Goal: Task Accomplishment & Management: Manage account settings

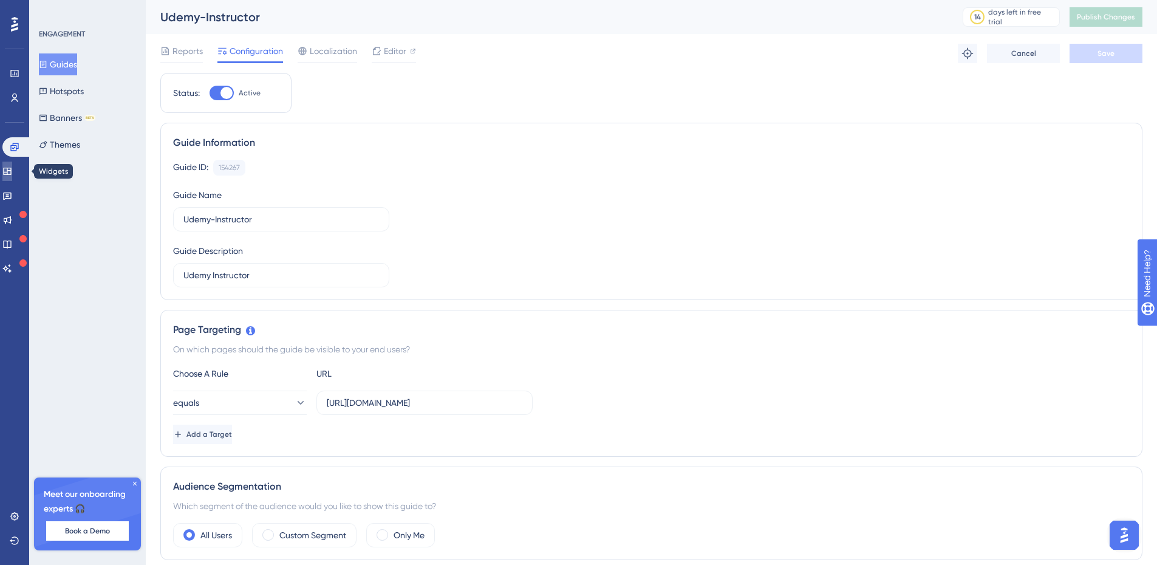
click at [12, 169] on icon at bounding box center [7, 171] width 10 height 10
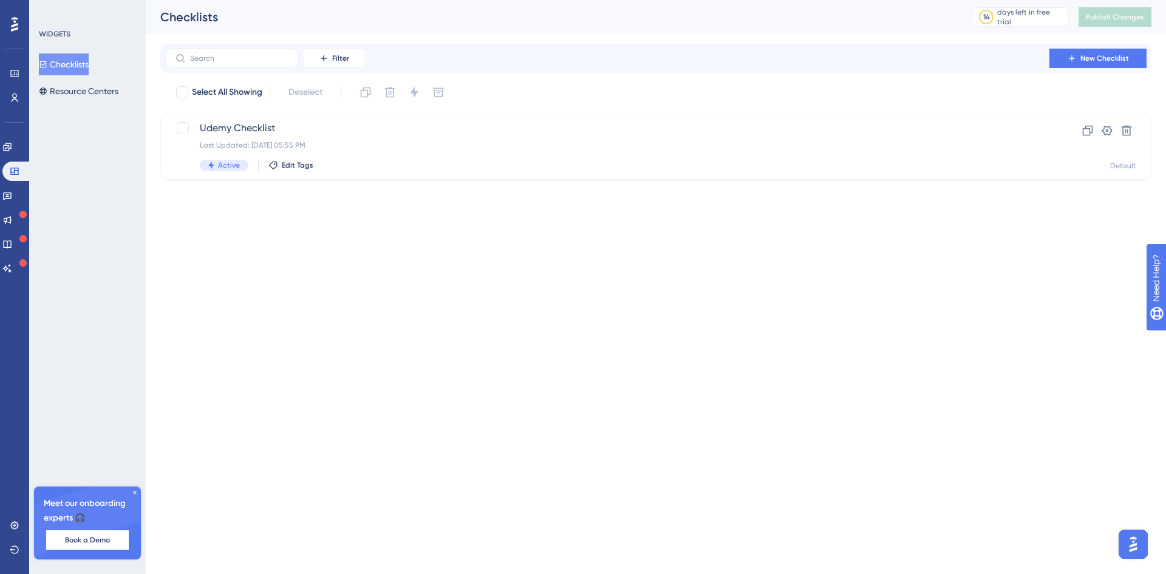
click at [83, 61] on button "Checklists" at bounding box center [64, 64] width 50 height 22
click at [1108, 128] on icon at bounding box center [1107, 130] width 12 height 12
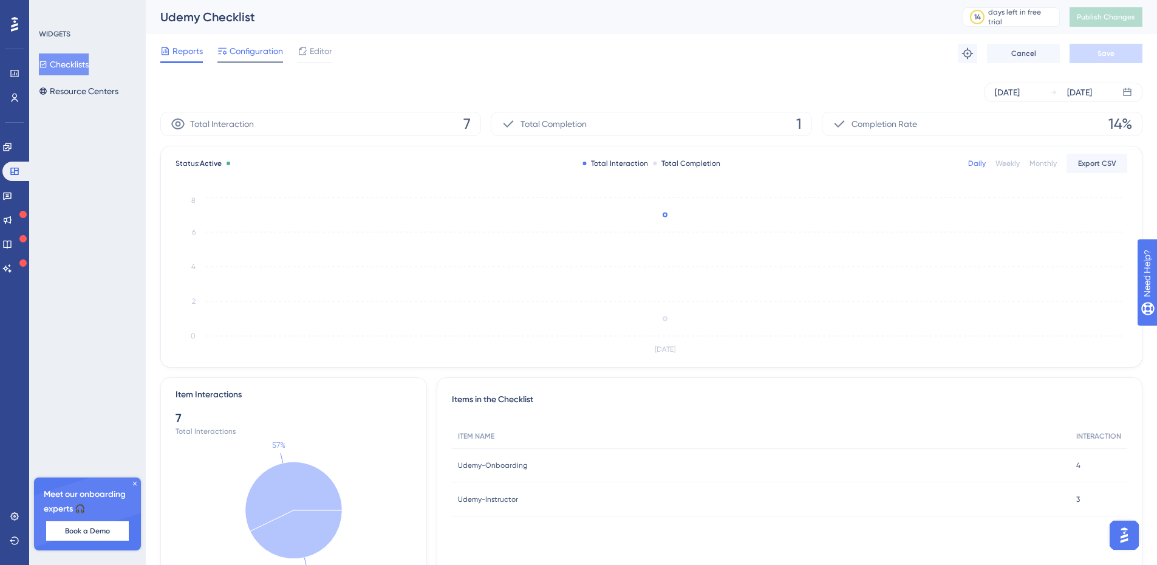
click at [264, 50] on span "Configuration" at bounding box center [256, 51] width 53 height 15
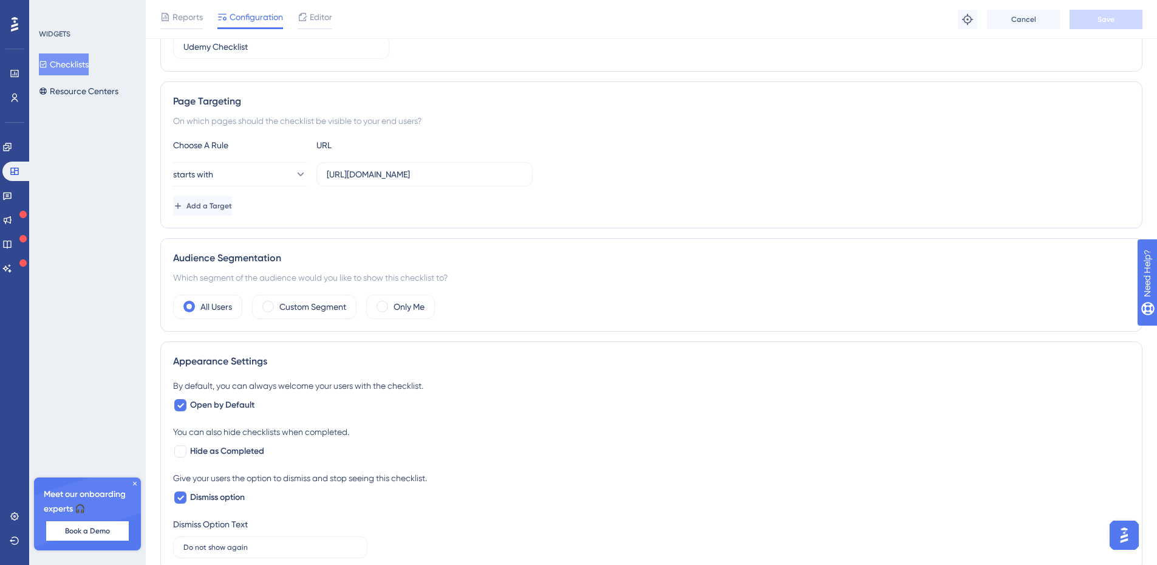
scroll to position [103, 0]
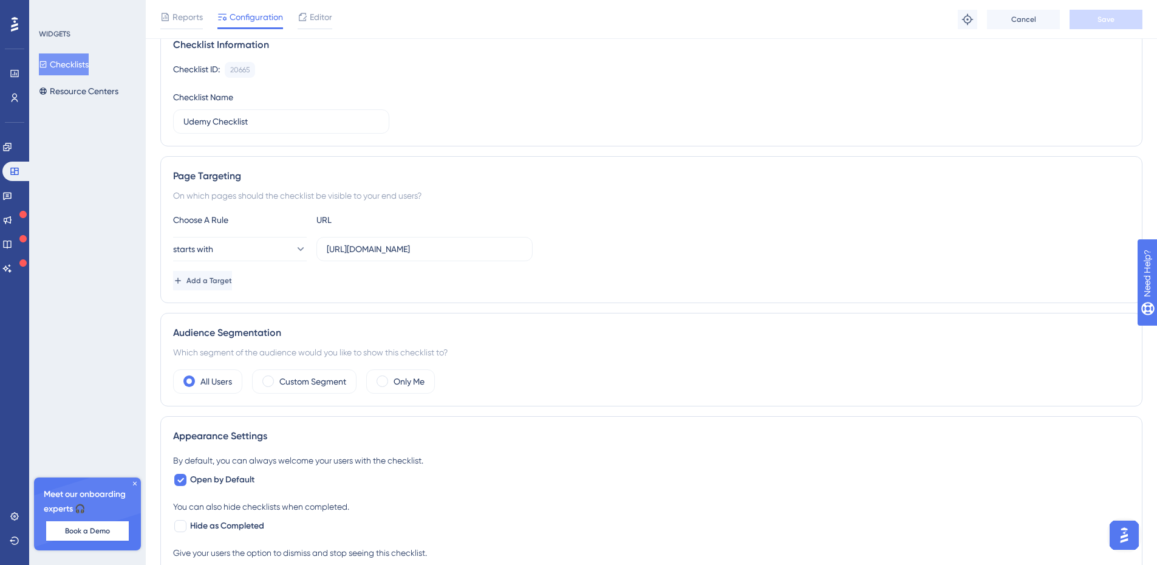
click at [381, 290] on div "Choose A Rule URL starts with https://www.udemy.com/ Add a Target" at bounding box center [651, 252] width 956 height 78
click at [386, 290] on div "Choose A Rule URL starts with https://www.udemy.com/ Add a Target" at bounding box center [651, 252] width 956 height 78
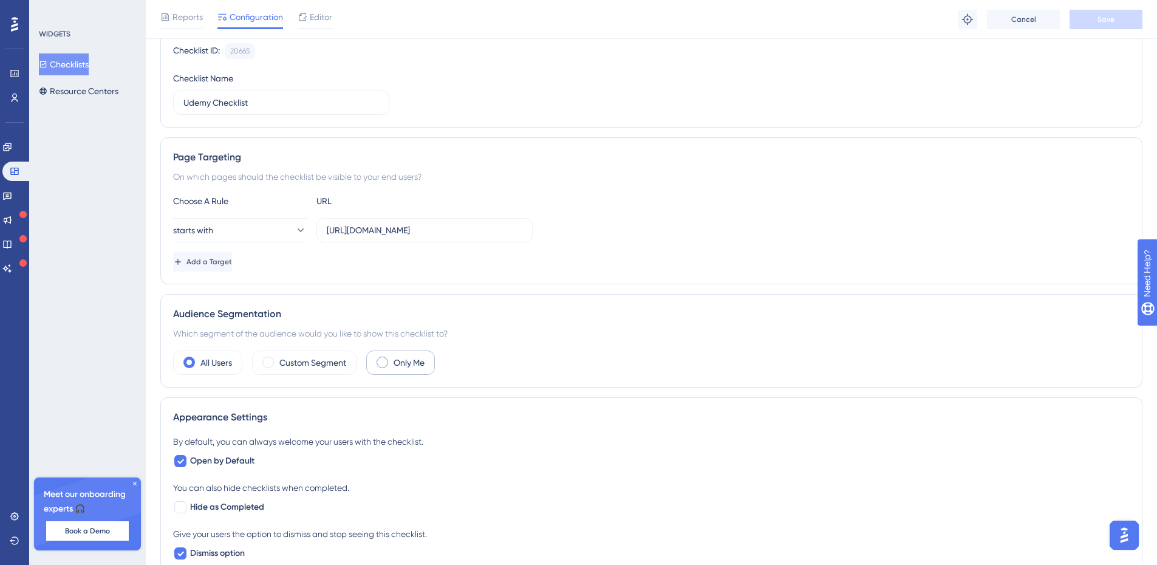
click at [388, 363] on span at bounding box center [382, 362] width 12 height 12
click at [392, 358] on input "radio" at bounding box center [392, 358] width 0 height 0
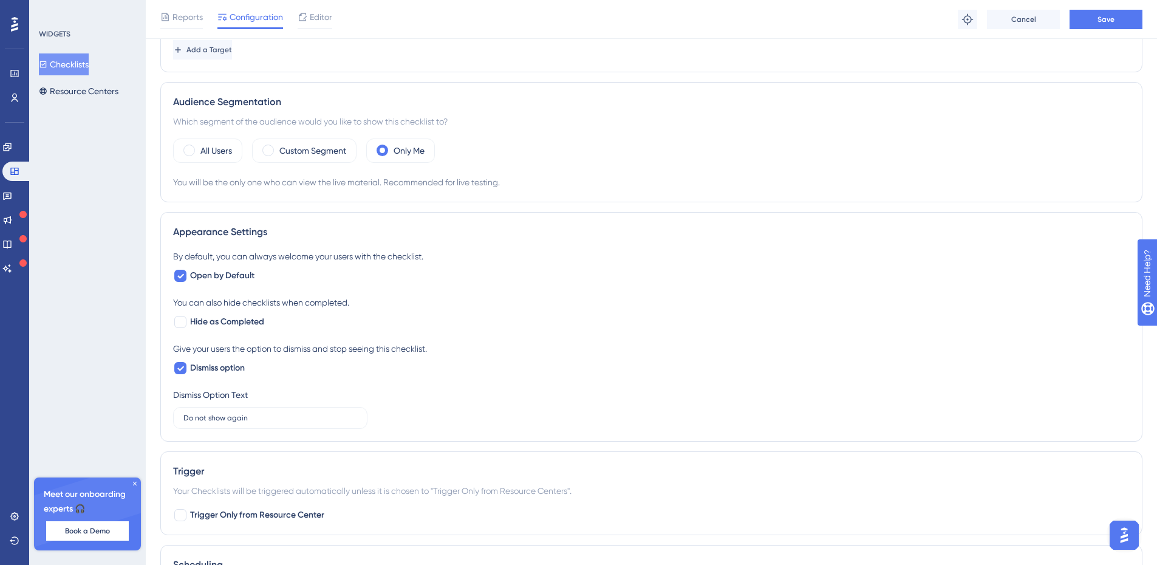
scroll to position [0, 0]
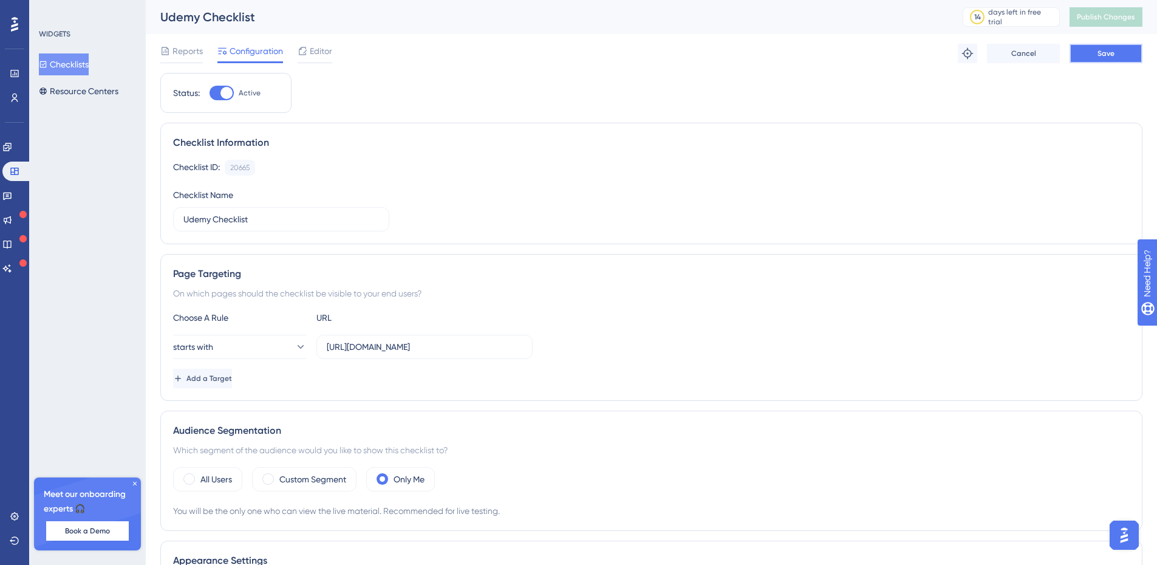
click at [1119, 53] on button "Save" at bounding box center [1105, 53] width 73 height 19
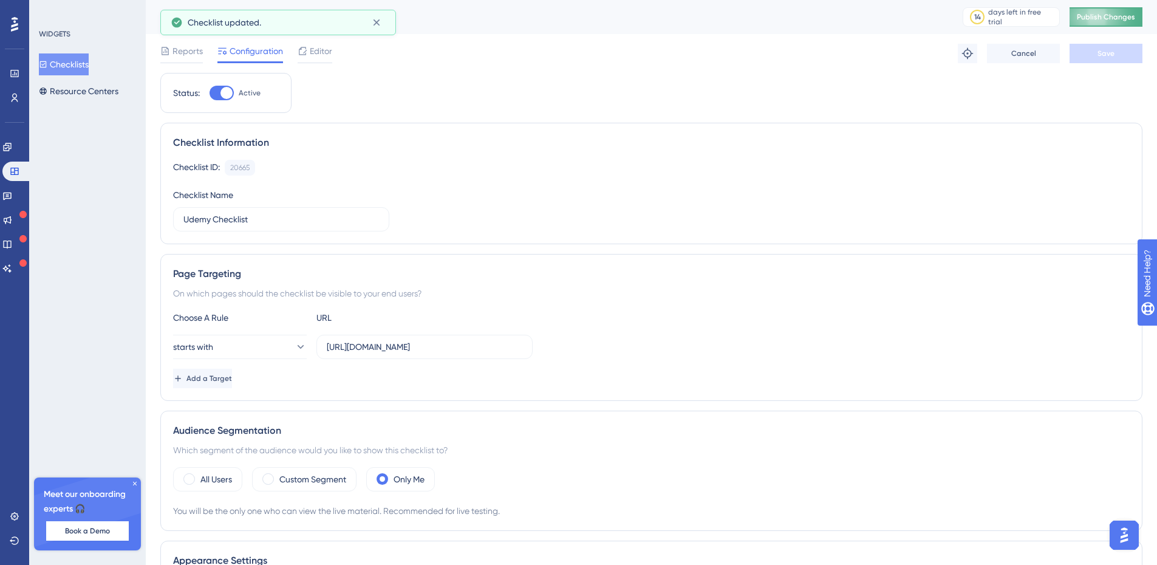
click at [1114, 16] on button "Publish Changes" at bounding box center [1105, 16] width 73 height 19
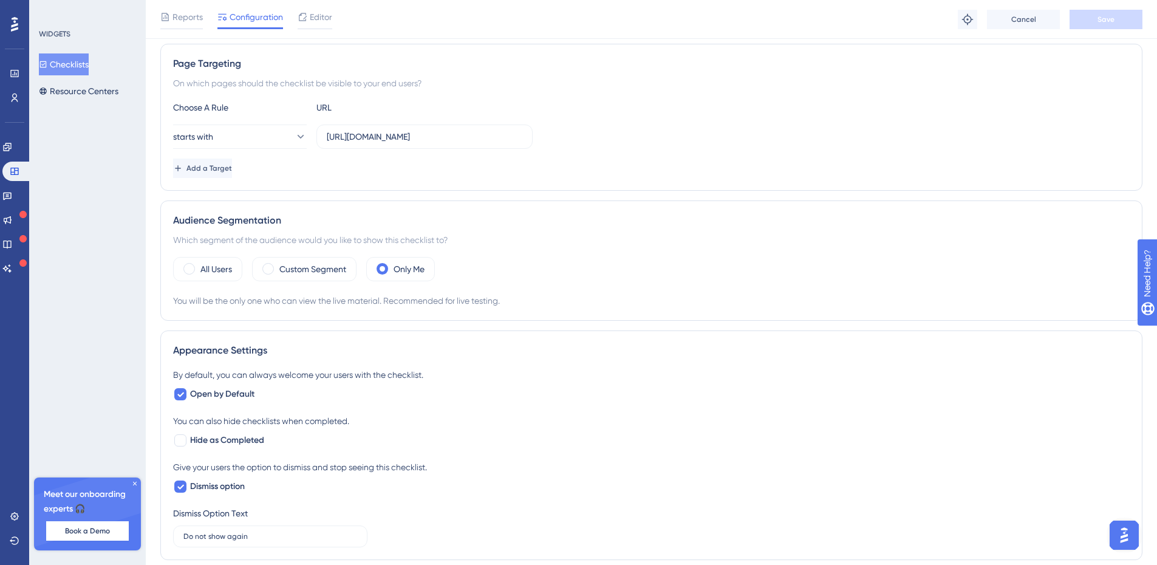
scroll to position [243, 0]
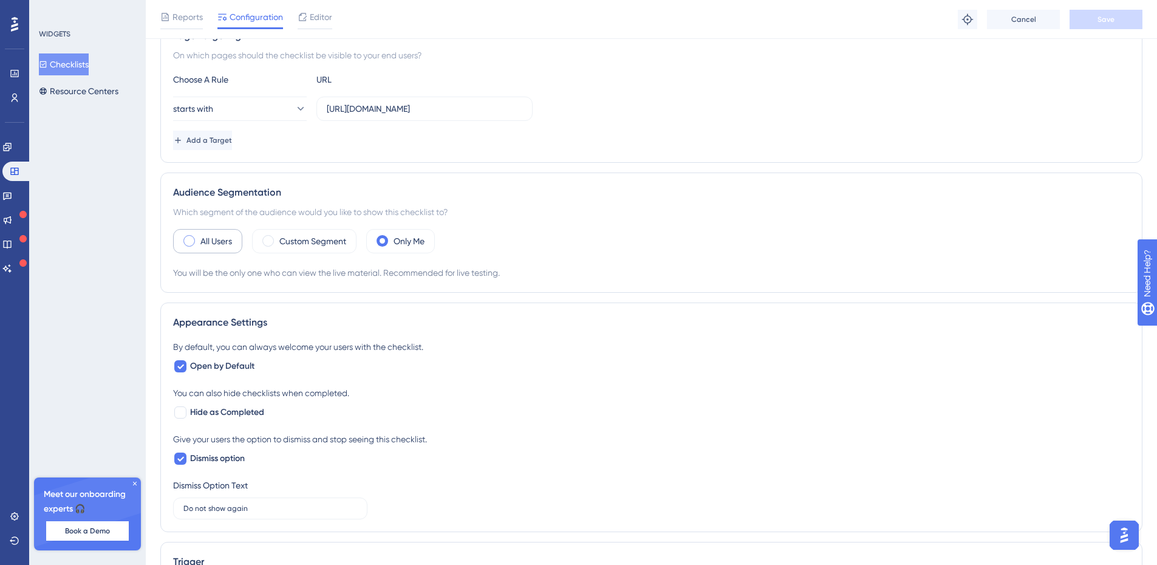
click at [189, 239] on span at bounding box center [189, 241] width 12 height 12
click at [199, 237] on input "radio" at bounding box center [199, 237] width 0 height 0
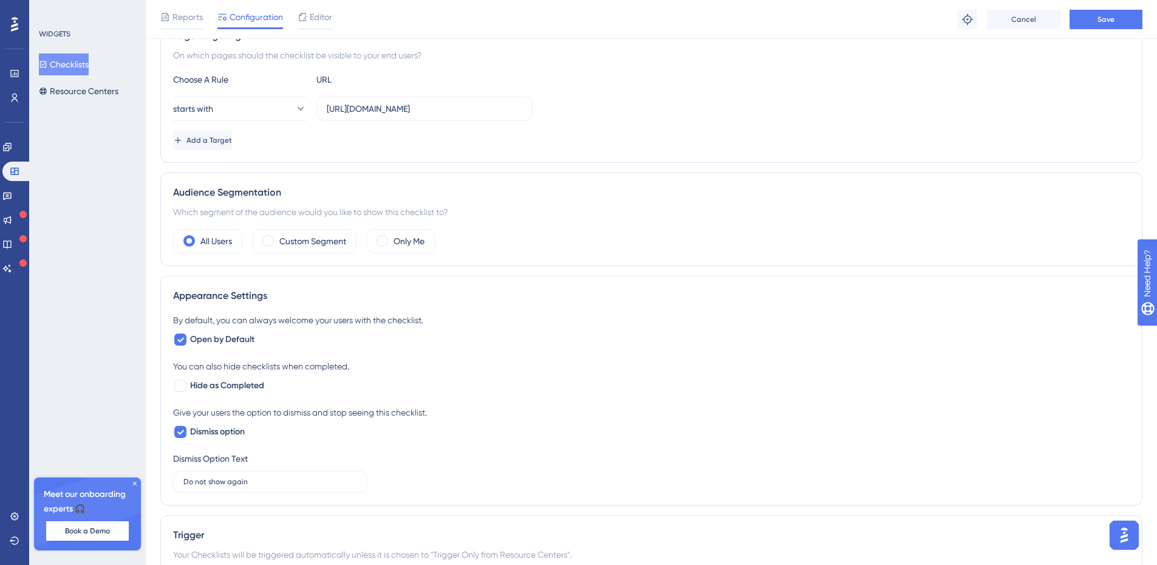
scroll to position [288, 0]
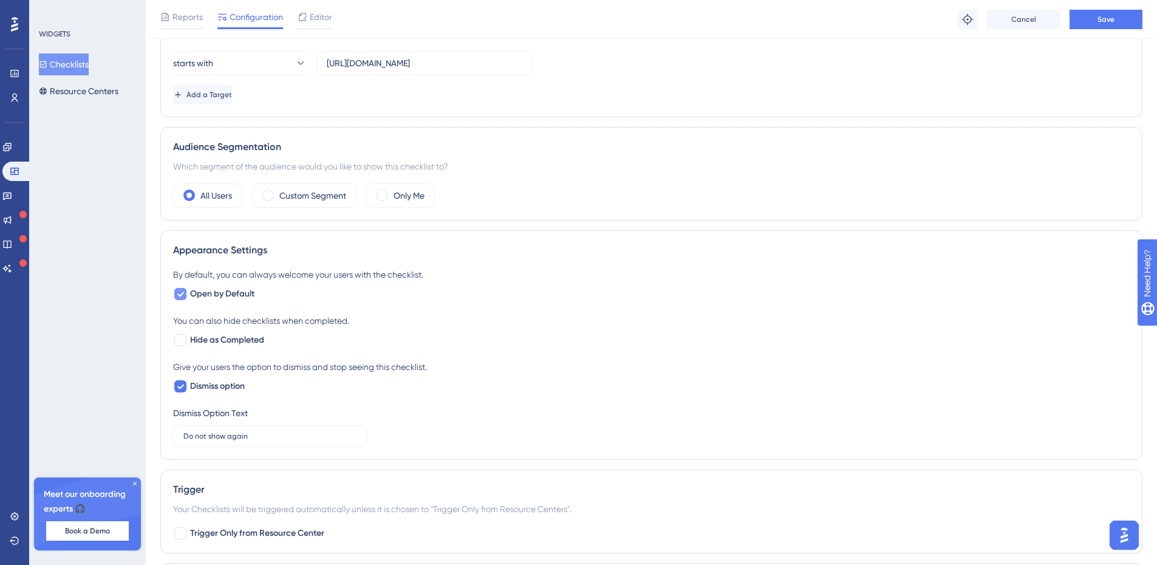
click at [180, 289] on icon at bounding box center [180, 294] width 7 height 10
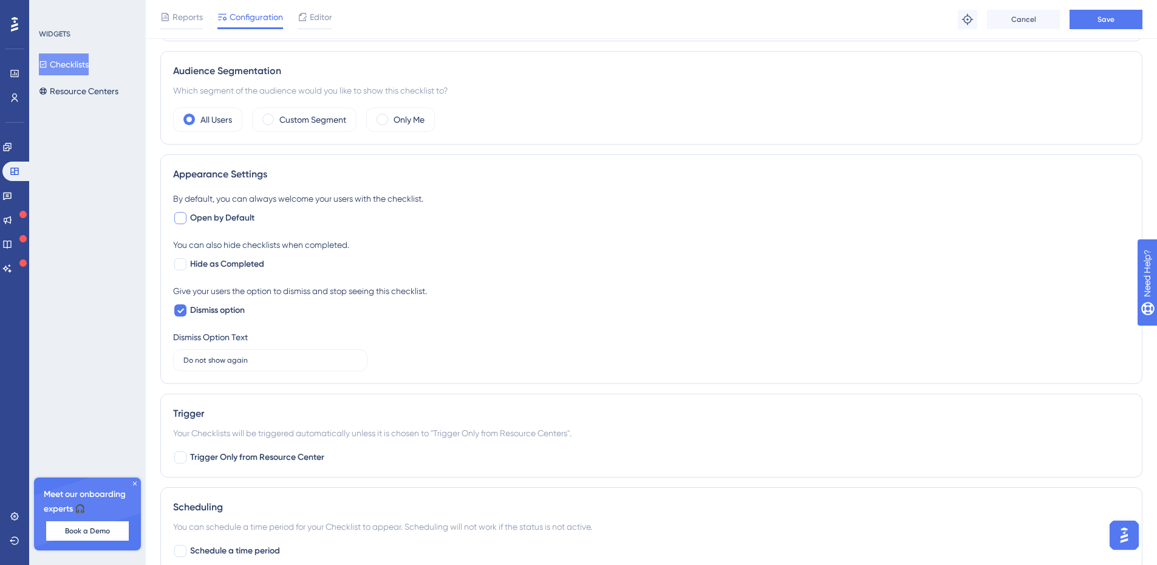
checkbox input "false"
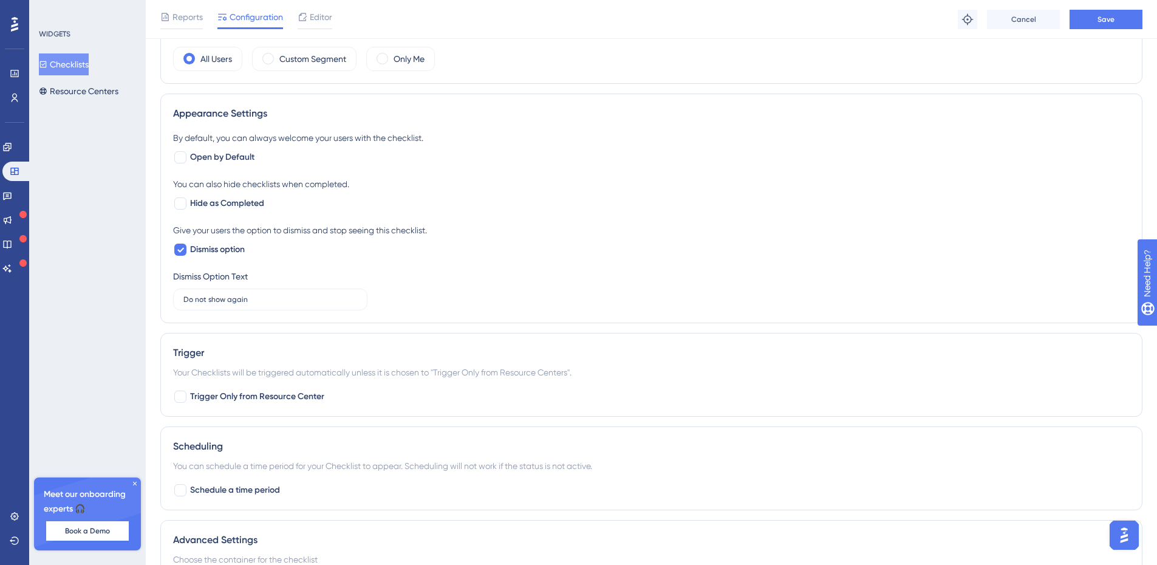
drag, startPoint x: 182, startPoint y: 250, endPoint x: 444, endPoint y: 274, distance: 263.5
click at [183, 250] on icon at bounding box center [180, 250] width 7 height 10
checkbox input "false"
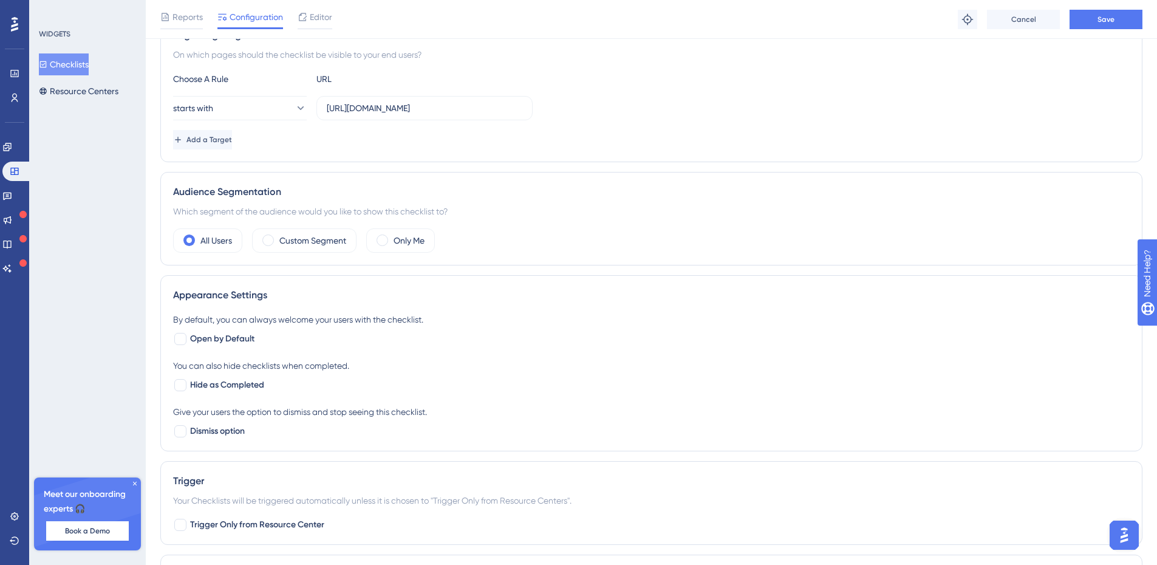
scroll to position [243, 0]
click at [177, 339] on div at bounding box center [180, 339] width 12 height 12
checkbox input "true"
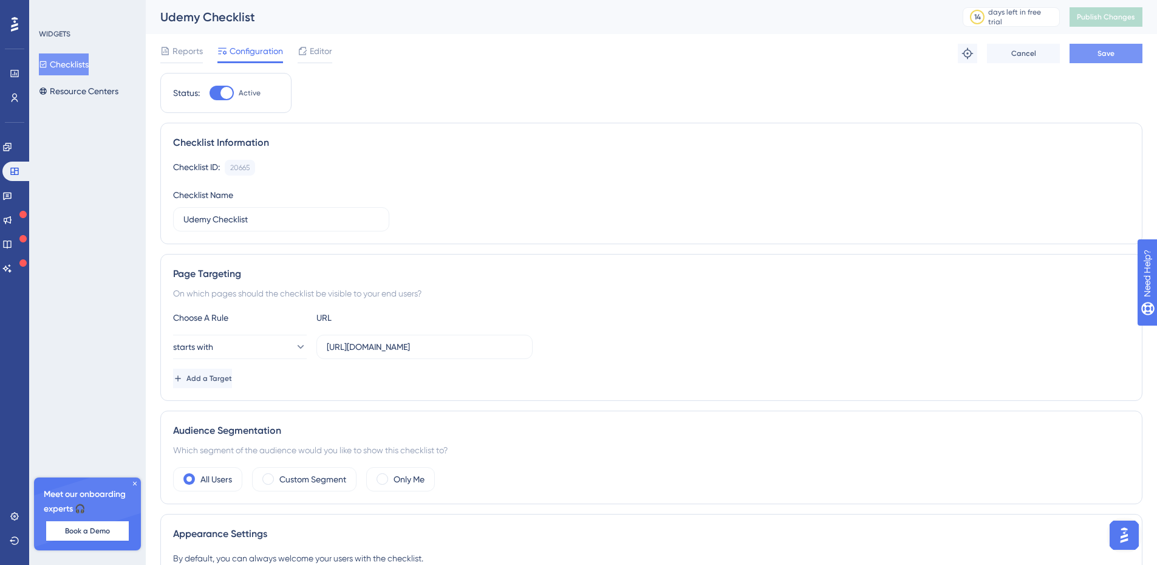
click at [1111, 55] on span "Save" at bounding box center [1105, 54] width 17 height 10
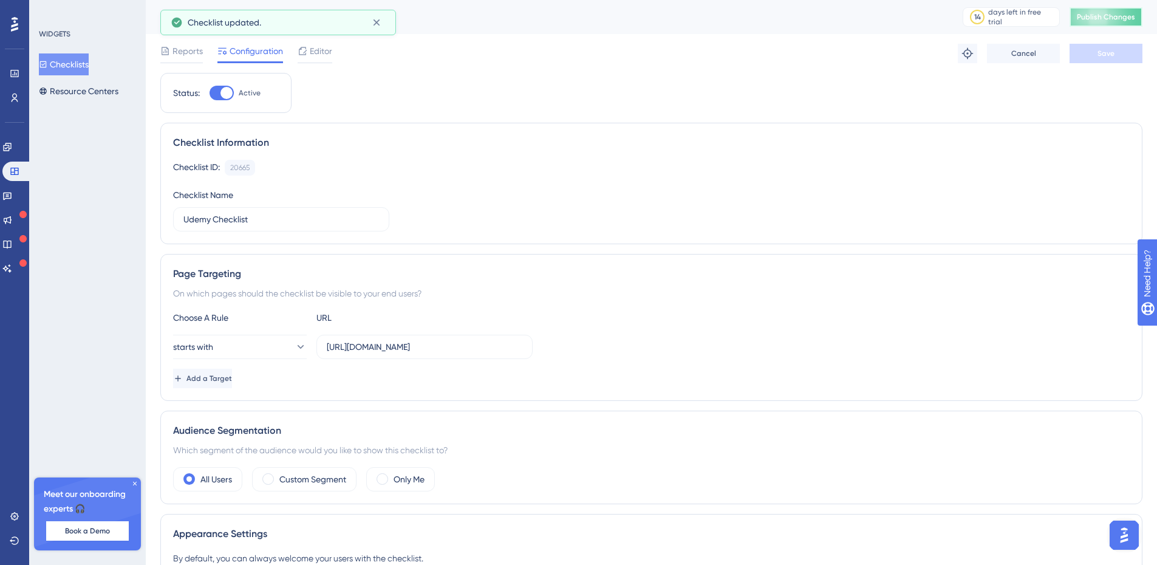
click at [1129, 17] on button "Publish Changes" at bounding box center [1105, 16] width 73 height 19
click at [63, 61] on button "Checklists" at bounding box center [64, 64] width 50 height 22
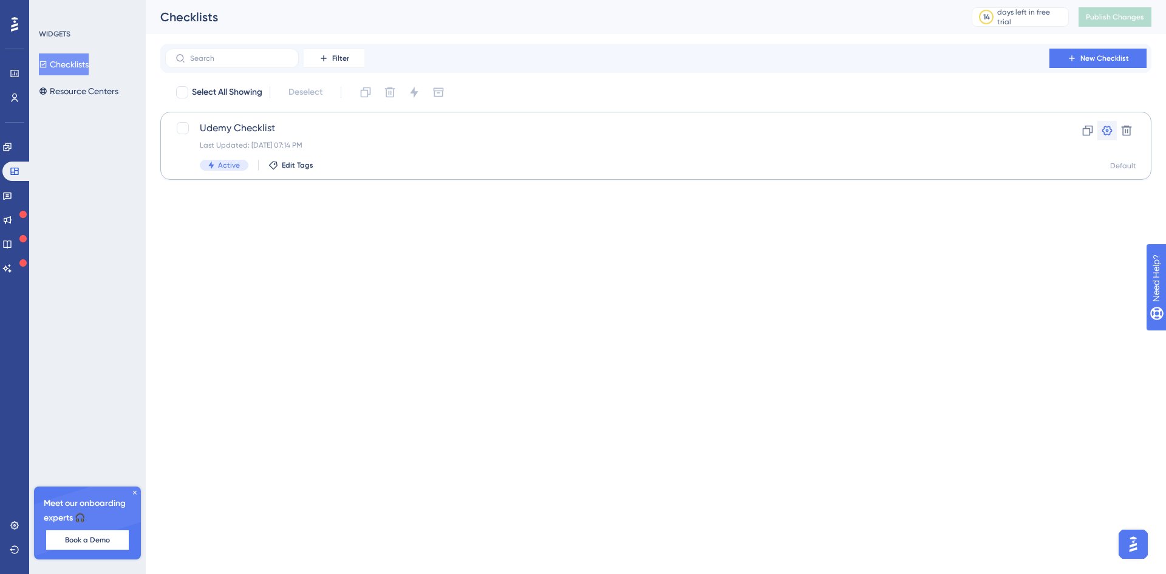
click at [1108, 128] on icon at bounding box center [1107, 130] width 12 height 12
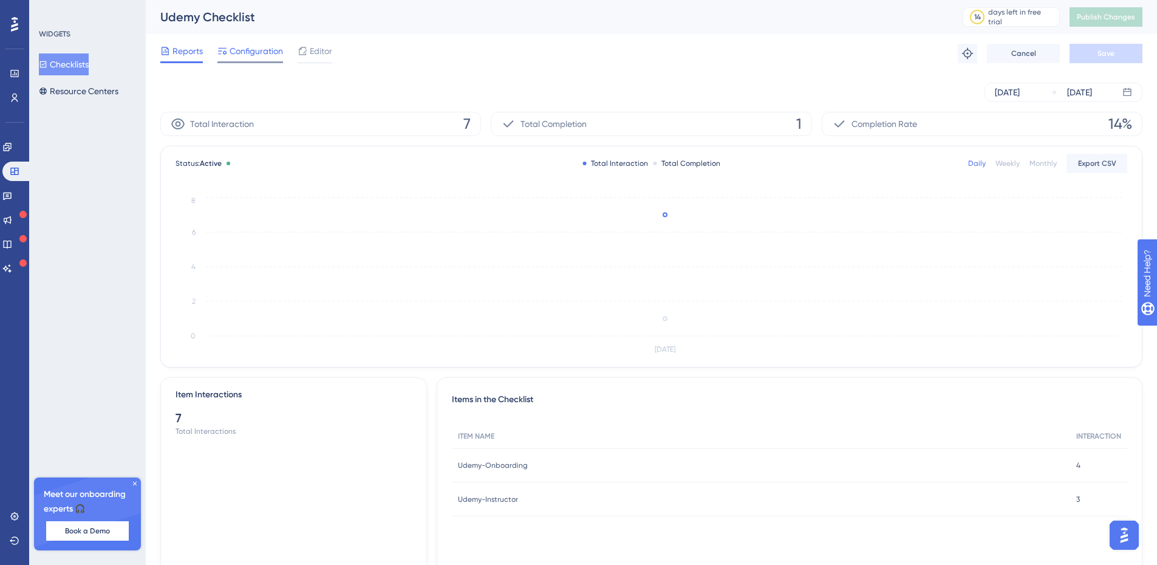
click at [254, 51] on span "Configuration" at bounding box center [256, 51] width 53 height 15
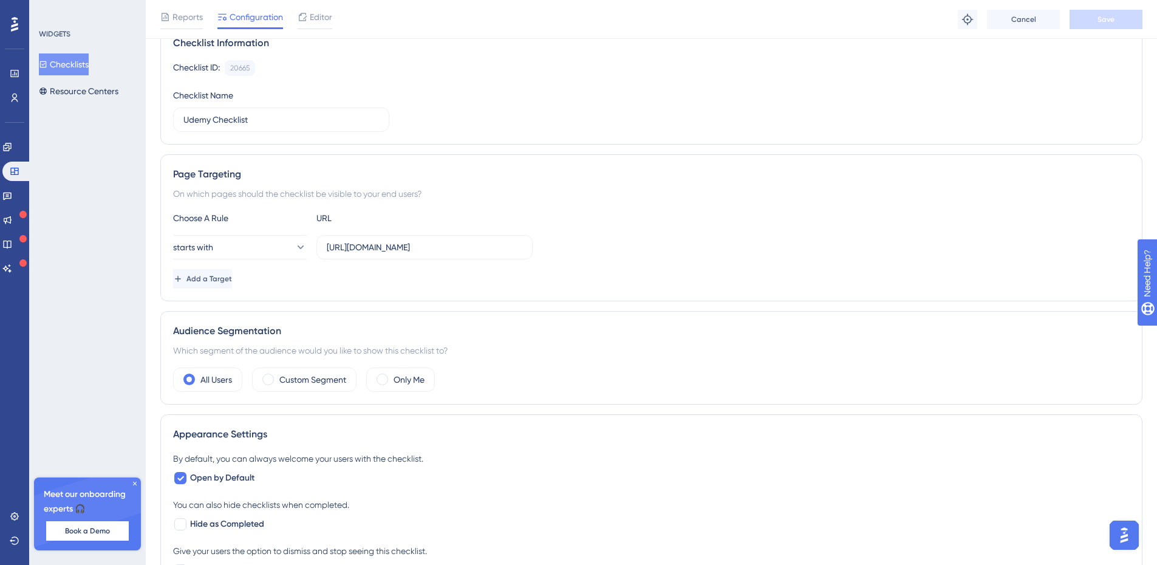
scroll to position [182, 0]
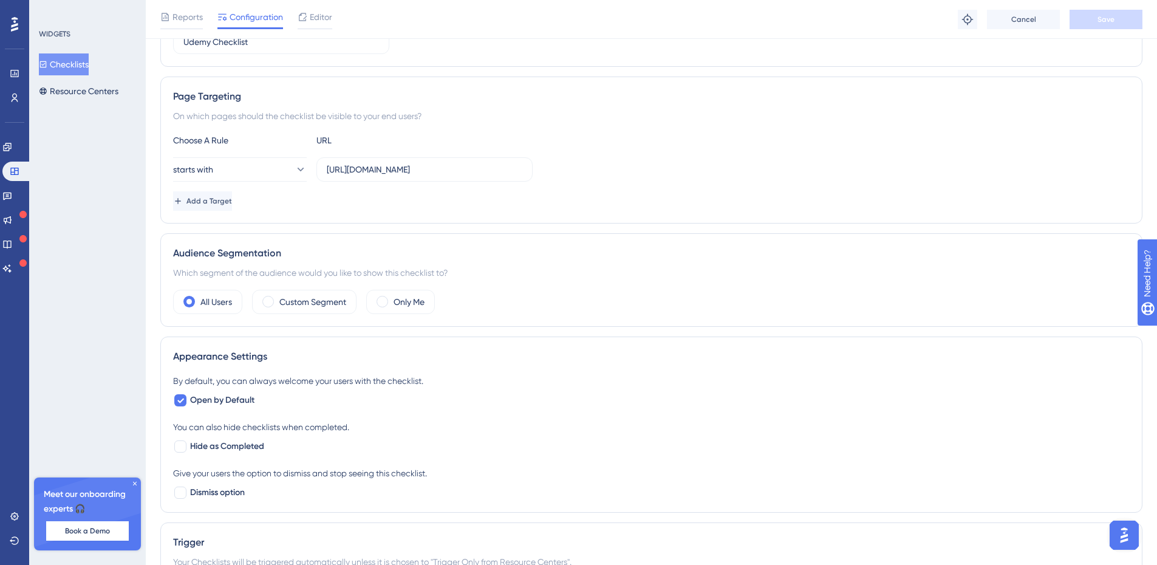
click at [179, 246] on div "Audience Segmentation" at bounding box center [651, 253] width 956 height 15
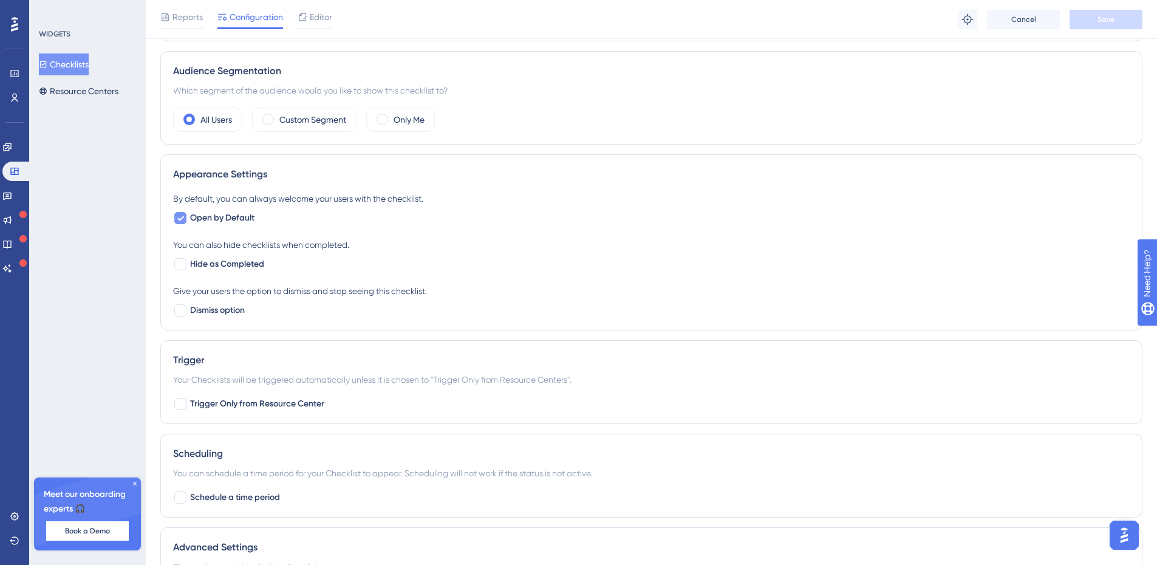
click at [181, 220] on icon at bounding box center [180, 218] width 7 height 5
checkbox input "false"
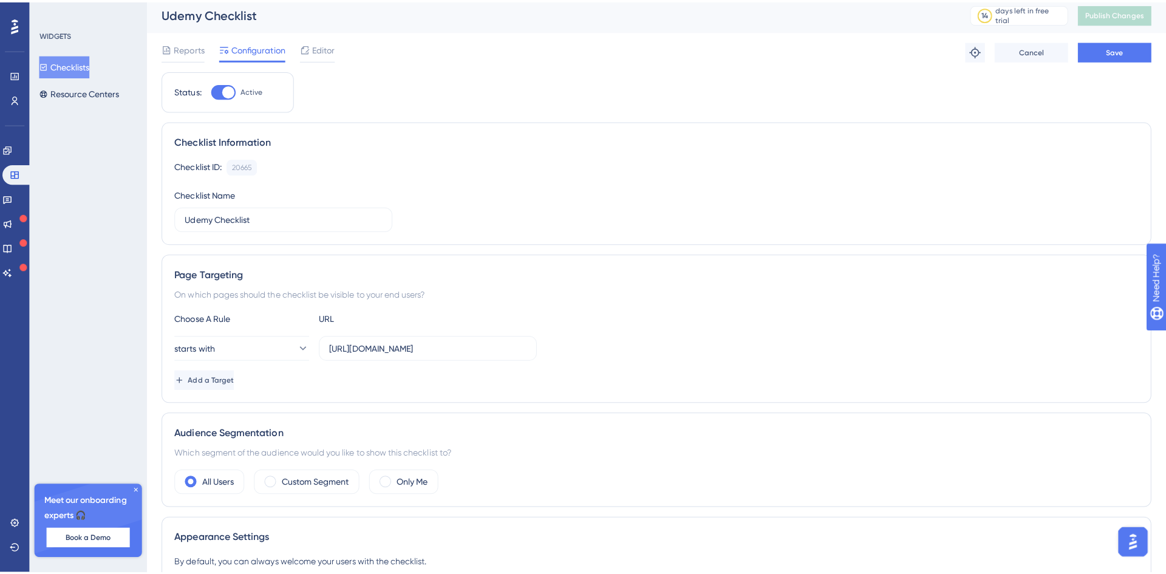
scroll to position [0, 0]
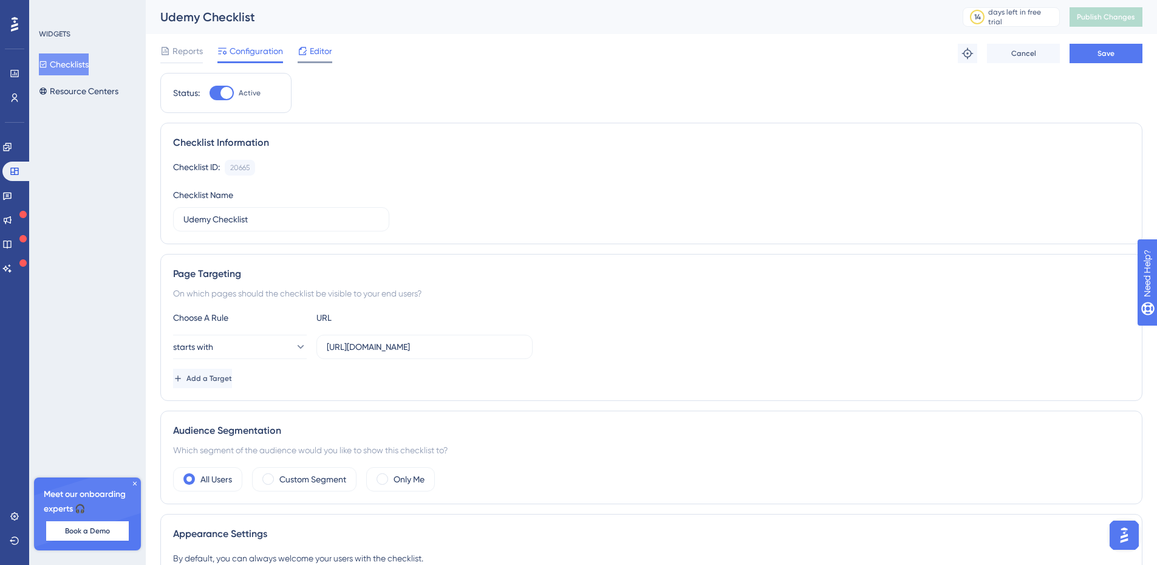
click at [321, 50] on span "Editor" at bounding box center [321, 51] width 22 height 15
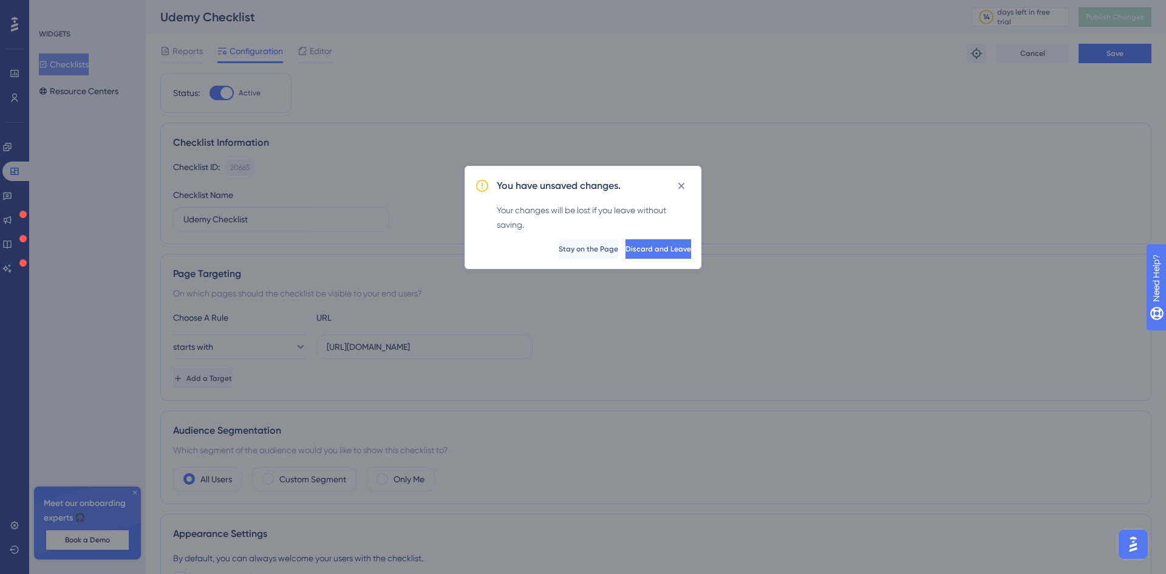
click at [559, 248] on span "Stay on the Page" at bounding box center [589, 249] width 60 height 10
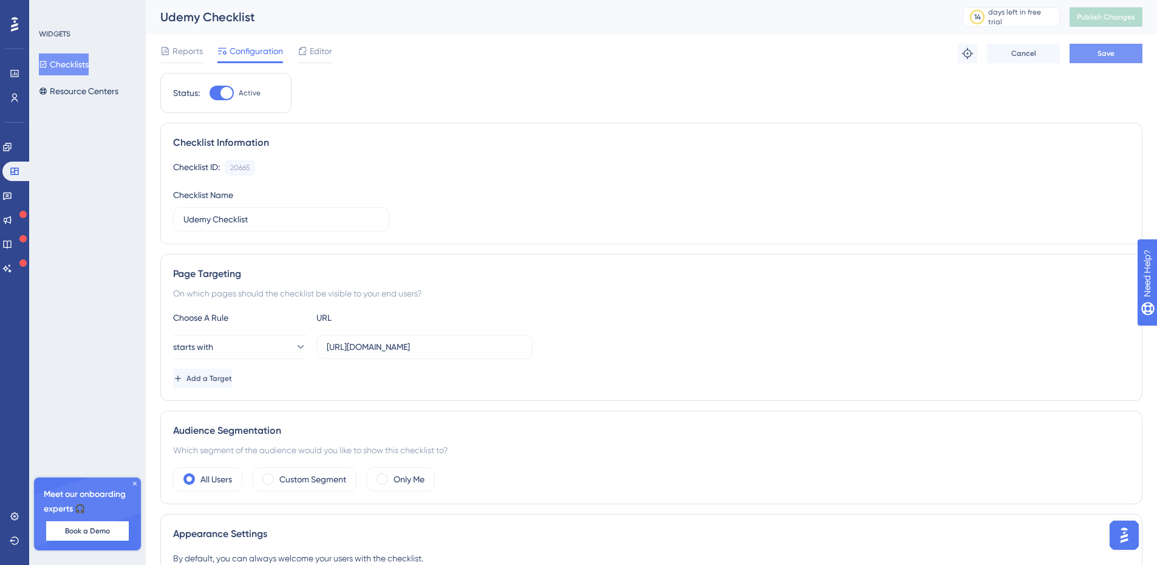
click at [1105, 53] on span "Save" at bounding box center [1105, 54] width 17 height 10
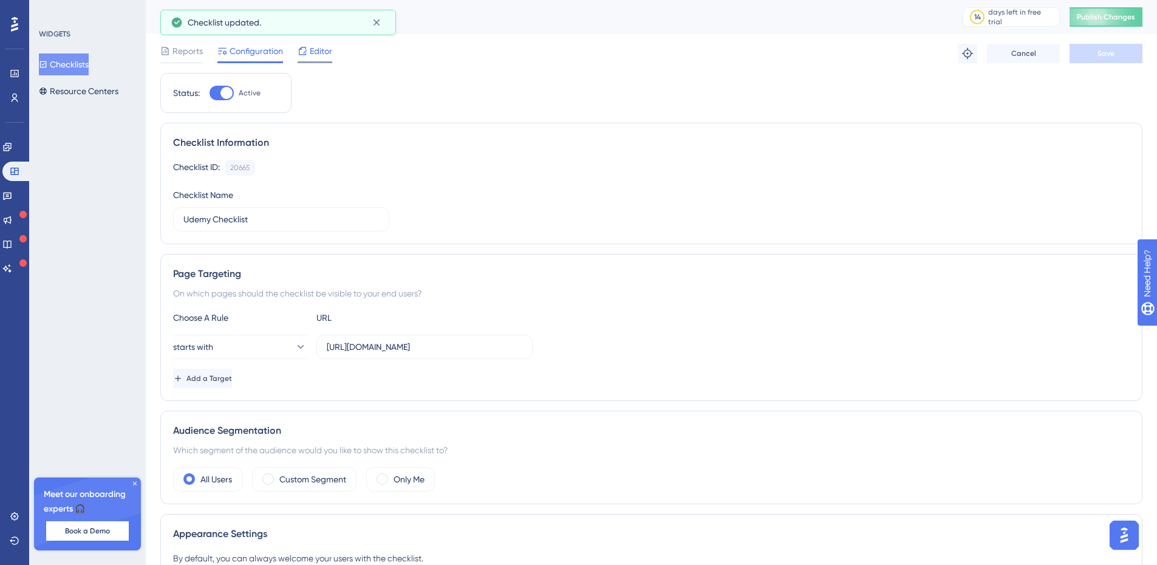
click at [318, 50] on span "Editor" at bounding box center [321, 51] width 22 height 15
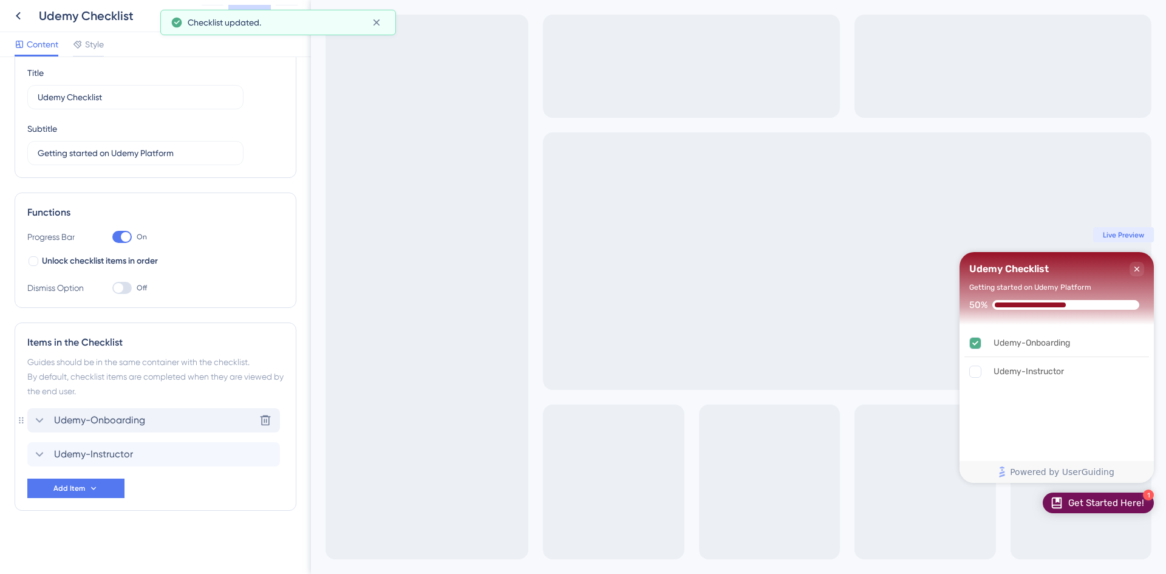
click at [37, 418] on icon at bounding box center [39, 420] width 15 height 15
click at [35, 418] on icon at bounding box center [39, 420] width 15 height 15
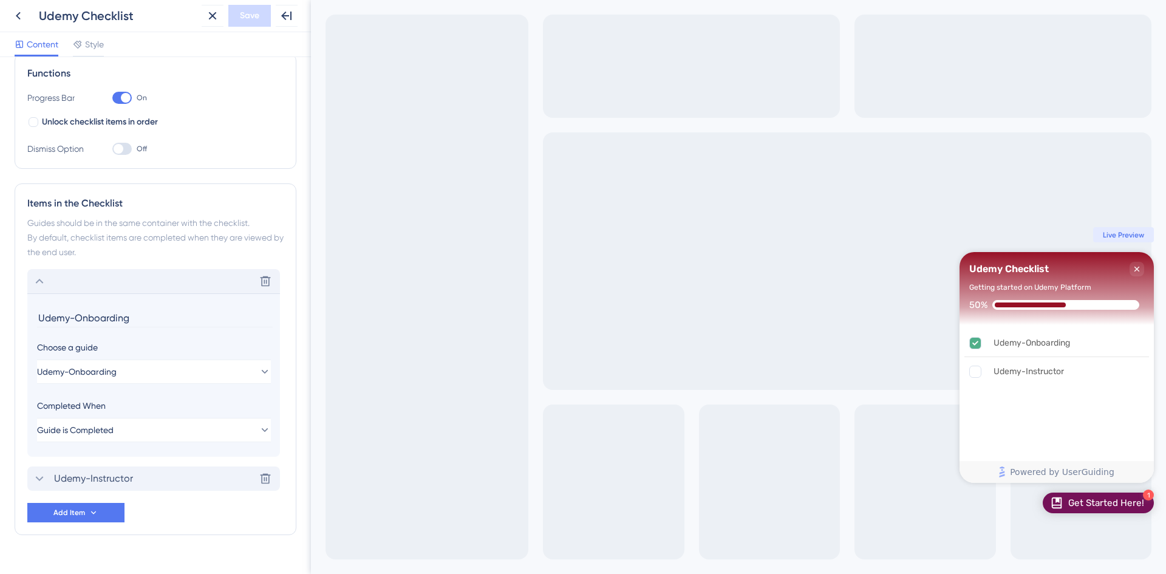
scroll to position [206, 0]
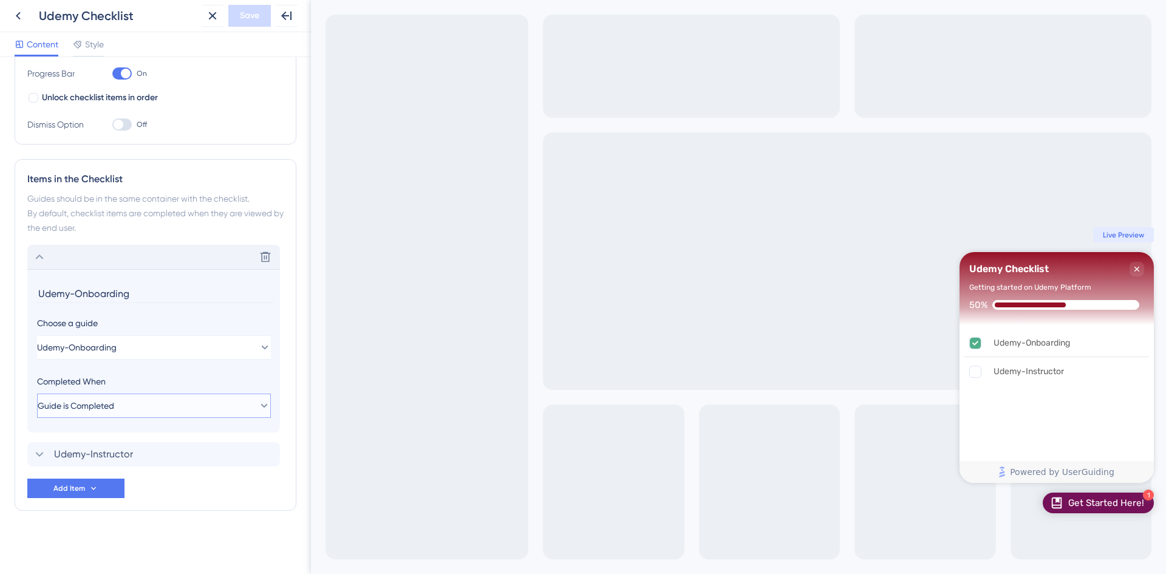
click at [261, 406] on icon at bounding box center [264, 406] width 7 height 4
click at [109, 460] on span "Goal is Reached" at bounding box center [77, 467] width 64 height 15
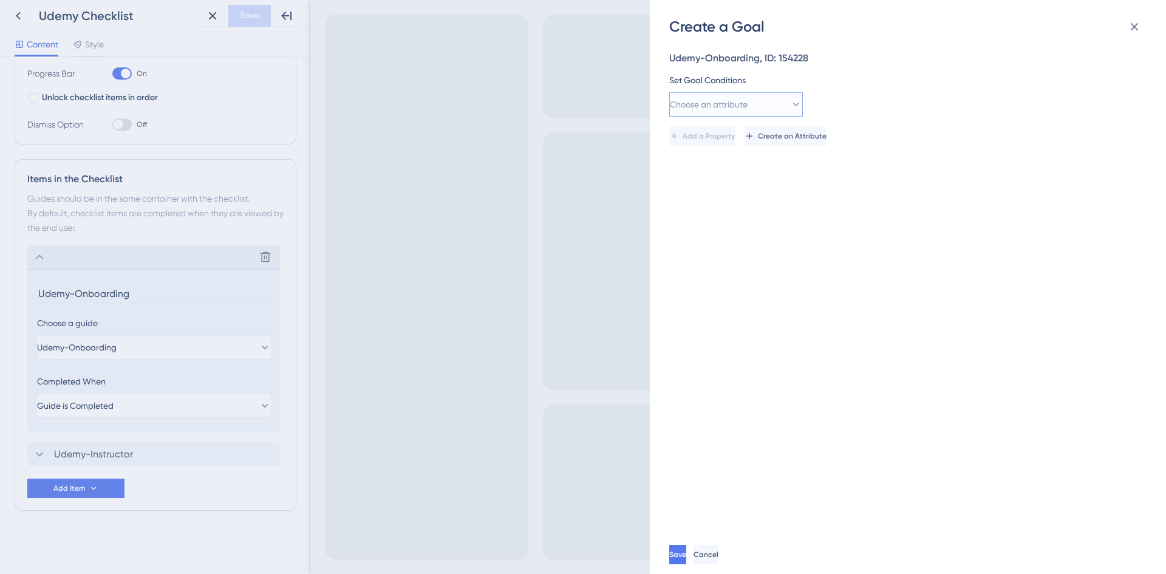
click at [790, 106] on icon at bounding box center [796, 104] width 12 height 12
drag, startPoint x: 797, startPoint y: 228, endPoint x: 799, endPoint y: 239, distance: 10.5
click at [799, 239] on div "Visited Page Visited Page Cookie Cookie Browser Language Browser Language Refer…" at bounding box center [736, 220] width 134 height 199
click at [718, 557] on button "Cancel" at bounding box center [705, 554] width 25 height 19
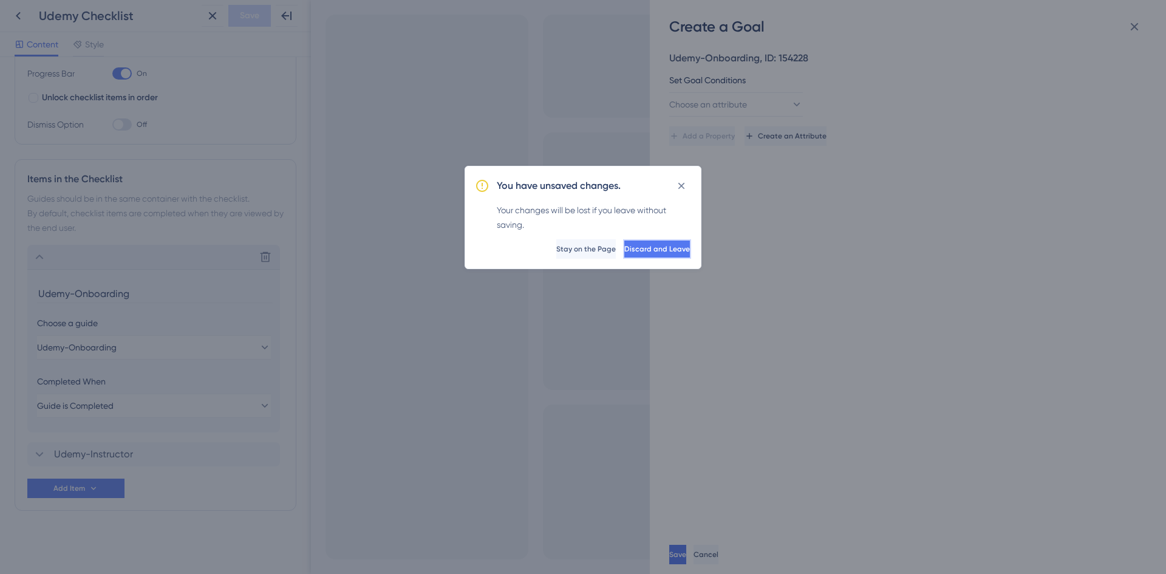
click at [639, 248] on span "Discard and Leave" at bounding box center [657, 249] width 66 height 10
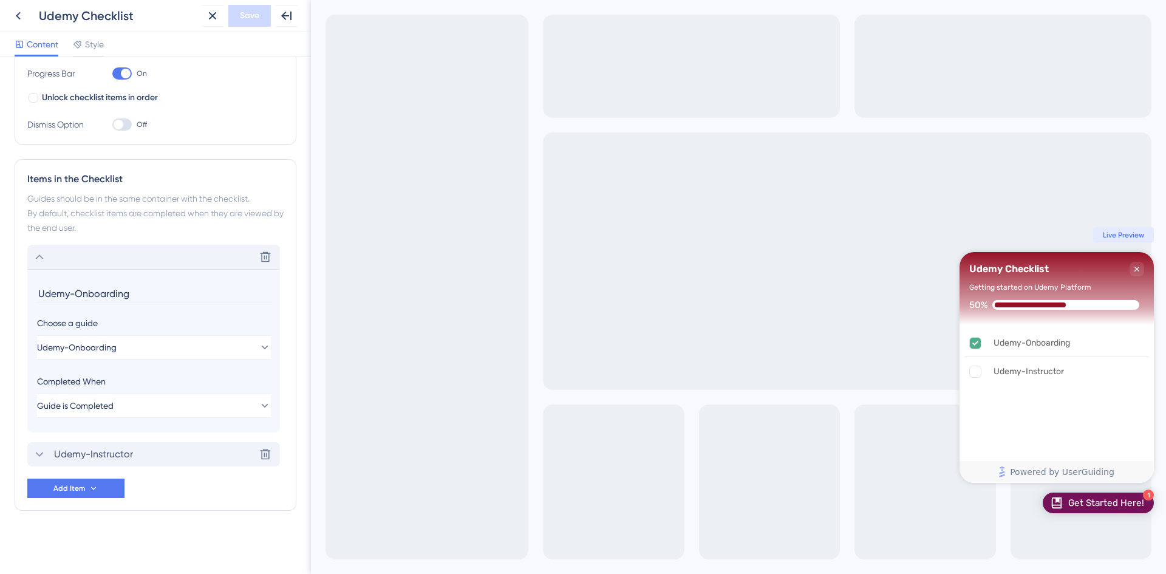
click at [39, 455] on icon at bounding box center [39, 454] width 15 height 15
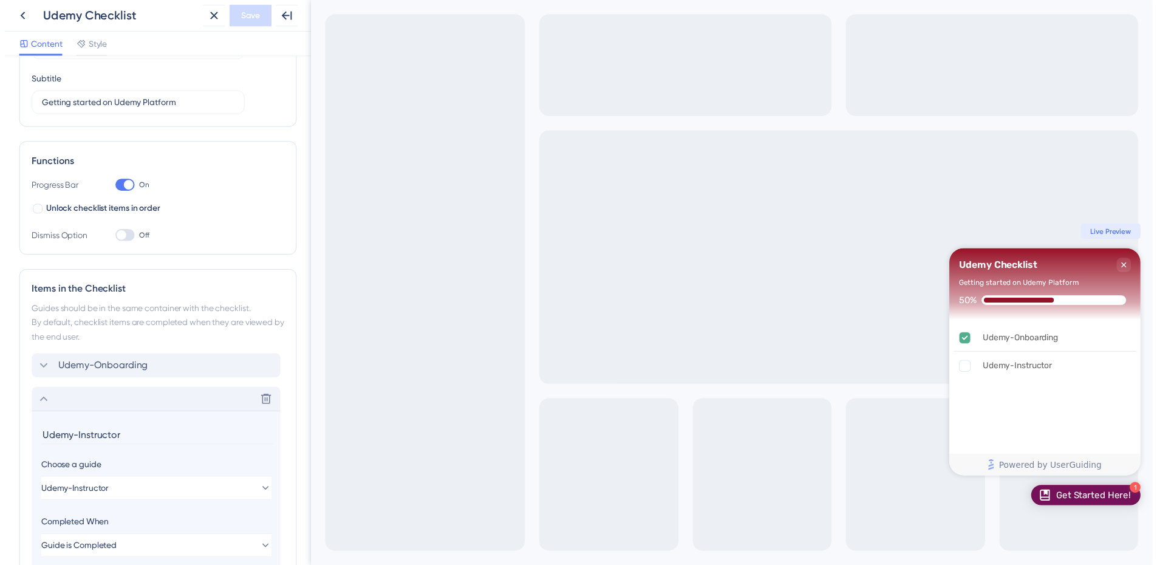
scroll to position [0, 0]
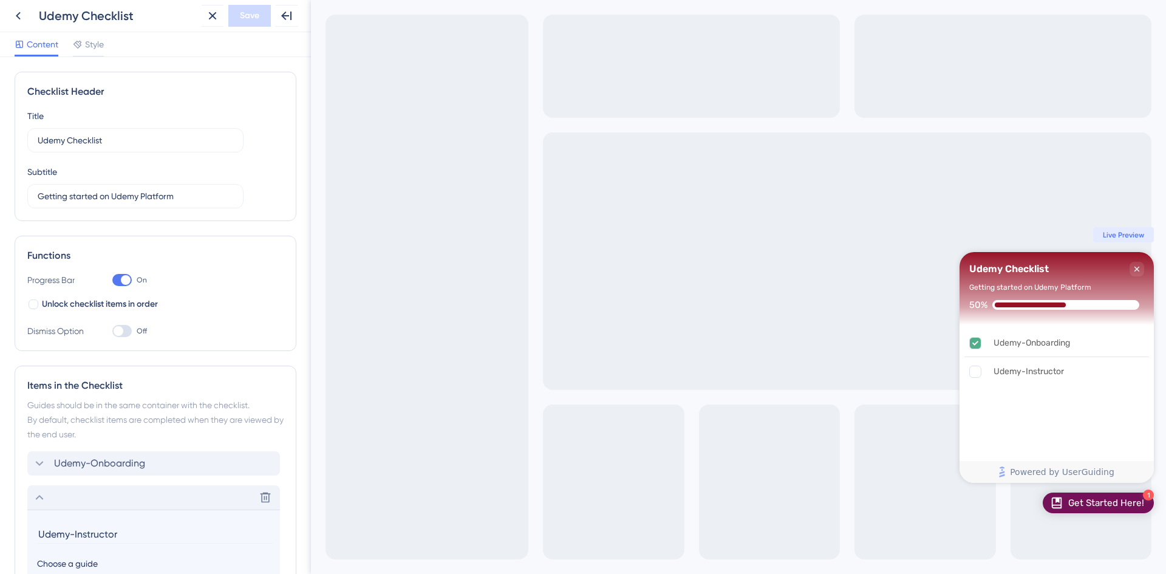
click at [14, 13] on icon at bounding box center [18, 16] width 15 height 15
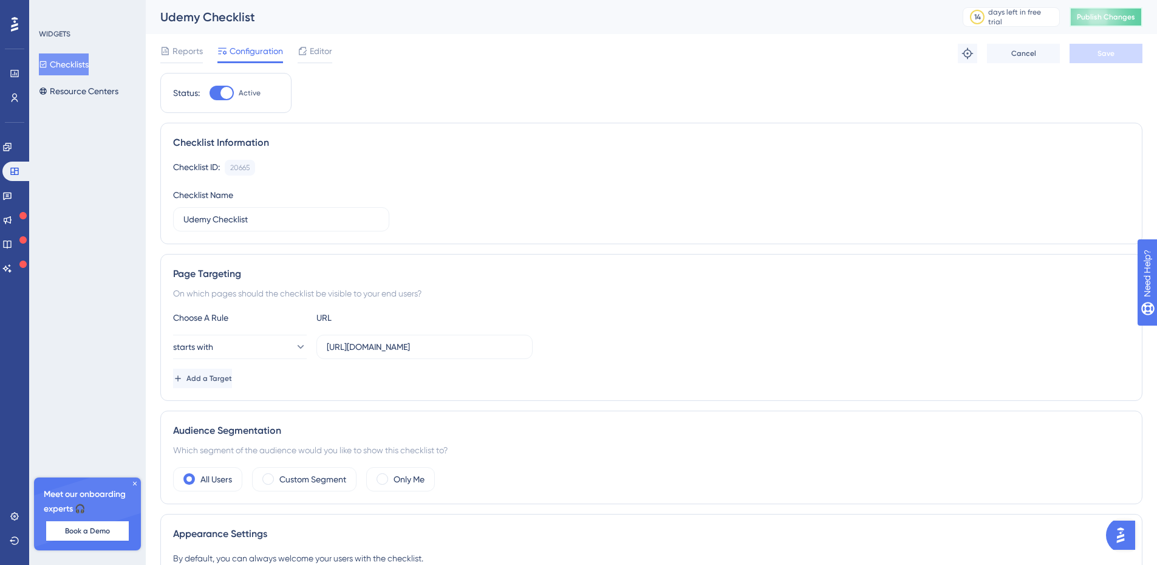
click at [1117, 20] on span "Publish Changes" at bounding box center [1106, 17] width 58 height 10
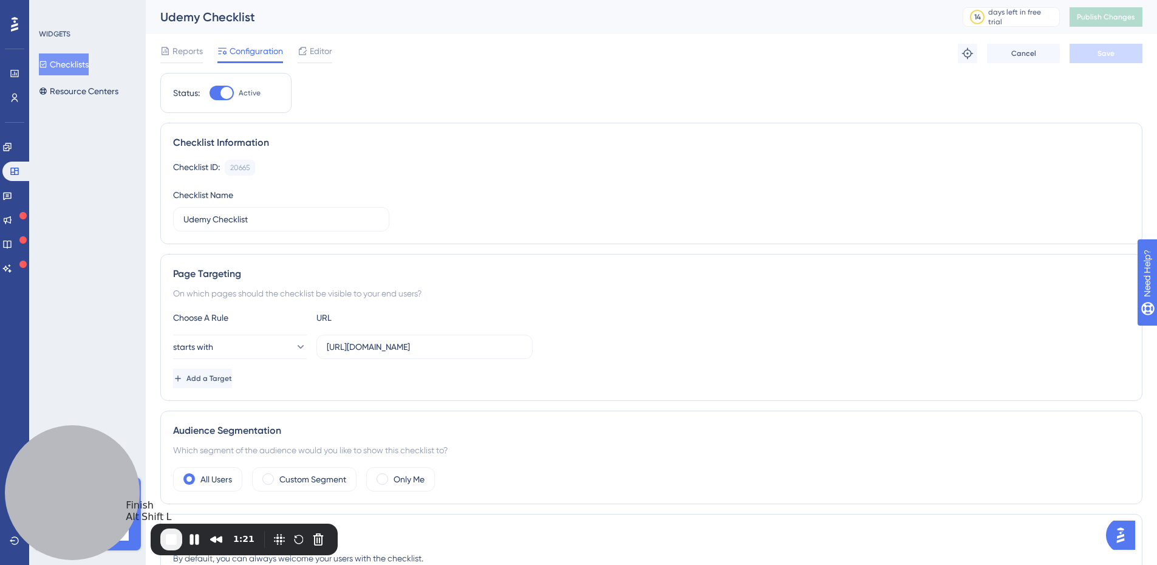
click at [174, 537] on span "End Recording" at bounding box center [171, 539] width 15 height 15
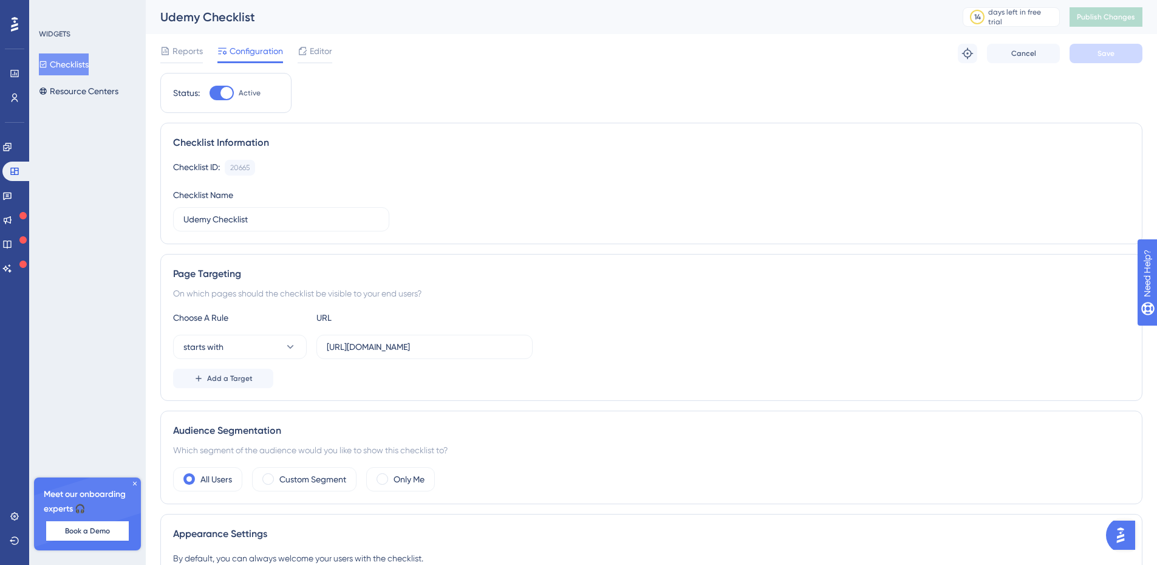
drag, startPoint x: 222, startPoint y: 95, endPoint x: 244, endPoint y: 138, distance: 48.9
click at [222, 95] on div at bounding box center [226, 93] width 12 height 12
click at [210, 94] on input "Active" at bounding box center [209, 93] width 1 height 1
checkbox input "false"
click at [1103, 49] on span "Save" at bounding box center [1105, 54] width 17 height 10
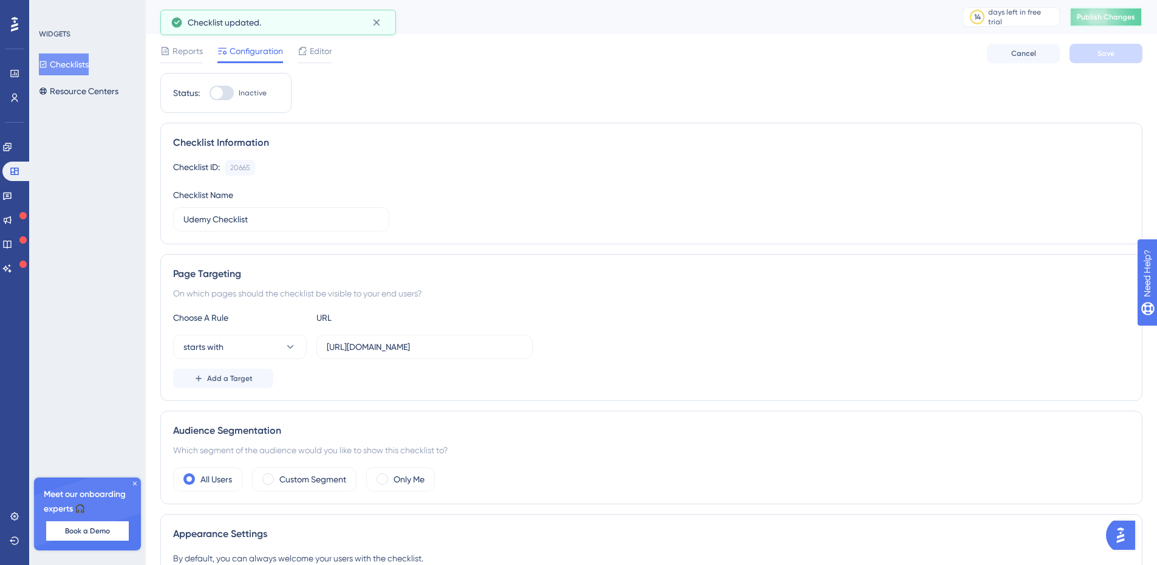
click at [1103, 16] on span "Publish Changes" at bounding box center [1106, 17] width 58 height 10
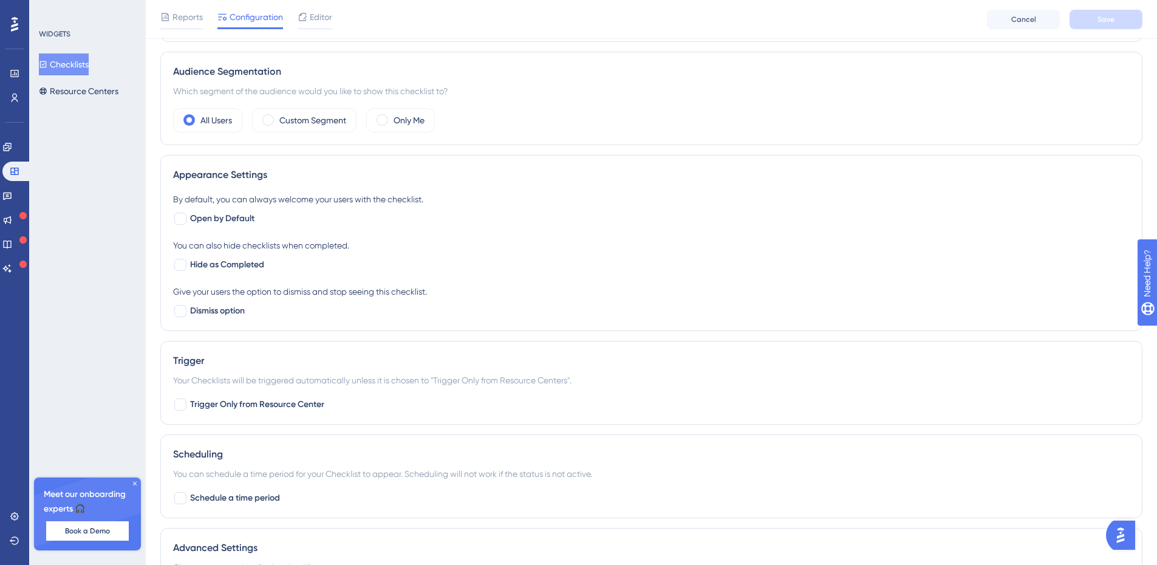
scroll to position [364, 0]
click at [185, 221] on div at bounding box center [180, 218] width 12 height 12
checkbox input "true"
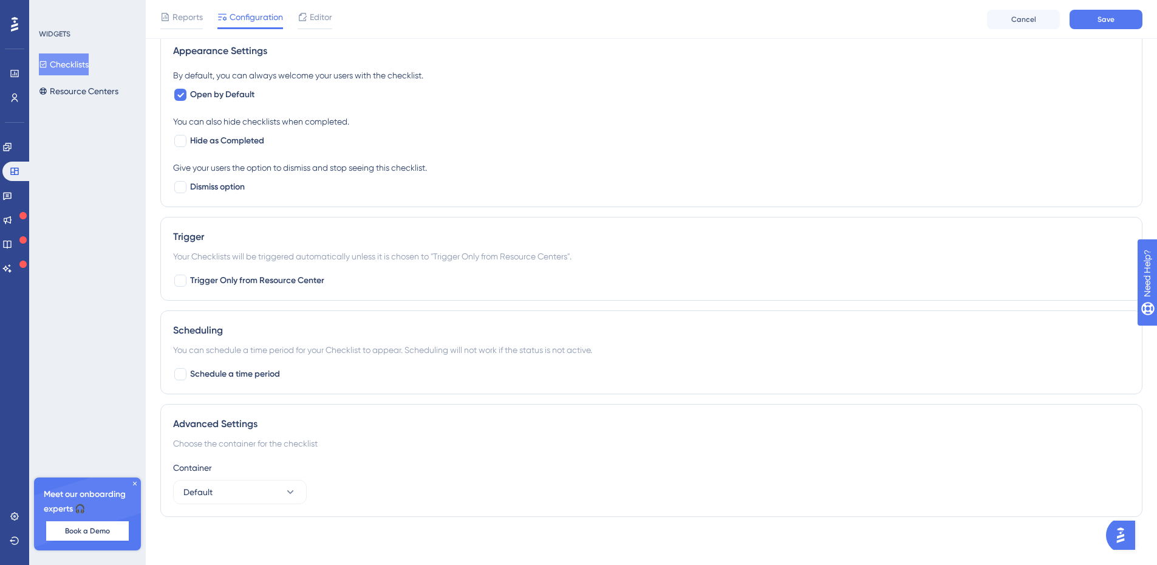
scroll to position [488, 0]
click at [181, 187] on div at bounding box center [180, 186] width 12 height 12
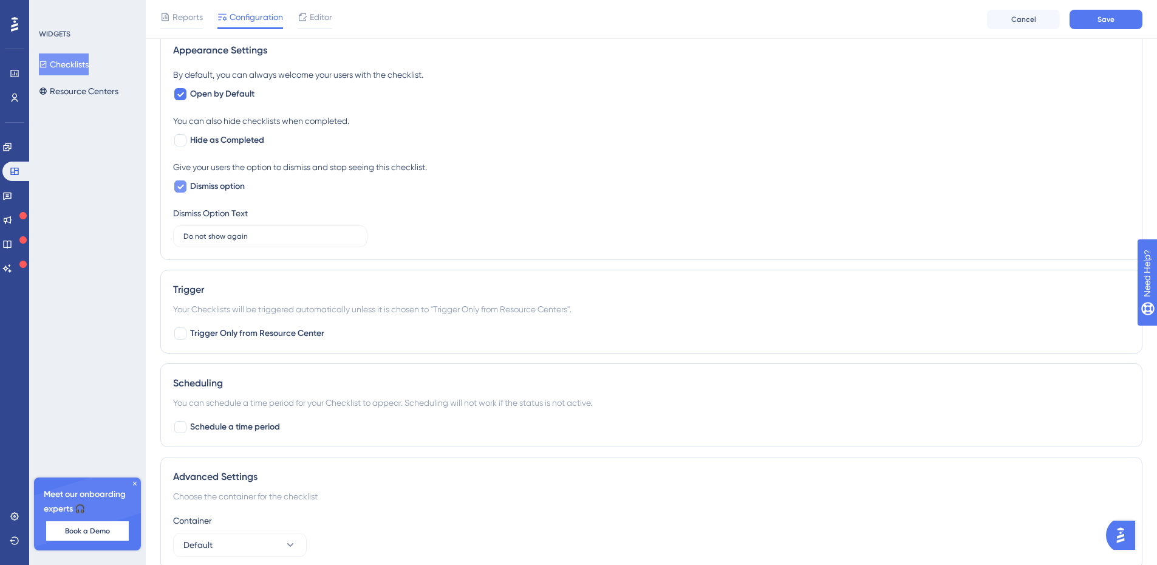
click at [185, 186] on div at bounding box center [180, 186] width 12 height 12
checkbox input "false"
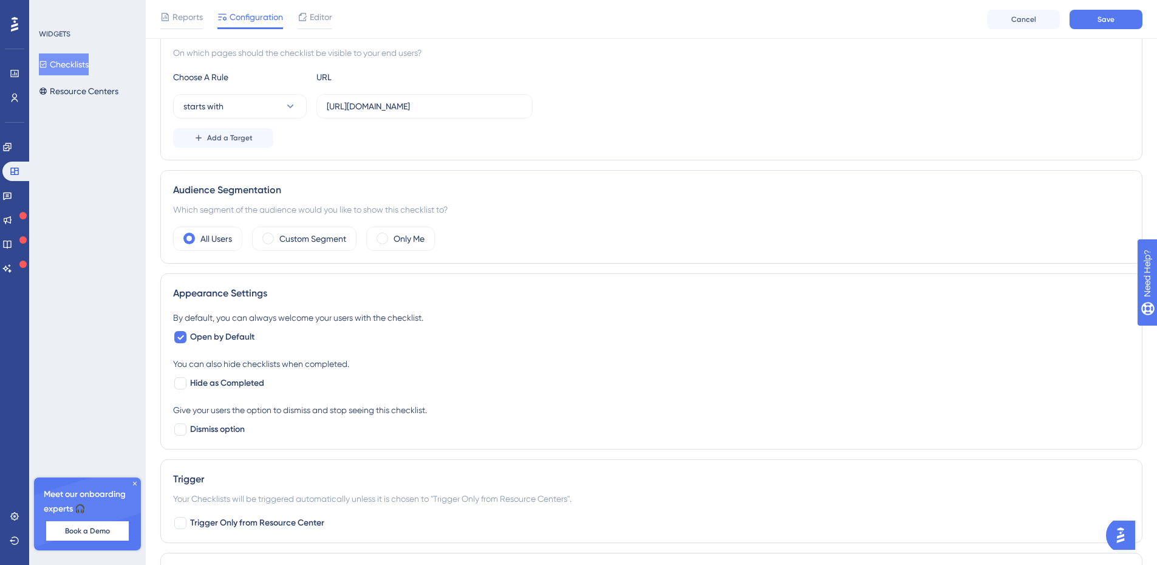
scroll to position [0, 0]
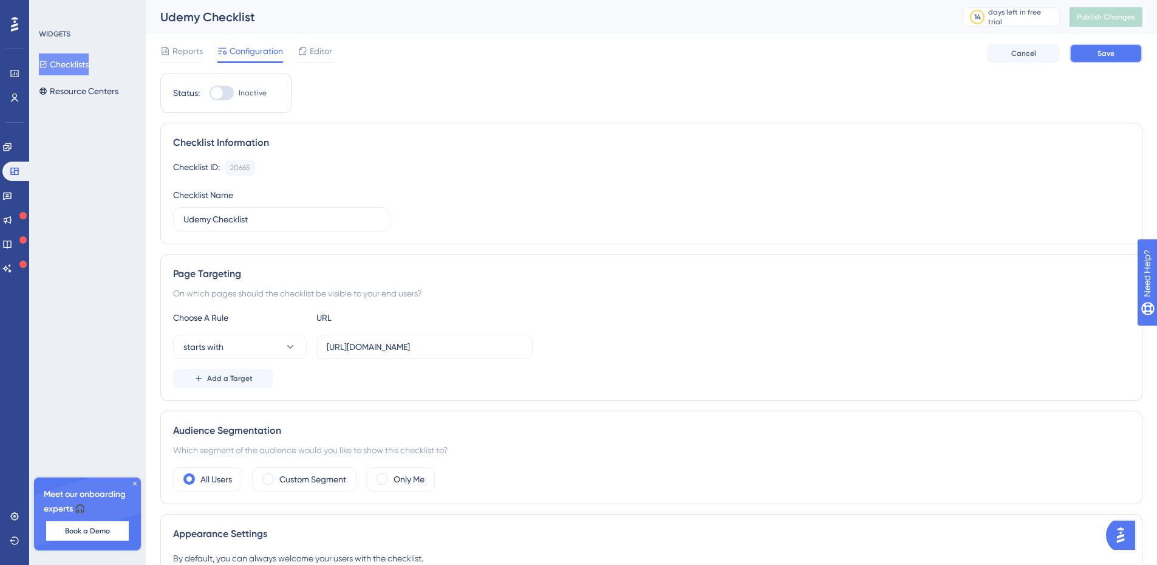
click at [1108, 52] on span "Save" at bounding box center [1105, 54] width 17 height 10
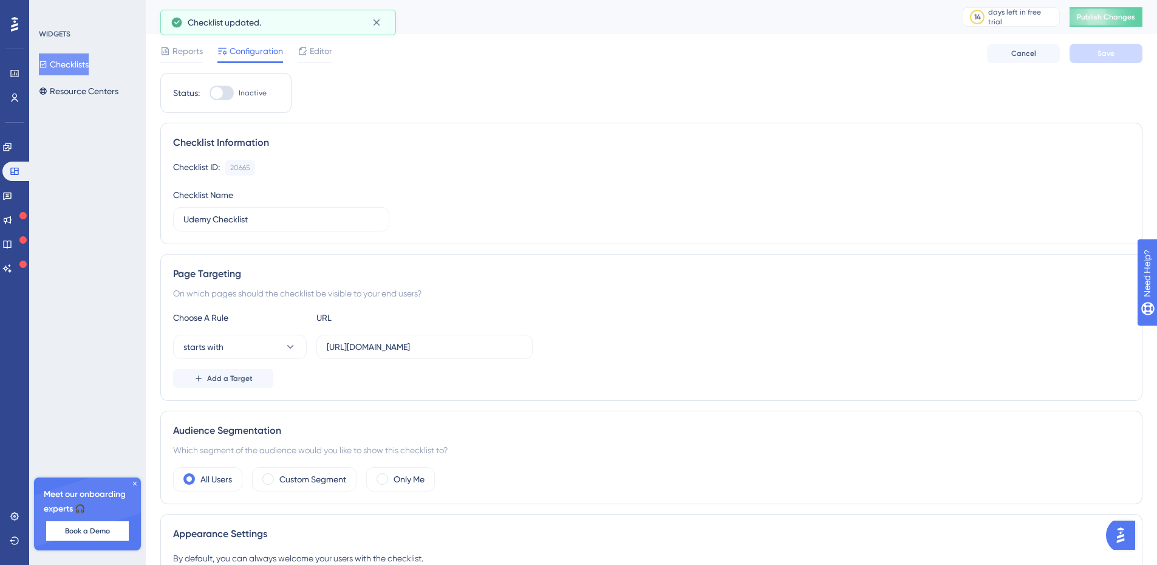
click at [220, 89] on div at bounding box center [217, 93] width 12 height 12
click at [210, 93] on input "Inactive" at bounding box center [209, 93] width 1 height 1
checkbox input "true"
click at [1105, 51] on span "Save" at bounding box center [1105, 54] width 17 height 10
click at [1119, 13] on span "Publish Changes" at bounding box center [1106, 17] width 58 height 10
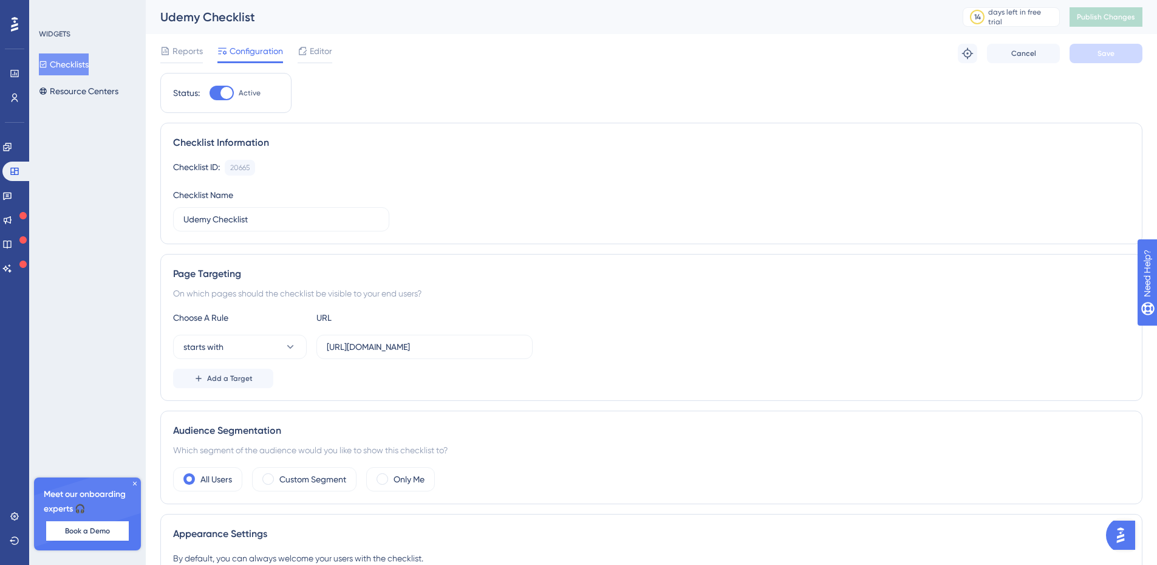
click at [81, 62] on button "Checklists" at bounding box center [64, 64] width 50 height 22
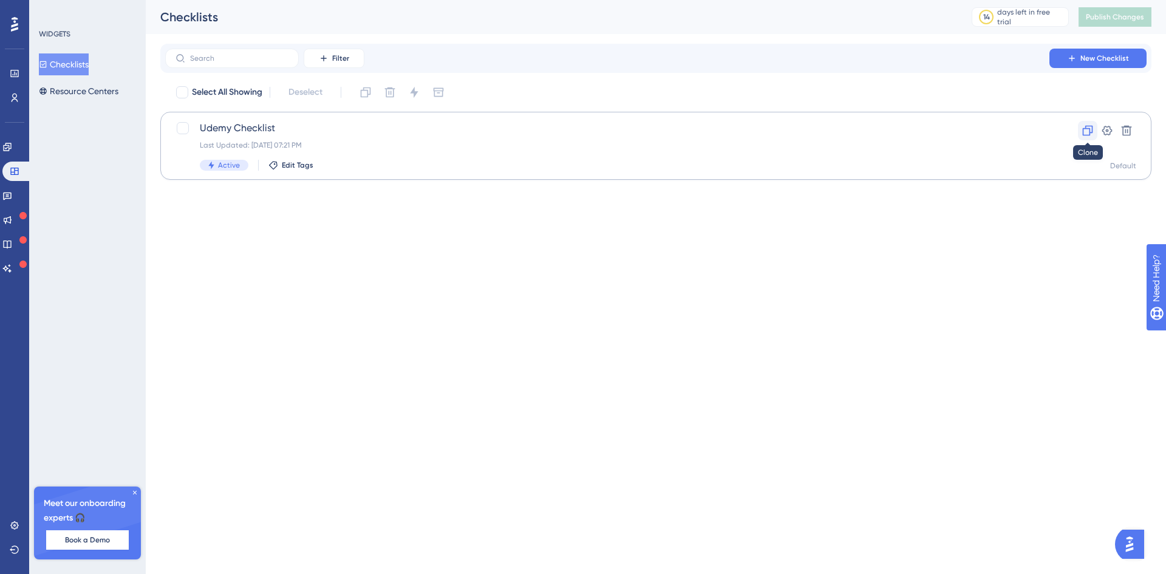
click at [1086, 131] on icon at bounding box center [1088, 130] width 12 height 12
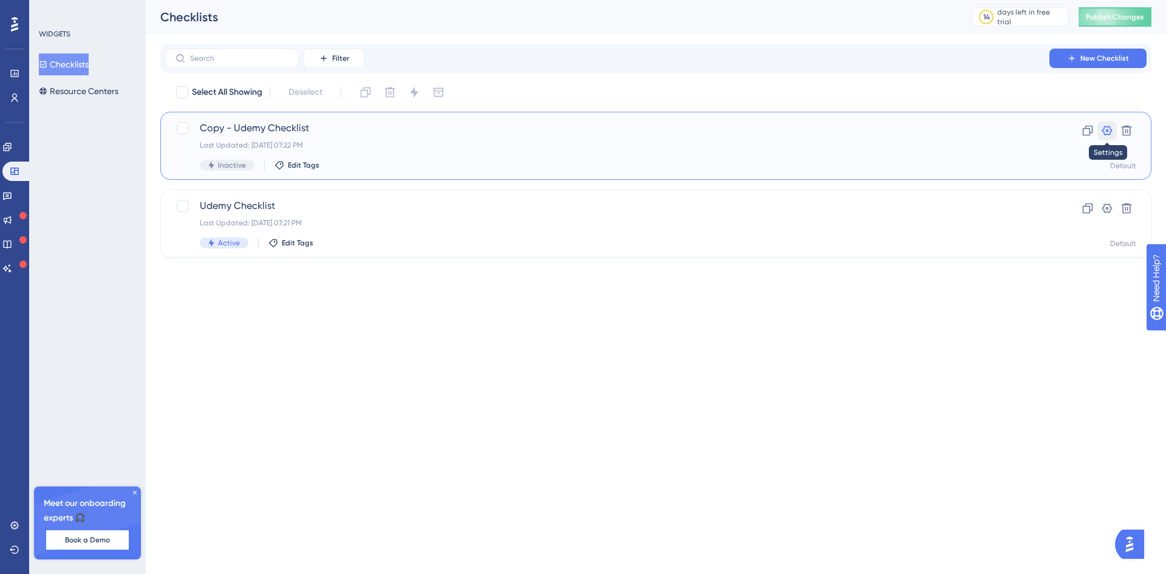
click at [1104, 131] on icon at bounding box center [1107, 130] width 12 height 12
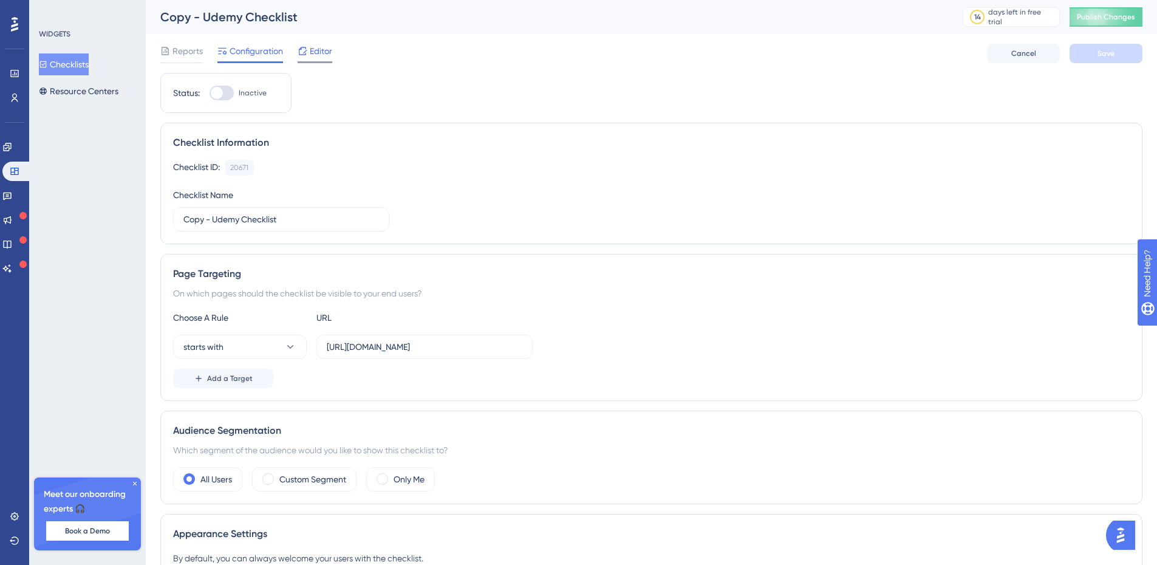
click at [319, 48] on span "Editor" at bounding box center [321, 51] width 22 height 15
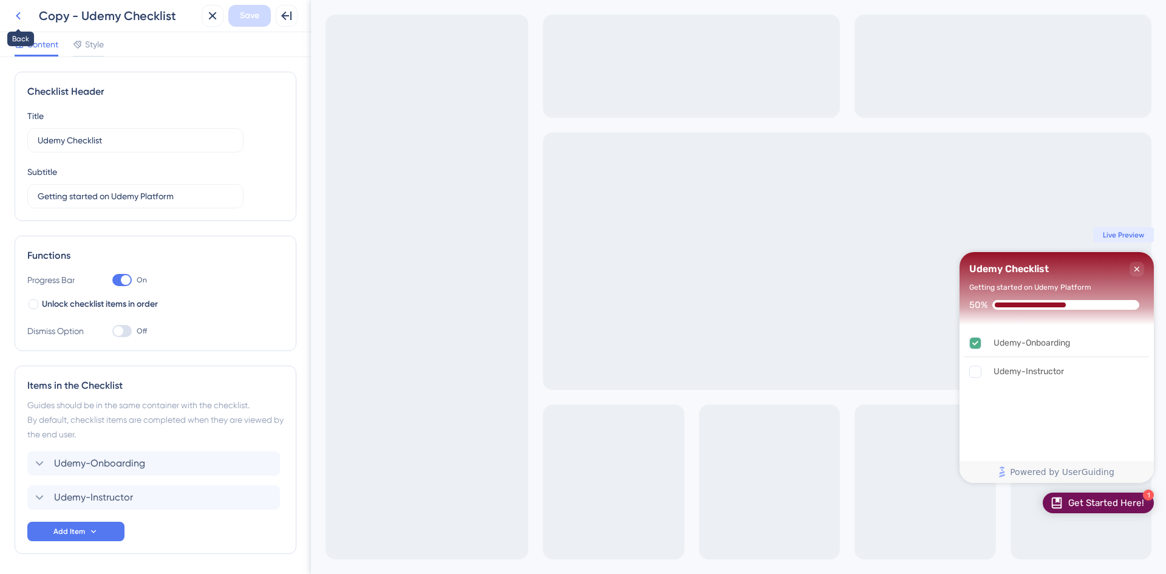
click at [16, 16] on icon at bounding box center [18, 16] width 15 height 15
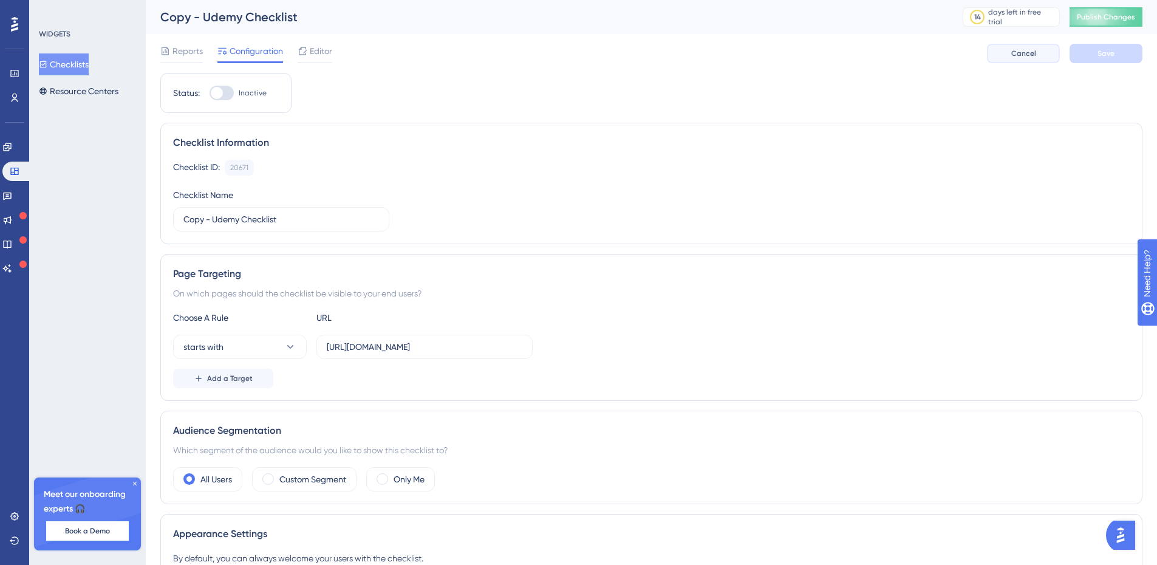
click at [1015, 58] on span "Cancel" at bounding box center [1023, 54] width 25 height 10
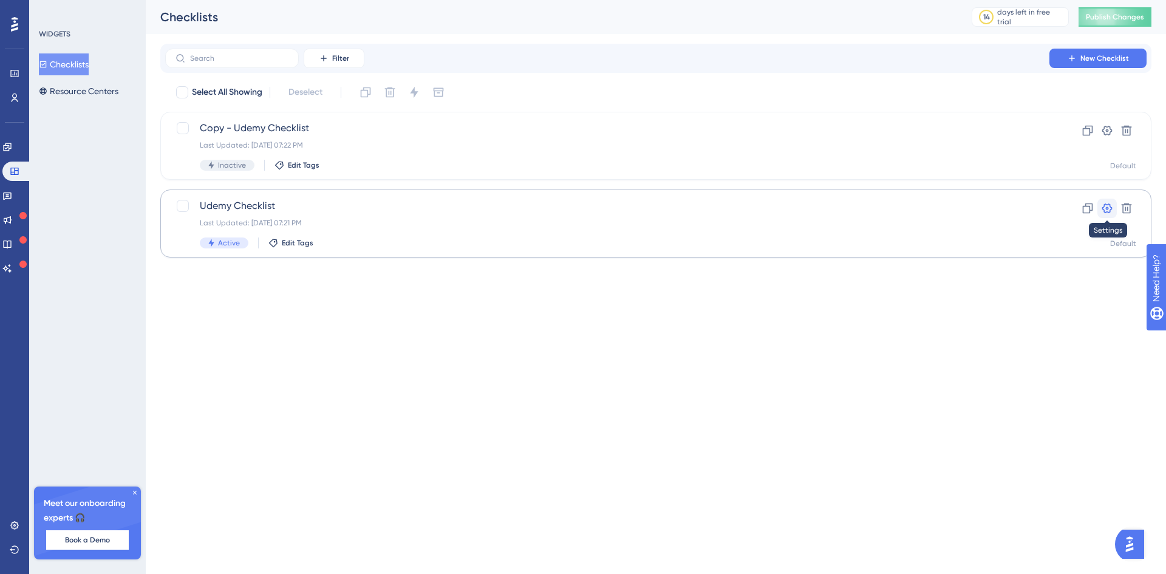
click at [1109, 208] on icon at bounding box center [1107, 208] width 12 height 12
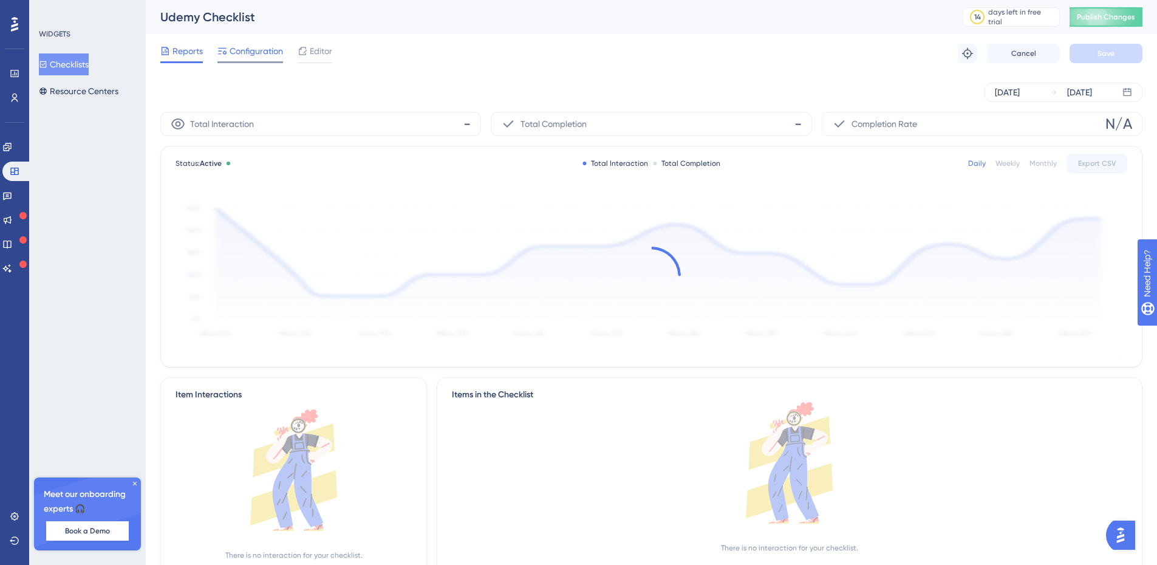
click at [261, 52] on span "Configuration" at bounding box center [256, 51] width 53 height 15
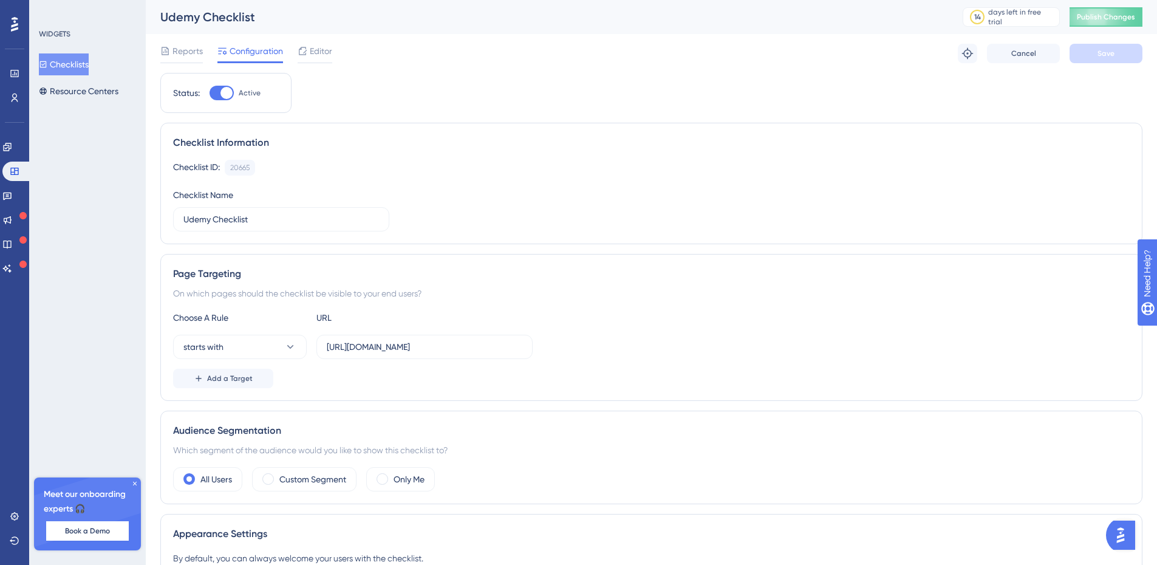
click at [223, 93] on div at bounding box center [226, 93] width 12 height 12
click at [210, 93] on input "Active" at bounding box center [209, 93] width 1 height 1
checkbox input "false"
click at [1123, 53] on button "Save" at bounding box center [1105, 53] width 73 height 19
click at [1030, 56] on span "Cancel" at bounding box center [1023, 54] width 25 height 10
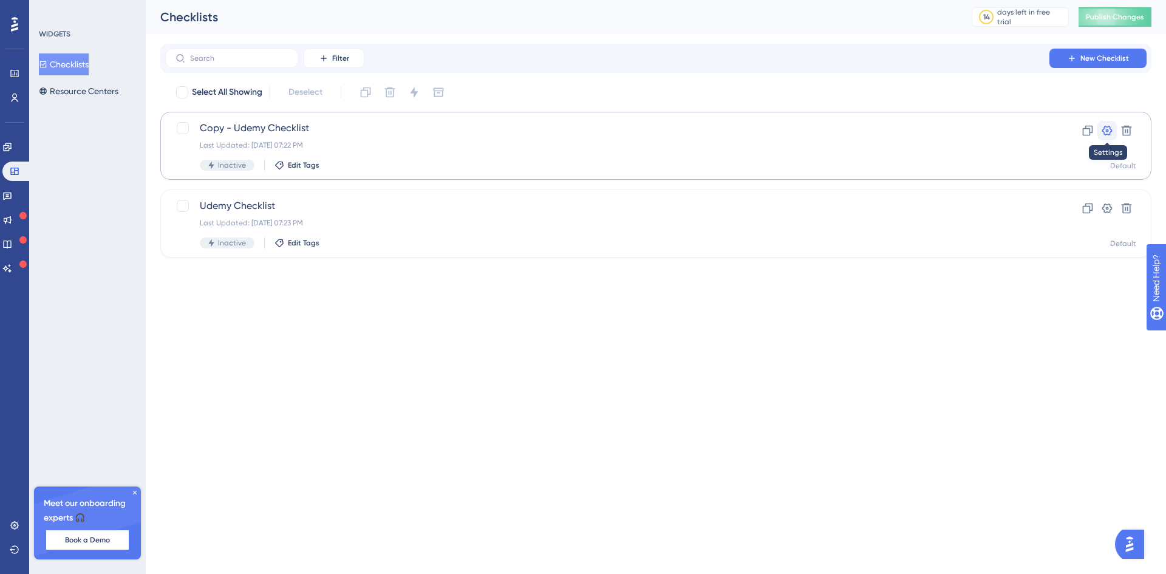
click at [1107, 130] on icon at bounding box center [1107, 131] width 10 height 10
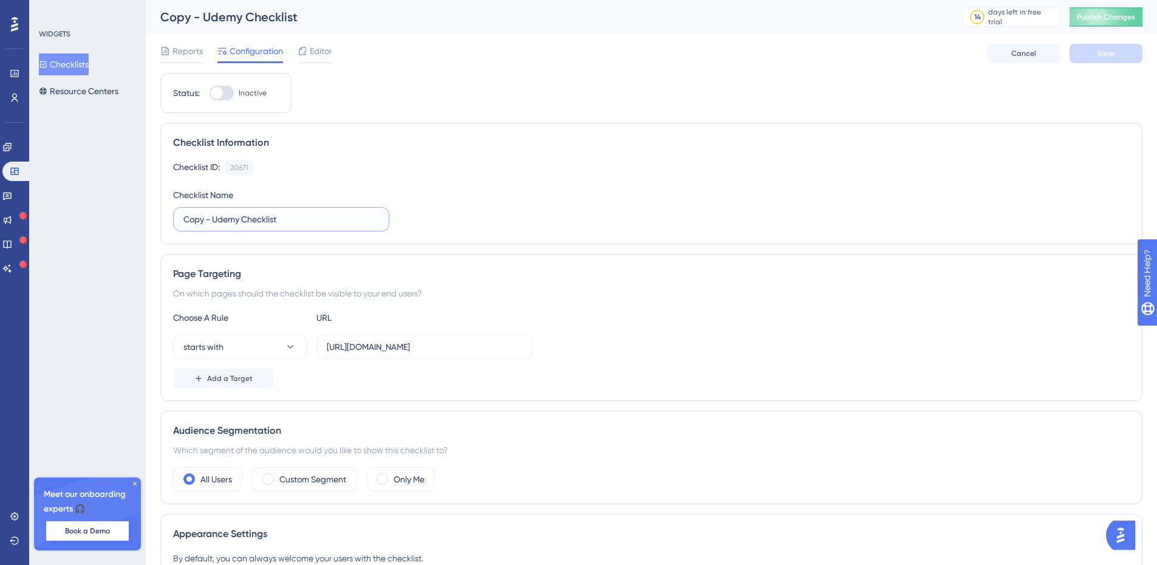
drag, startPoint x: 213, startPoint y: 217, endPoint x: 145, endPoint y: 216, distance: 67.4
click at [146, 216] on div "Performance Users Engagement Widgets Feedback Product Updates Knowledge Base AI…" at bounding box center [651, 514] width 1011 height 1029
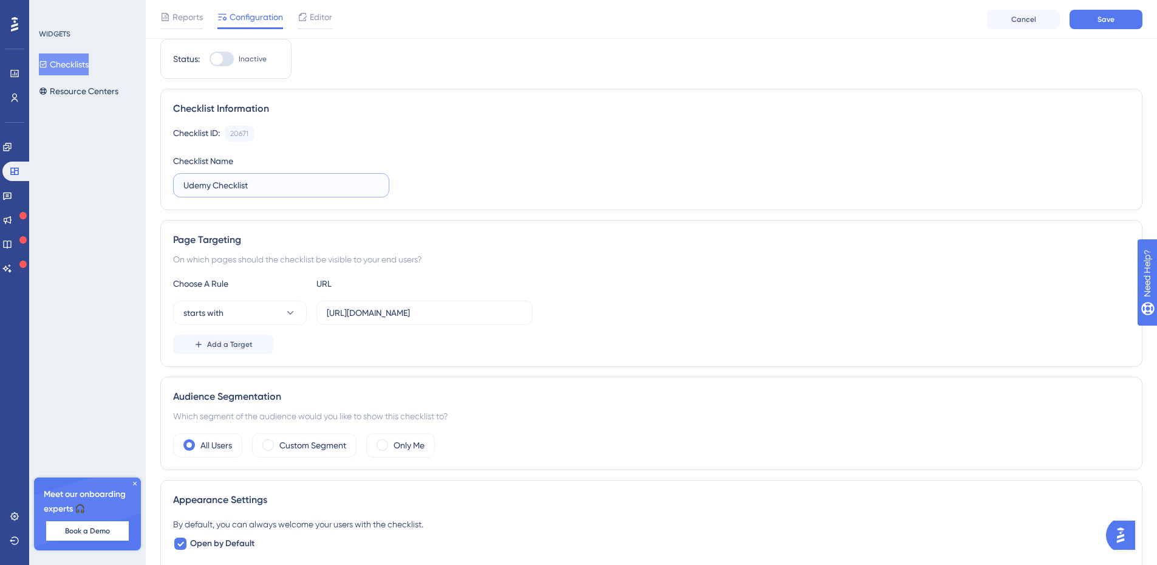
scroll to position [61, 0]
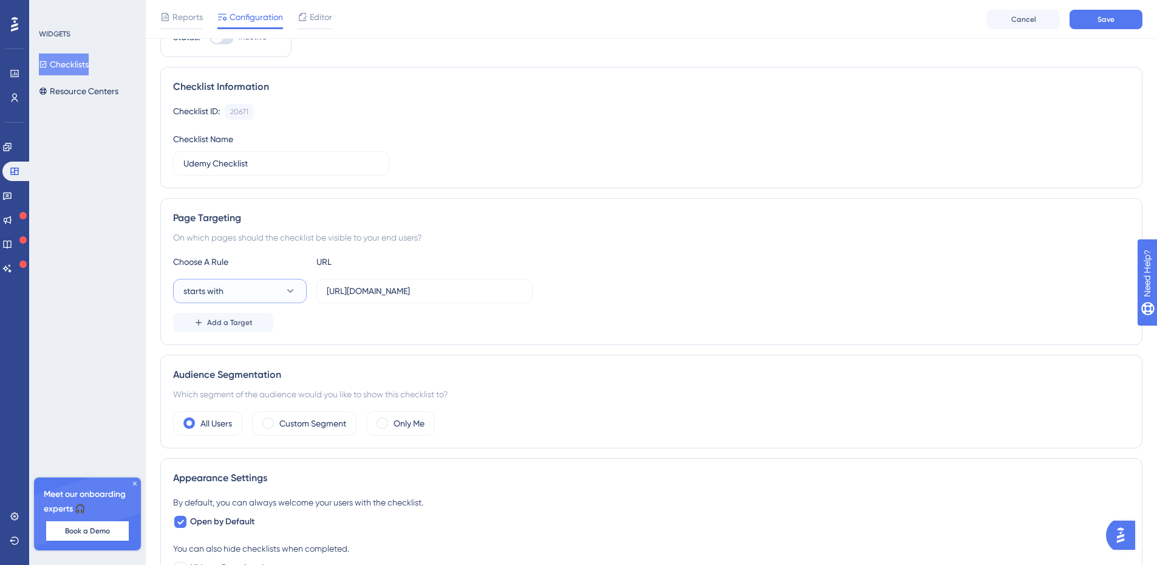
click at [294, 292] on icon at bounding box center [290, 291] width 12 height 12
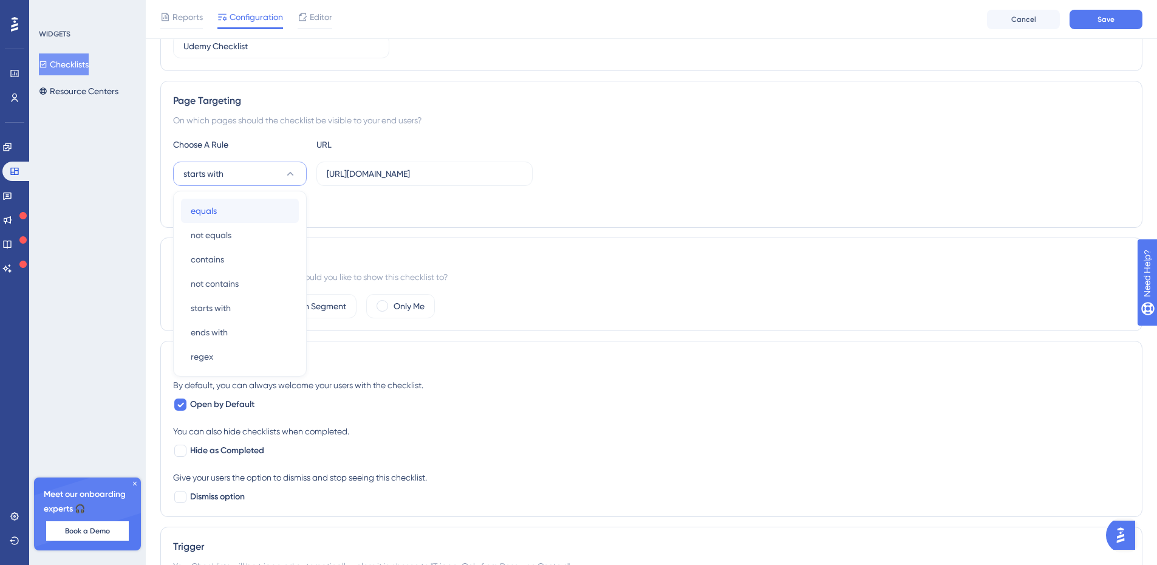
click at [254, 214] on div "equals equals" at bounding box center [240, 211] width 98 height 24
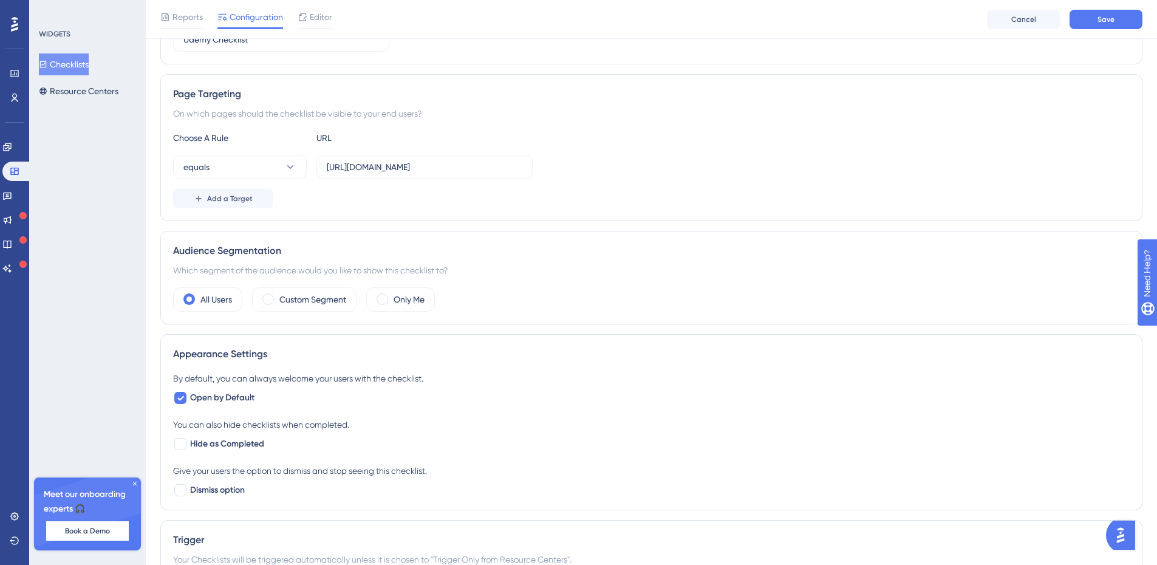
scroll to position [0, 0]
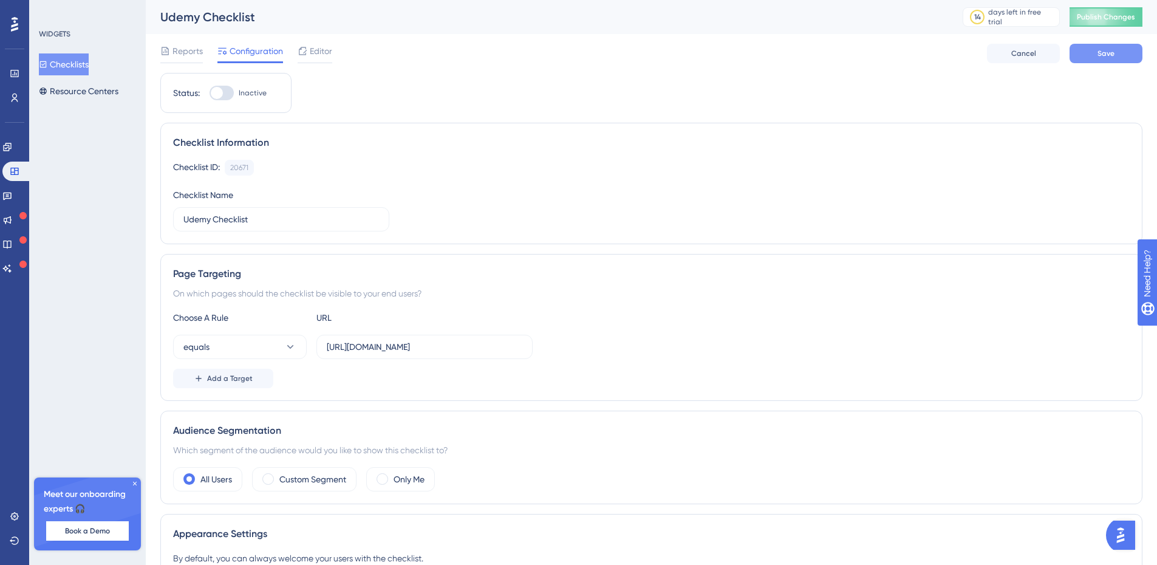
click at [1120, 55] on button "Save" at bounding box center [1105, 53] width 73 height 19
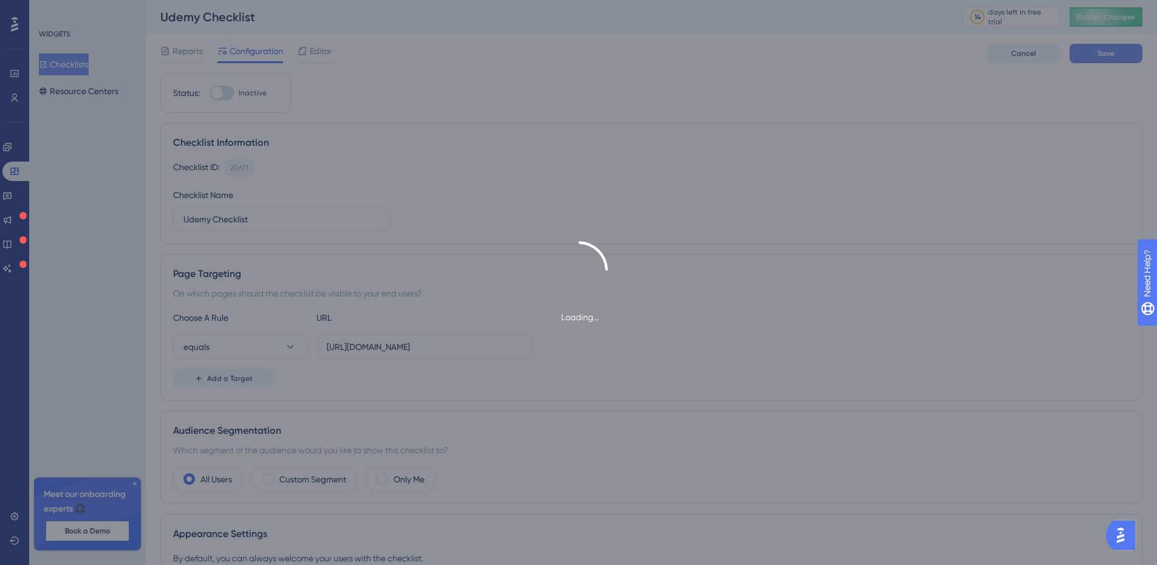
type input "Udemy Checklist-1"
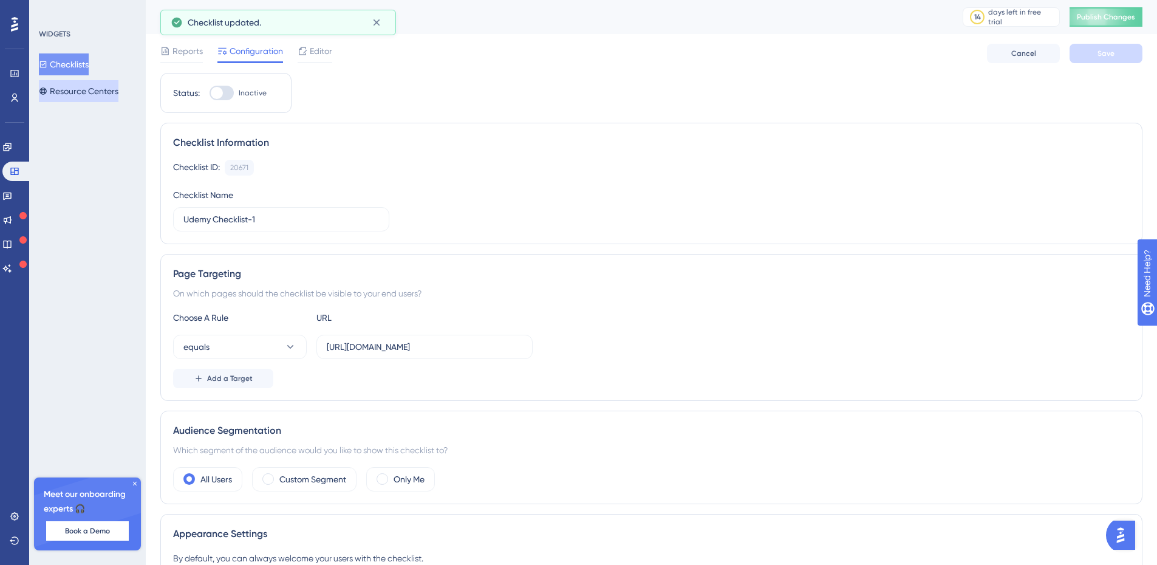
click at [94, 90] on button "Resource Centers" at bounding box center [79, 91] width 80 height 22
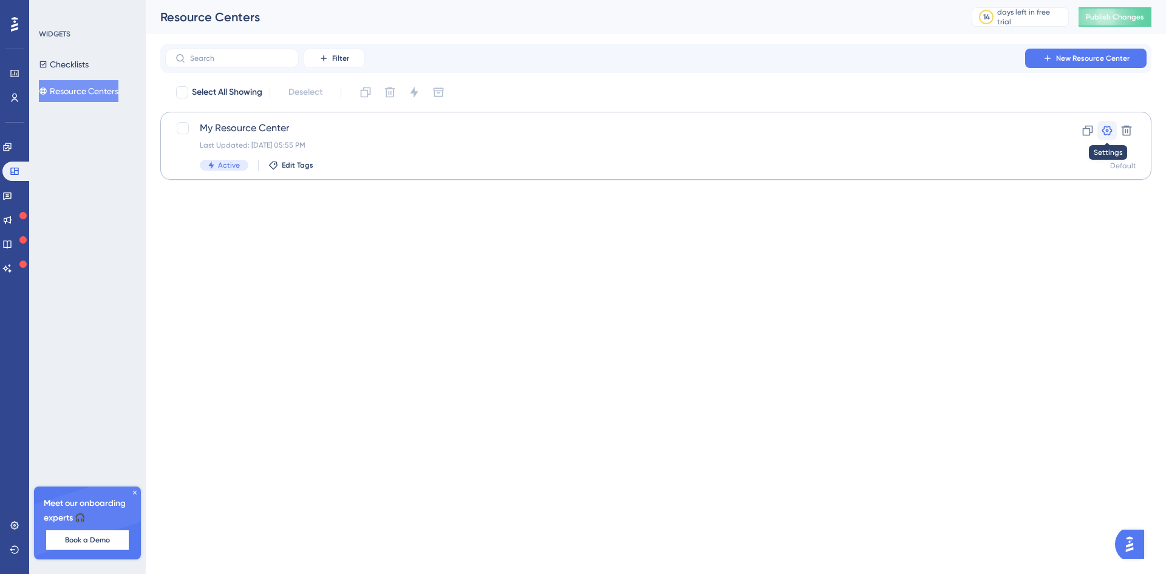
click at [1106, 129] on icon at bounding box center [1107, 131] width 10 height 10
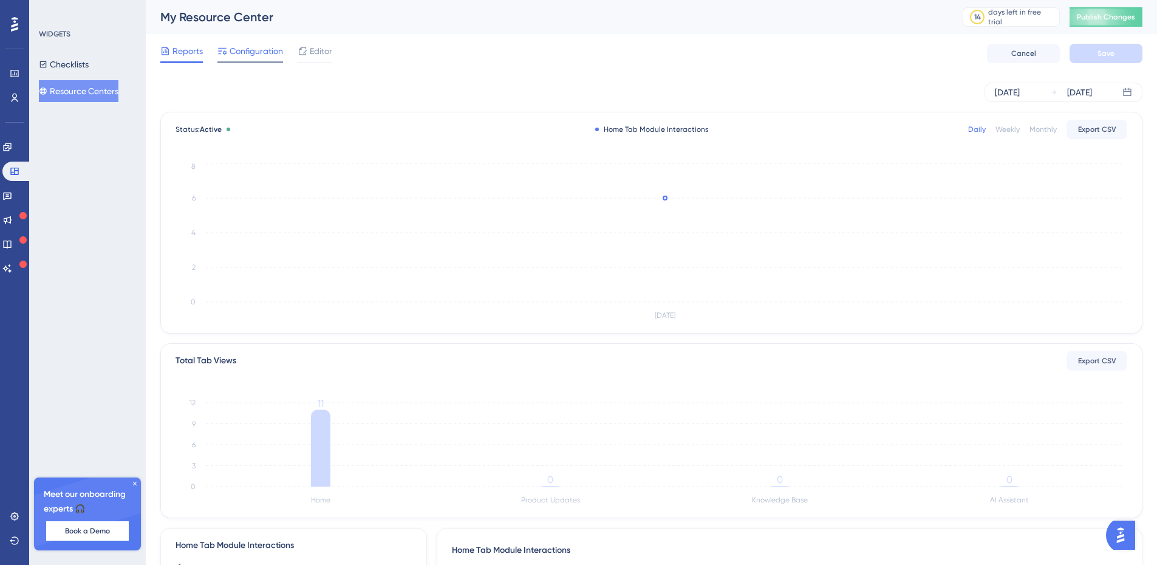
click at [251, 52] on span "Configuration" at bounding box center [256, 51] width 53 height 15
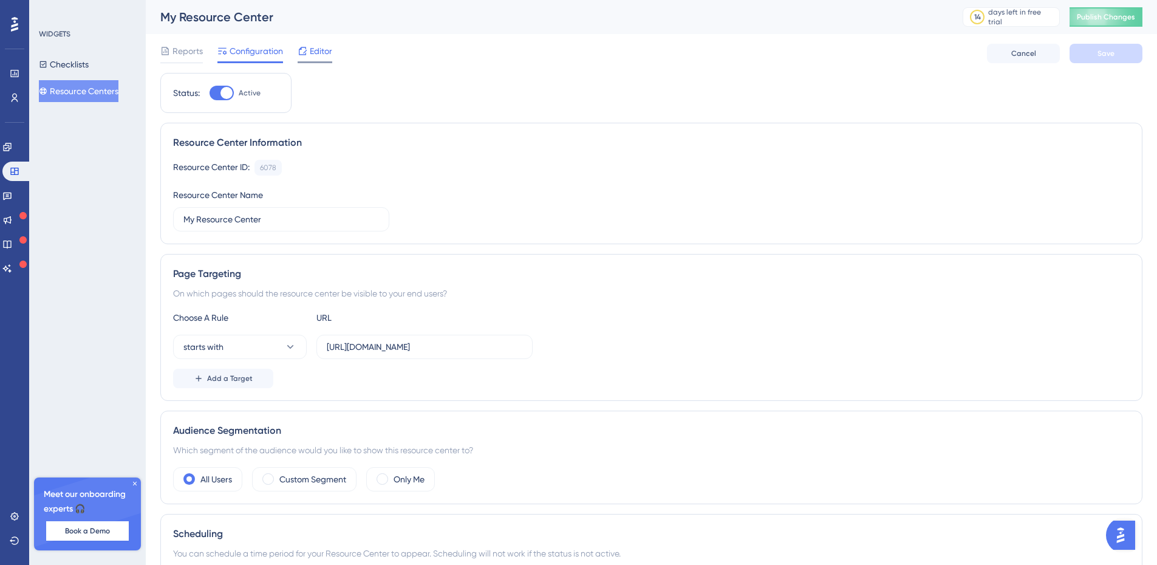
click at [321, 50] on span "Editor" at bounding box center [321, 51] width 22 height 15
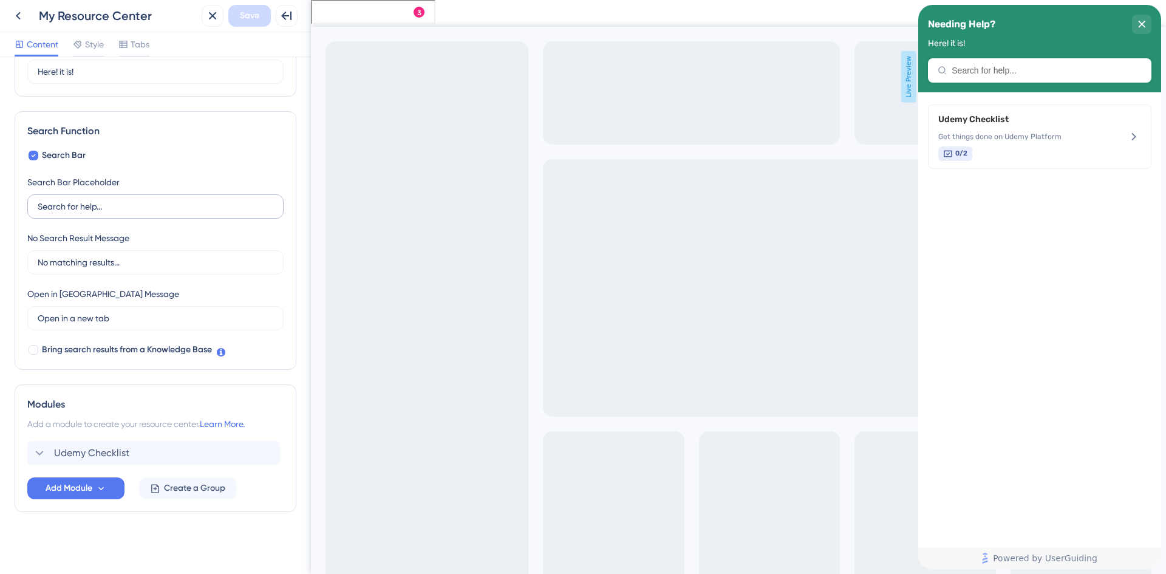
scroll to position [126, 0]
click at [41, 452] on icon at bounding box center [40, 451] width 8 height 5
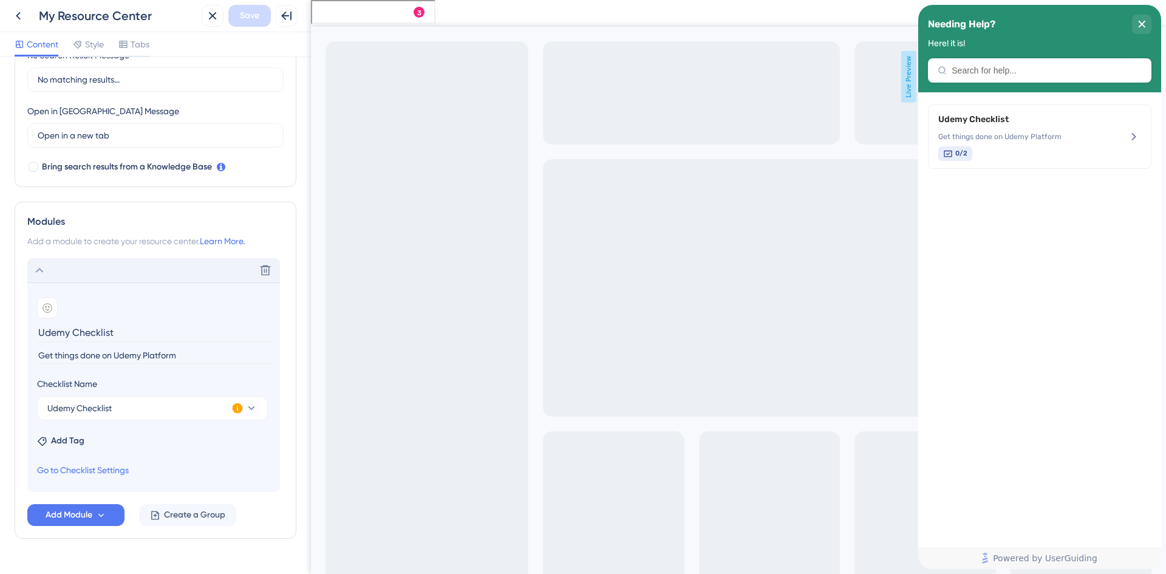
scroll to position [308, 0]
click at [251, 409] on icon at bounding box center [251, 408] width 7 height 4
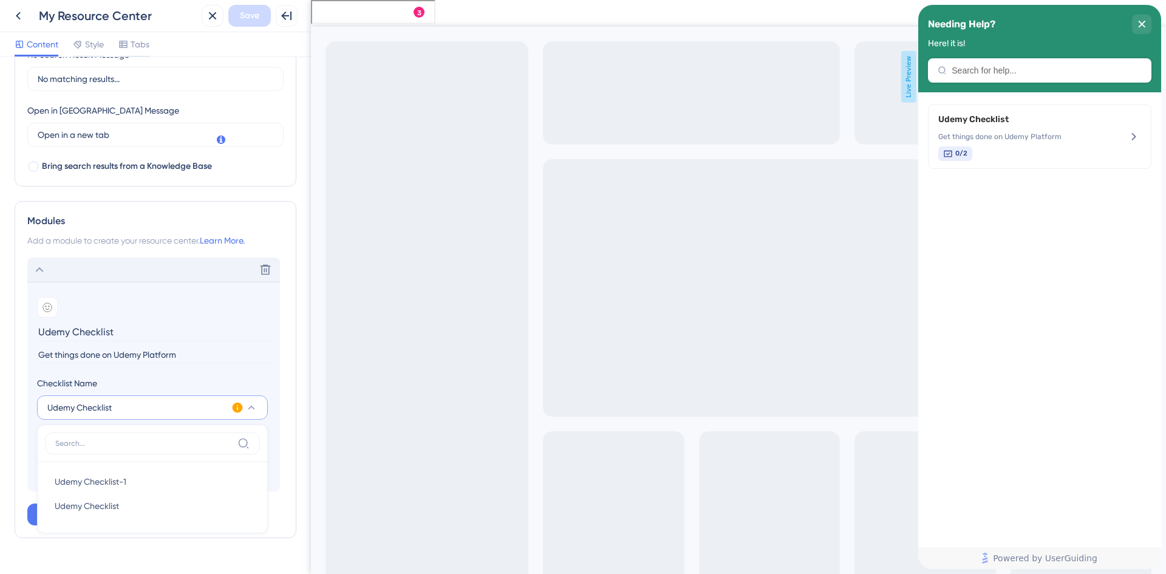
scroll to position [335, 0]
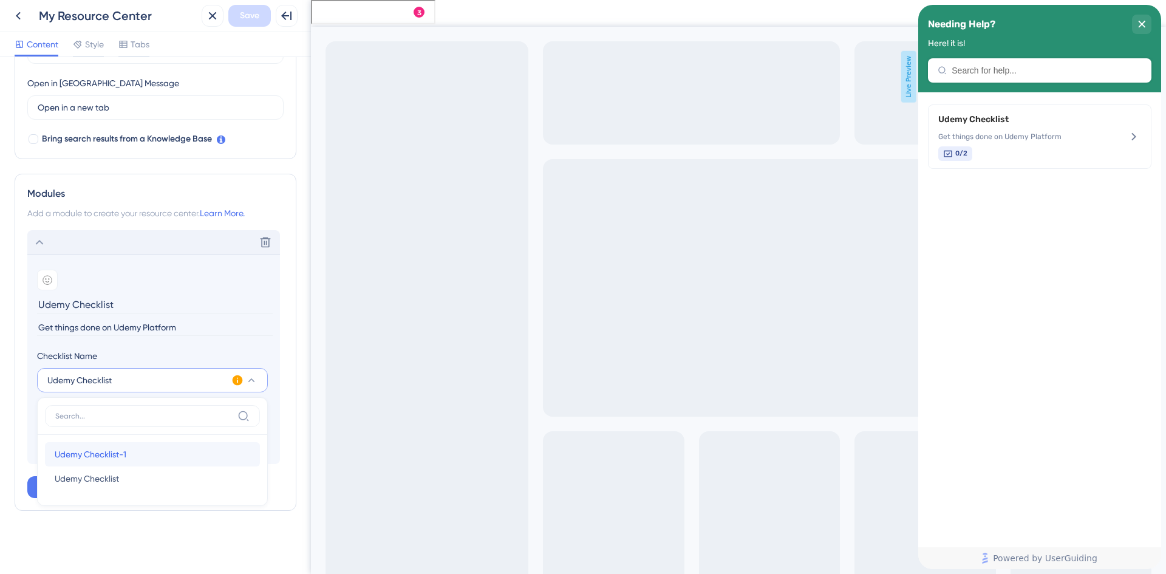
click at [114, 456] on span "Udemy Checklist-1" at bounding box center [91, 454] width 72 height 15
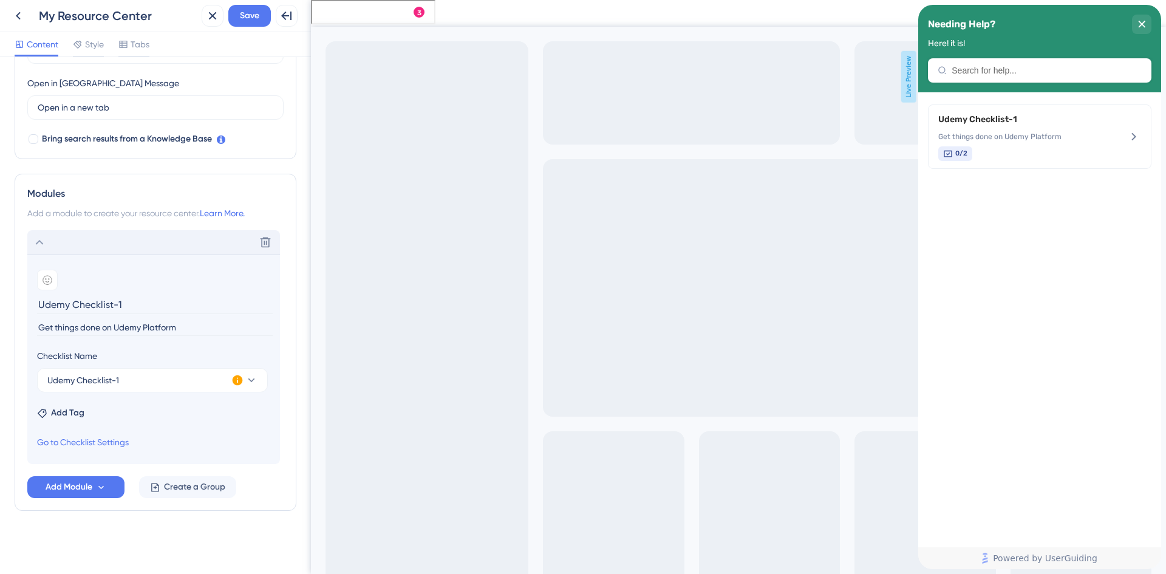
click at [138, 305] on input "Udemy Checklist-1" at bounding box center [155, 304] width 236 height 19
type input "Udemy Checklist"
click at [73, 483] on span "Add Module" at bounding box center [69, 487] width 47 height 15
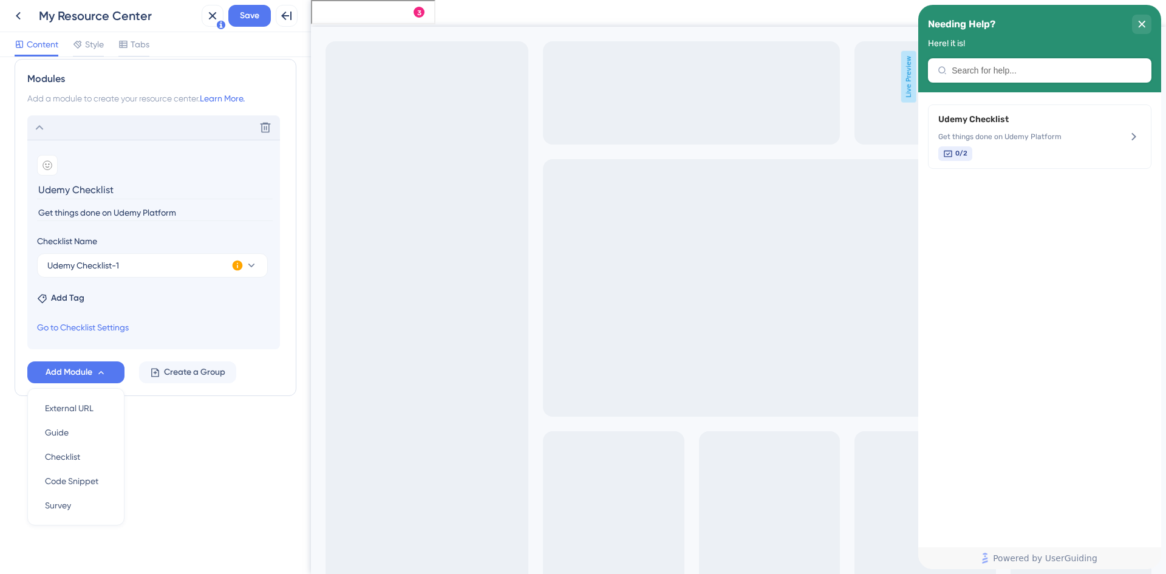
click at [268, 376] on div "Add Module External URL External URL Guide Guide Checklist Checklist Code Snipp…" at bounding box center [155, 372] width 256 height 22
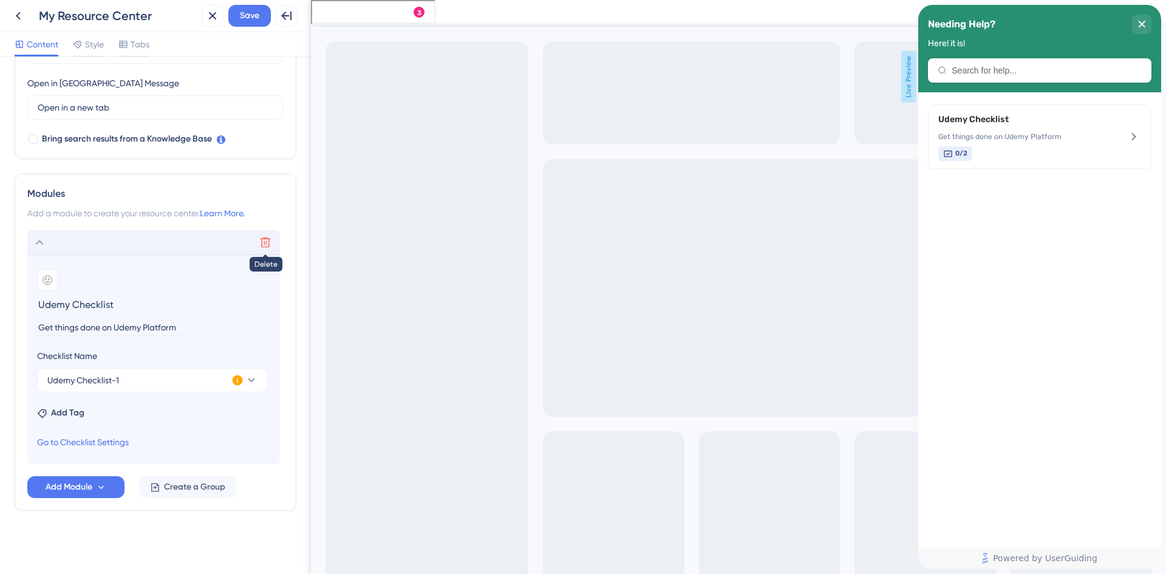
click at [267, 241] on icon at bounding box center [265, 242] width 12 height 12
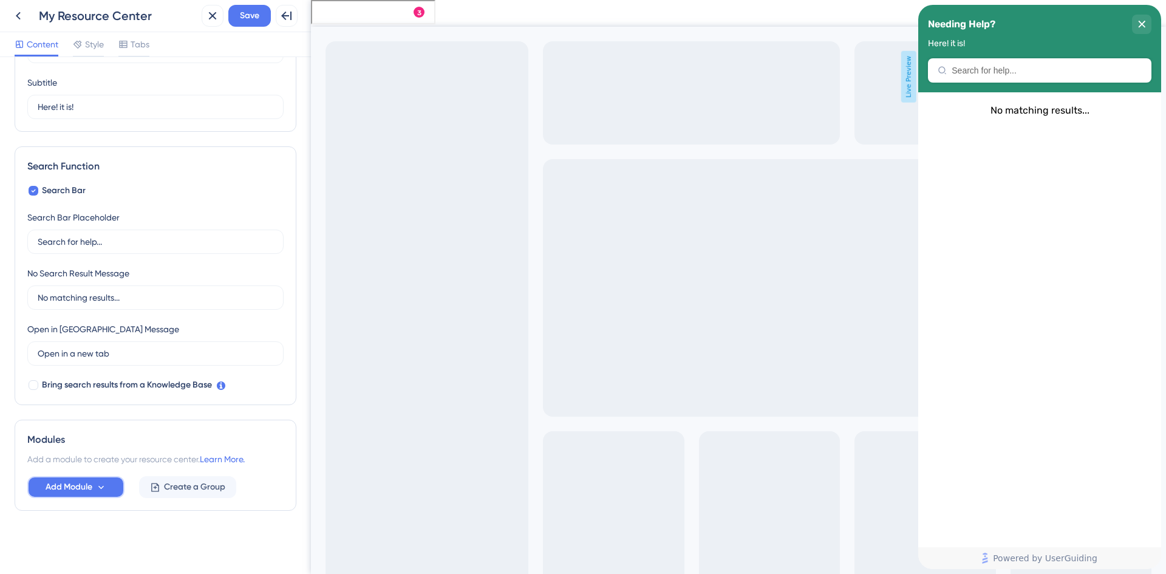
click at [104, 483] on icon at bounding box center [101, 487] width 10 height 10
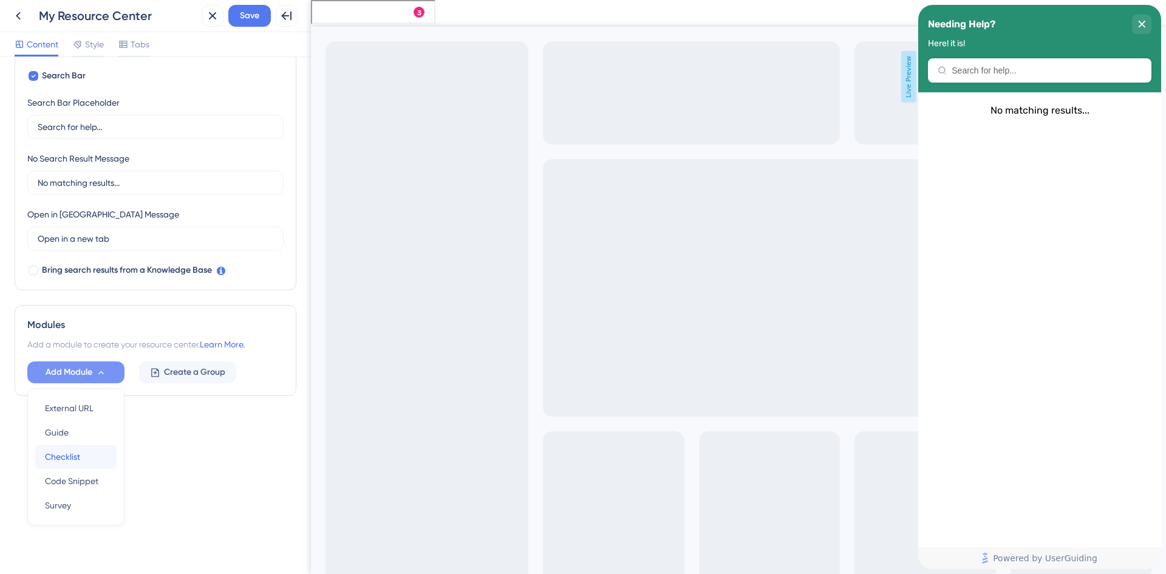
click at [63, 457] on span "Checklist" at bounding box center [62, 456] width 35 height 15
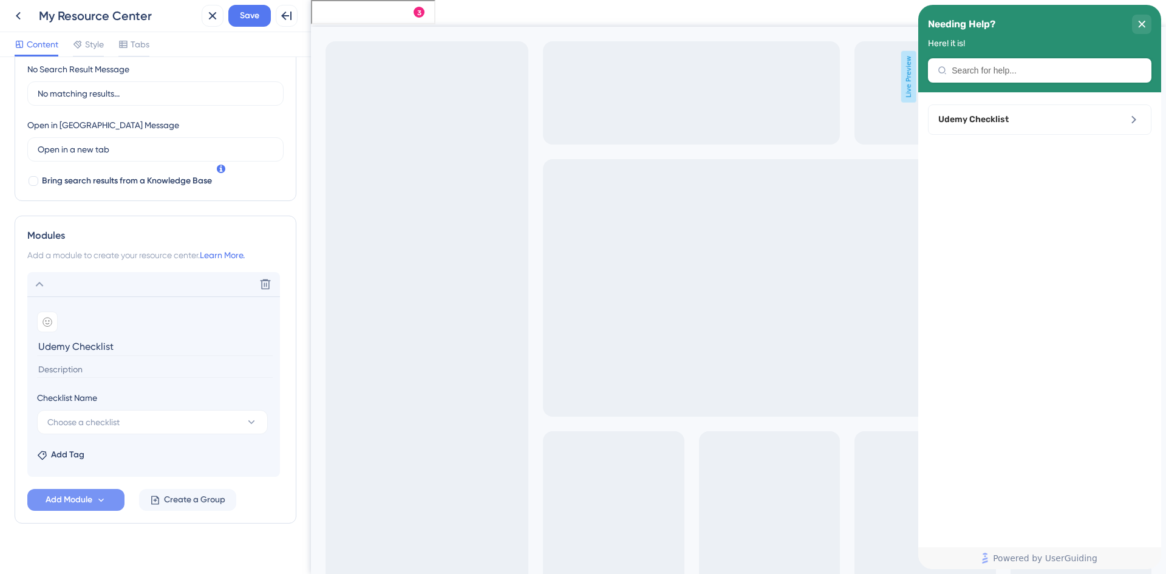
scroll to position [306, 0]
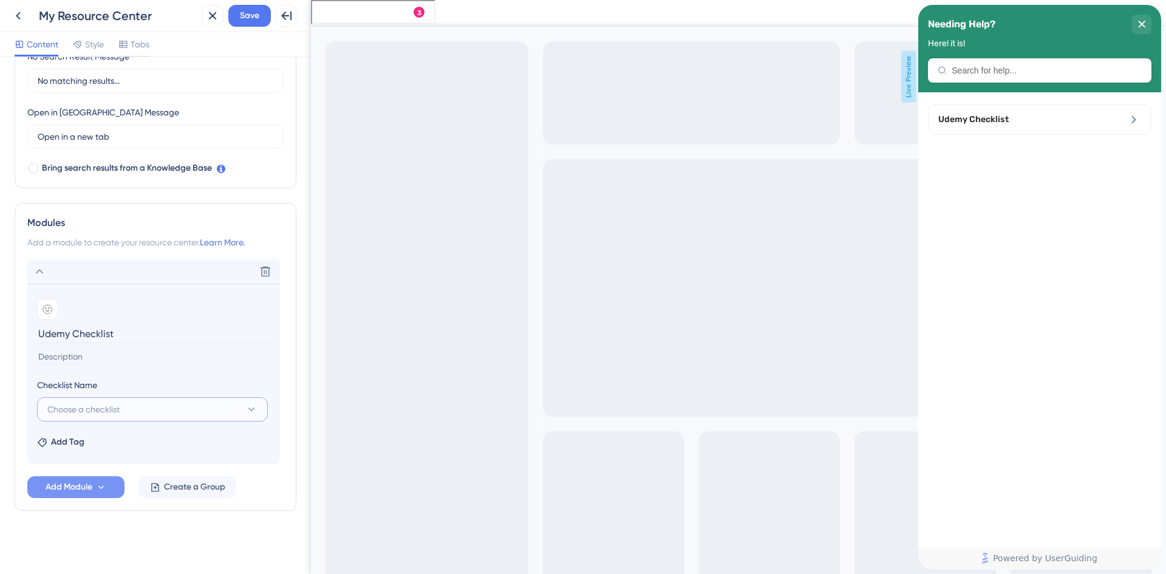
click at [252, 411] on icon at bounding box center [251, 409] width 12 height 12
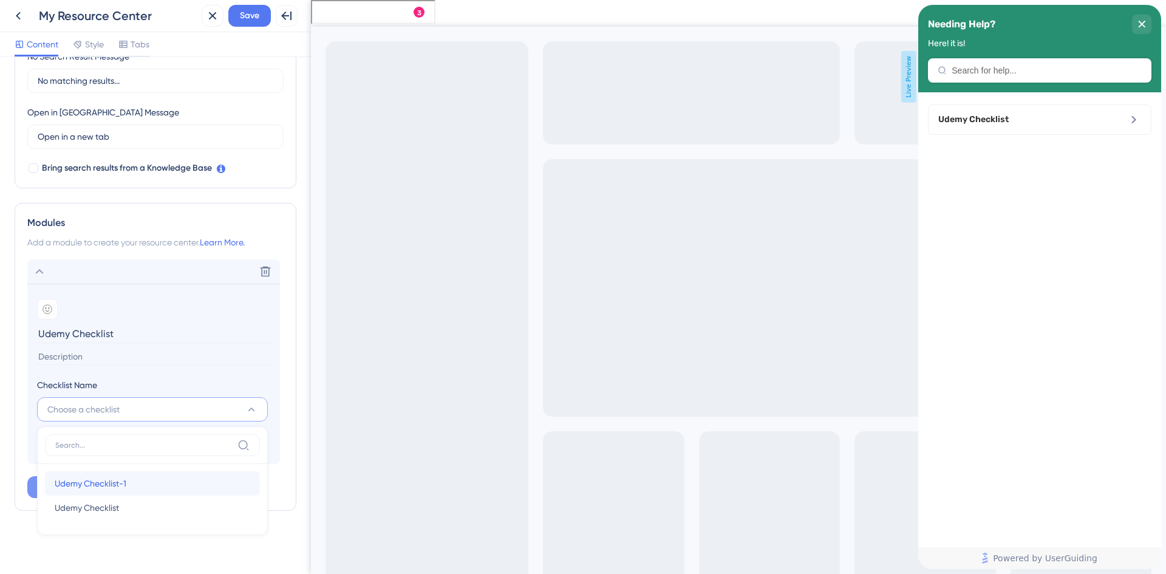
click at [117, 481] on span "Udemy Checklist-1" at bounding box center [91, 483] width 72 height 15
type input "Udemy Checklist-1"
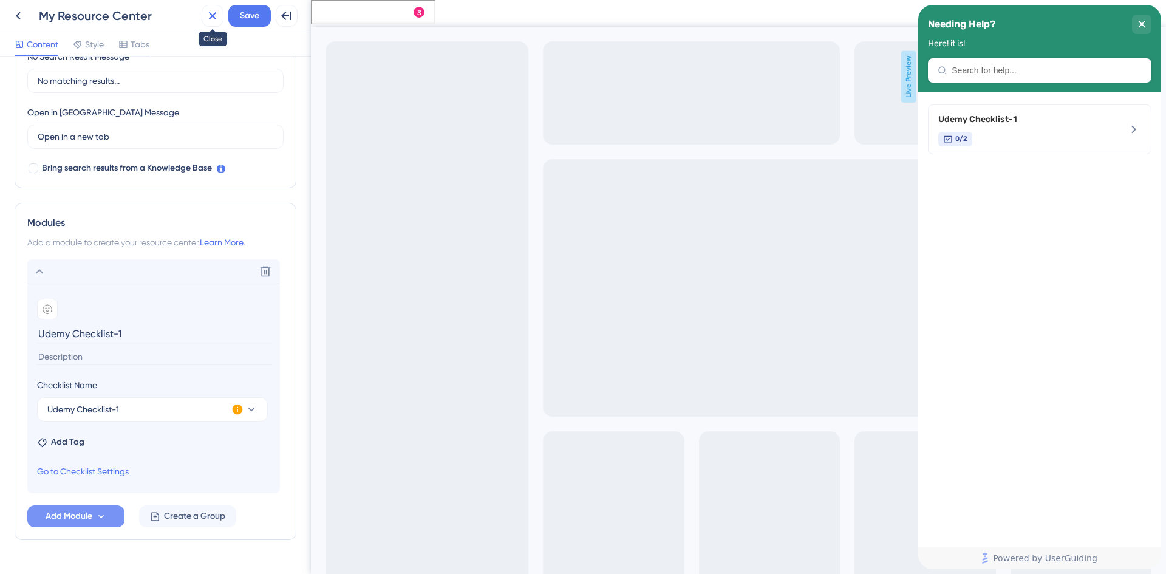
click at [216, 14] on icon at bounding box center [212, 16] width 15 height 15
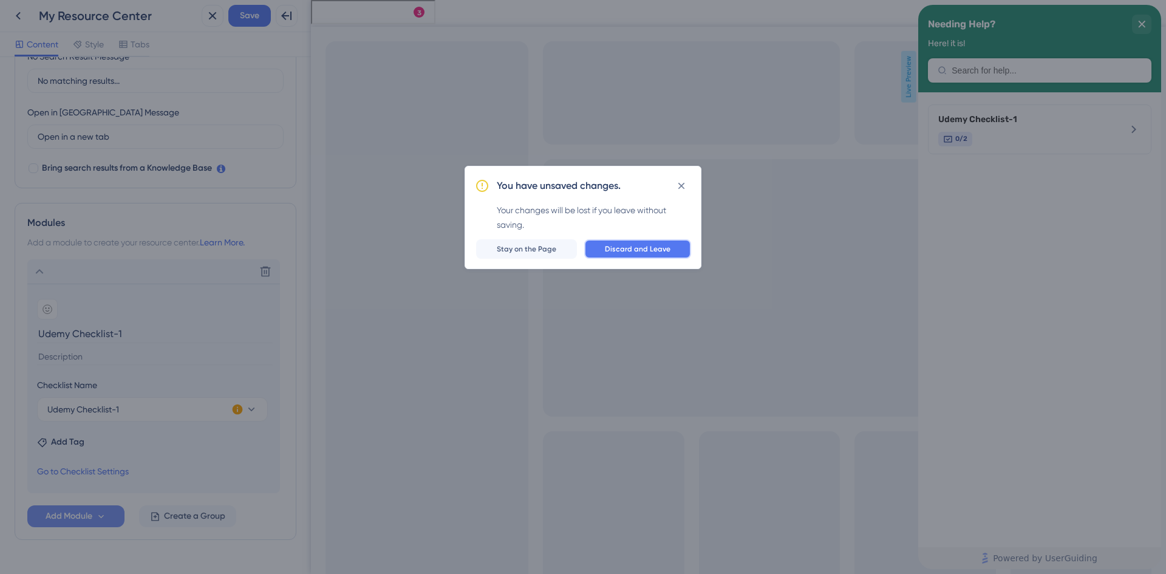
click at [620, 251] on span "Discard and Leave" at bounding box center [638, 249] width 66 height 10
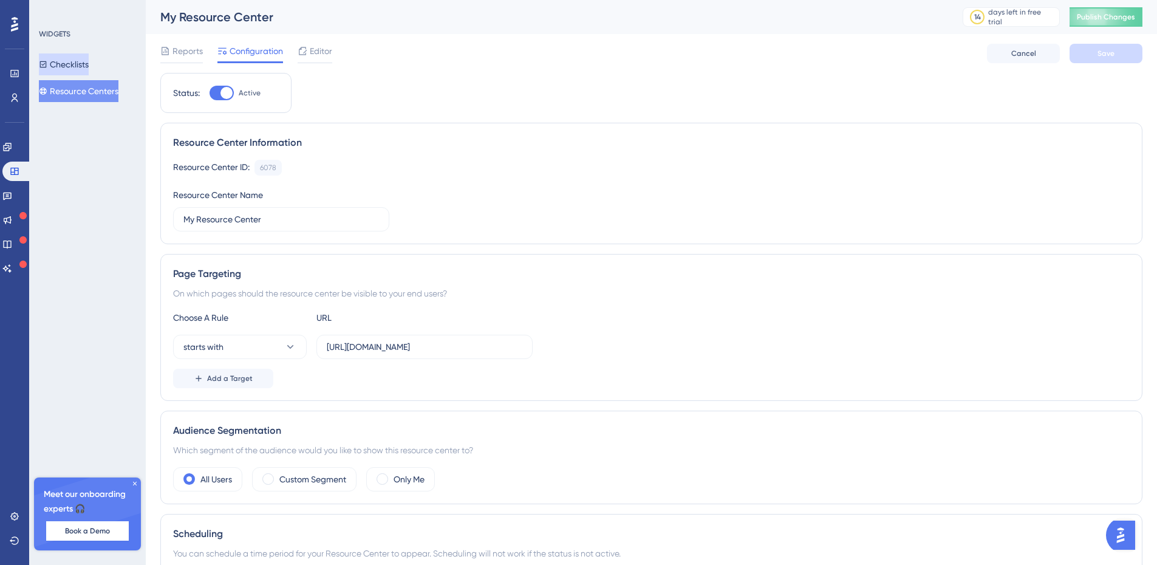
click at [78, 61] on button "Checklists" at bounding box center [64, 64] width 50 height 22
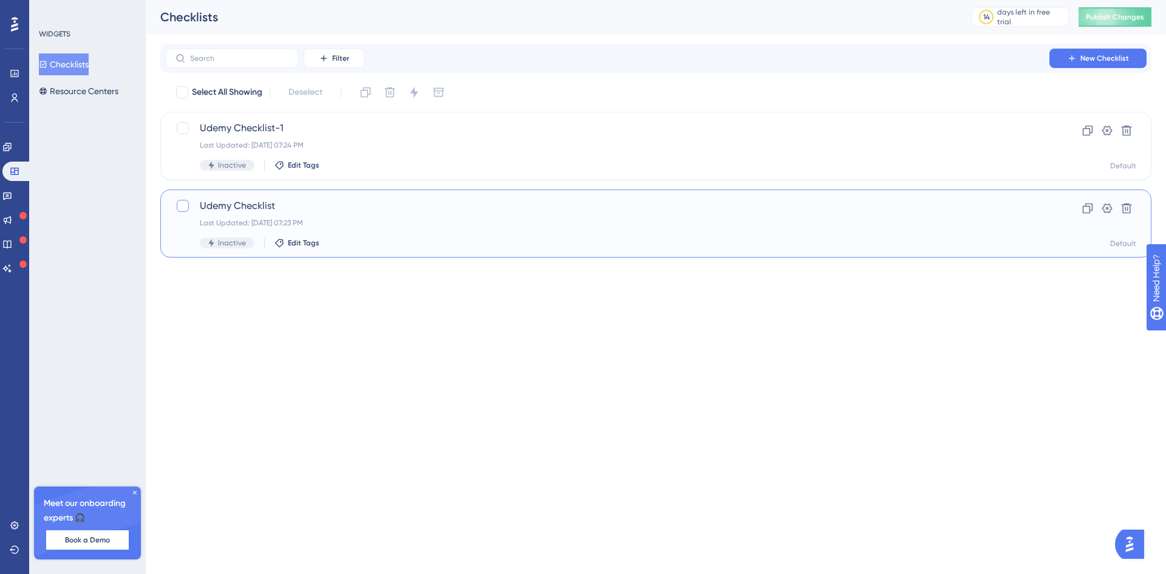
click at [182, 208] on div at bounding box center [183, 206] width 12 height 12
checkbox input "true"
click at [1125, 206] on icon at bounding box center [1126, 208] width 12 height 12
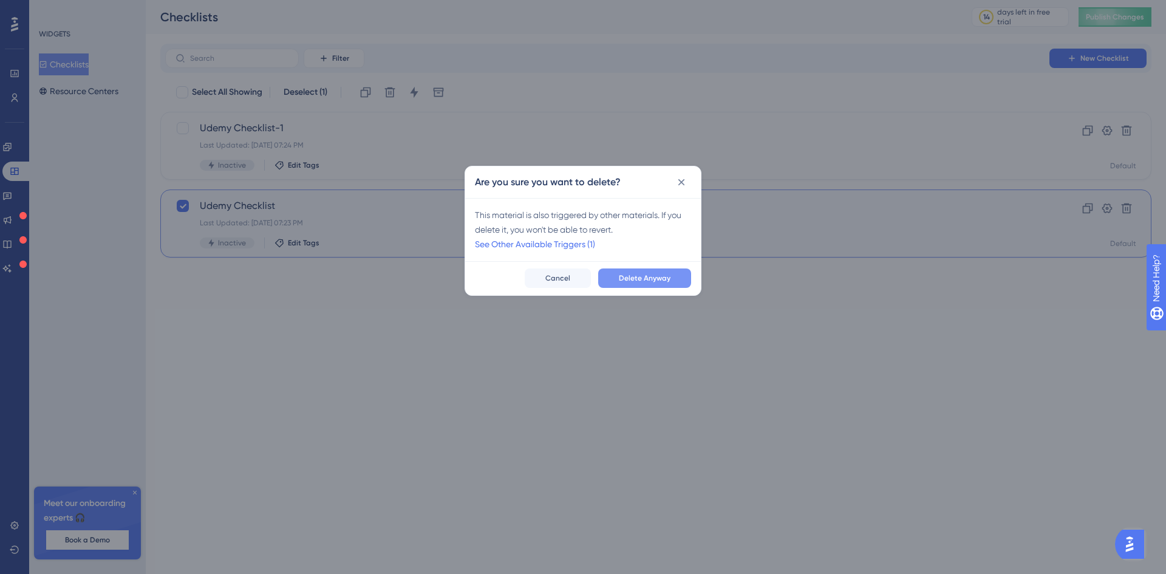
click at [669, 279] on span "Delete Anyway" at bounding box center [645, 278] width 52 height 10
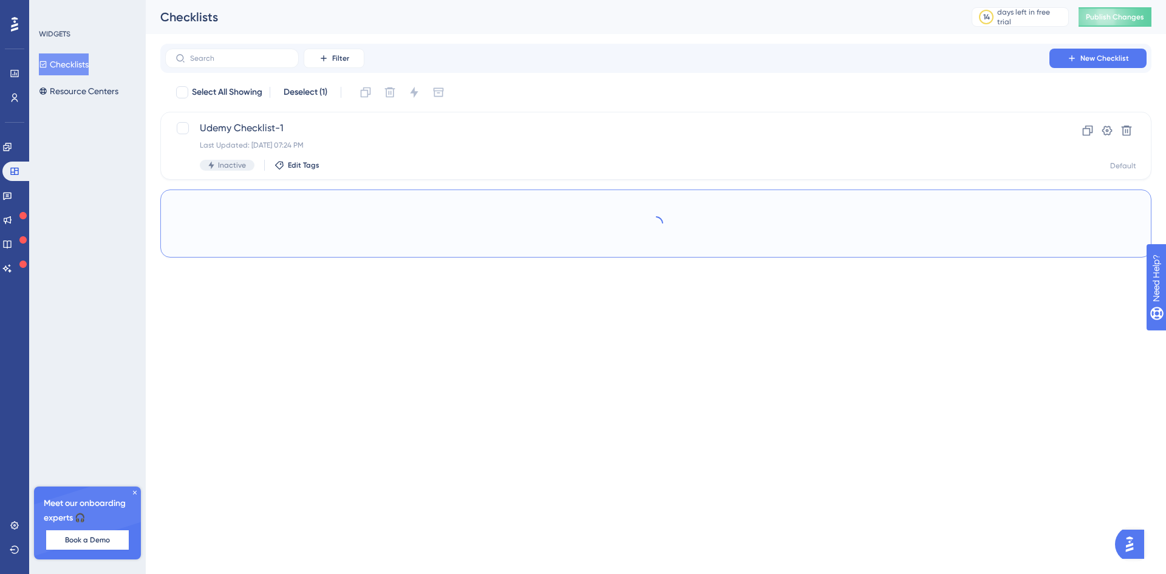
checkbox input "false"
click at [1108, 129] on icon at bounding box center [1107, 130] width 12 height 12
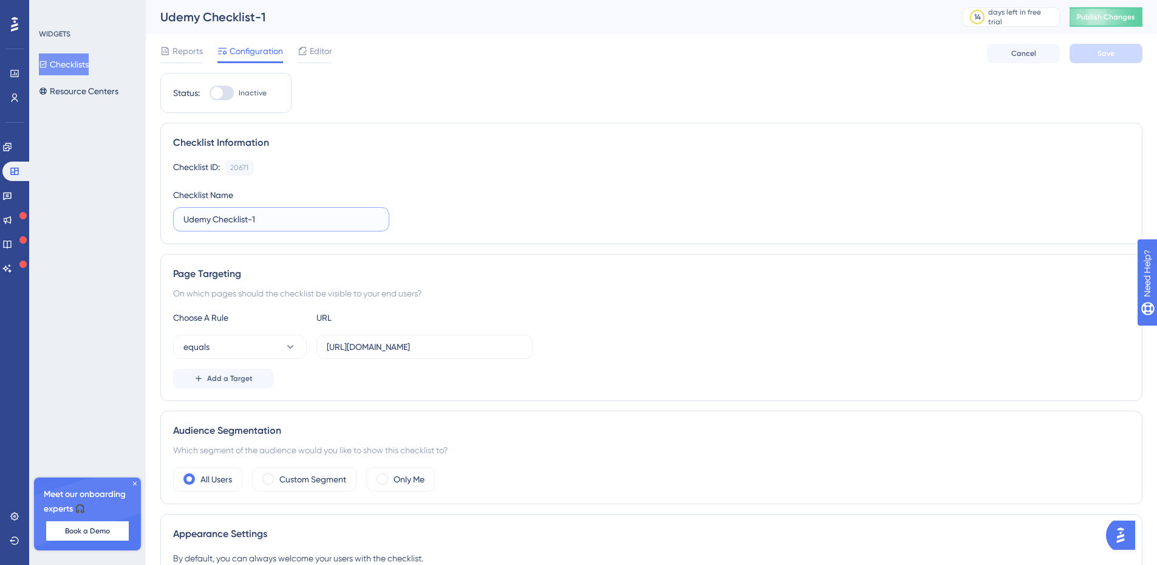
click at [261, 216] on input "Udemy Checklist-1" at bounding box center [281, 219] width 196 height 13
type input "Udemy Checklist"
click at [338, 166] on div "Checklist ID: 20671 Copy" at bounding box center [651, 168] width 956 height 16
click at [313, 50] on span "Editor" at bounding box center [321, 51] width 22 height 15
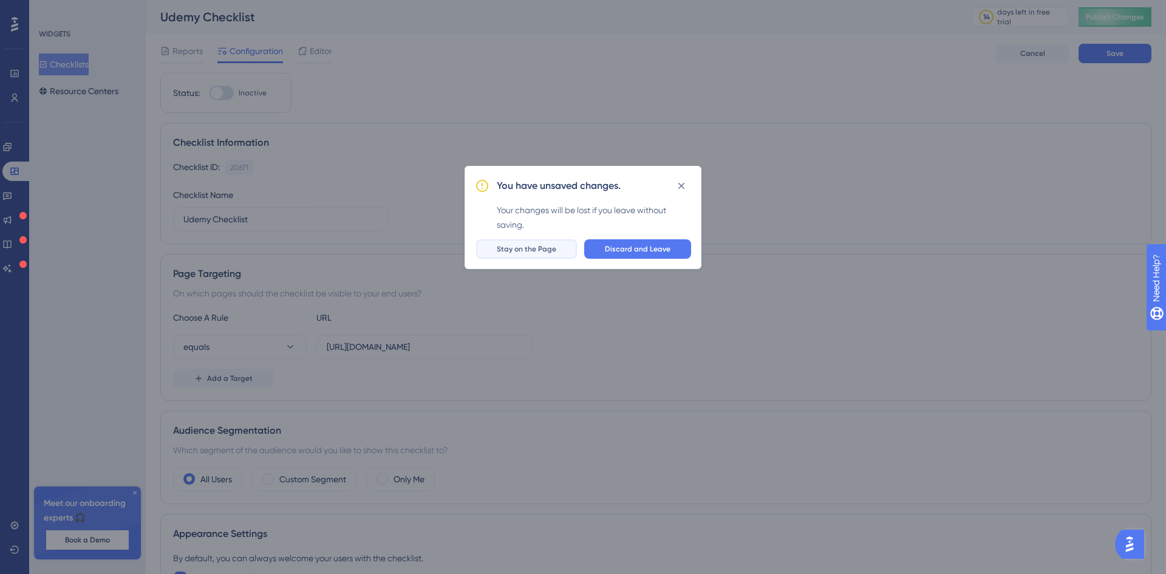
click at [531, 247] on span "Stay on the Page" at bounding box center [527, 249] width 60 height 10
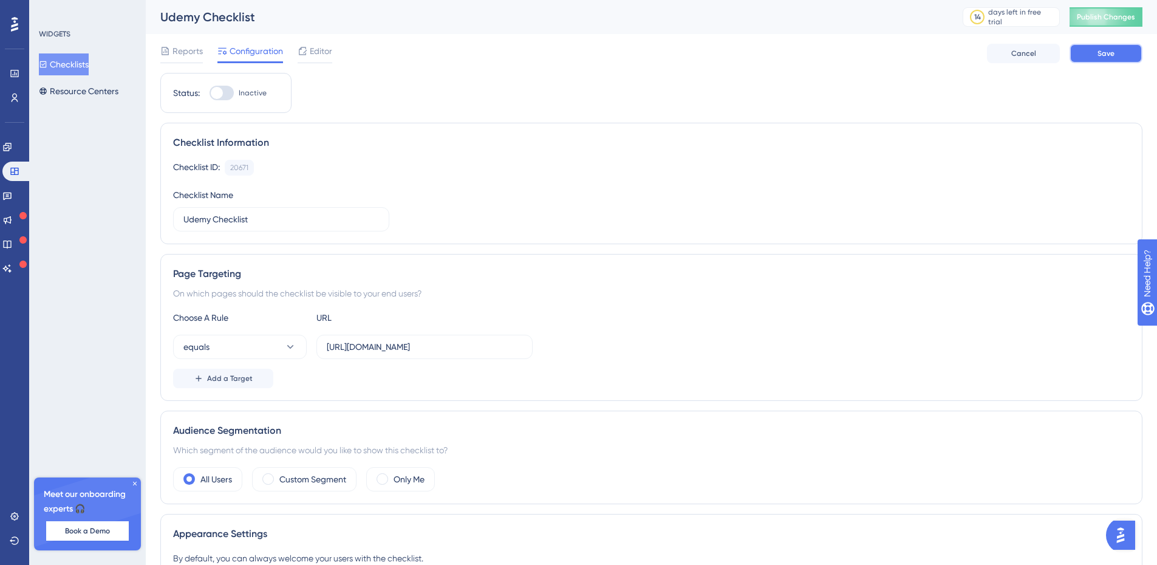
click at [1129, 54] on button "Save" at bounding box center [1105, 53] width 73 height 19
click at [318, 46] on span "Editor" at bounding box center [321, 51] width 22 height 15
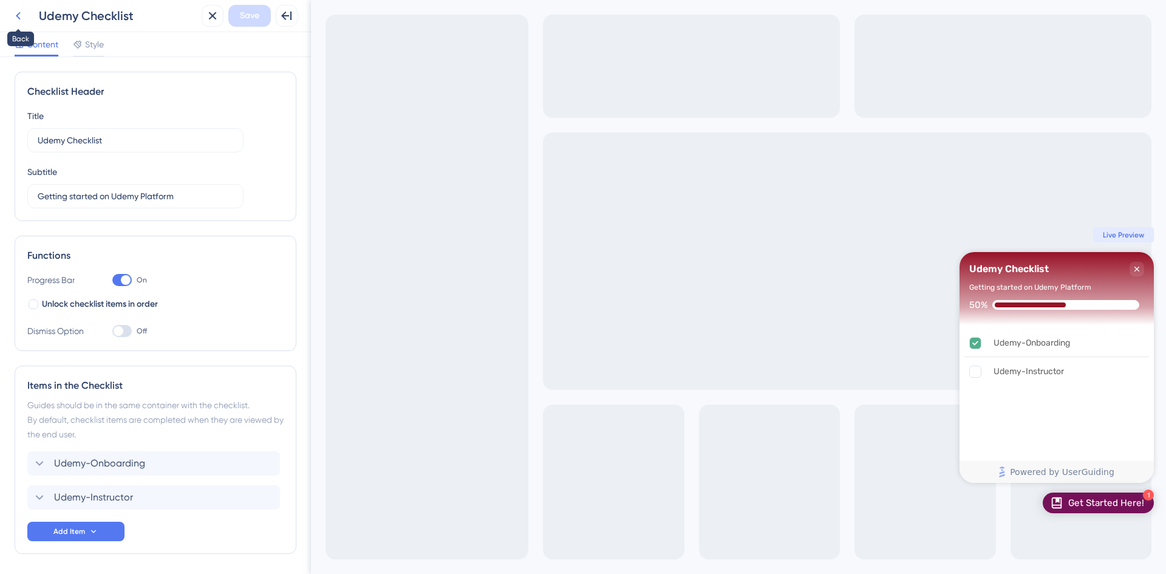
click at [16, 15] on icon at bounding box center [18, 16] width 15 height 15
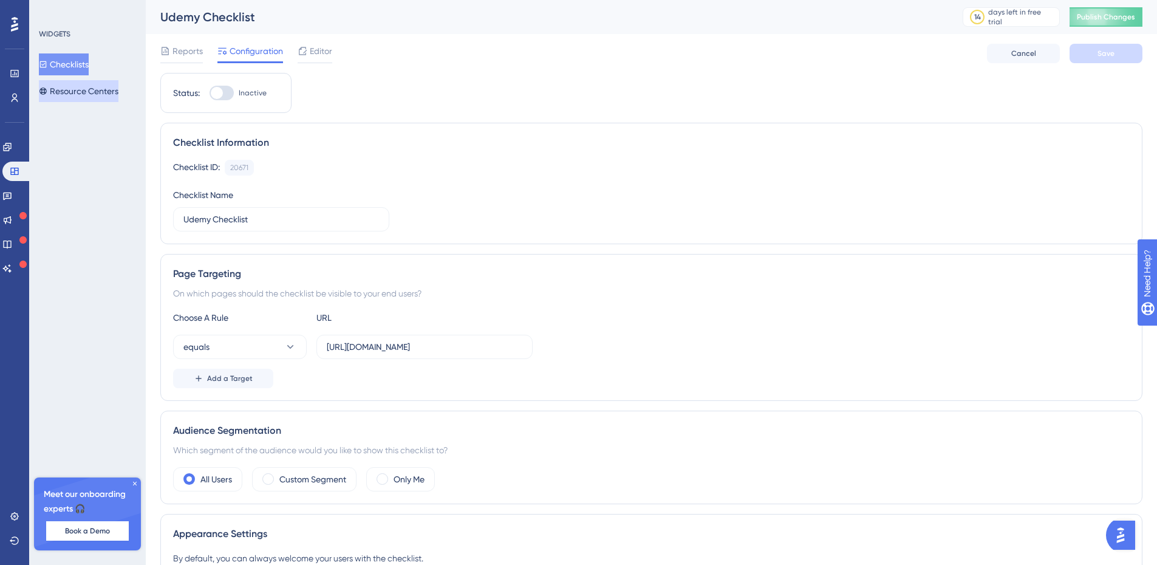
click at [107, 92] on button "Resource Centers" at bounding box center [79, 91] width 80 height 22
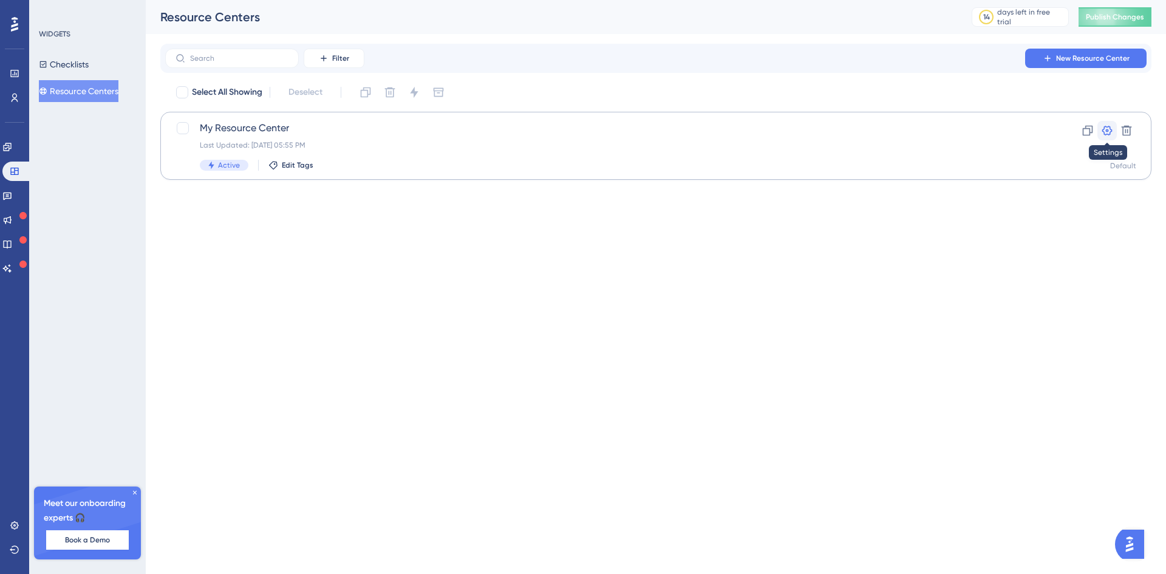
click at [1105, 131] on icon at bounding box center [1107, 130] width 12 height 12
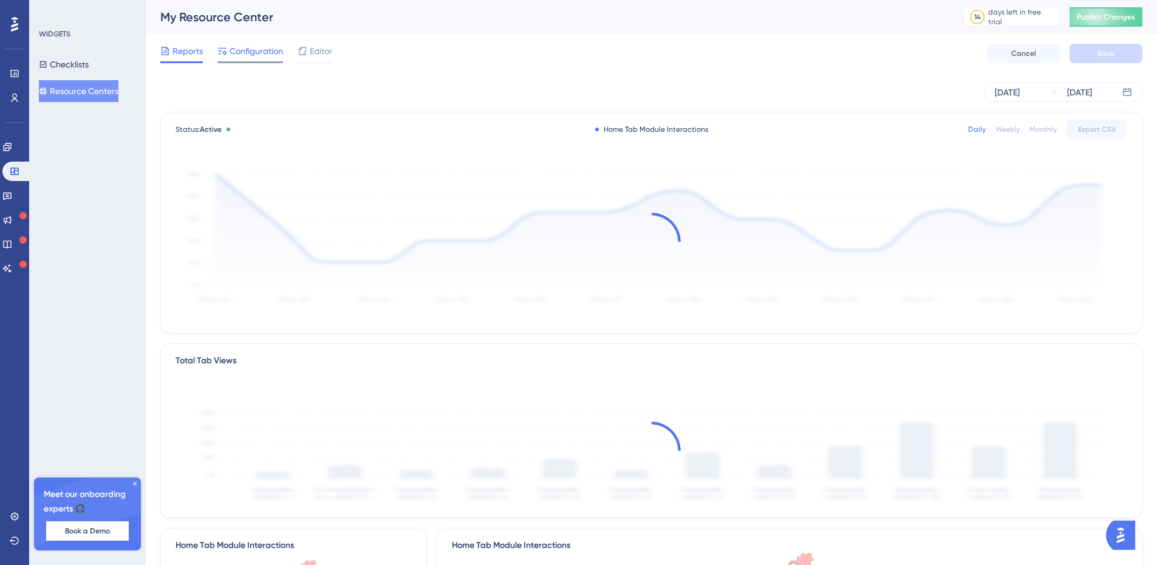
click at [255, 47] on span "Configuration" at bounding box center [256, 51] width 53 height 15
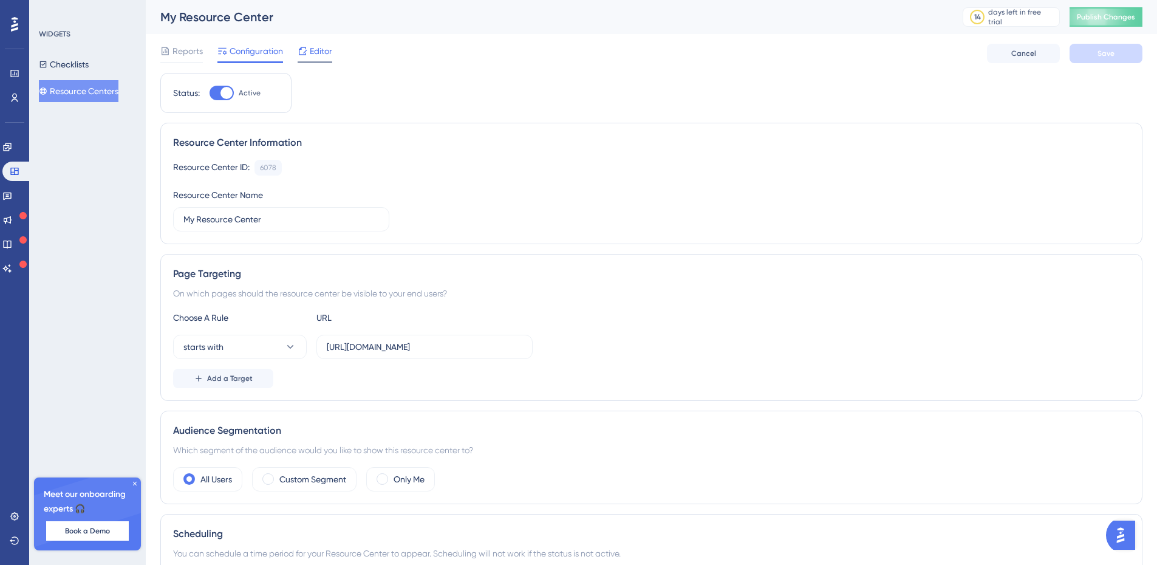
click at [314, 49] on span "Editor" at bounding box center [321, 51] width 22 height 15
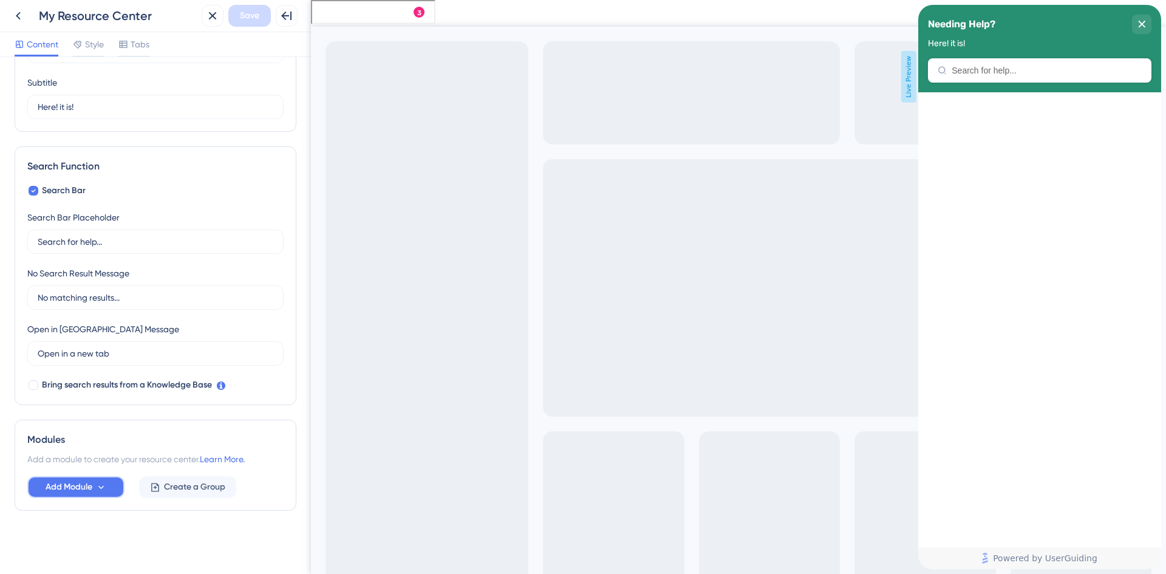
click at [100, 489] on icon at bounding box center [101, 487] width 10 height 10
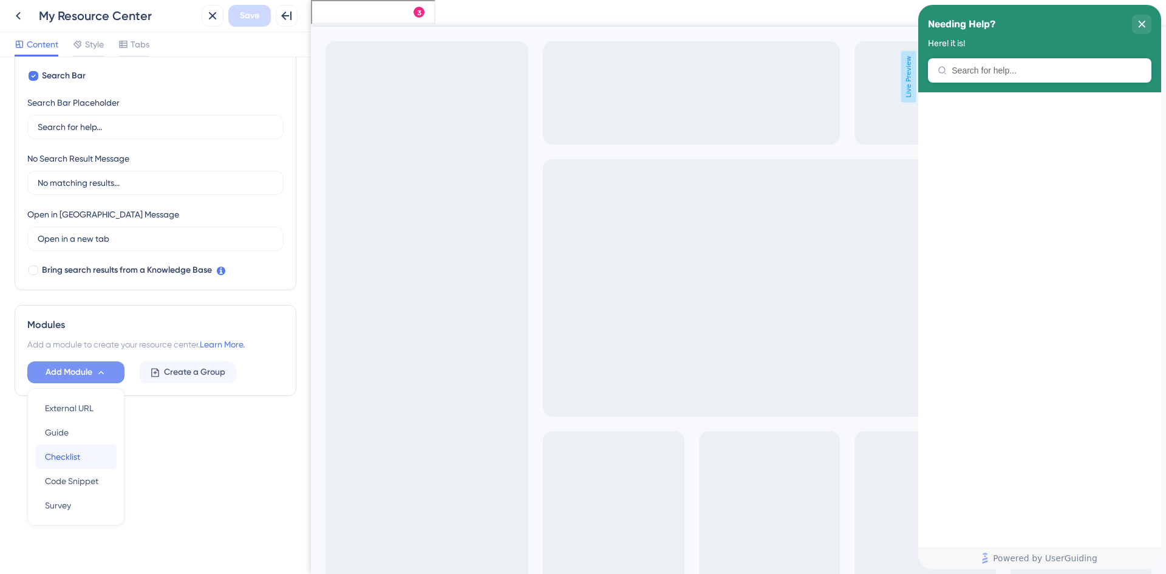
click at [72, 460] on span "Checklist" at bounding box center [62, 456] width 35 height 15
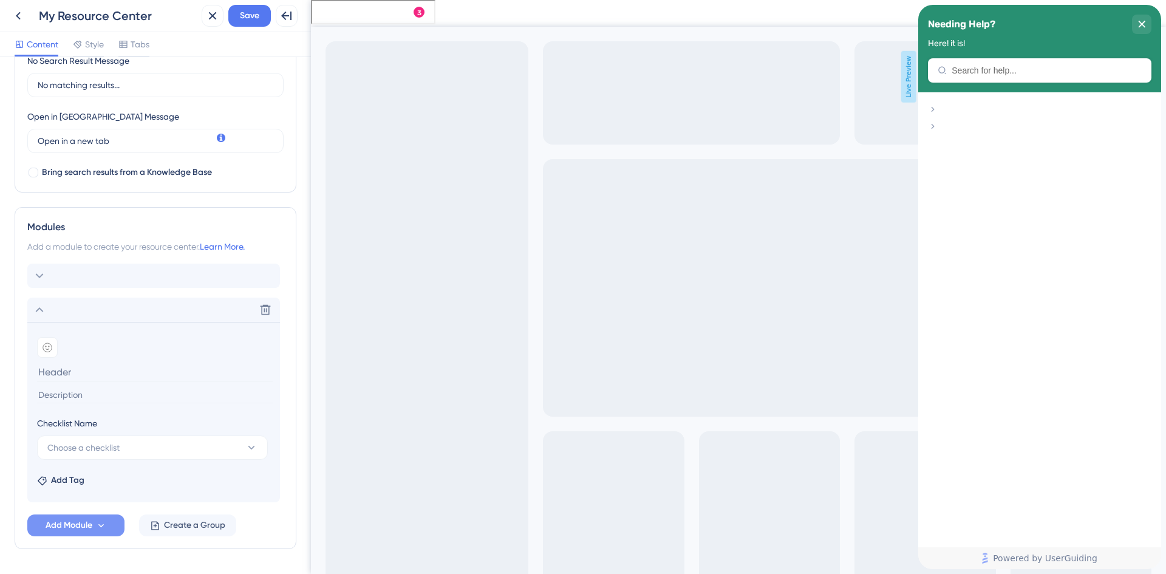
scroll to position [340, 0]
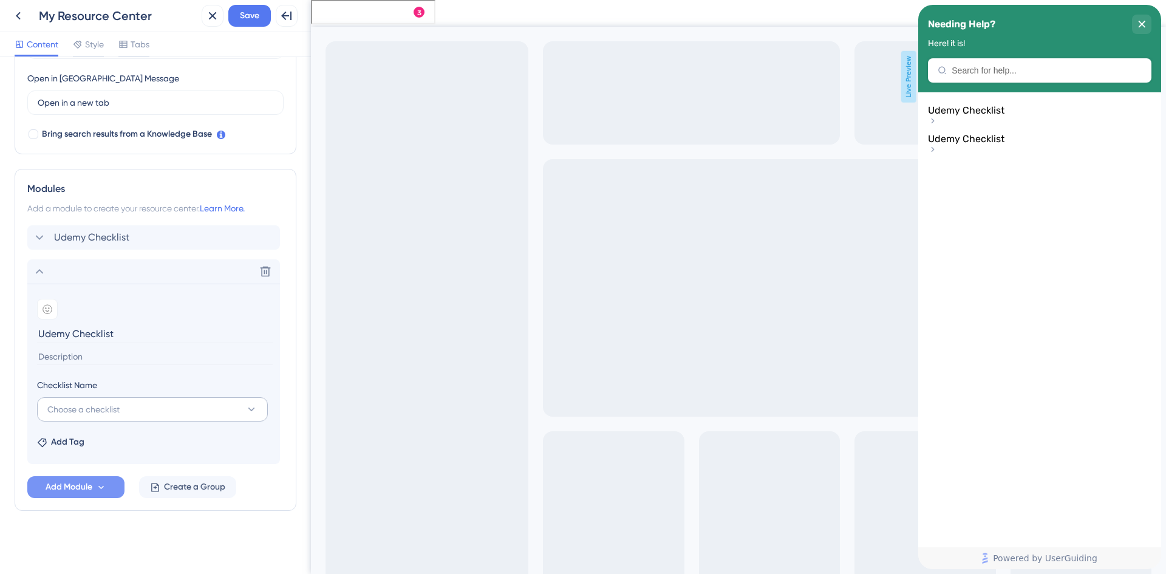
type input "Udemy Checklist"
click at [122, 406] on button "Choose a checklist" at bounding box center [152, 409] width 231 height 24
click at [120, 482] on div "Udemy Checklist Udemy Checklist" at bounding box center [153, 483] width 196 height 24
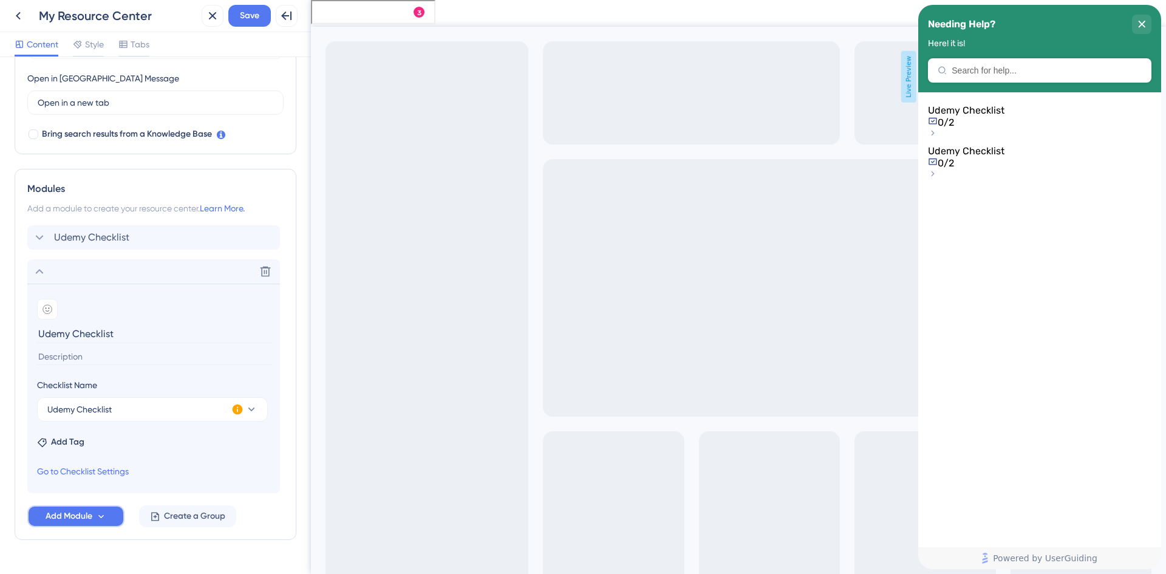
click at [79, 516] on span "Add Module" at bounding box center [69, 516] width 47 height 15
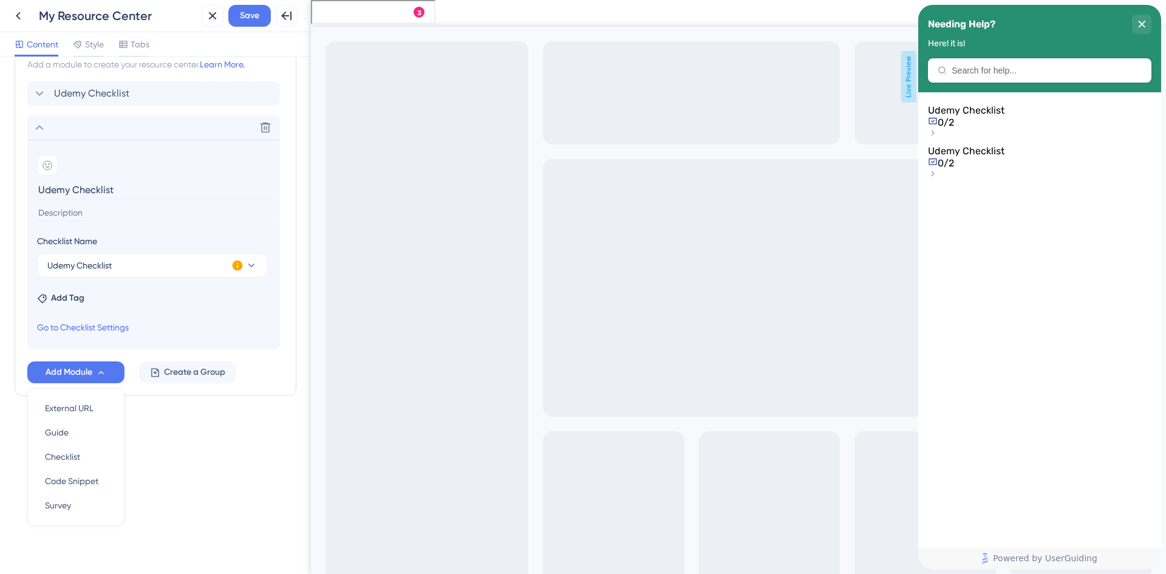
click at [246, 474] on div "Resource Center Header Title Needing Help? 14 Needing Help? Subtitle Here! it i…" at bounding box center [155, 315] width 311 height 517
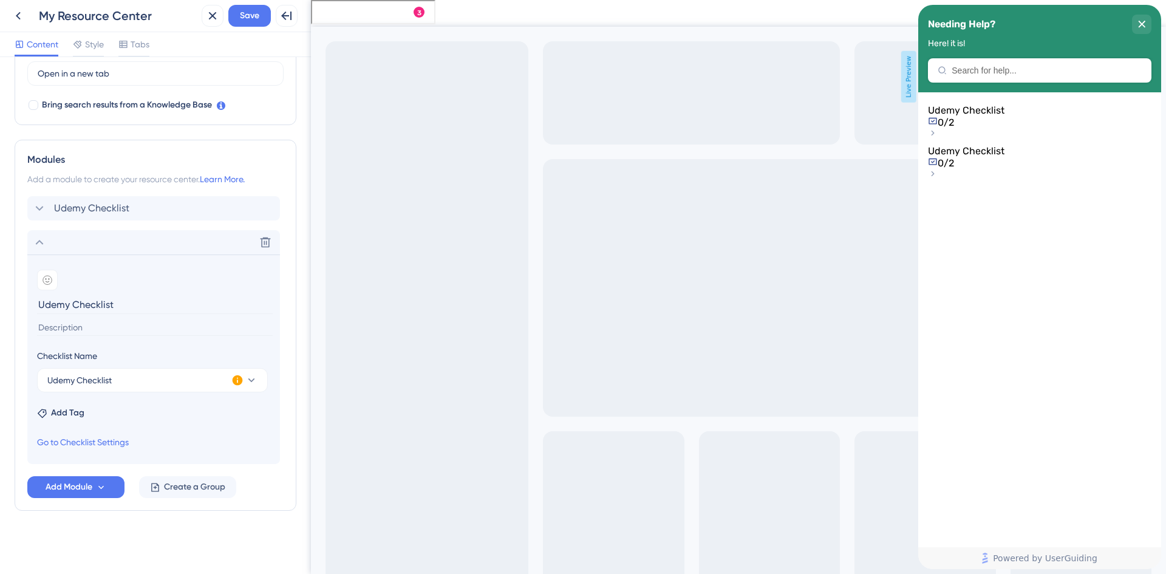
scroll to position [369, 0]
click at [255, 16] on span "Save" at bounding box center [249, 16] width 19 height 15
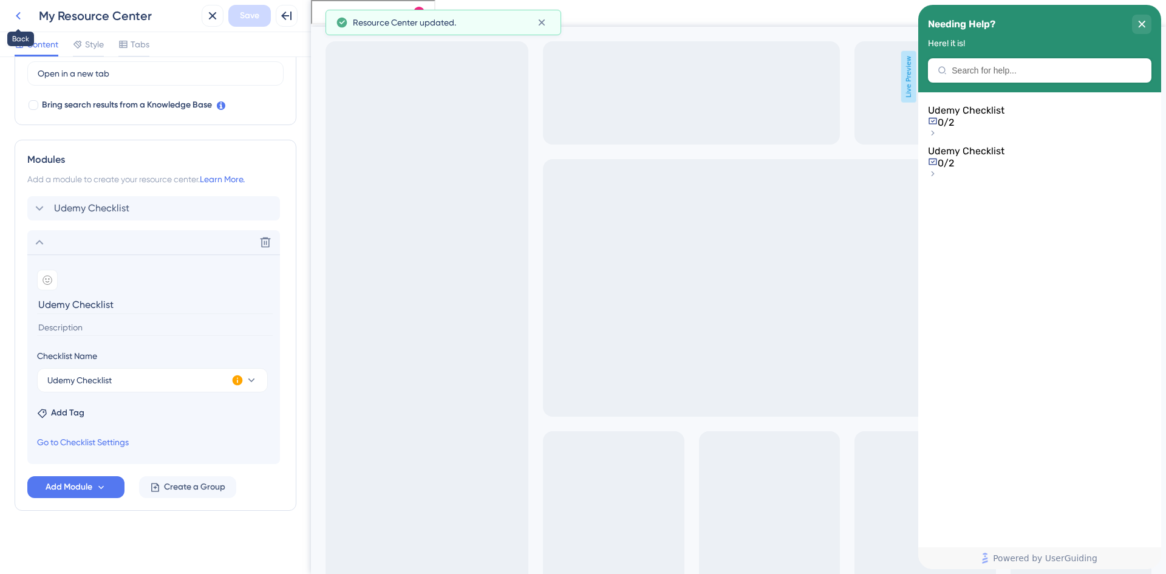
click at [18, 13] on icon at bounding box center [18, 16] width 15 height 15
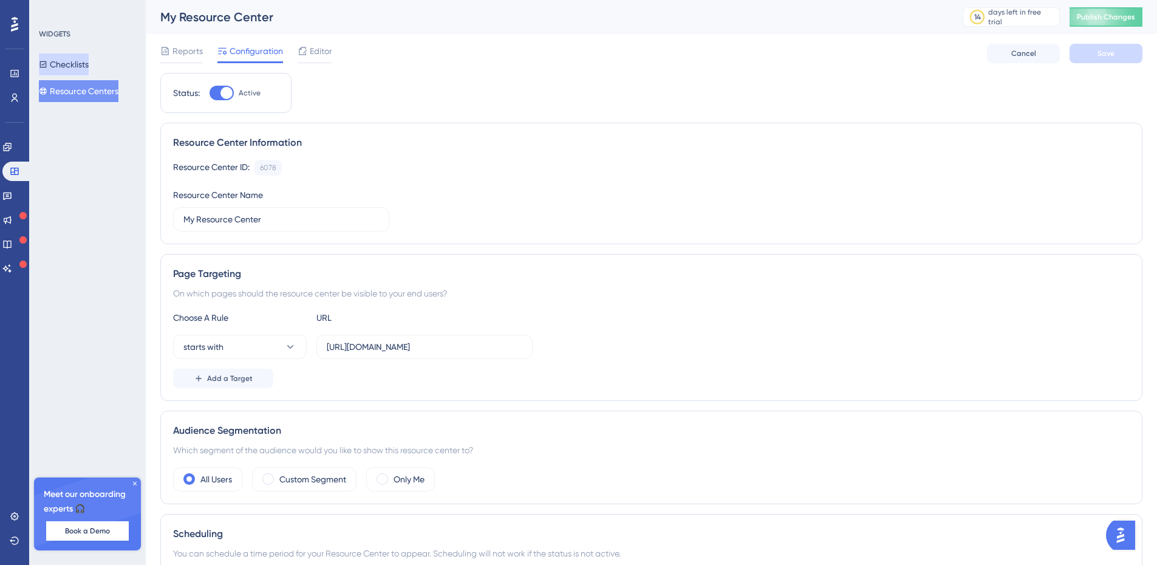
click at [69, 62] on button "Checklists" at bounding box center [64, 64] width 50 height 22
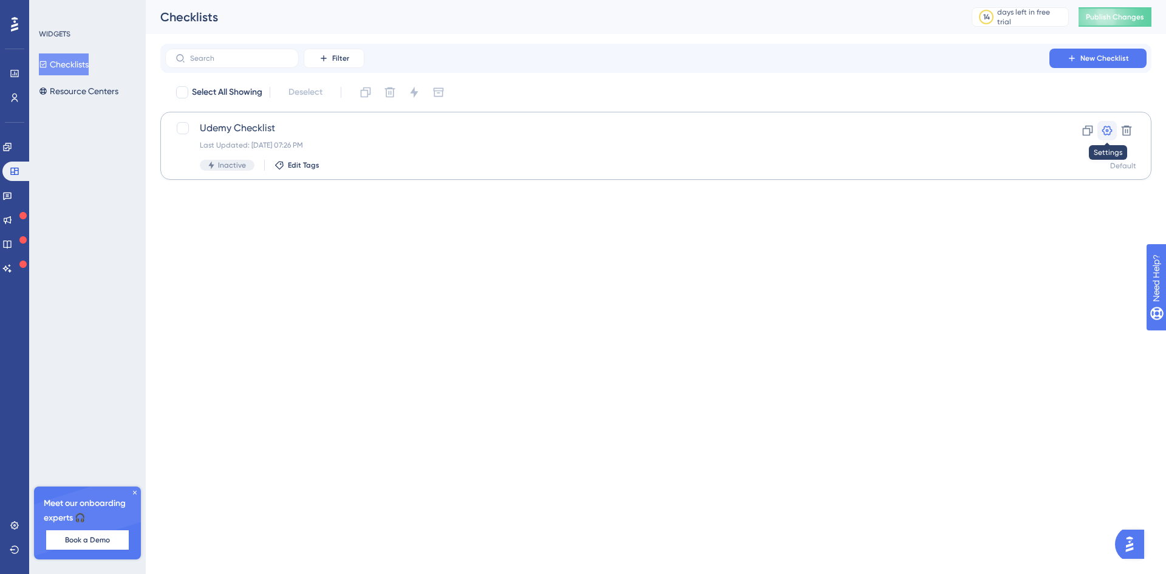
click at [1111, 128] on icon at bounding box center [1107, 130] width 12 height 12
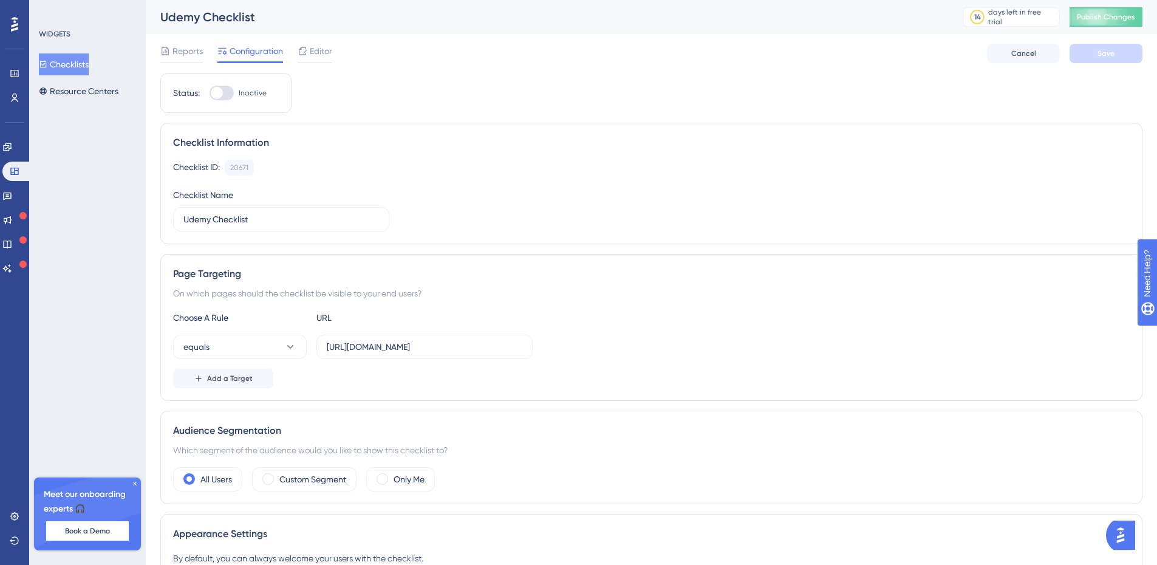
click at [218, 90] on div at bounding box center [217, 93] width 12 height 12
click at [210, 93] on input "Inactive" at bounding box center [209, 93] width 1 height 1
checkbox input "true"
click at [1123, 55] on button "Save" at bounding box center [1105, 53] width 73 height 19
click at [1120, 18] on span "Publish Changes" at bounding box center [1106, 17] width 58 height 10
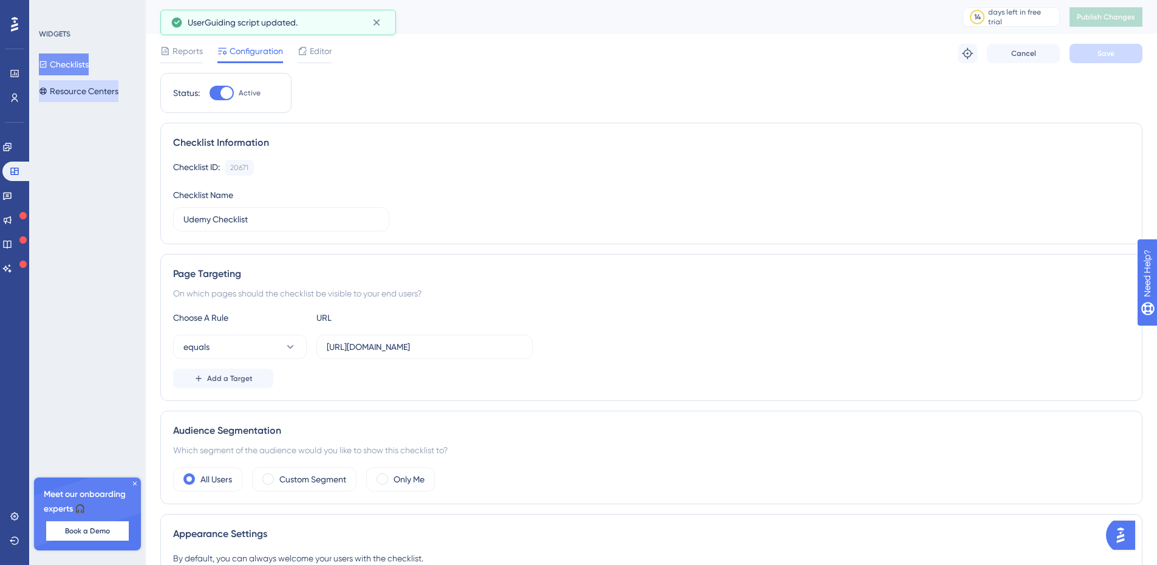
click at [82, 87] on button "Resource Centers" at bounding box center [79, 91] width 80 height 22
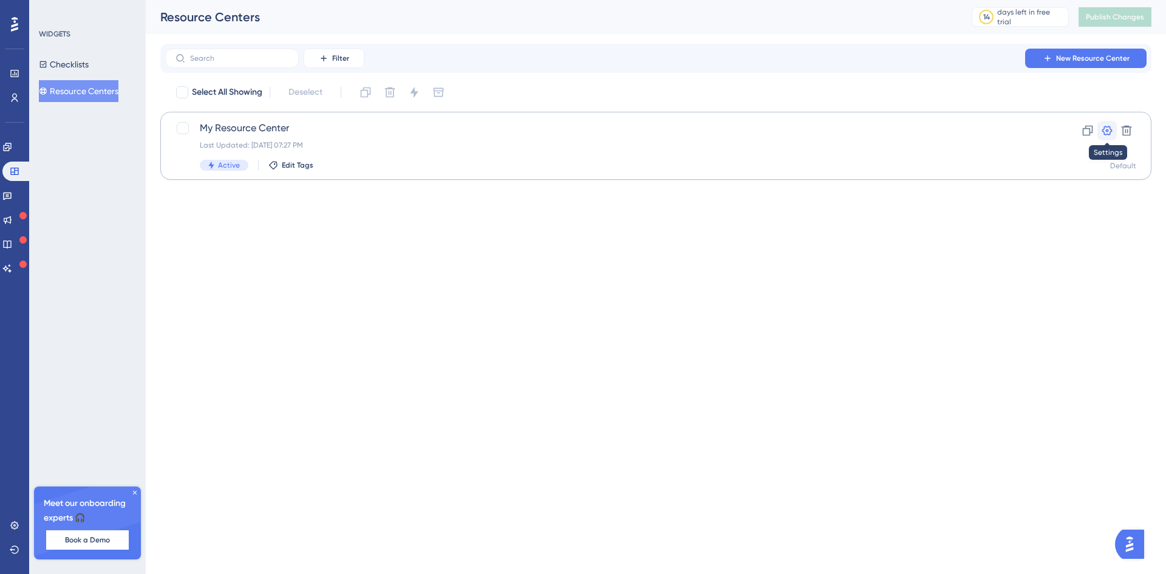
click at [1106, 131] on icon at bounding box center [1107, 131] width 10 height 10
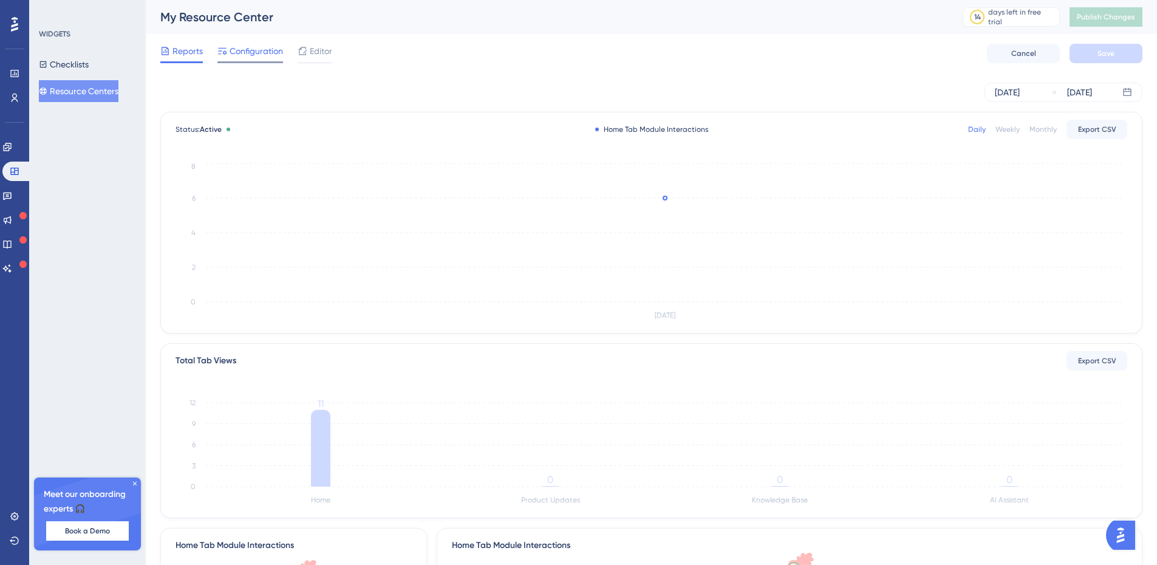
click at [263, 50] on span "Configuration" at bounding box center [256, 51] width 53 height 15
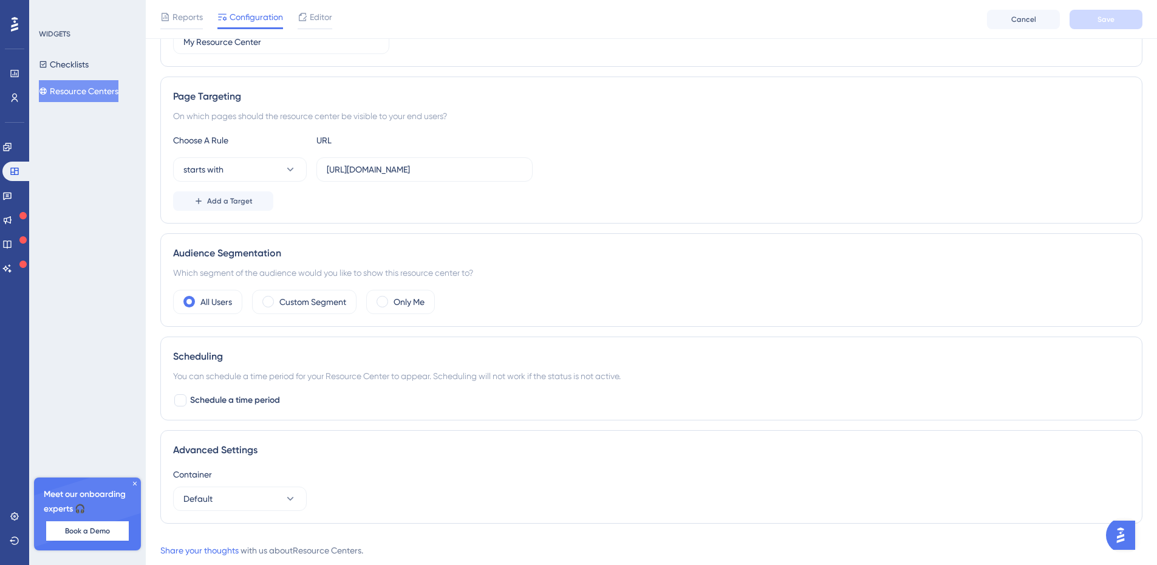
scroll to position [214, 0]
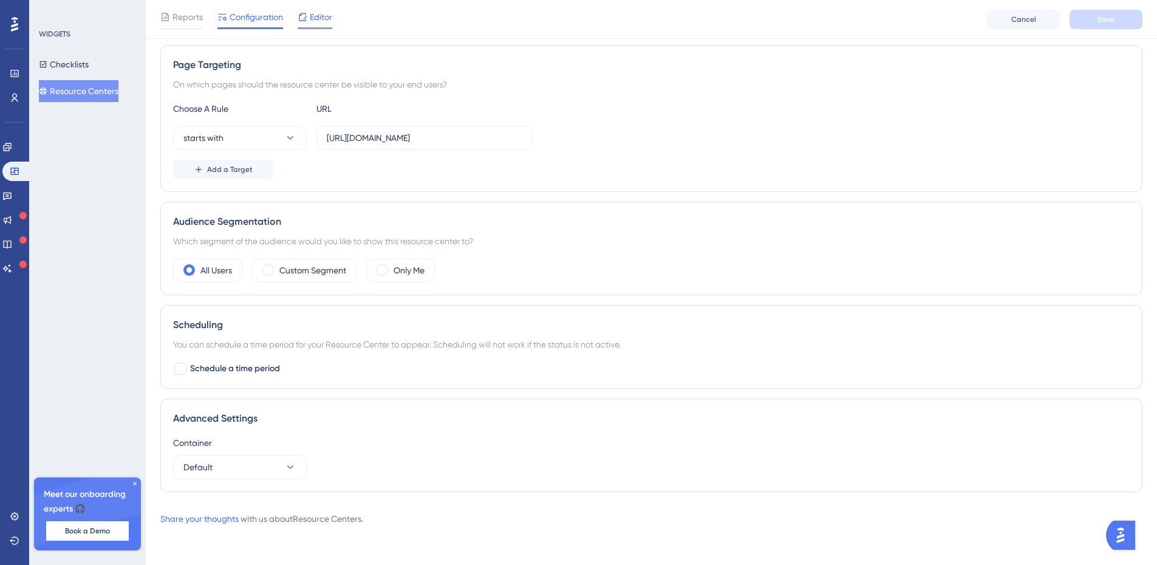
click at [318, 18] on span "Editor" at bounding box center [321, 17] width 22 height 15
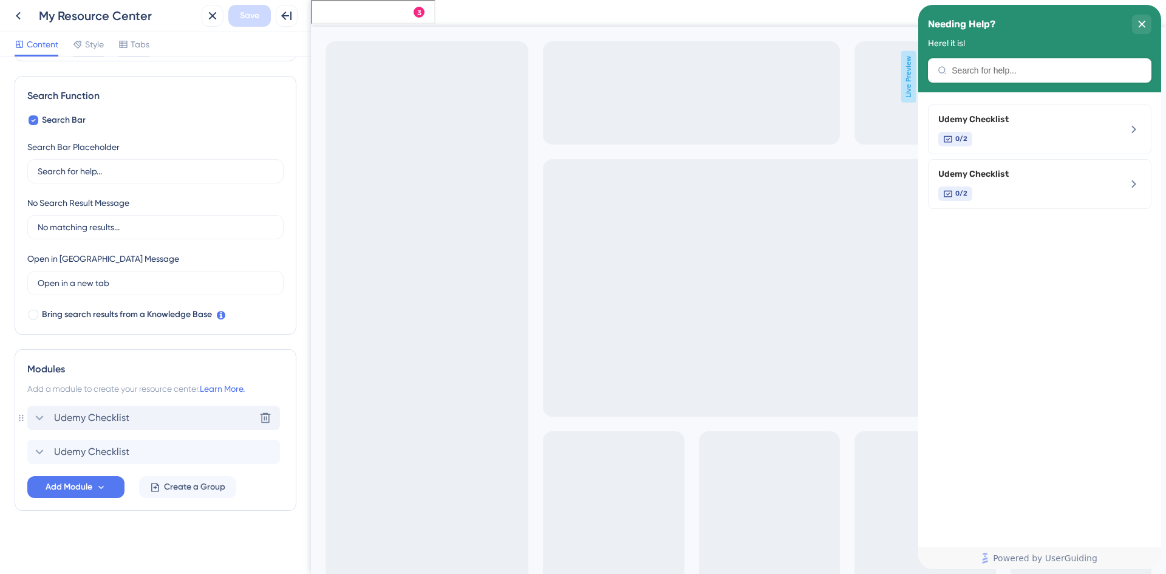
click at [45, 418] on icon at bounding box center [39, 418] width 15 height 15
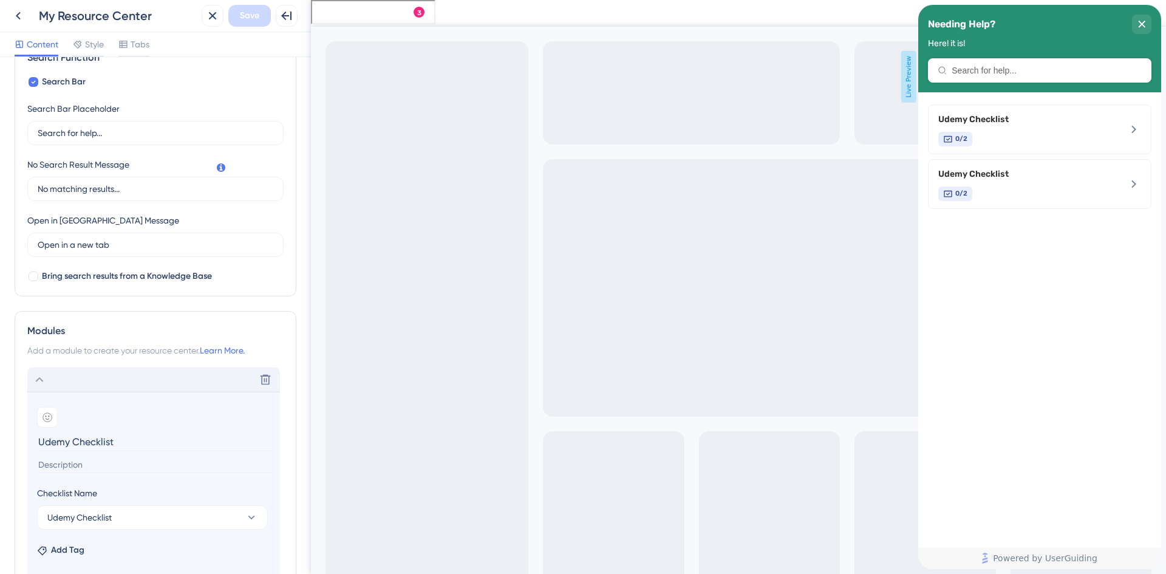
scroll to position [342, 0]
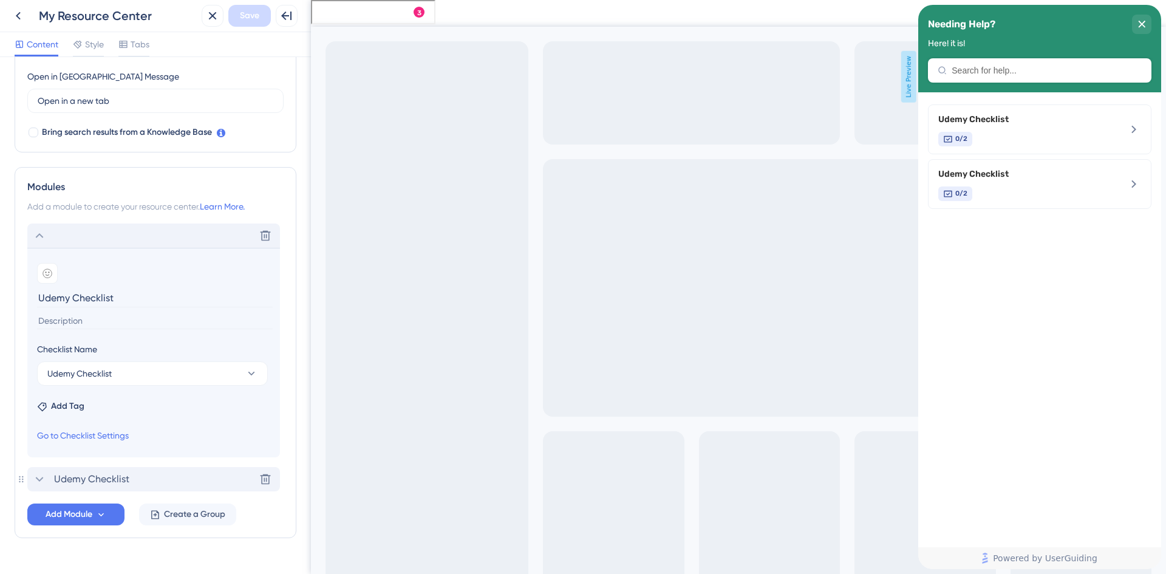
click at [37, 480] on icon at bounding box center [39, 479] width 15 height 15
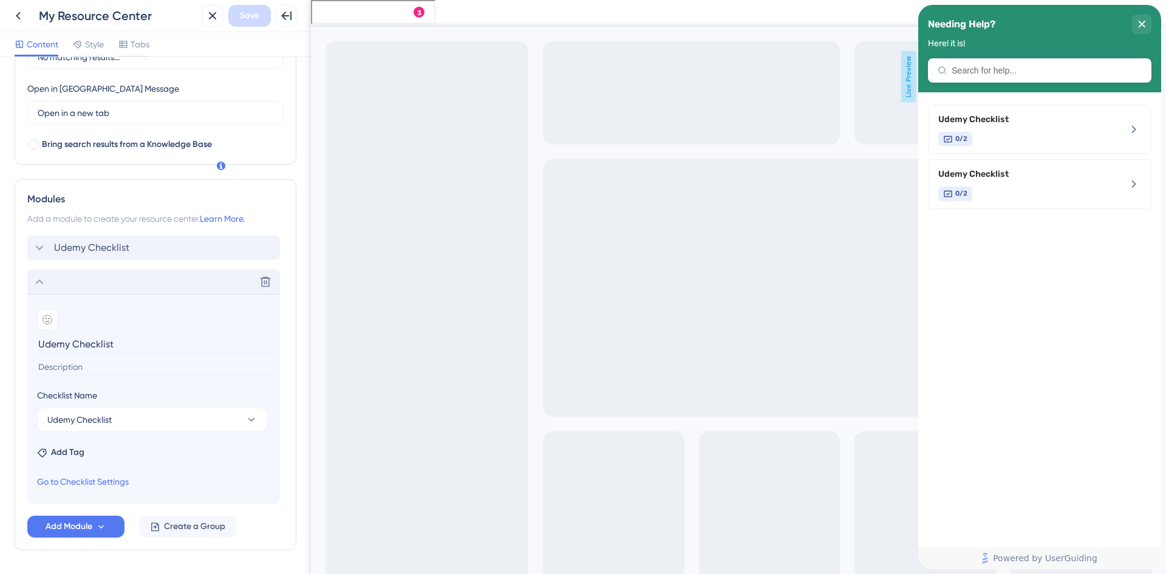
scroll to position [308, 0]
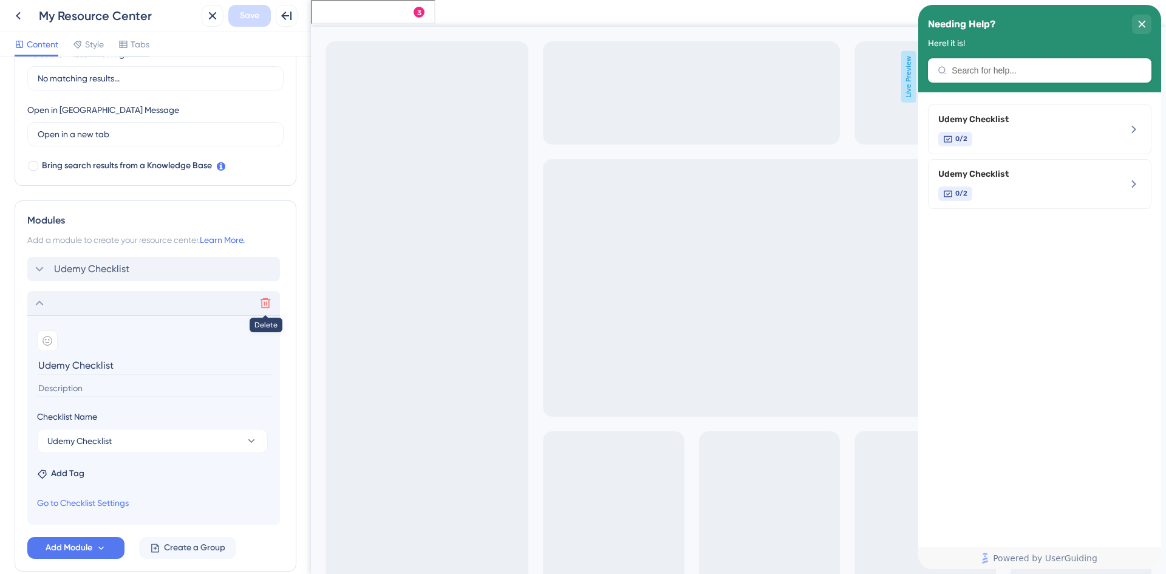
click at [265, 302] on icon at bounding box center [265, 303] width 12 height 12
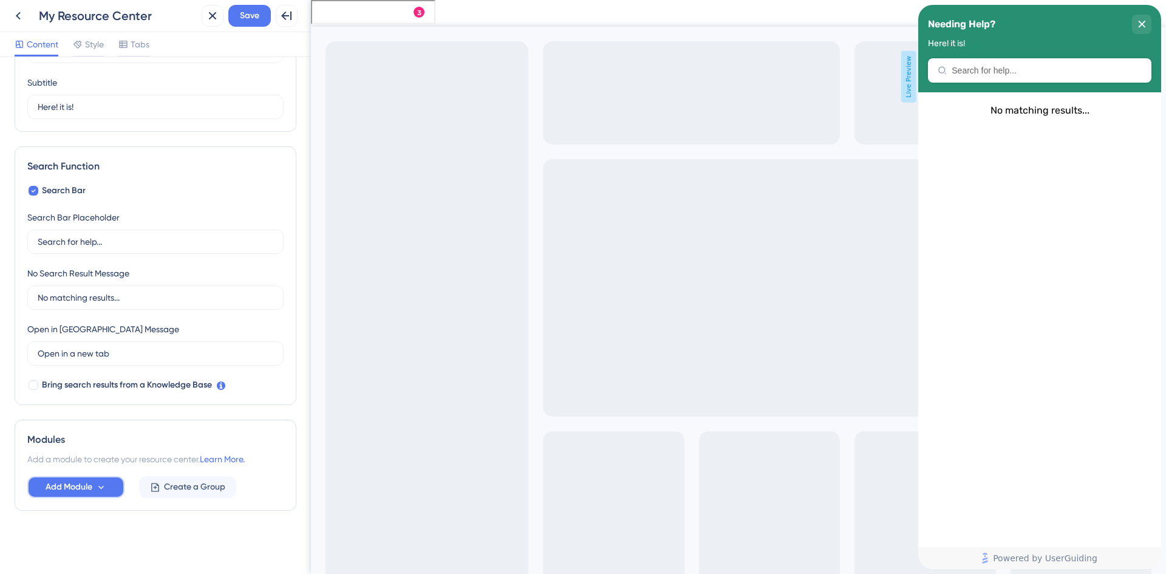
scroll to position [0, 0]
click at [97, 486] on icon at bounding box center [101, 487] width 10 height 10
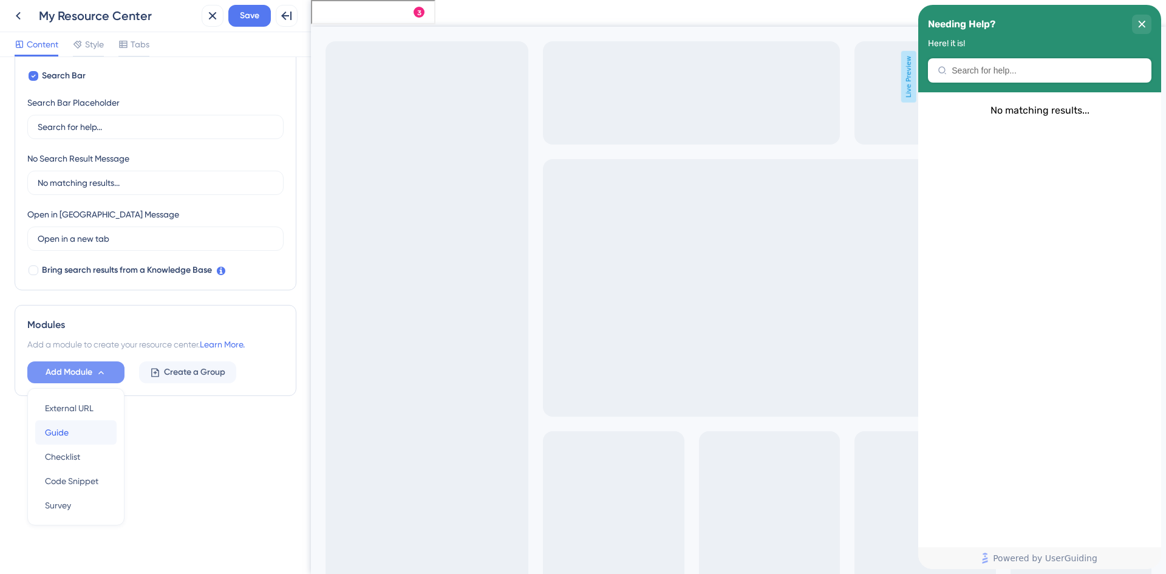
click at [66, 435] on span "Guide" at bounding box center [57, 432] width 24 height 15
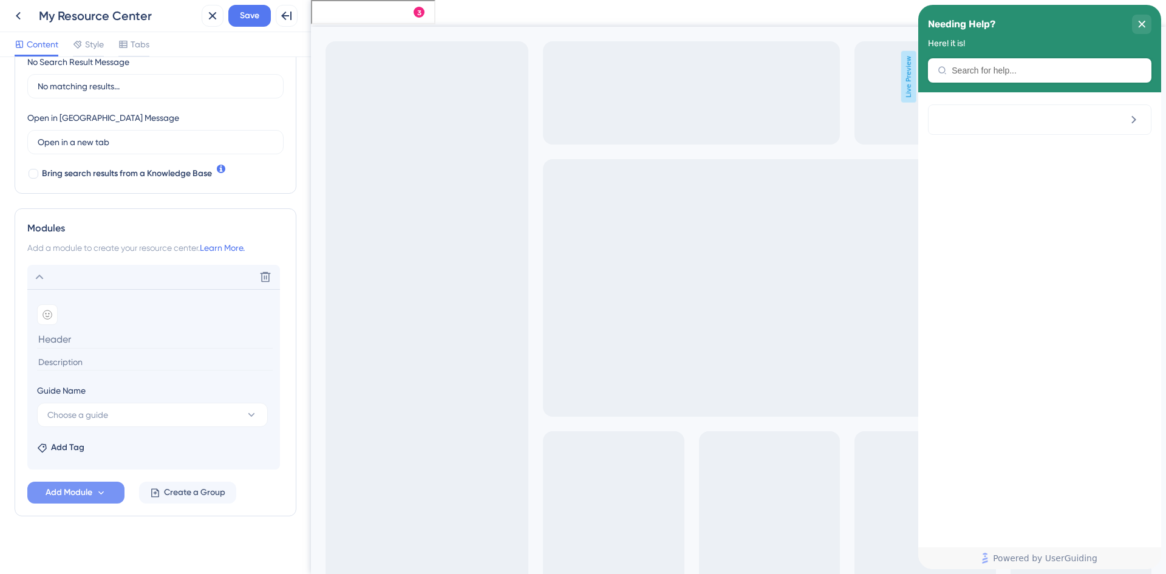
scroll to position [306, 0]
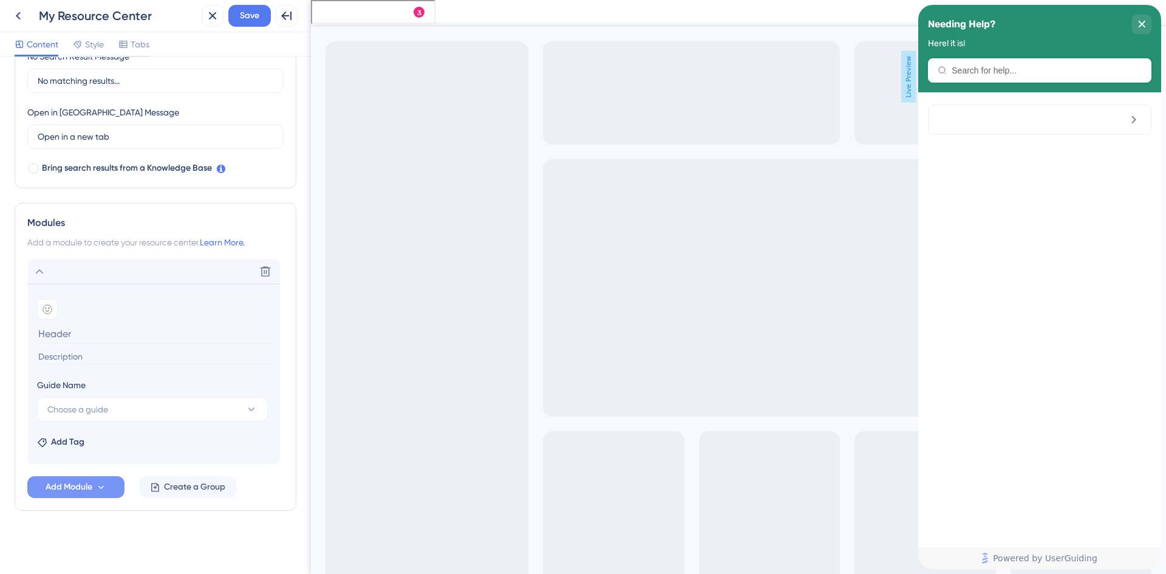
click at [144, 533] on div "Resource Center Header Title Needing Help? 14 Needing Help? Subtitle Here! it i…" at bounding box center [156, 163] width 282 height 794
click at [40, 273] on icon at bounding box center [39, 271] width 15 height 15
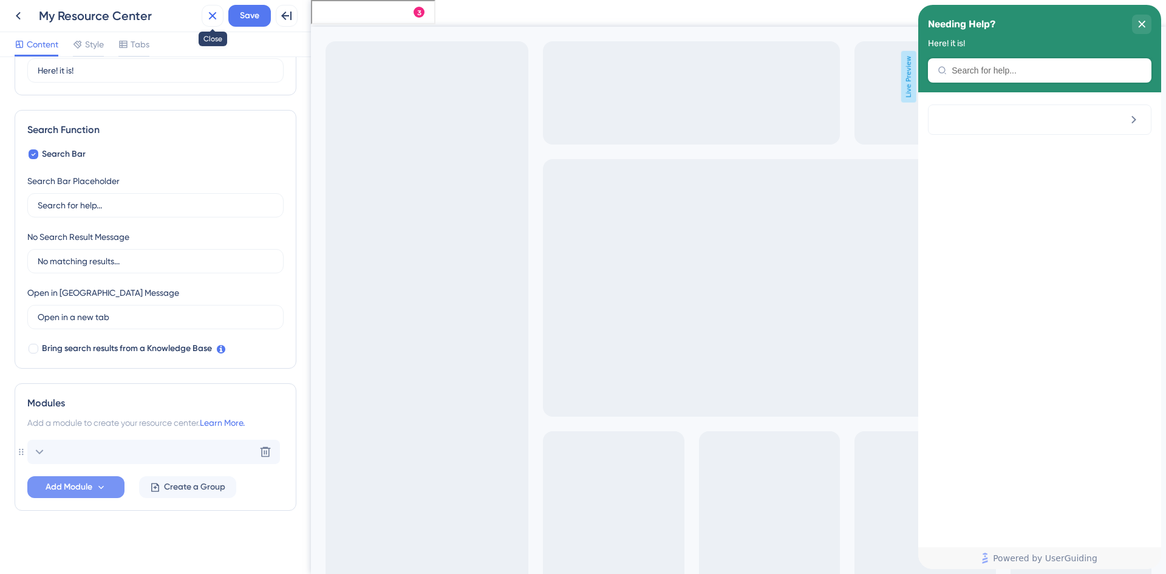
click at [212, 18] on icon at bounding box center [212, 16] width 15 height 15
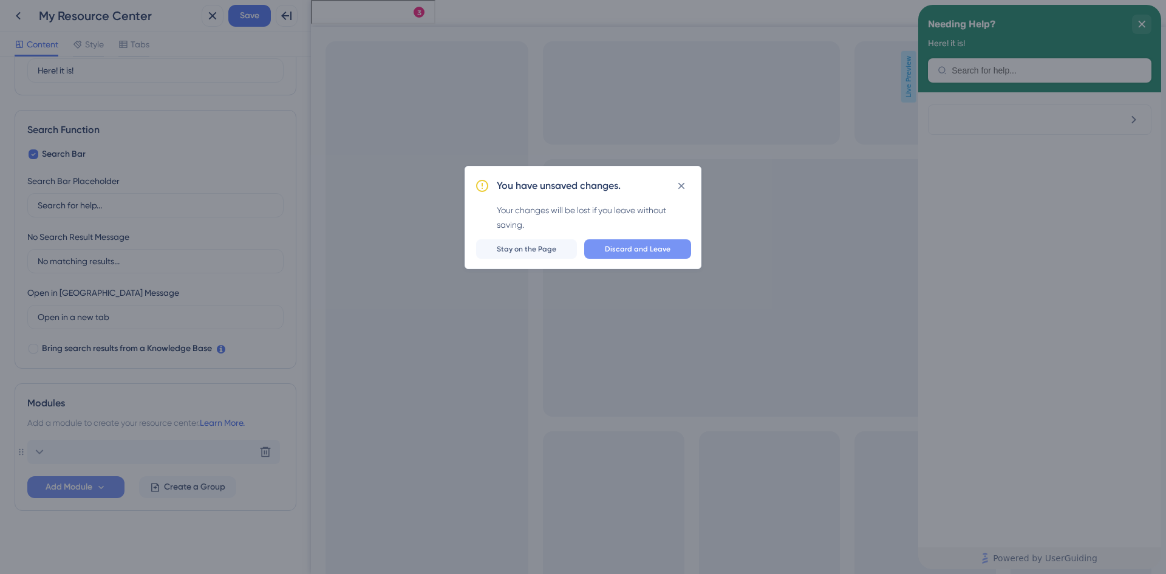
click at [636, 244] on span "Discard and Leave" at bounding box center [638, 249] width 66 height 10
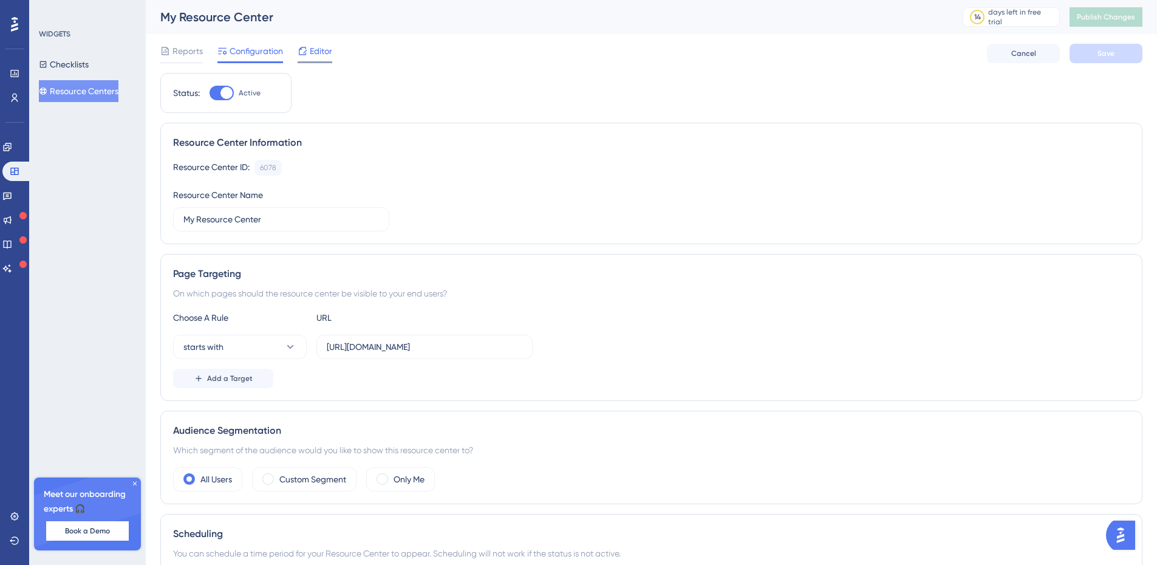
click at [316, 51] on span "Editor" at bounding box center [321, 51] width 22 height 15
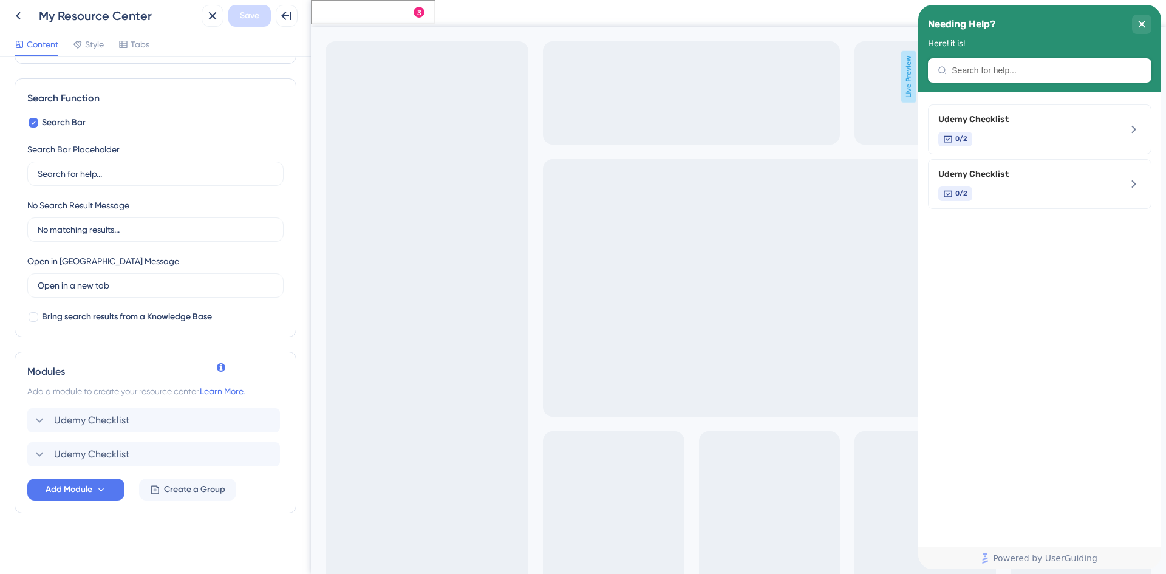
scroll to position [160, 0]
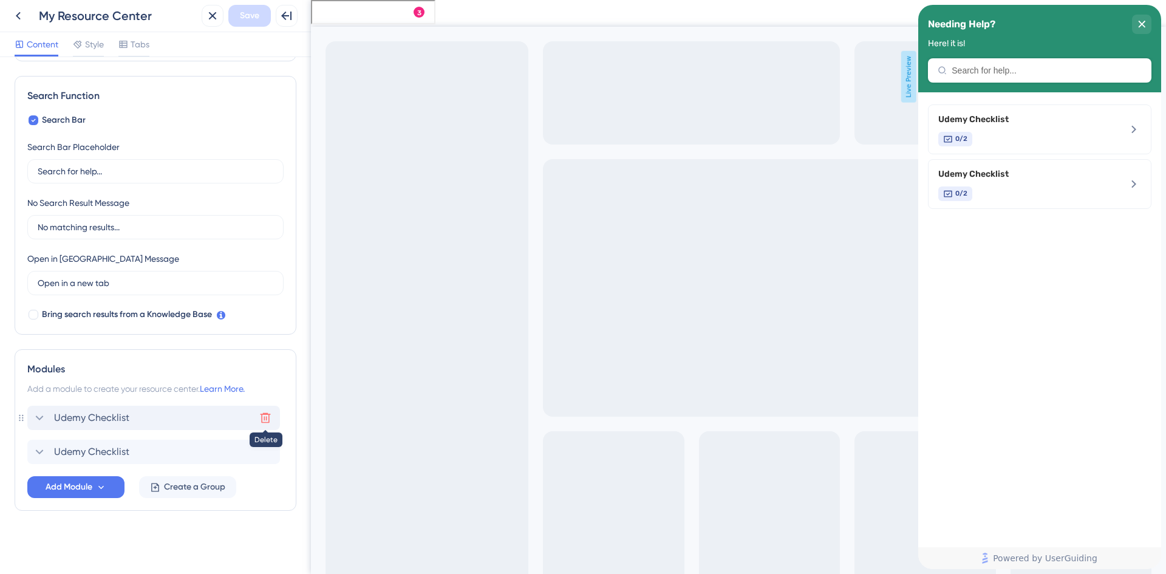
click at [264, 418] on icon at bounding box center [266, 418] width 10 height 10
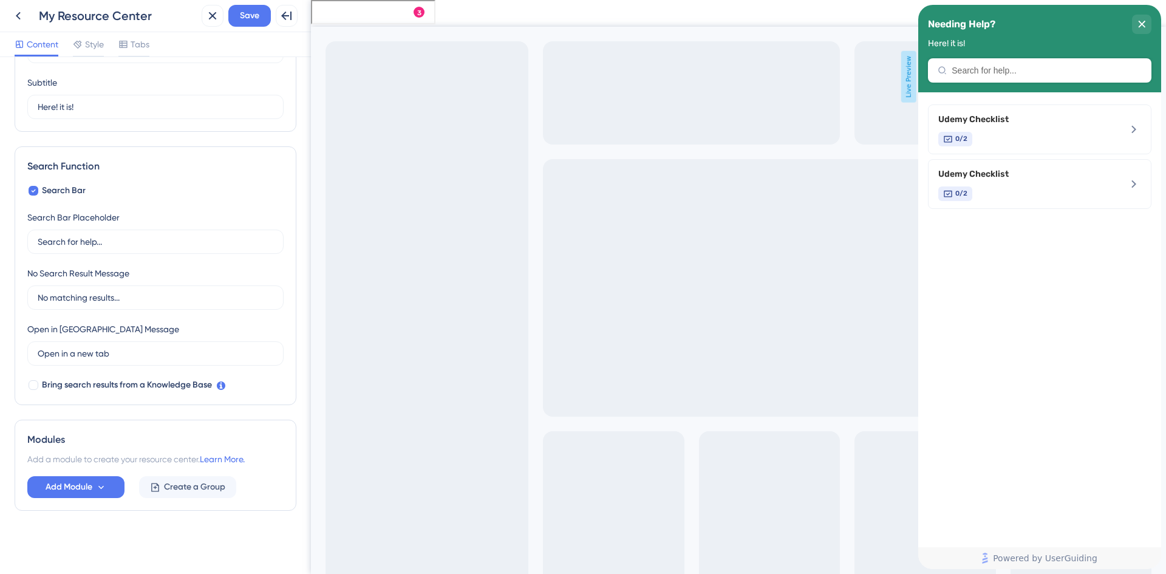
scroll to position [89, 0]
click at [101, 485] on icon at bounding box center [101, 487] width 10 height 10
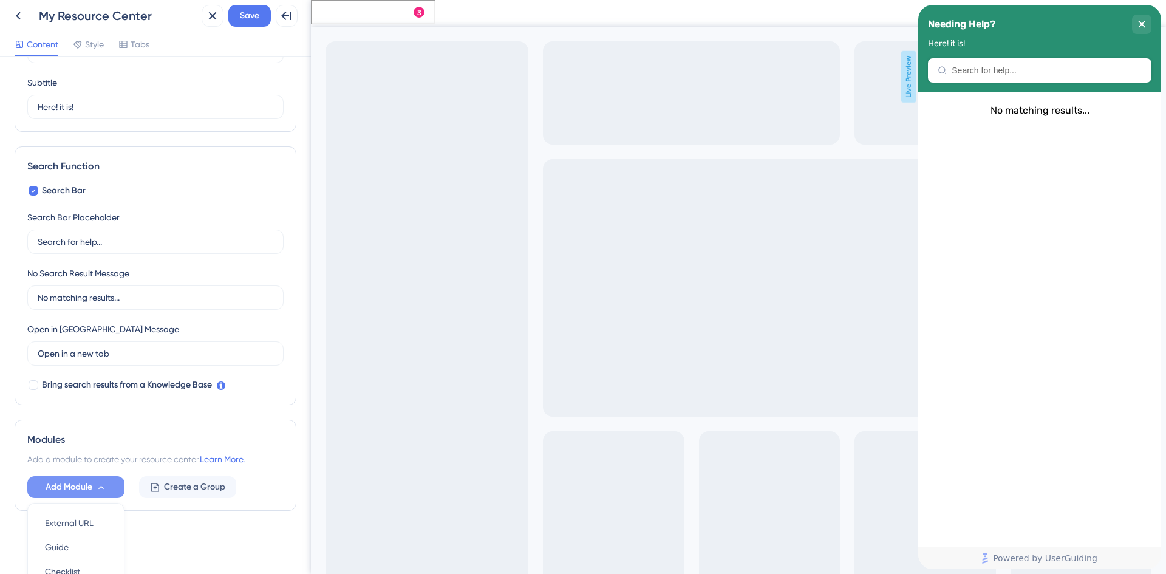
scroll to position [204, 0]
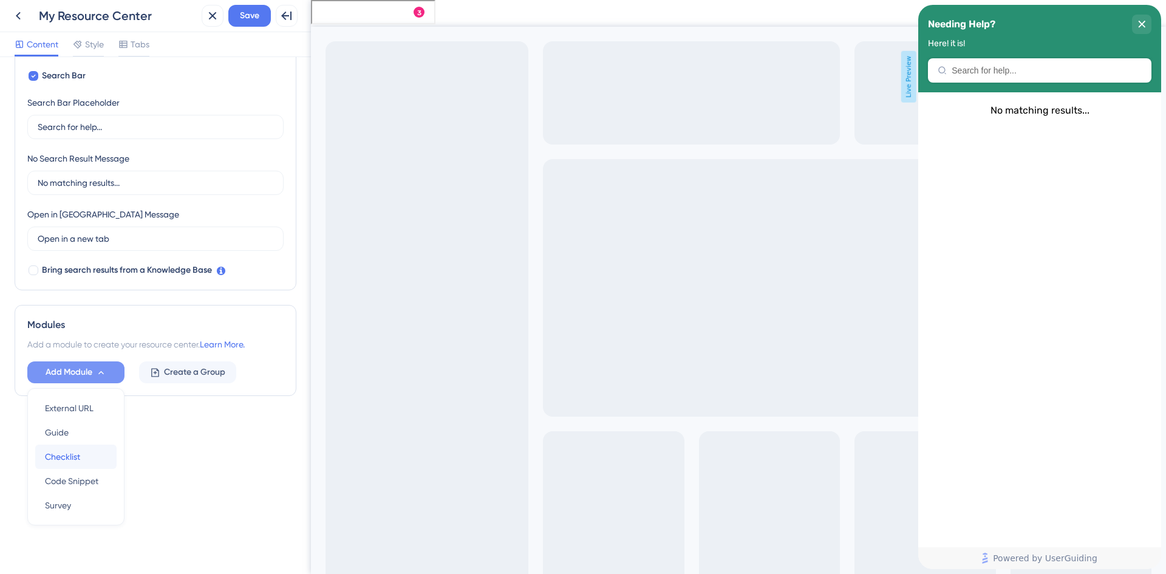
click at [83, 449] on div "Checklist Checklist" at bounding box center [76, 457] width 62 height 24
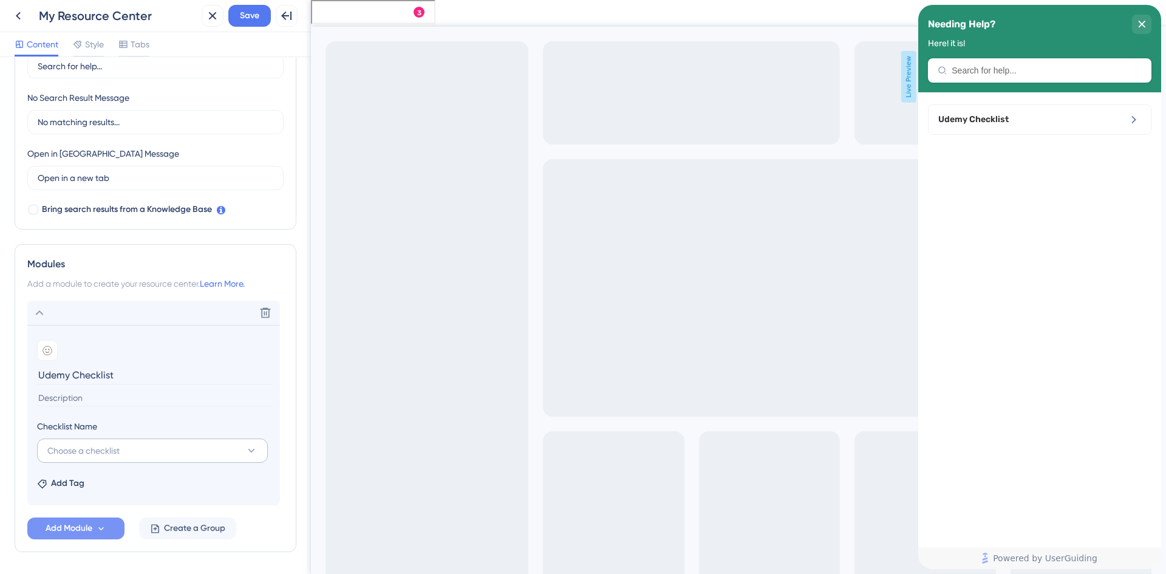
type input "Udemy Checklist"
click at [183, 451] on button "Choose a checklist" at bounding box center [152, 450] width 231 height 24
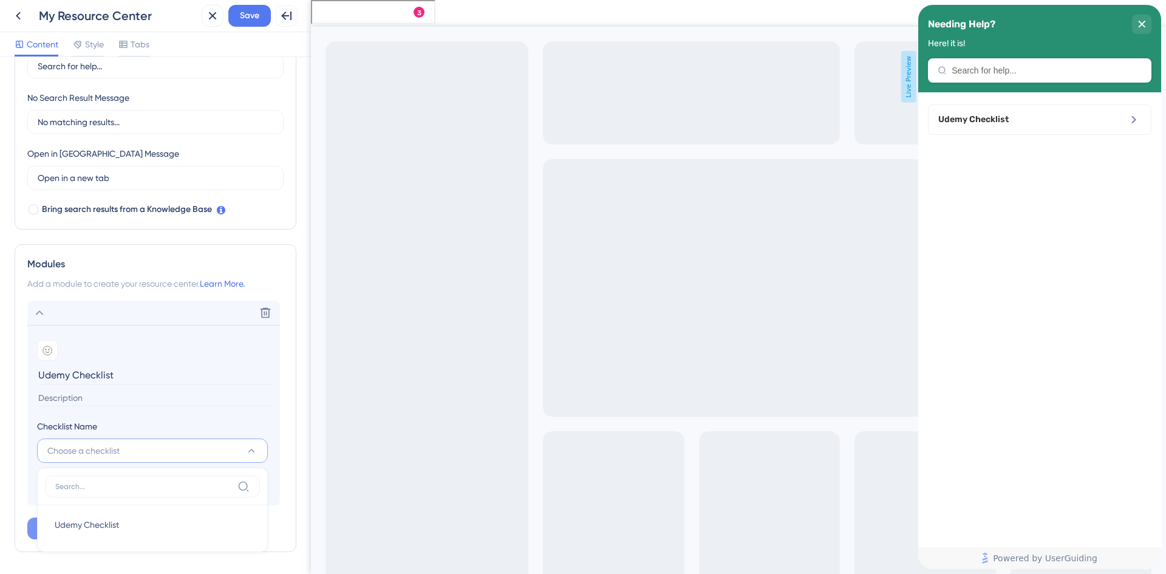
scroll to position [306, 0]
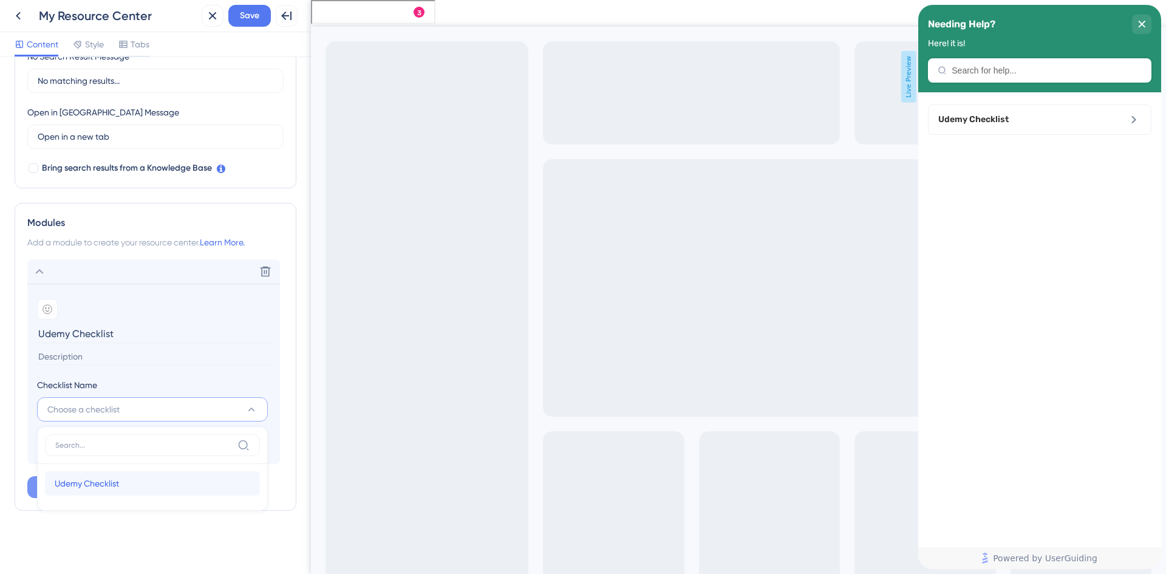
click at [104, 481] on span "Udemy Checklist" at bounding box center [87, 483] width 64 height 15
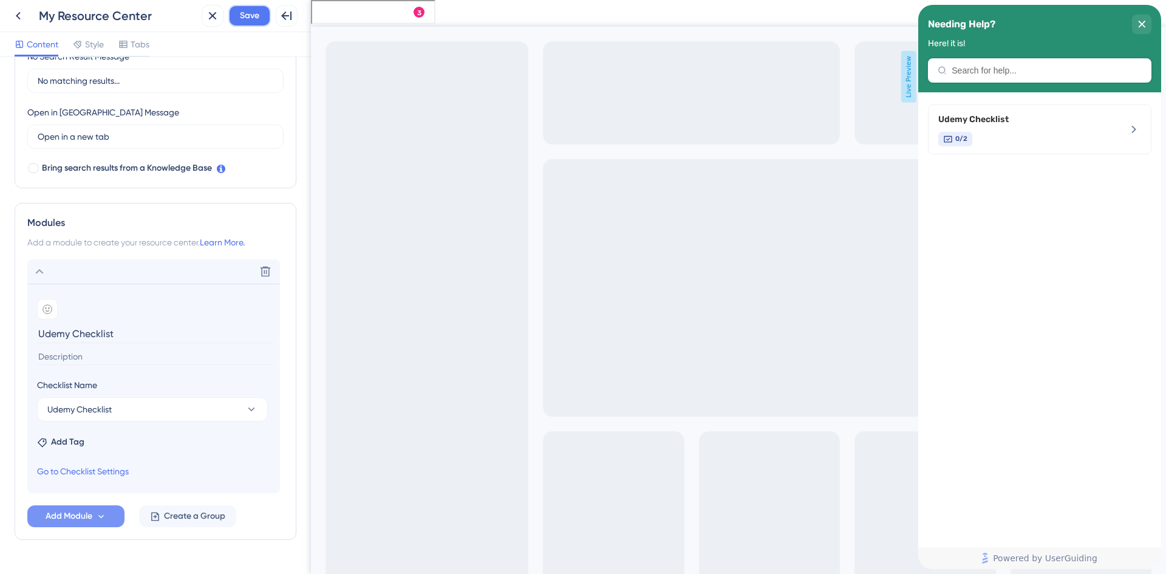
click at [254, 16] on span "Save" at bounding box center [249, 16] width 19 height 15
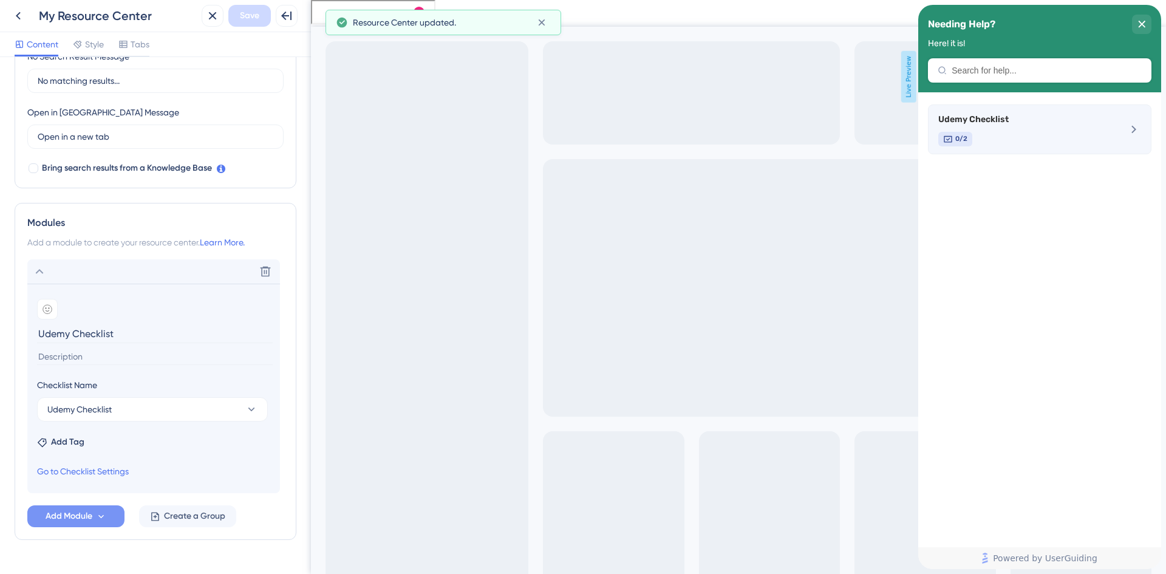
click at [1128, 126] on icon at bounding box center [1133, 129] width 15 height 15
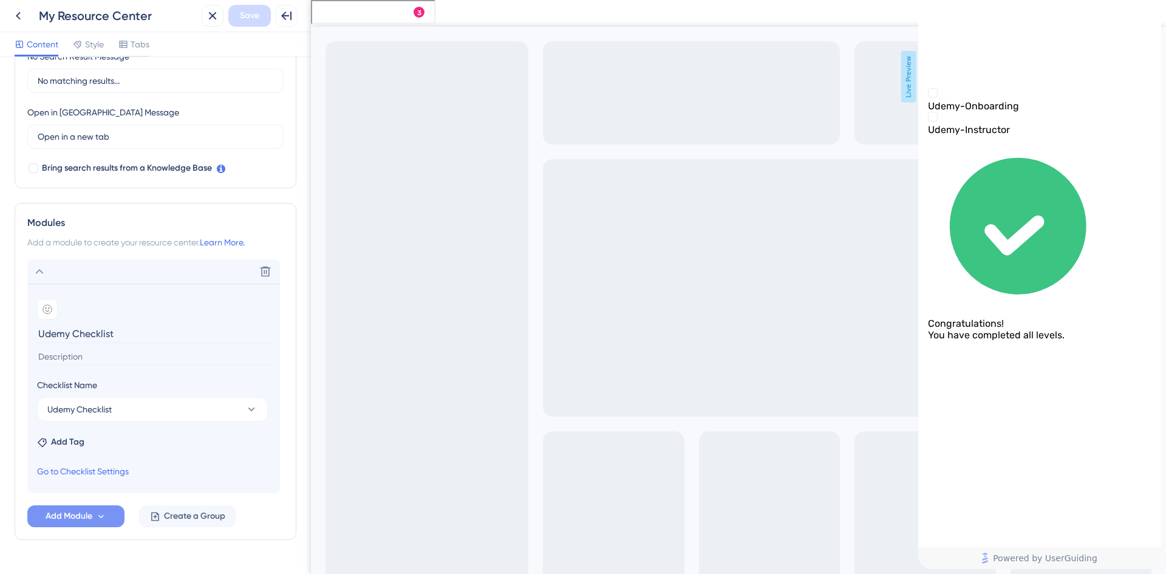
click at [928, 15] on icon "back to header" at bounding box center [923, 10] width 10 height 10
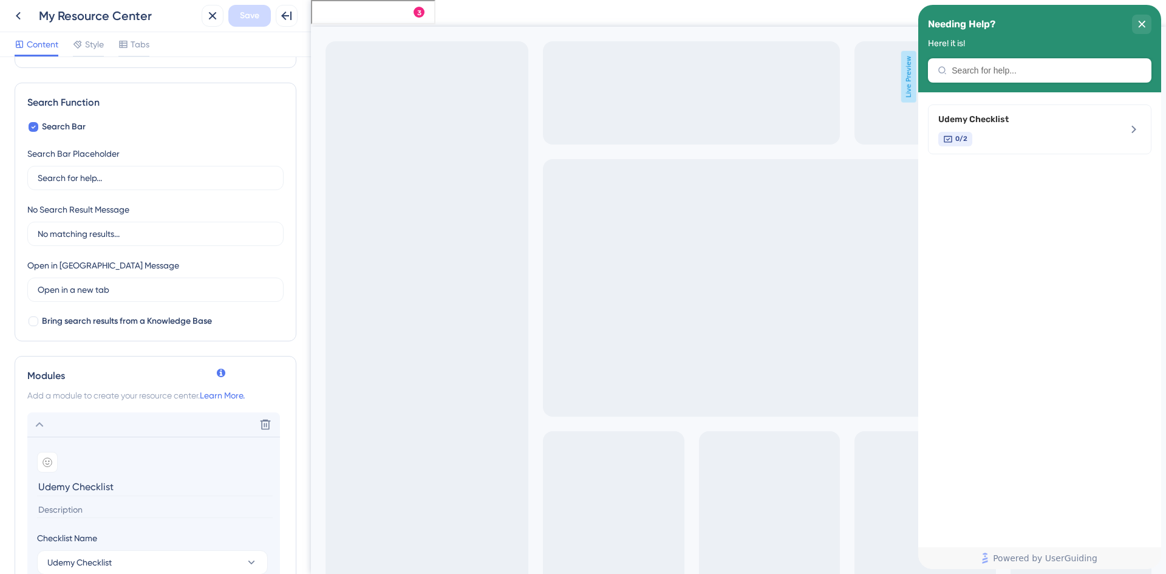
scroll to position [0, 0]
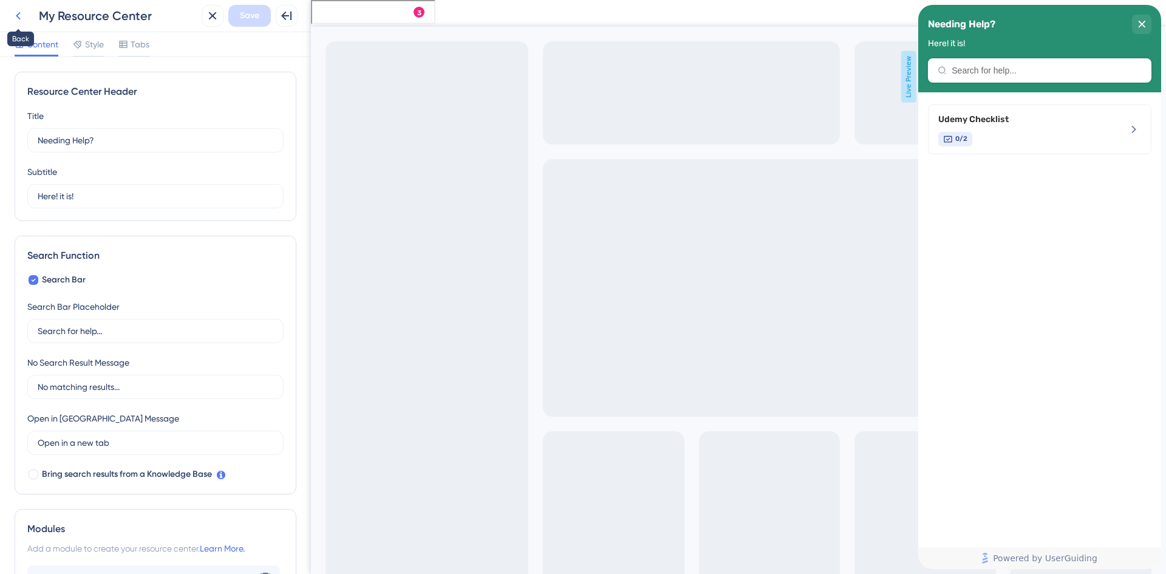
click at [16, 16] on icon at bounding box center [18, 16] width 5 height 8
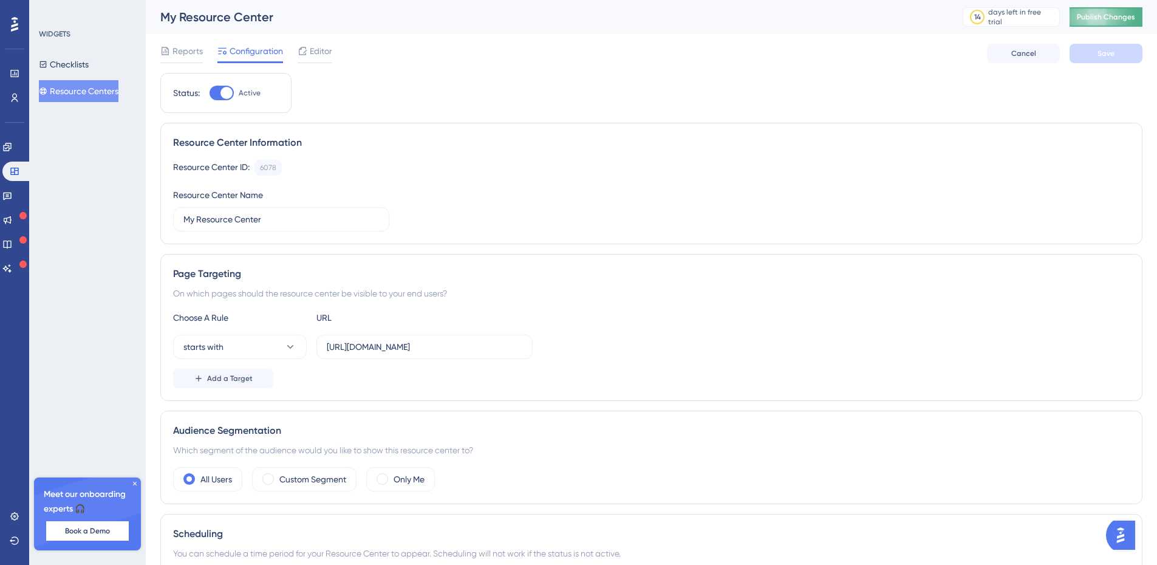
click at [1121, 17] on span "Publish Changes" at bounding box center [1106, 17] width 58 height 10
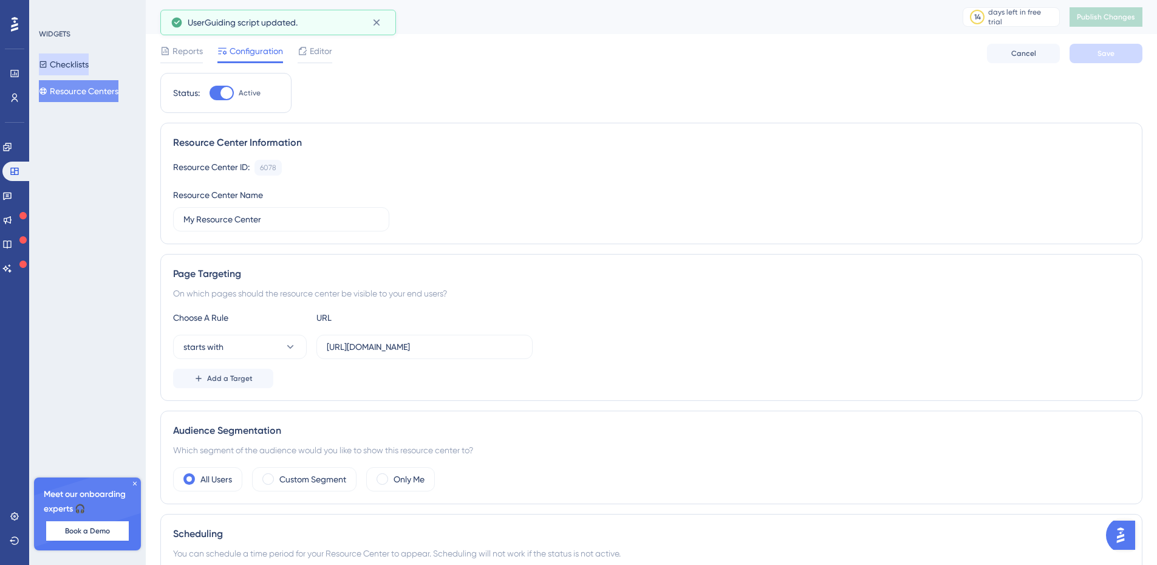
click at [77, 64] on button "Checklists" at bounding box center [64, 64] width 50 height 22
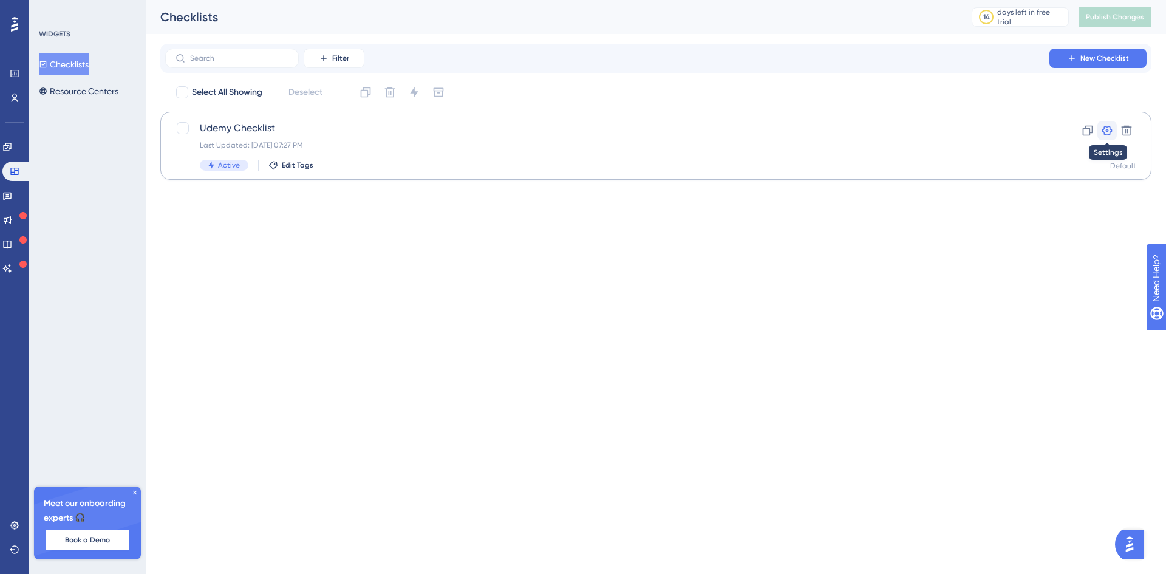
click at [1109, 131] on icon at bounding box center [1107, 130] width 12 height 12
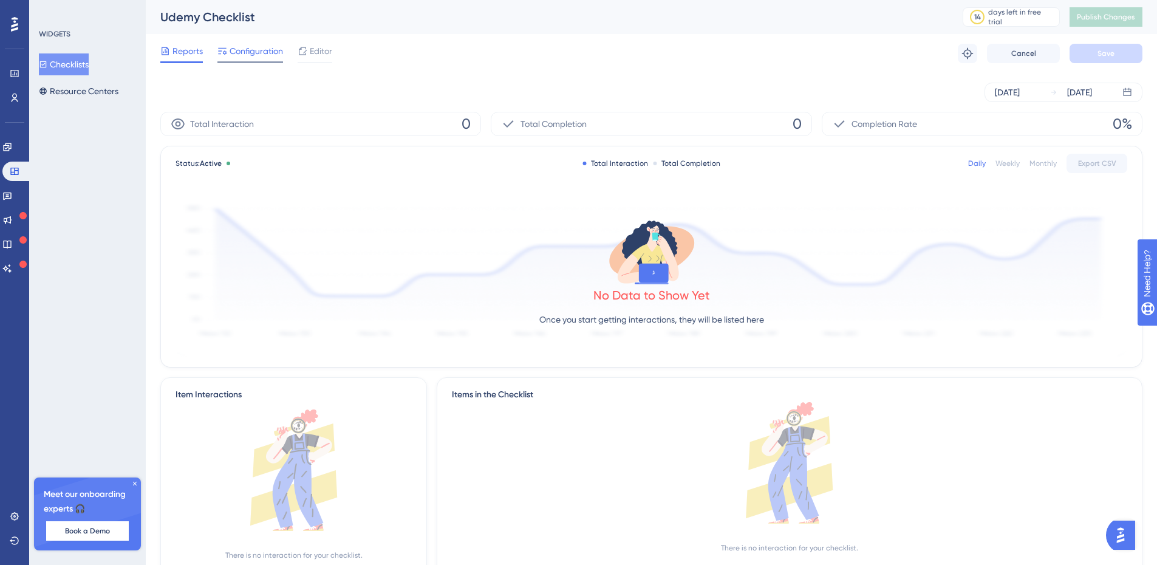
click at [267, 53] on span "Configuration" at bounding box center [256, 51] width 53 height 15
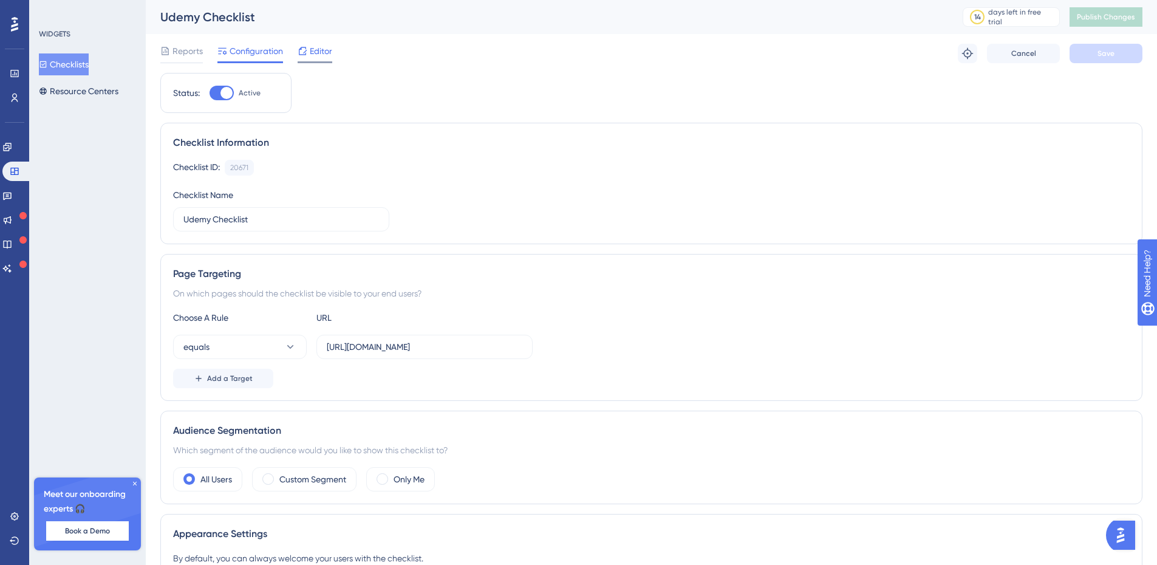
click at [322, 53] on span "Editor" at bounding box center [321, 51] width 22 height 15
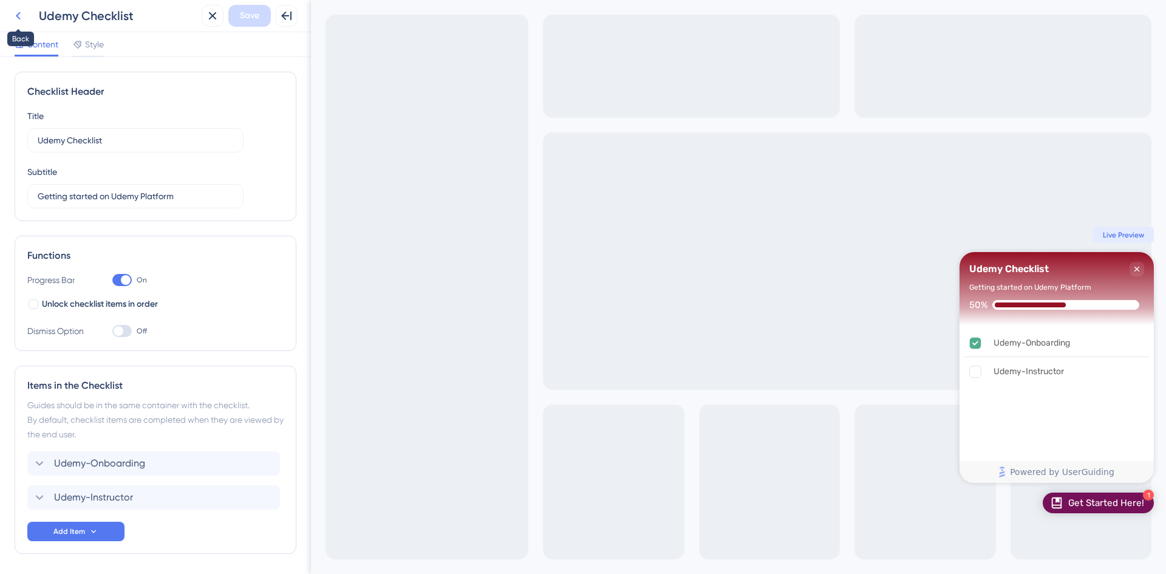
click at [15, 13] on icon at bounding box center [18, 16] width 15 height 15
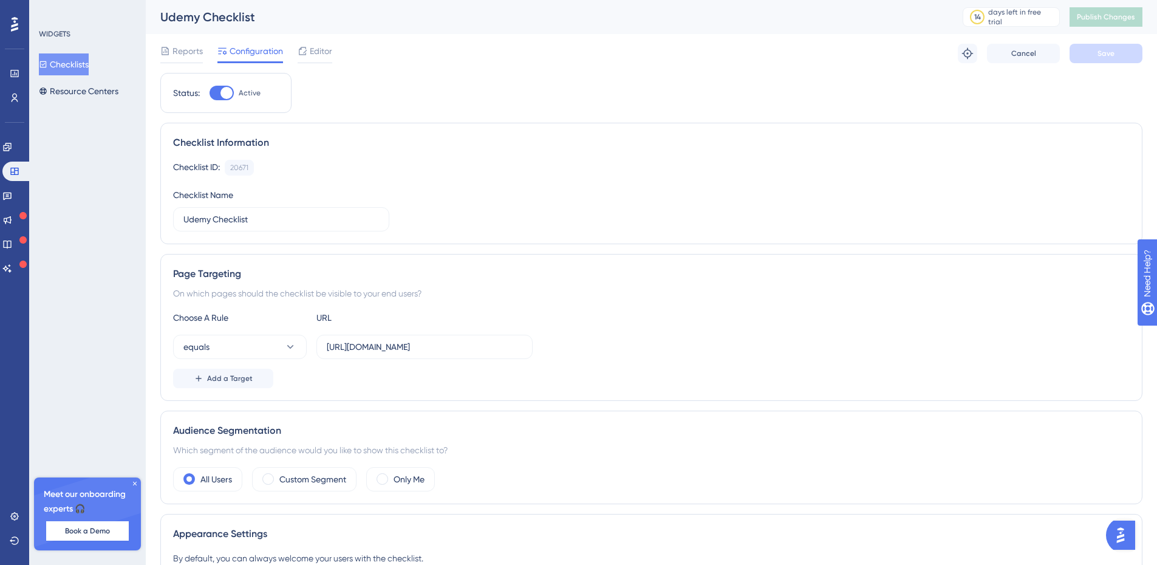
click at [336, 60] on div "Reports Configuration Editor Troubleshoot Cancel Save" at bounding box center [651, 53] width 982 height 39
click at [324, 53] on span "Editor" at bounding box center [321, 51] width 22 height 15
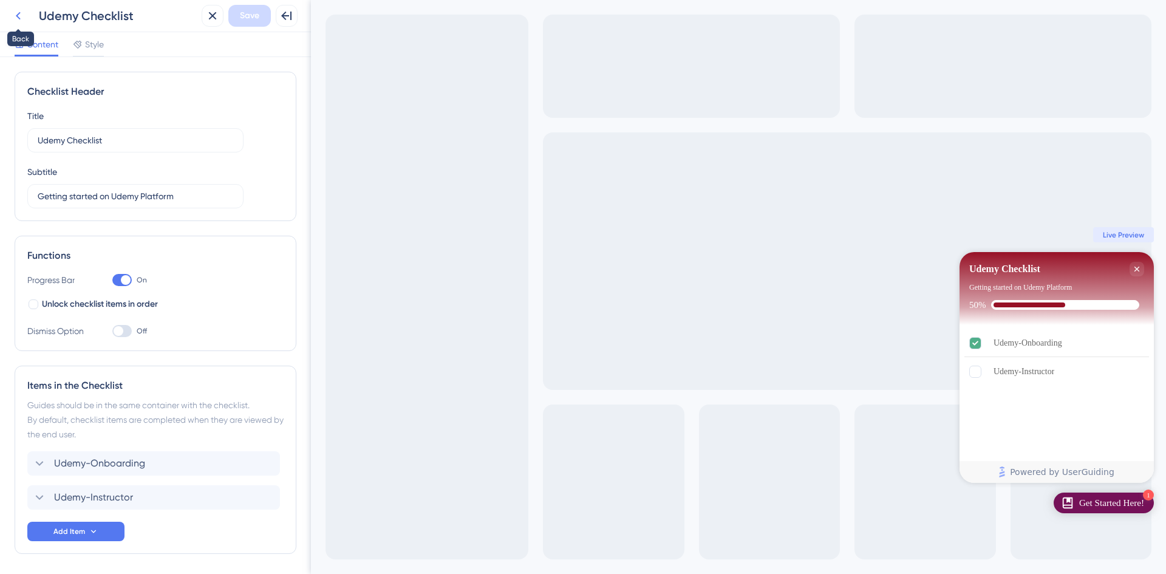
click at [19, 14] on icon at bounding box center [18, 16] width 15 height 15
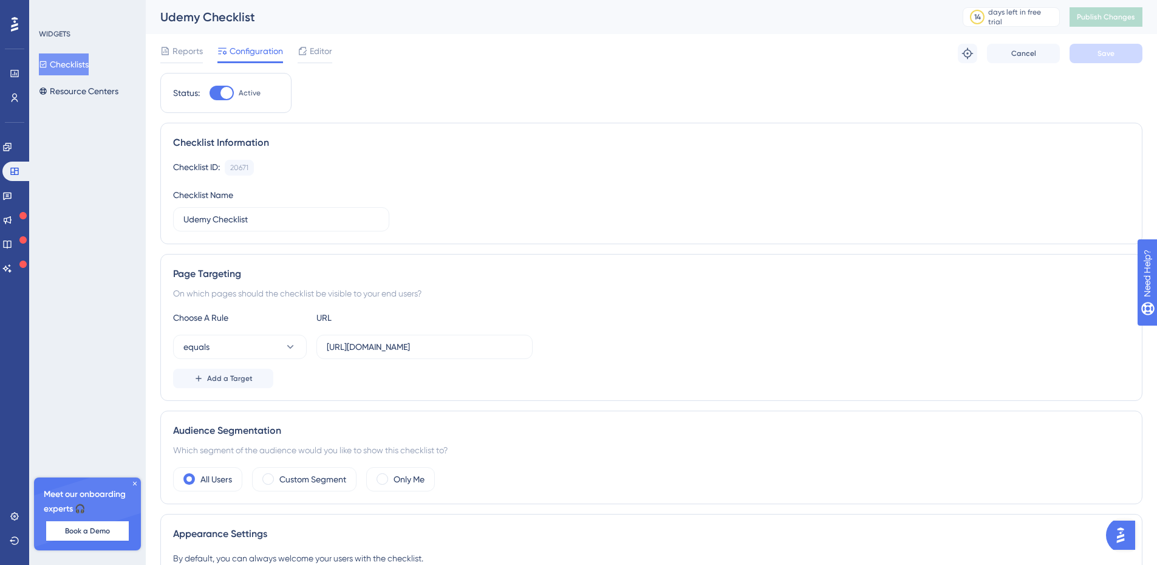
click at [84, 64] on button "Checklists" at bounding box center [64, 64] width 50 height 22
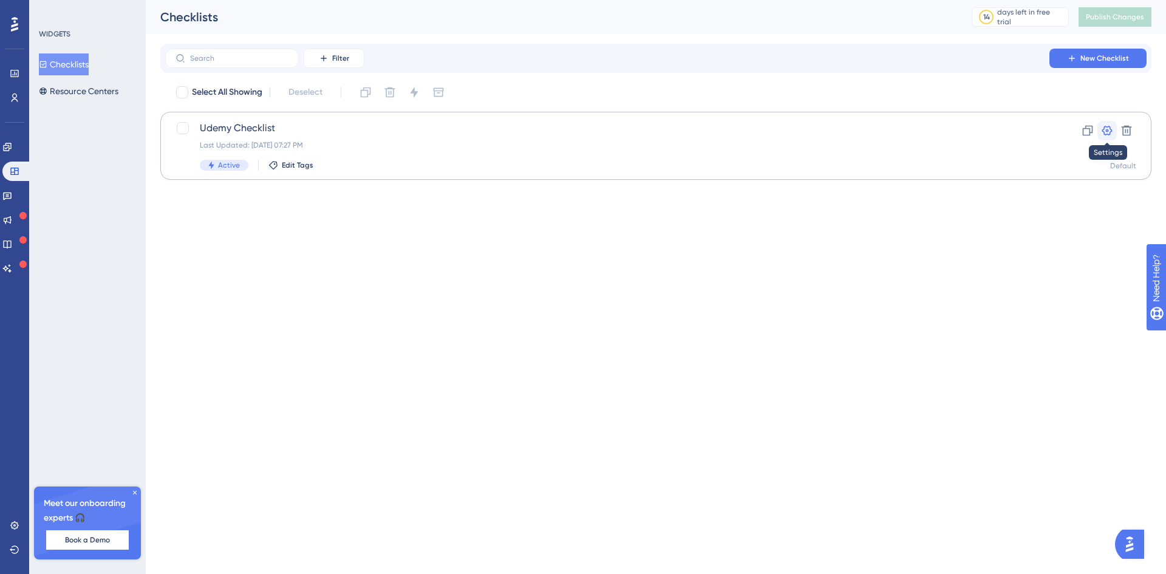
click at [1110, 129] on icon at bounding box center [1107, 131] width 10 height 10
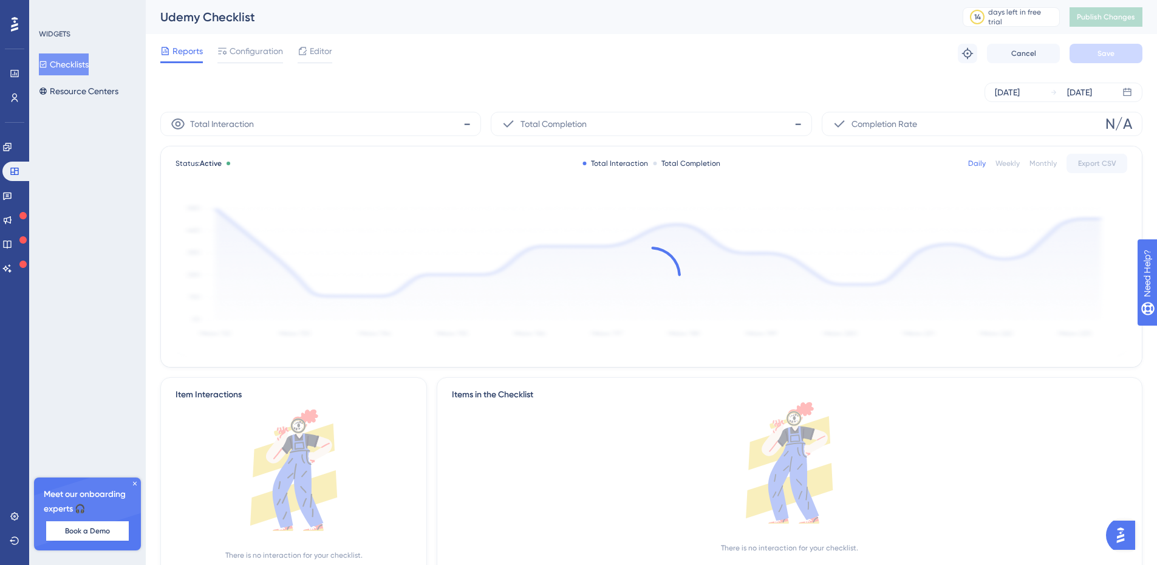
scroll to position [61, 0]
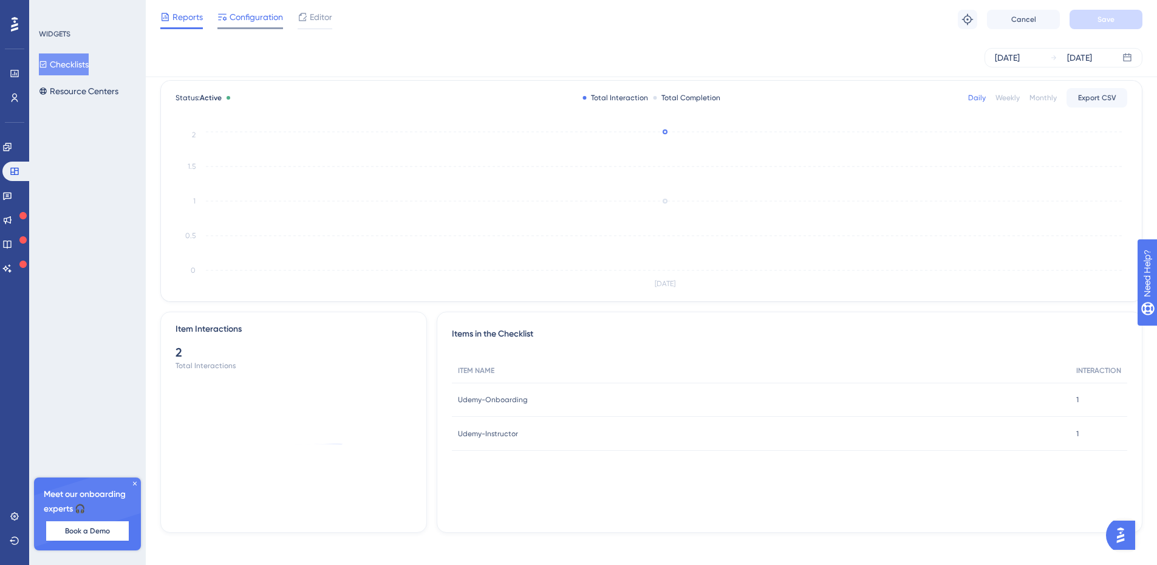
click at [261, 19] on span "Configuration" at bounding box center [256, 17] width 53 height 15
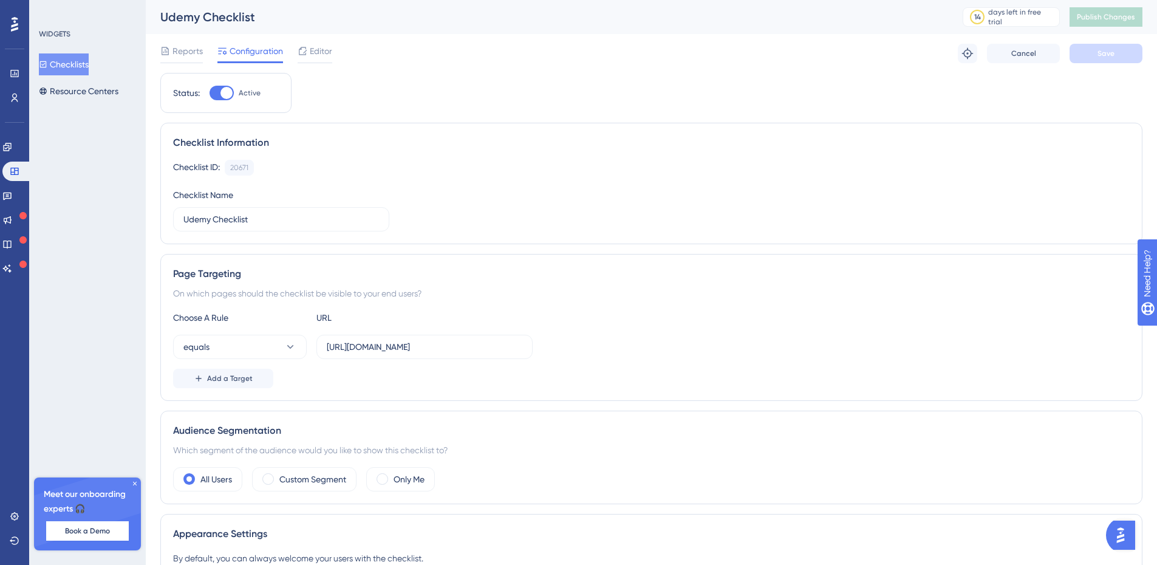
click at [222, 97] on div at bounding box center [226, 93] width 12 height 12
click at [210, 94] on input "Active" at bounding box center [209, 93] width 1 height 1
checkbox input "false"
click at [1103, 52] on span "Save" at bounding box center [1105, 54] width 17 height 10
click at [72, 61] on button "Checklists" at bounding box center [64, 64] width 50 height 22
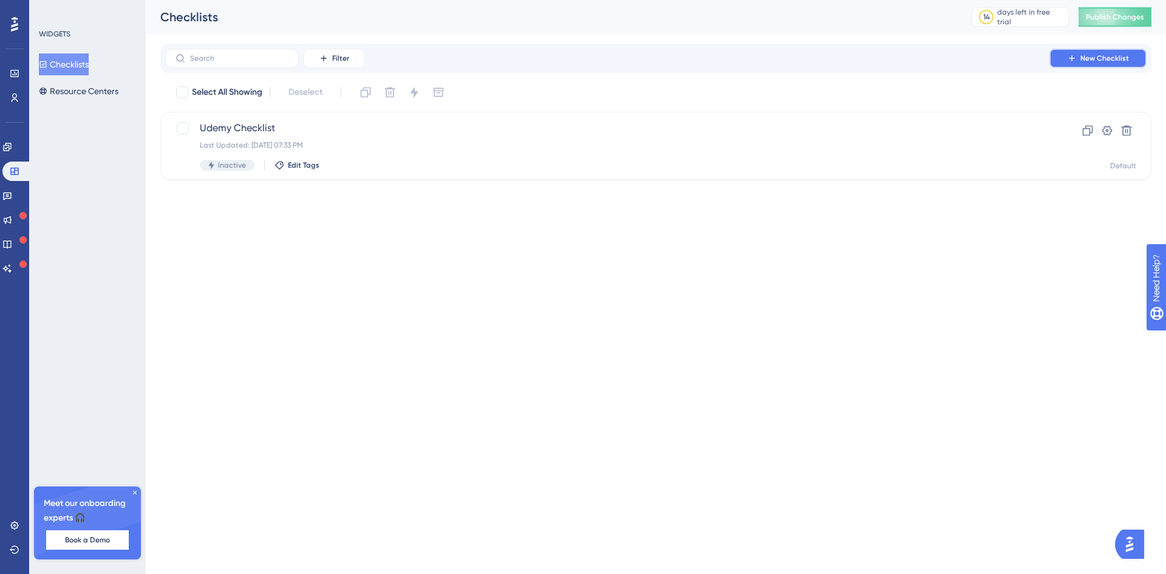
click at [1100, 54] on span "New Checklist" at bounding box center [1104, 58] width 49 height 10
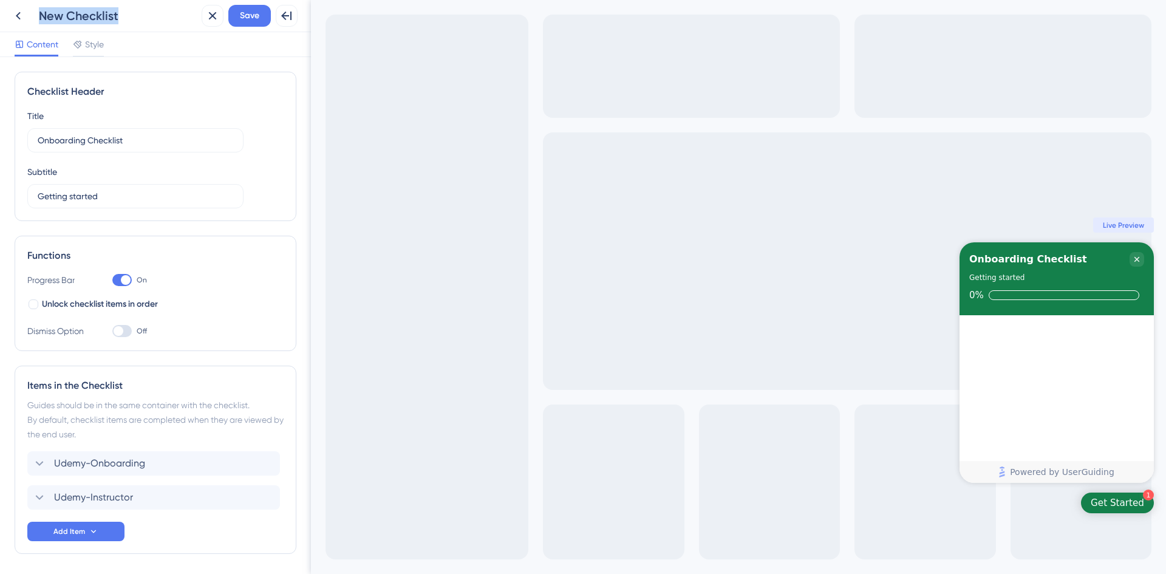
drag, startPoint x: 125, startPoint y: 15, endPoint x: 43, endPoint y: 19, distance: 82.7
click at [43, 19] on div "New Checklist" at bounding box center [118, 15] width 158 height 17
click at [107, 19] on div "New Checklist" at bounding box center [118, 15] width 158 height 17
click at [126, 194] on input "Getting started" at bounding box center [136, 195] width 196 height 13
type input "Getting started on Udemy Platform"
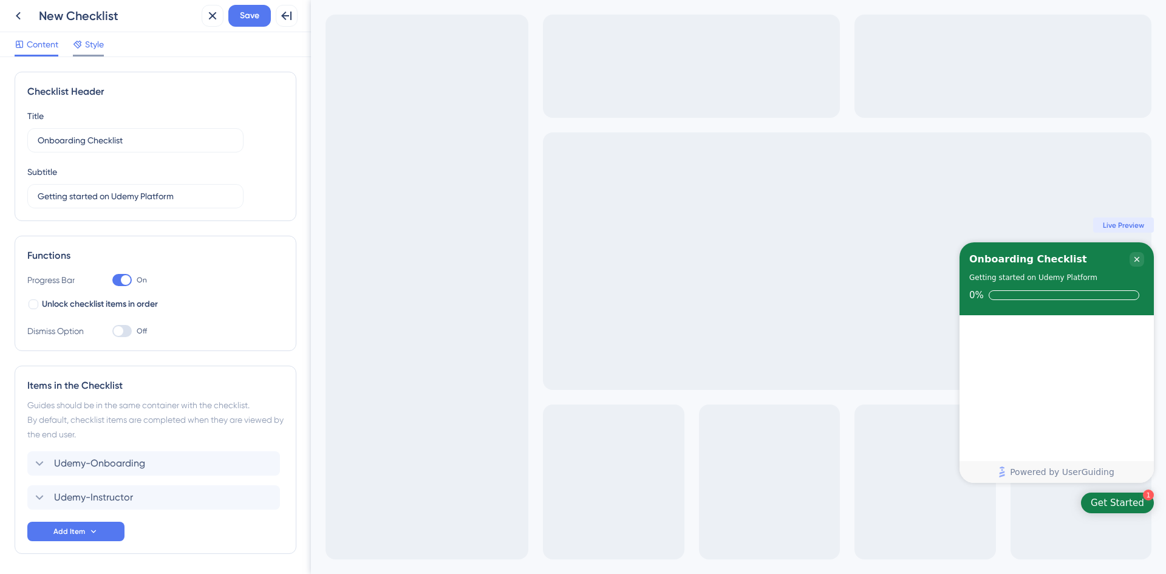
click at [98, 47] on span "Style" at bounding box center [94, 44] width 19 height 15
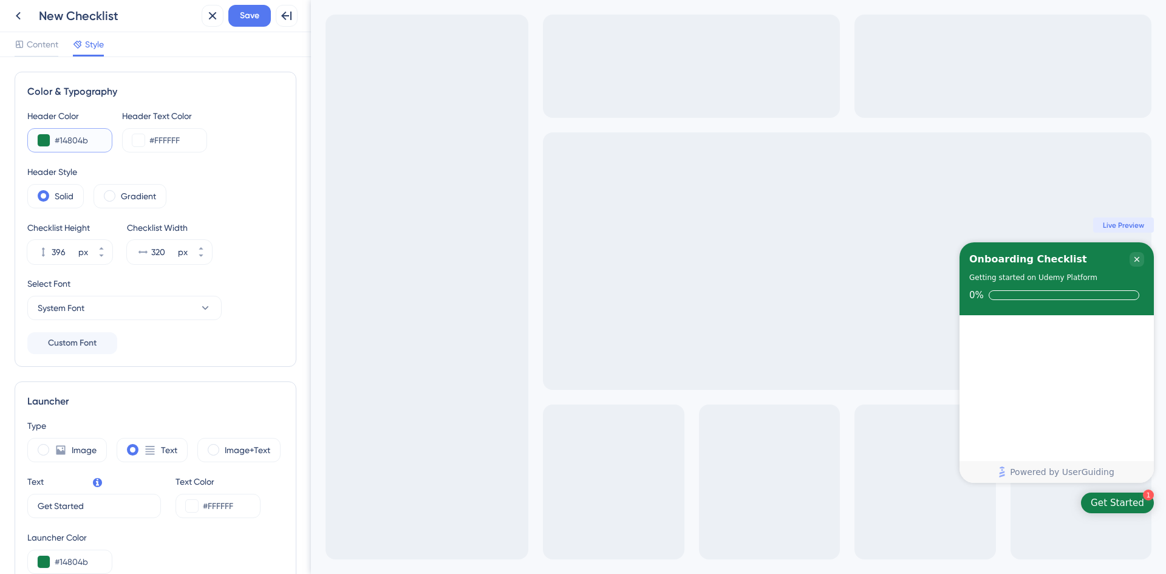
click at [43, 140] on button at bounding box center [44, 140] width 12 height 12
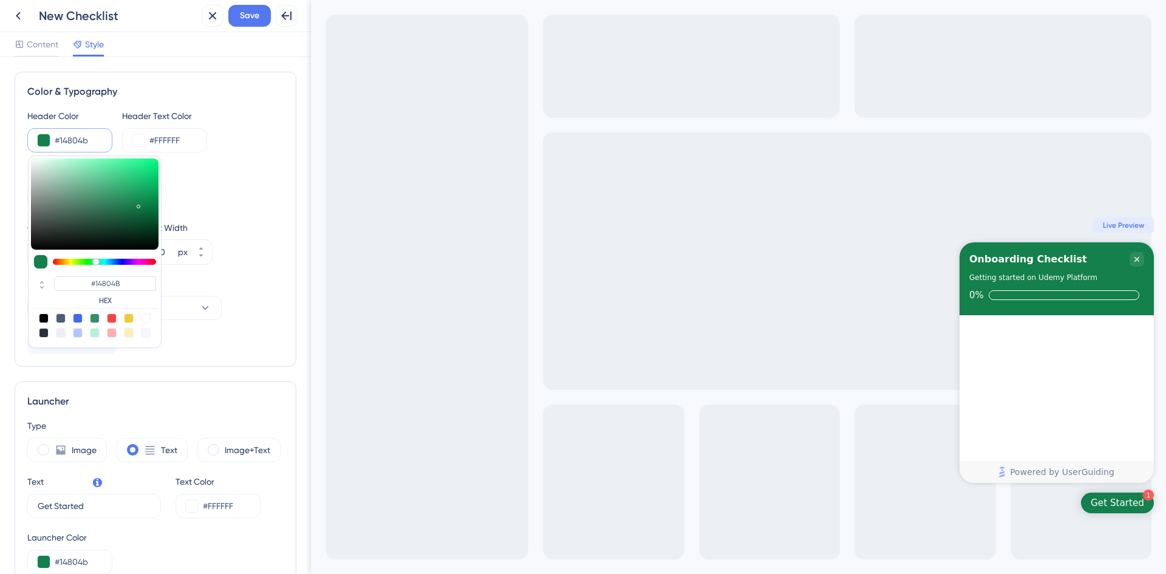
type input "#801449"
click at [148, 262] on div at bounding box center [104, 262] width 103 height 6
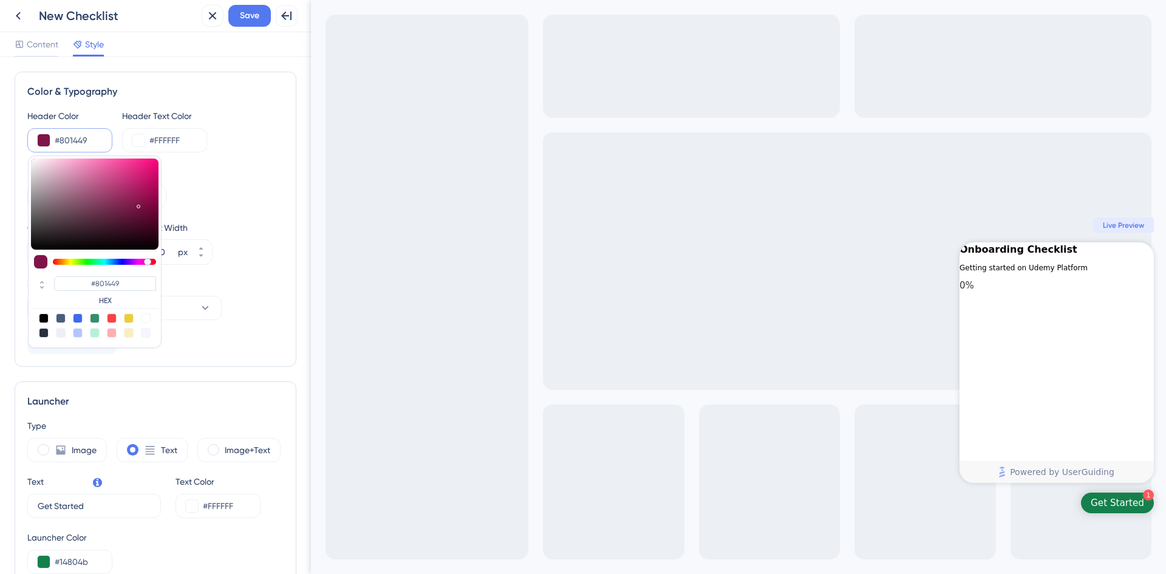
click at [247, 186] on div "Solid Gradient" at bounding box center [155, 196] width 256 height 24
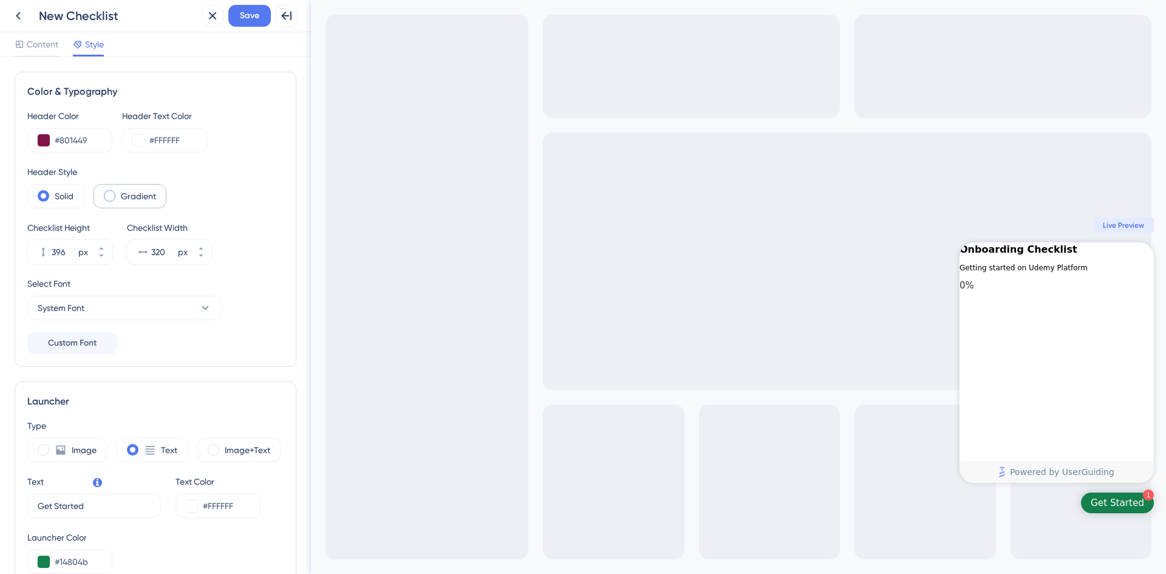
click at [111, 194] on span at bounding box center [110, 196] width 12 height 12
click at [119, 192] on input "radio" at bounding box center [119, 192] width 0 height 0
click at [44, 194] on span at bounding box center [44, 196] width 12 height 12
click at [53, 192] on input "radio" at bounding box center [53, 192] width 0 height 0
click at [203, 309] on icon at bounding box center [205, 308] width 12 height 12
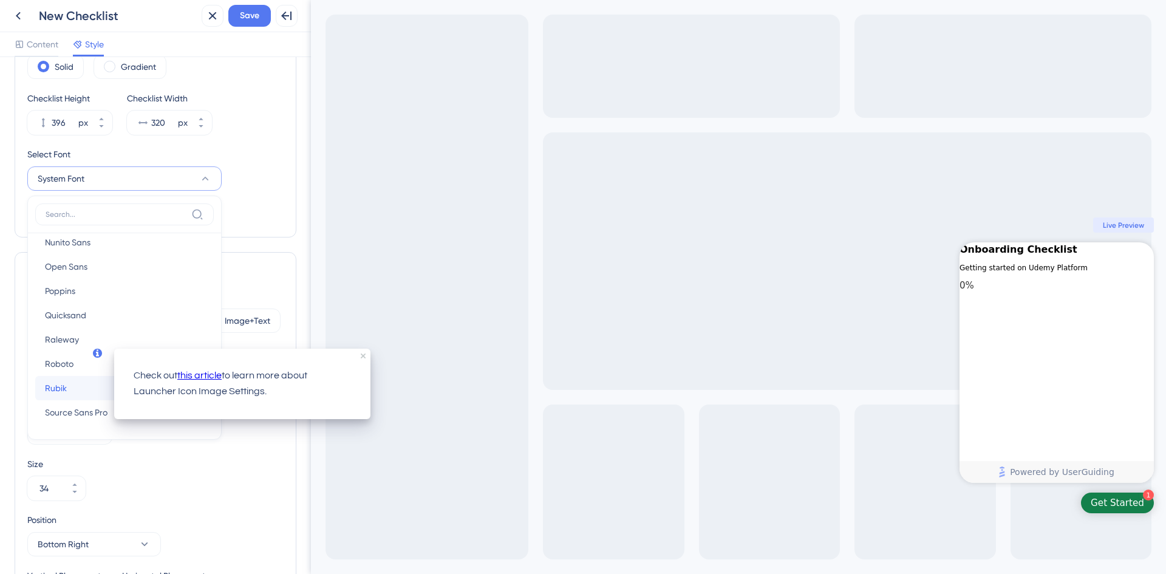
click at [63, 387] on span "Rubik" at bounding box center [56, 388] width 22 height 15
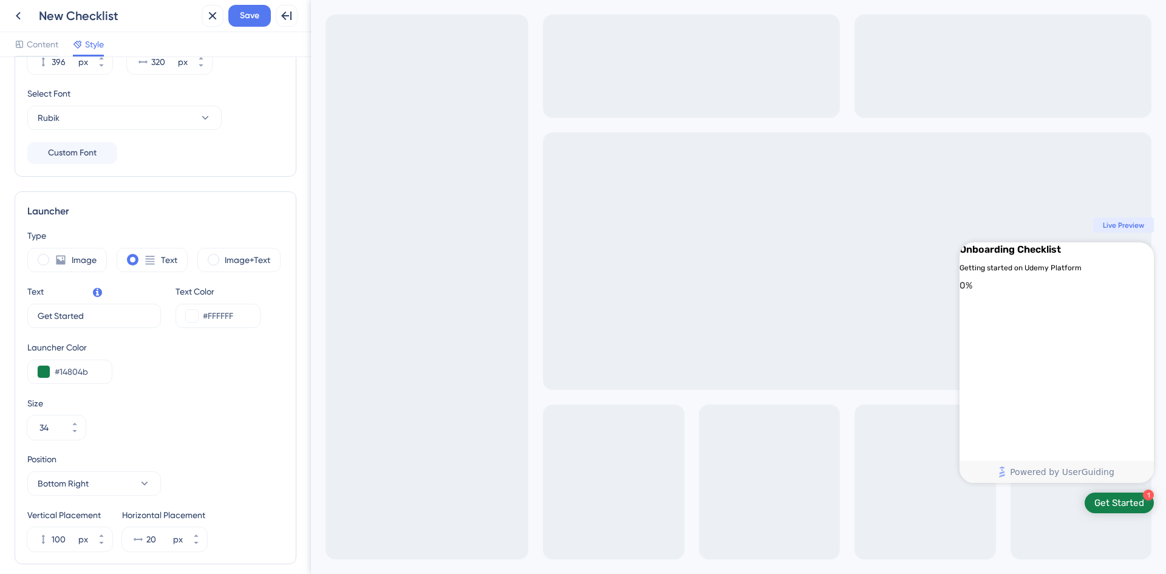
scroll to position [251, 0]
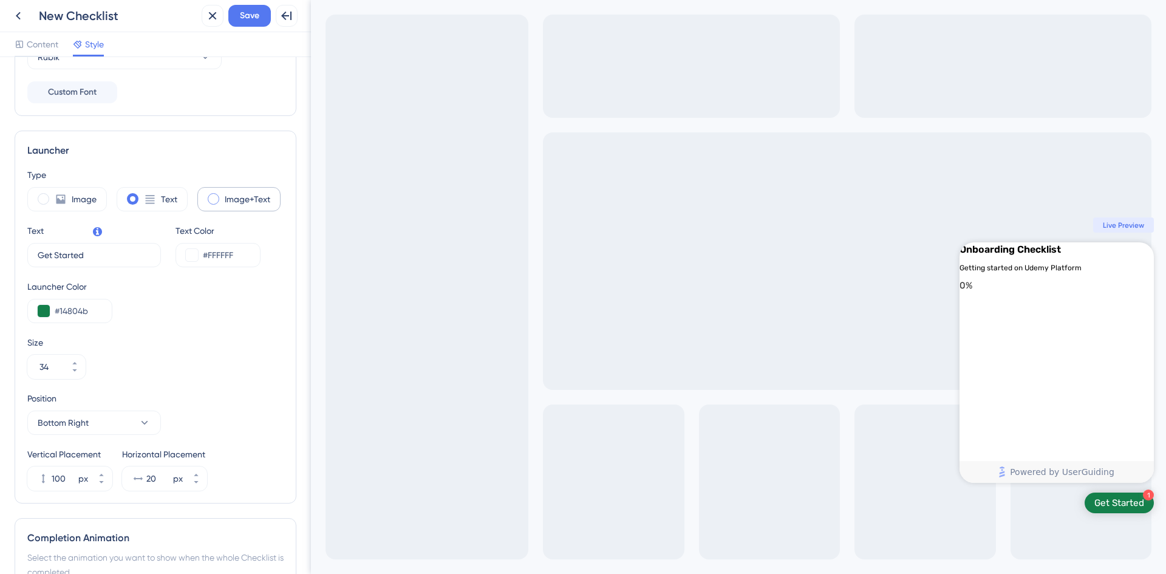
click at [208, 196] on span at bounding box center [214, 199] width 12 height 12
click at [223, 195] on input "radio" at bounding box center [223, 195] width 0 height 0
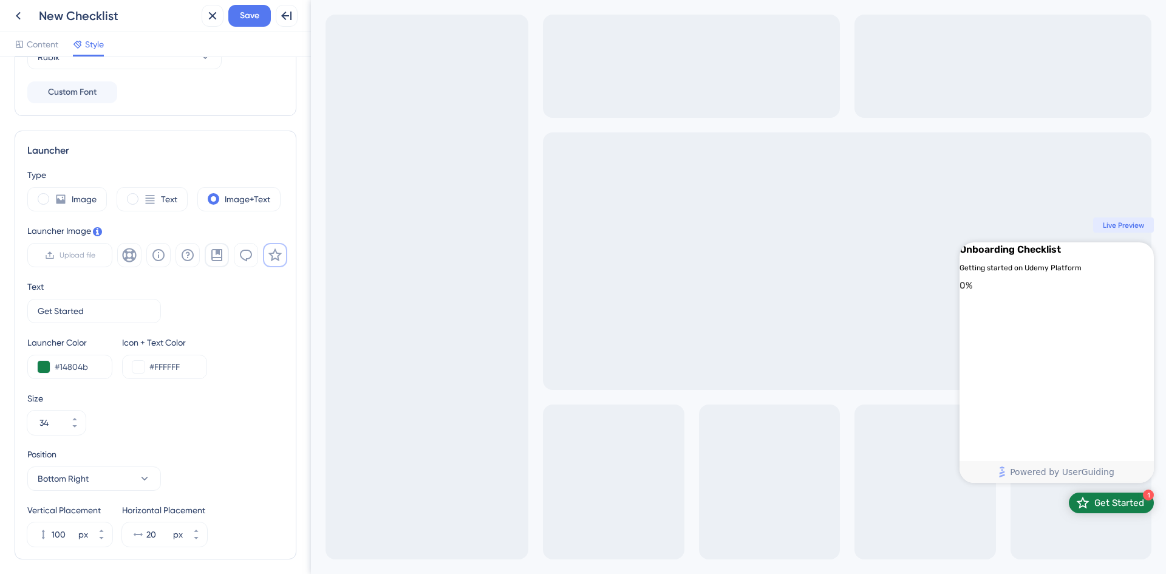
click at [217, 249] on icon at bounding box center [216, 255] width 11 height 12
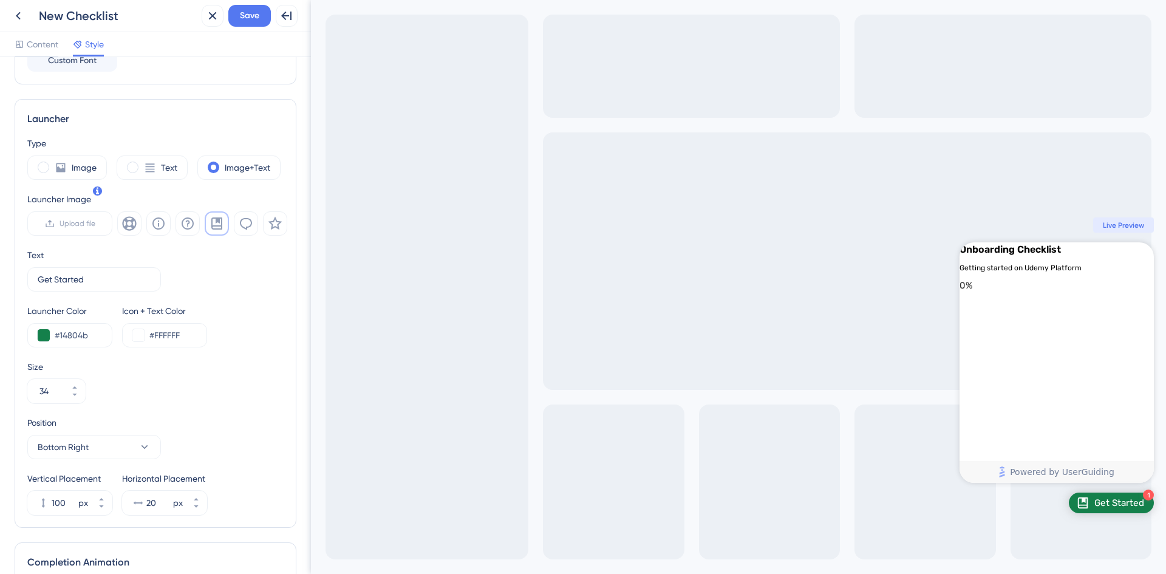
scroll to position [312, 0]
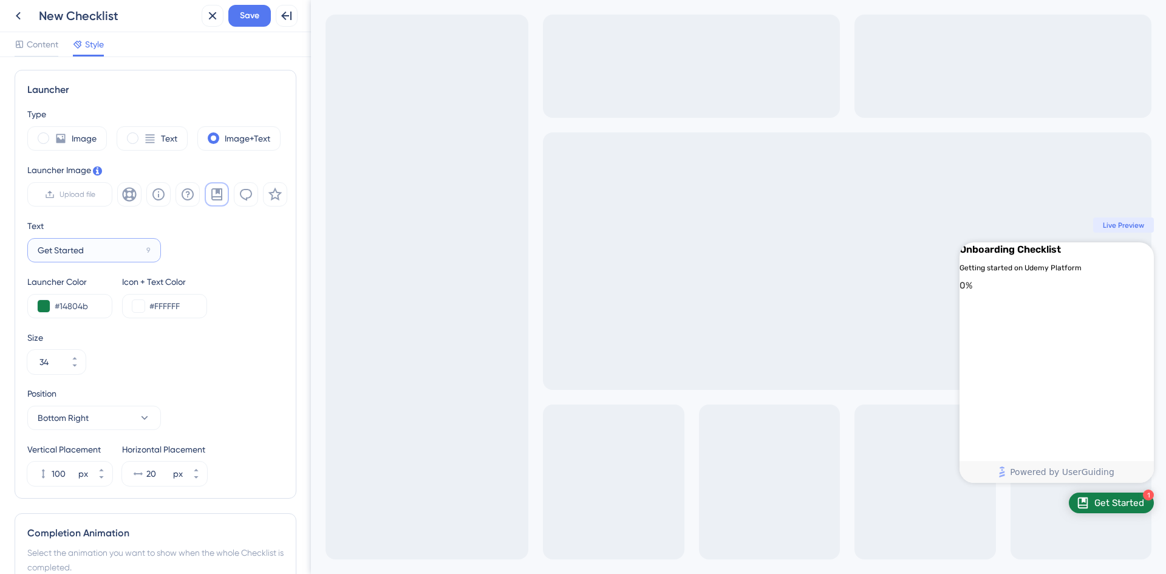
click at [102, 251] on input "Get Started" at bounding box center [90, 250] width 104 height 13
type input "Get Started here!"
click at [72, 308] on input "#14804b" at bounding box center [78, 306] width 47 height 15
click at [44, 304] on button at bounding box center [44, 306] width 12 height 12
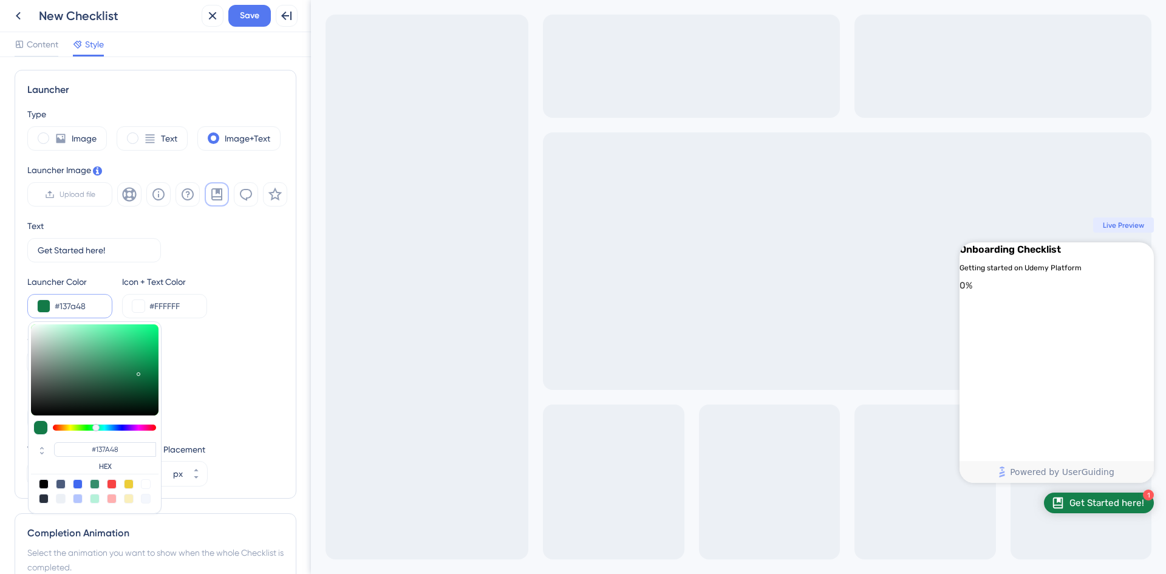
type input "#137a48"
type input "#137A48"
type input "#147e4a"
type input "#147E4A"
type input "#15804b"
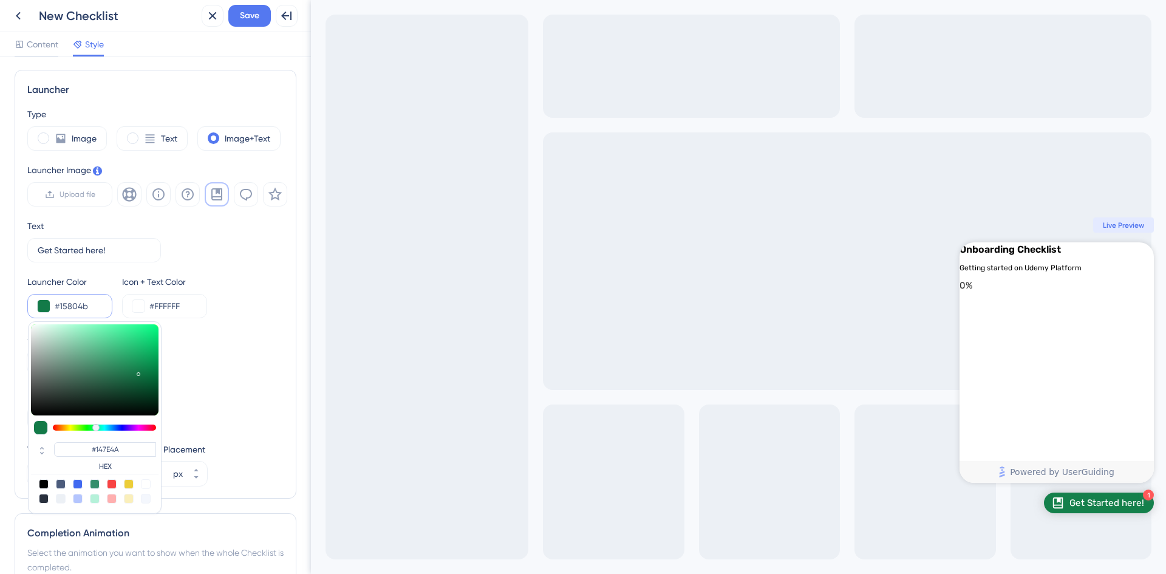
type input "#15804B"
type input "#2a925f"
type input "#2A925F"
type input "#3c9c6d"
type input "#3C9C6D"
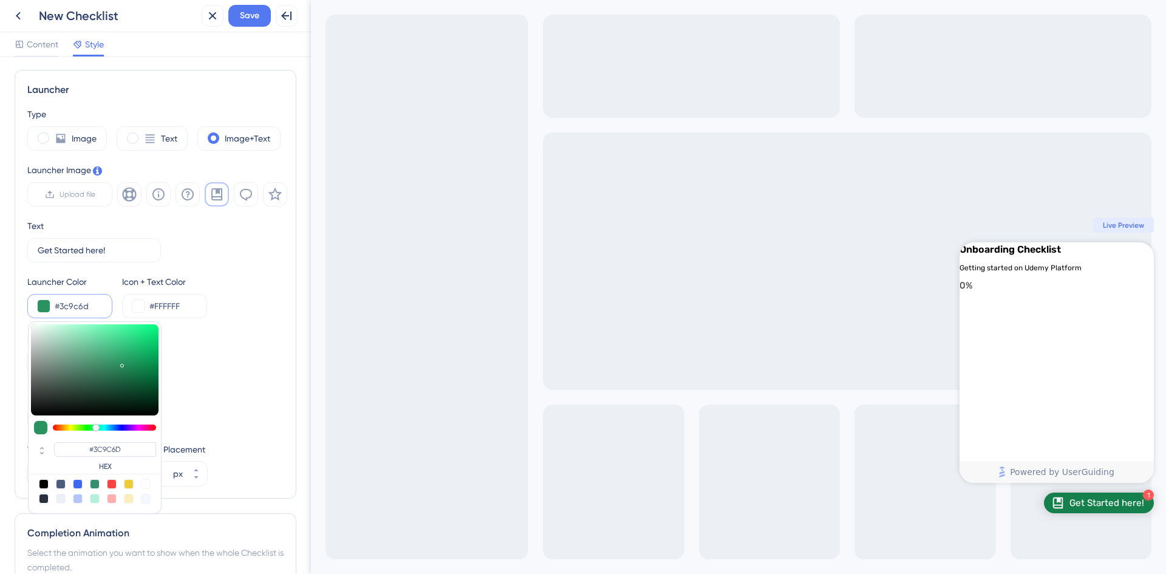
type input "#41a072"
type input "#41A072"
type input "#4ea87c"
type input "#4EA87C"
type input "#55ac81"
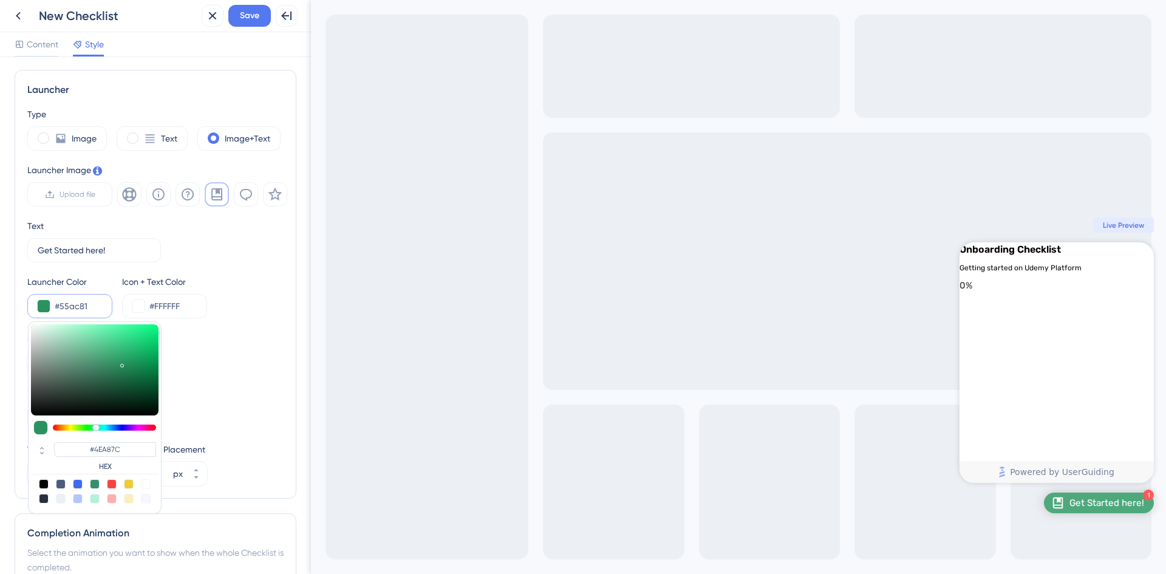
type input "#55AC81"
type input "#5aac83"
type input "#5AAC83"
type input "#5fad86"
type input "#5FAD86"
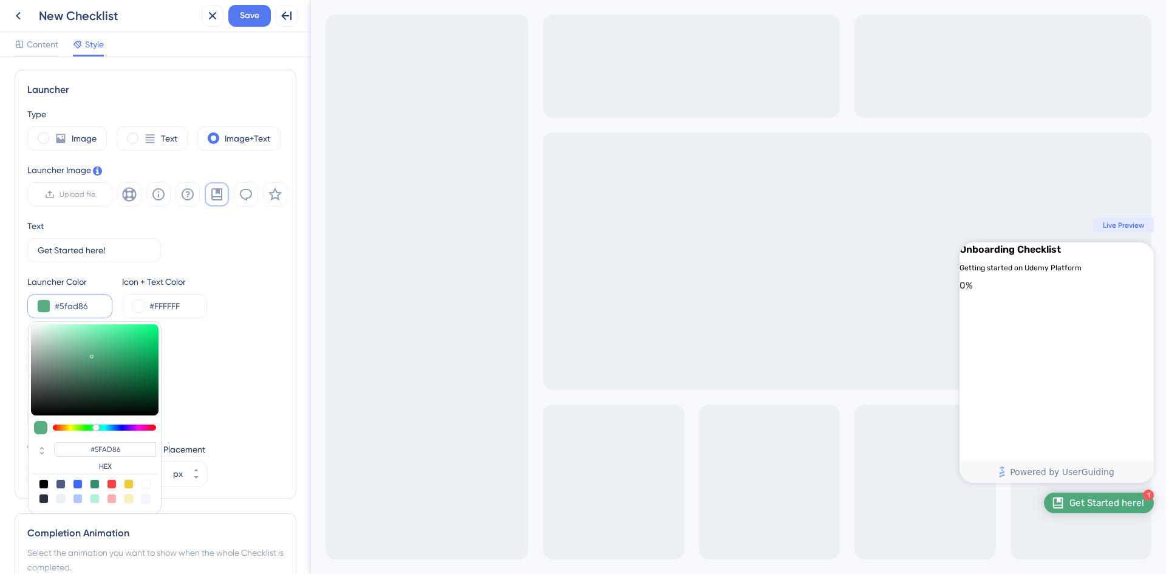
type input "#69b38e"
type input "#69B38E"
type input "#6db692"
type input "#6DB692"
type input "#6eb692"
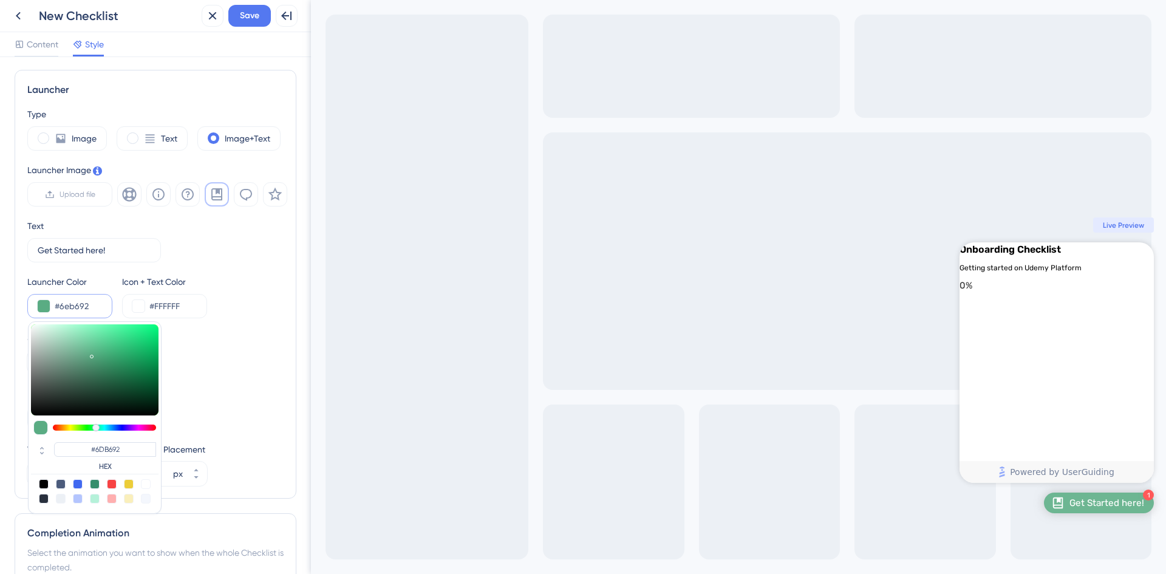
type input "#6EB692"
type input "#77bb99"
type input "#77BB99"
type input "#79bd9b"
type input "#79BD9B"
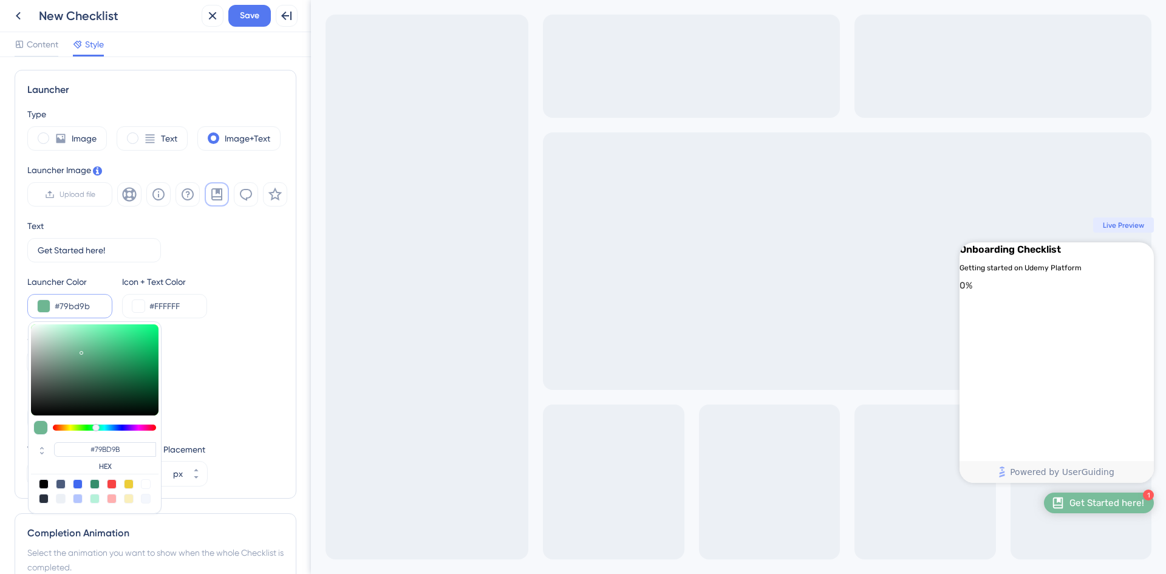
type input "#81c5a3"
type input "#81C5A3"
type input "#84c9a6"
type input "#84C9A6"
type input "#85caa7"
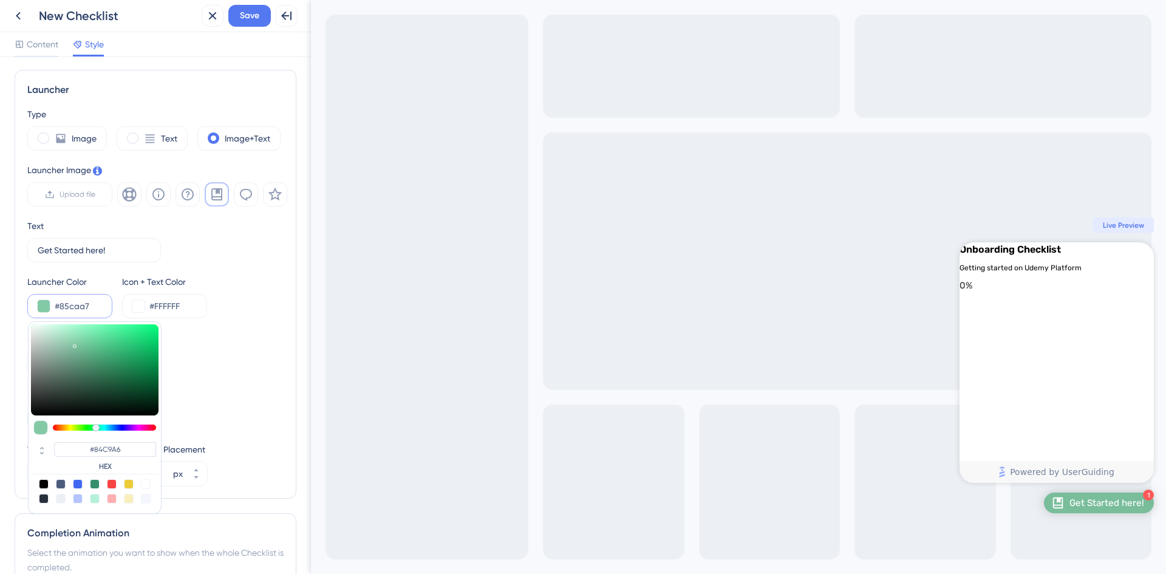
type input "#85CAA7"
type input "#89ceab"
type input "#89CEAB"
type input "#8dd1af"
type input "#8DD1AF"
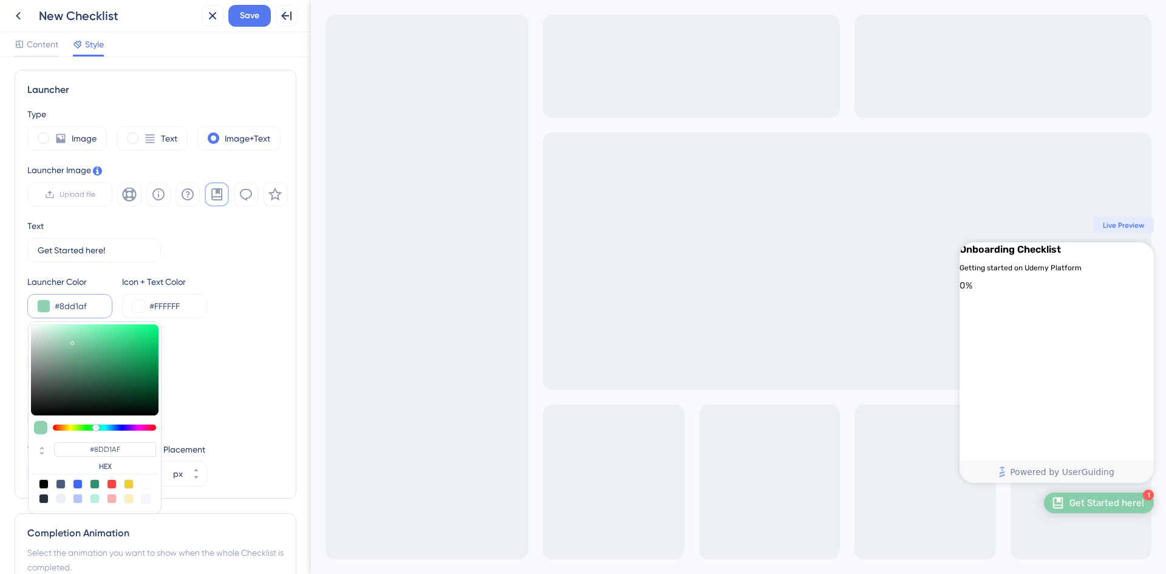
type input "#94d4b4"
type input "#94D4B4"
type input "#98d8b8"
type input "#98D8B8"
type input "#96d6b6"
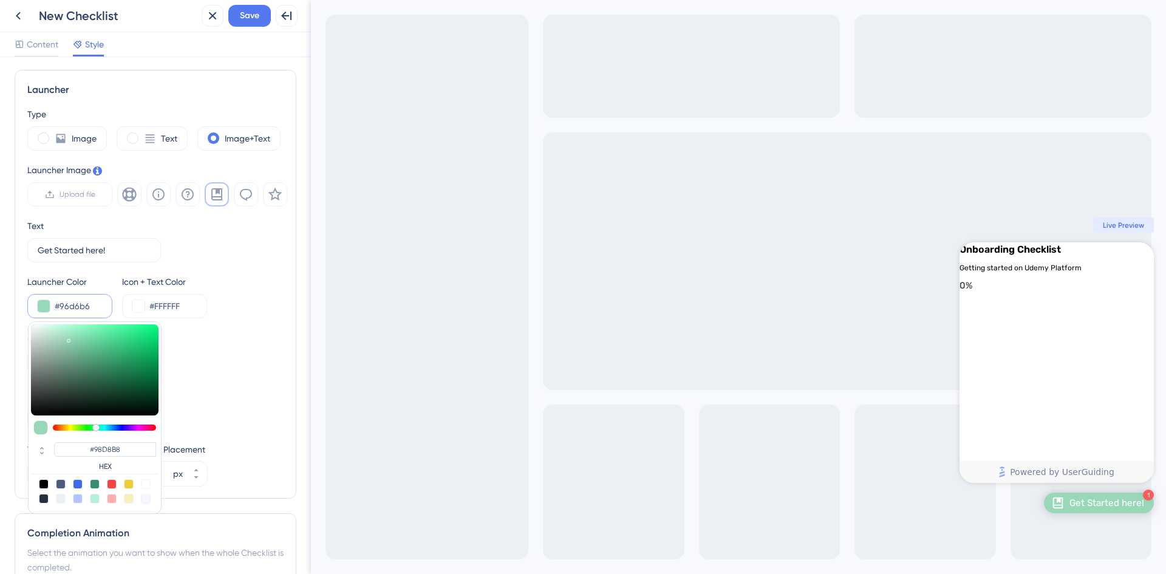
type input "#96D6B6"
type input "#93d4b4"
type input "#93D4B4"
type input "#8cd4b1"
type input "#8CD4B1"
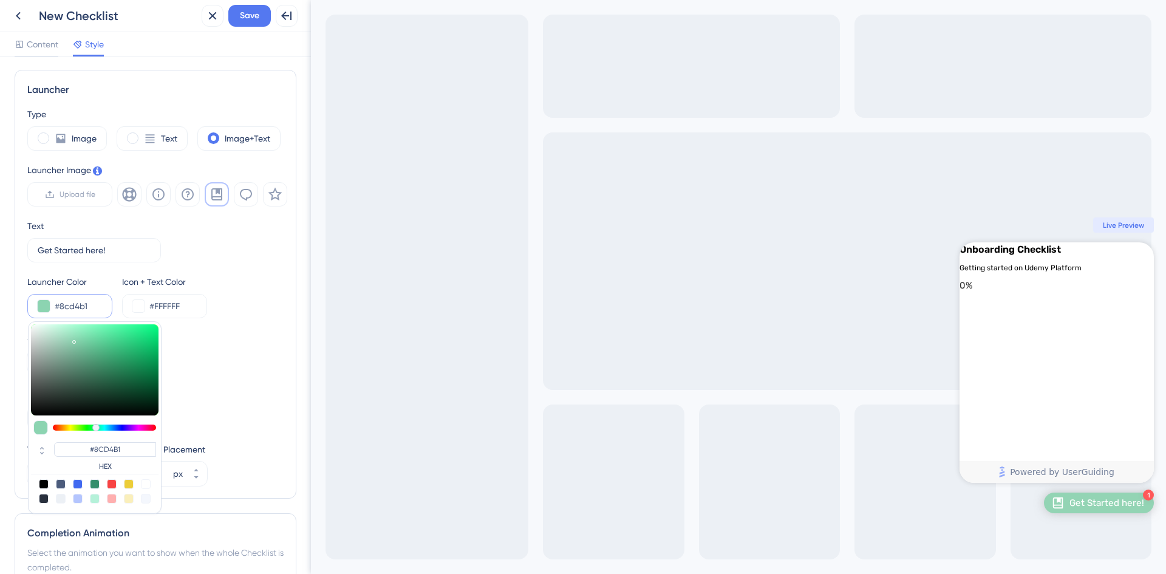
type input "#79d1a7"
type input "#79D1A7"
type input "#73cfa3"
type input "#73CFA3"
type input "#71cfa2"
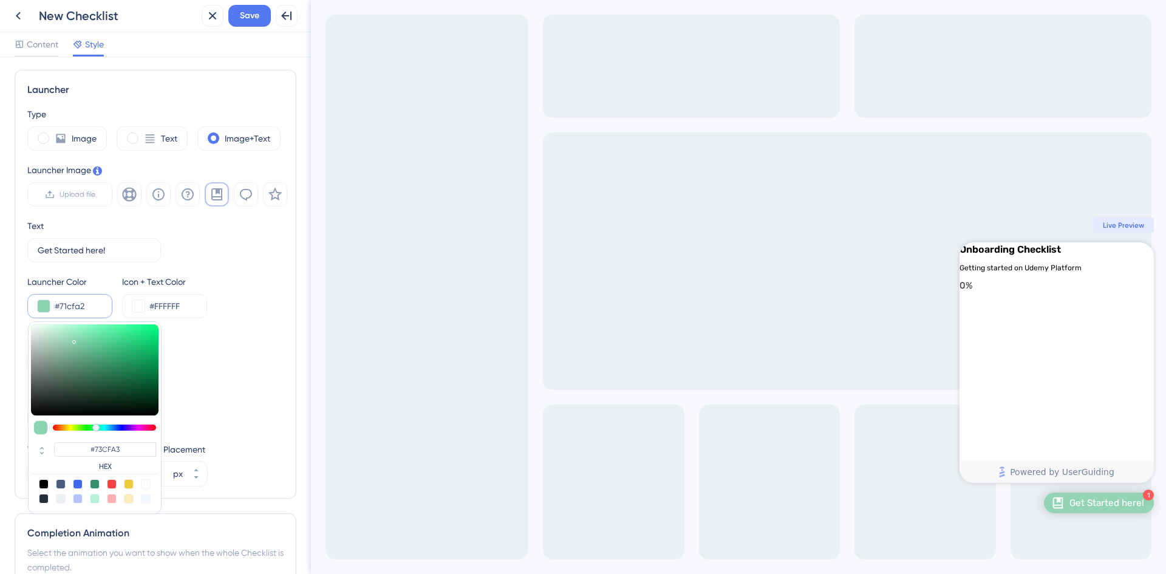
type input "#71CFA2"
type input "#6dcfa0"
type input "#6DCFA0"
type input "#67cf9d"
type input "#67CF9D"
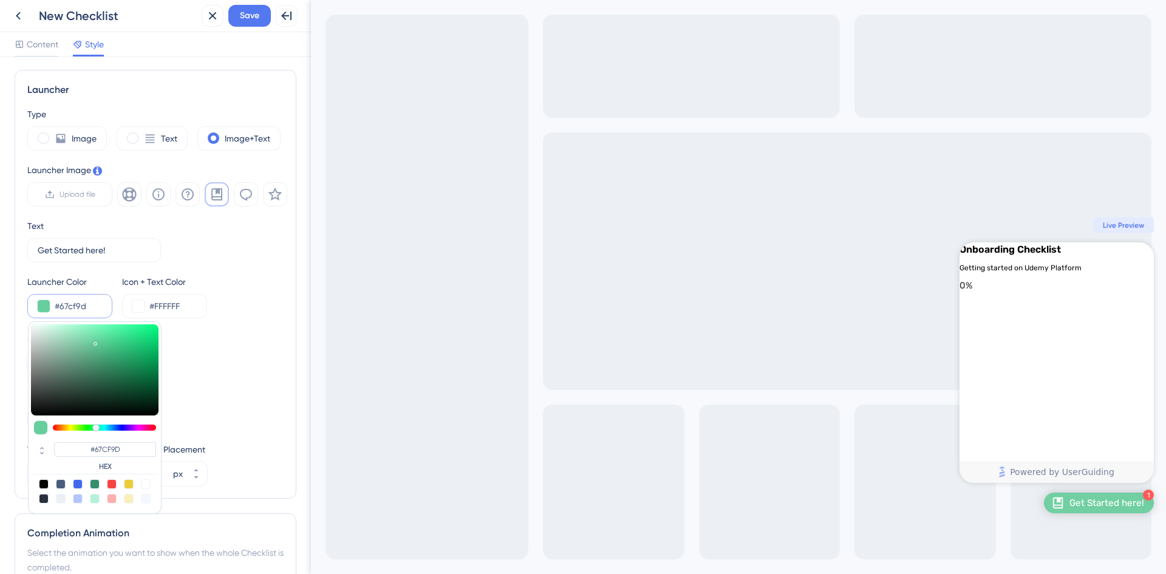
type input "#60cf9a"
type input "#60CF9A"
type input "#5acf97"
type input "#5ACF97"
type input "#59cf97"
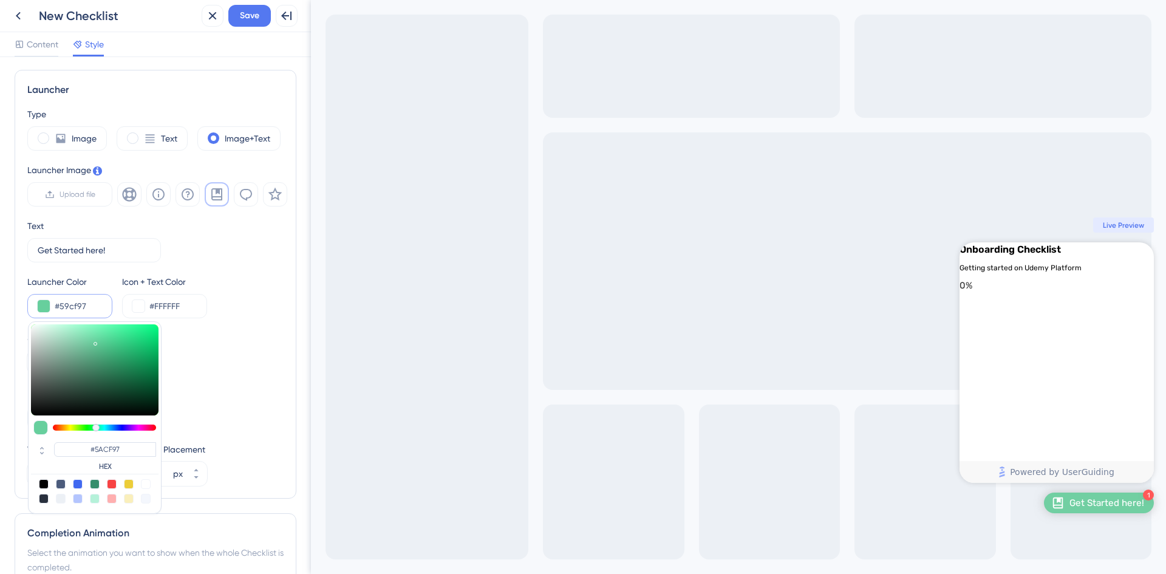
type input "#59CF97"
type input "#56cf96"
type input "#56CF96"
type input "#45cf8e"
type input "#45CF8E"
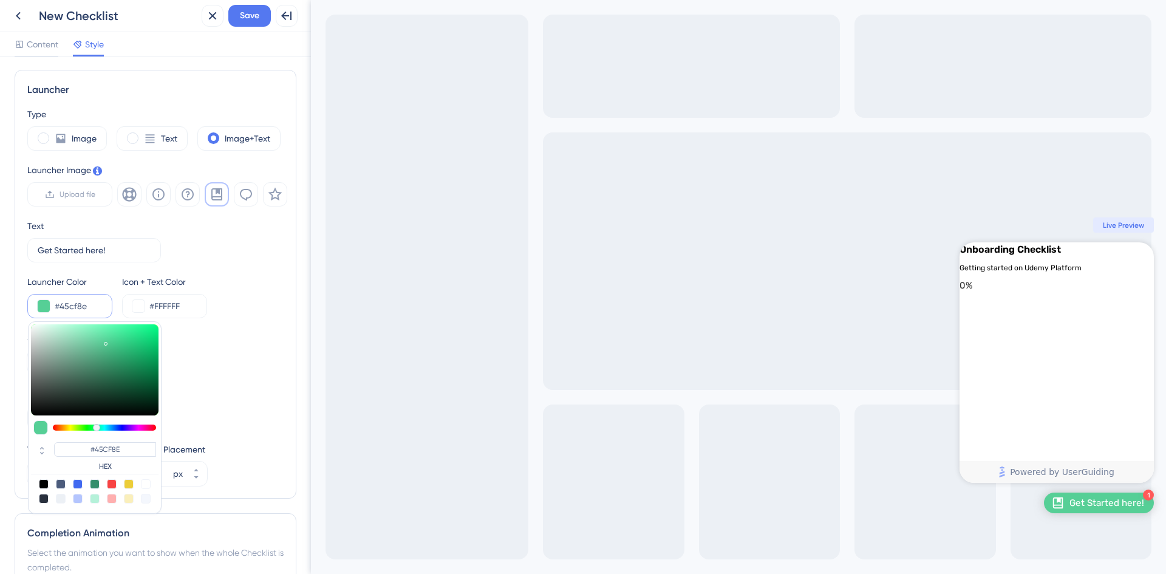
type input "#42cf8d"
type input "#42CF8D"
type input "#3fcf8c"
type input "#3FCF8C"
type input "#36cf88"
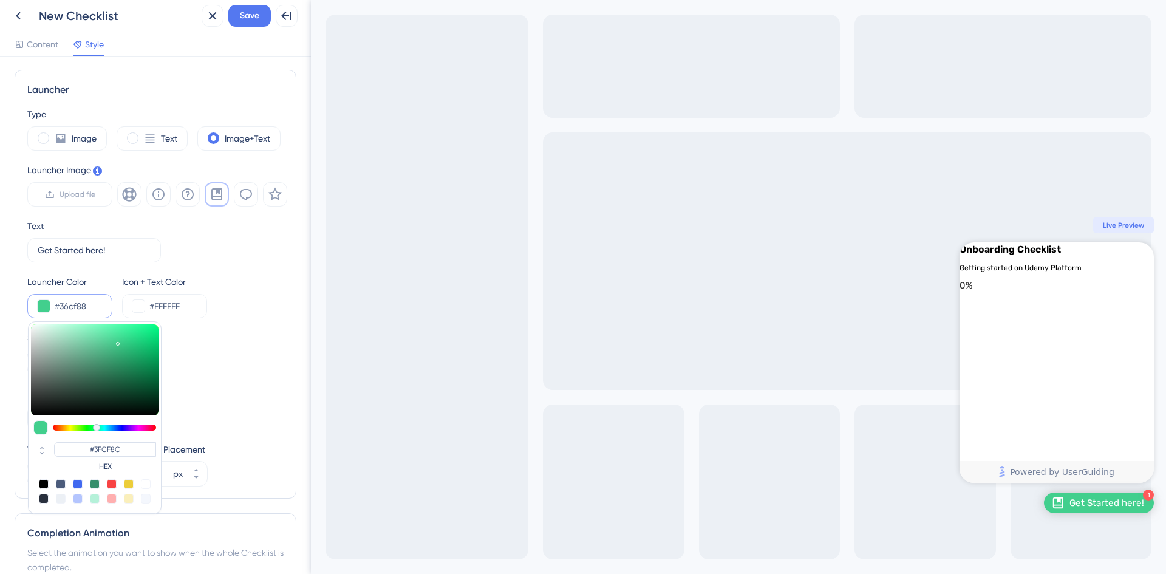
type input "#36CF88"
type input "#35cf88"
type input "#35CF88"
type input "#32d68a"
type input "#32D68A"
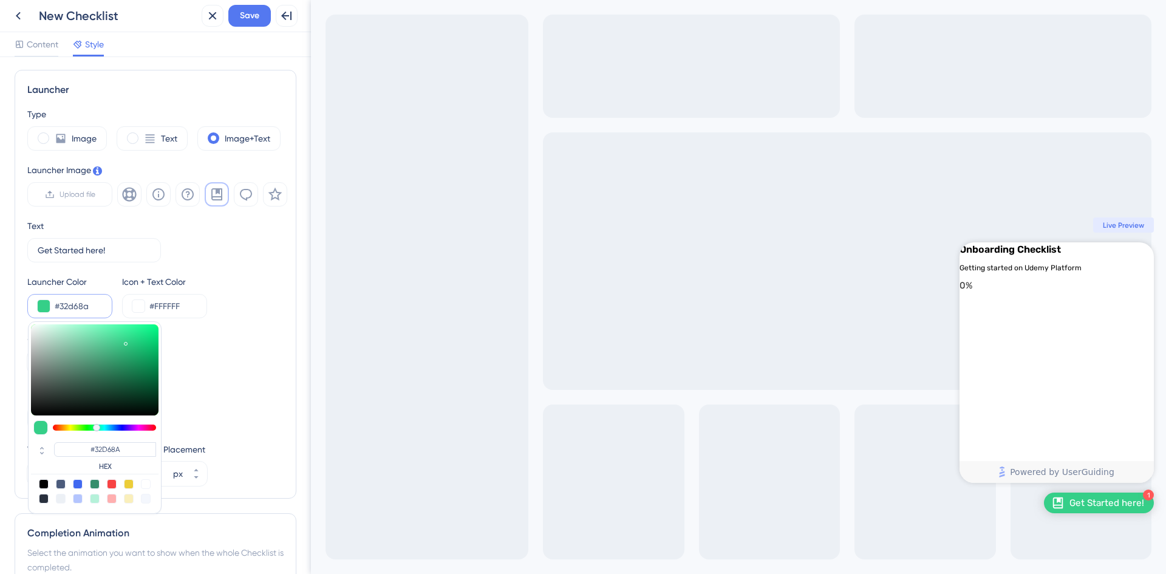
type input "#2dd688"
type input "#2DD688"
type input "#2bd687"
type input "#2BD687"
type input "#22d482"
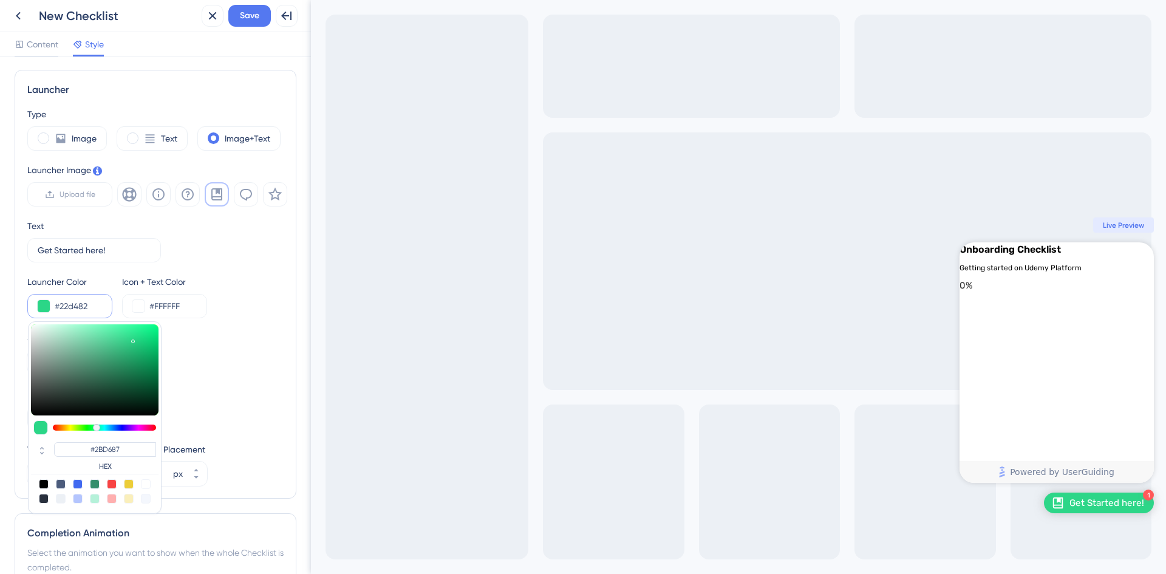
type input "#22D482"
type input "#20d380"
type input "#20D380"
type input "#1fd17e"
type input "#1FD17E"
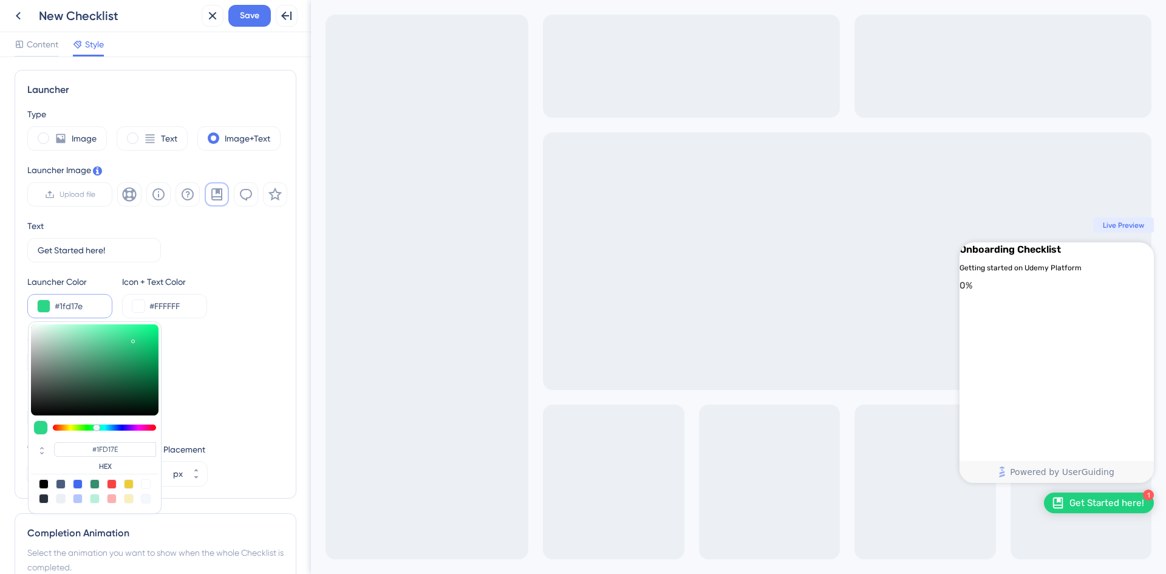
type input "#1cca79"
type input "#1CCA79"
type input "#1bc375"
type input "#1BC375"
type input "#1abd71"
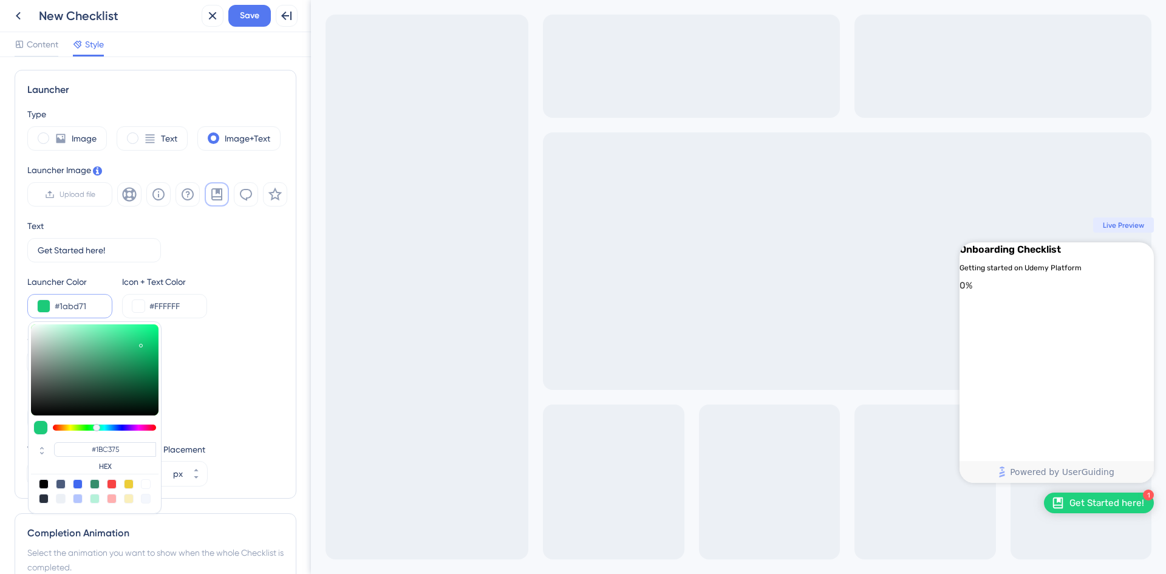
type input "#1ABD71"
type input "#1ab66d"
type input "#1AB66D"
type input "#1ab46c"
type input "#1AB46C"
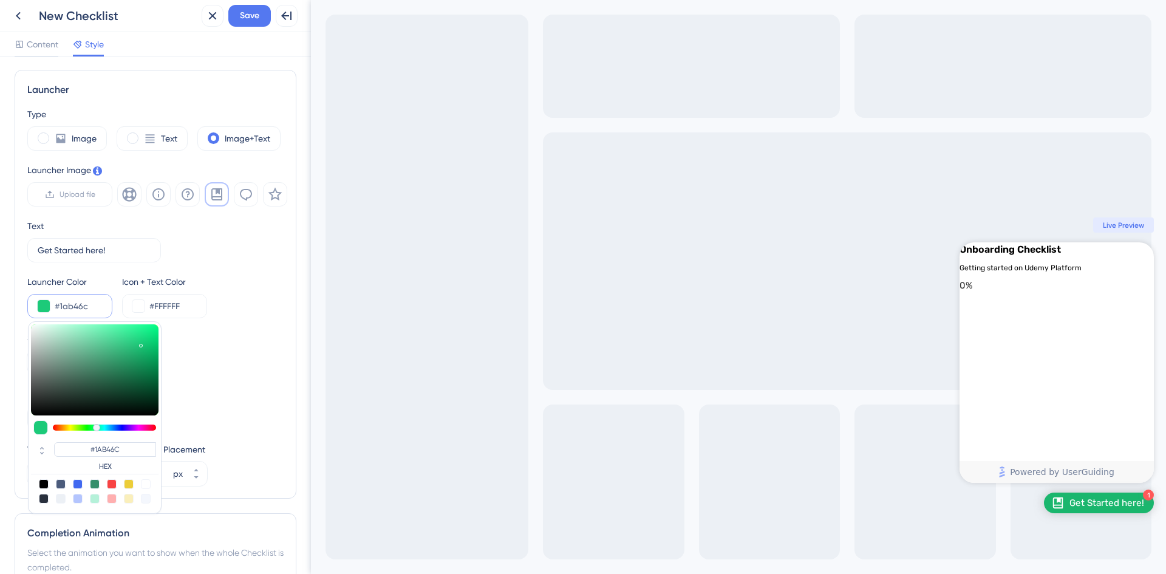
type input "#1ab36b"
type input "#1AB36B"
type input "#1ab16a"
type input "#1AB16A"
type input "#19aa66"
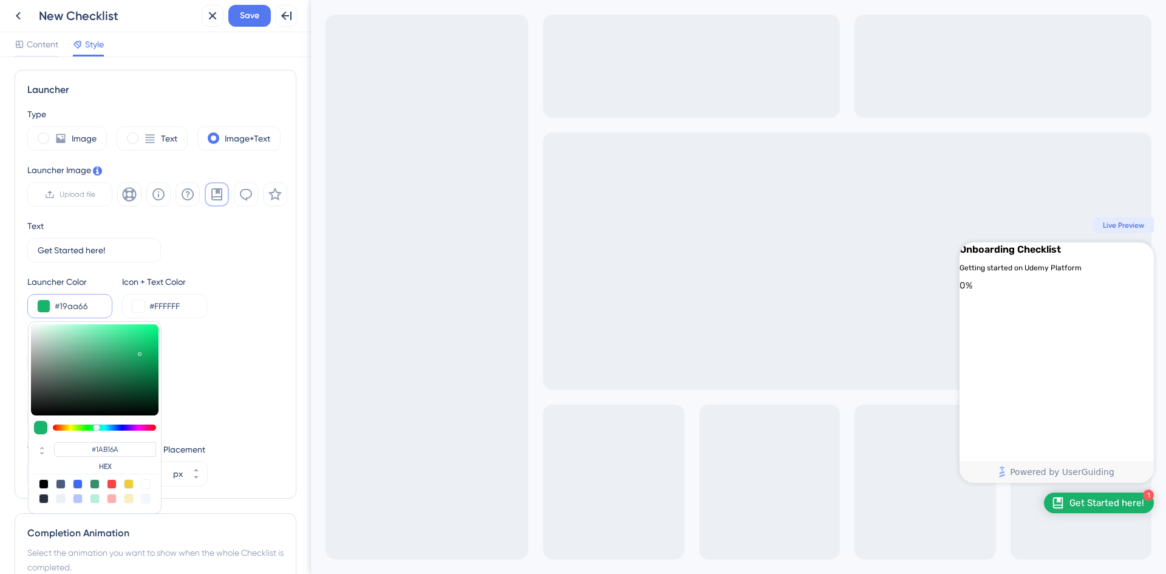
type input "#19AA66"
type input "#18a161"
type input "#18A161"
type input "#179e5f"
type input "#179E5F"
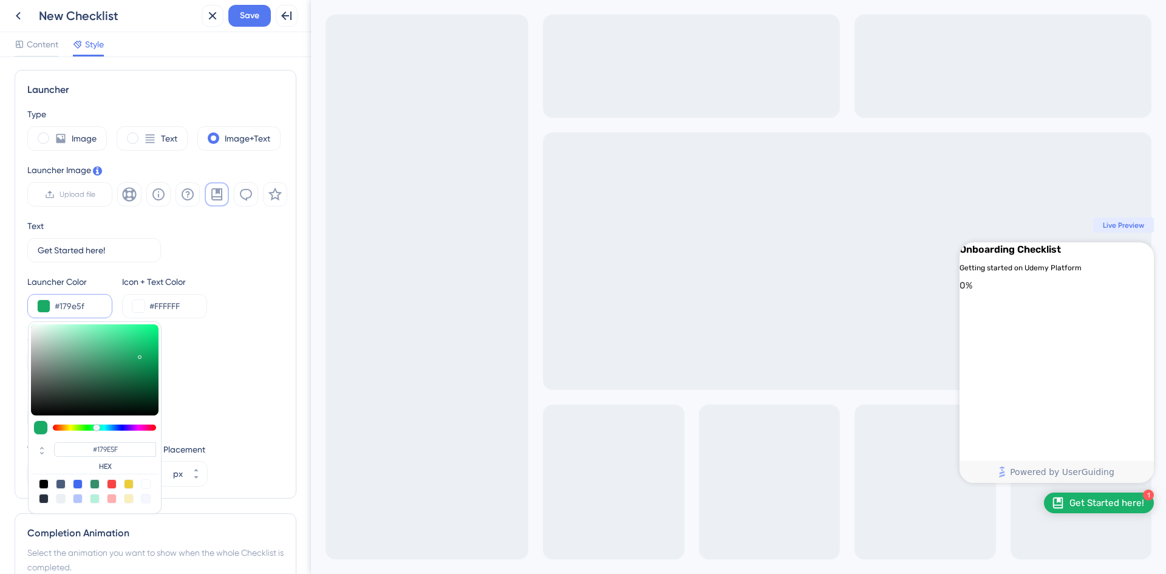
type input "#179b5d"
type input "#179B5D"
type input "#16965a"
type input "#16965A"
type input "#169258"
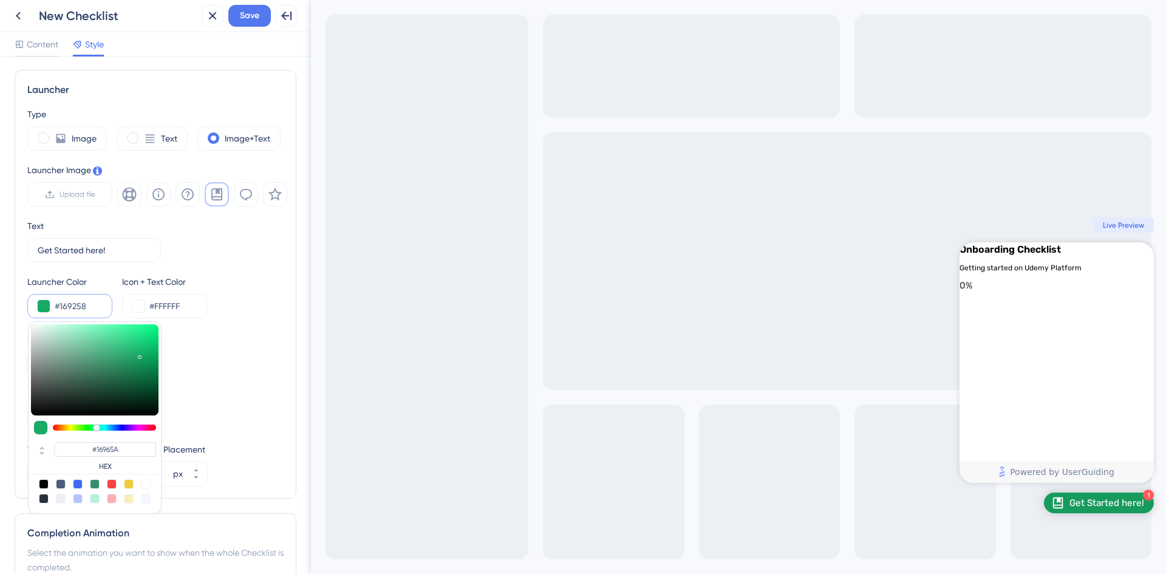
type input "#169258"
type input "#149056"
type input "#138d54"
type input "#138D54"
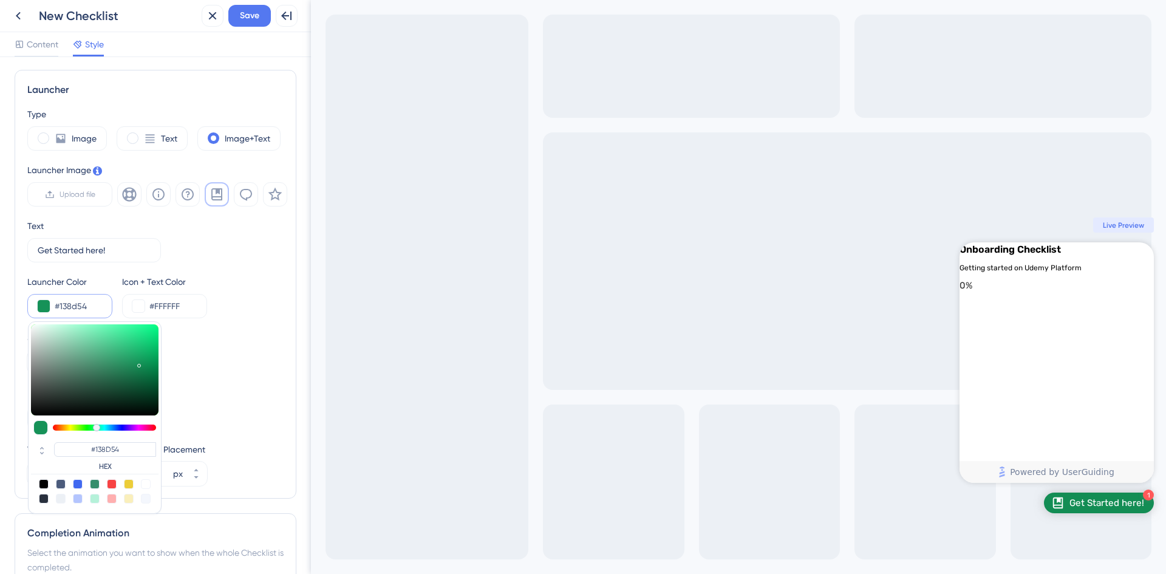
type input "#118850"
type input "#0f864e"
type input "#0F864E"
type input "#0e814a"
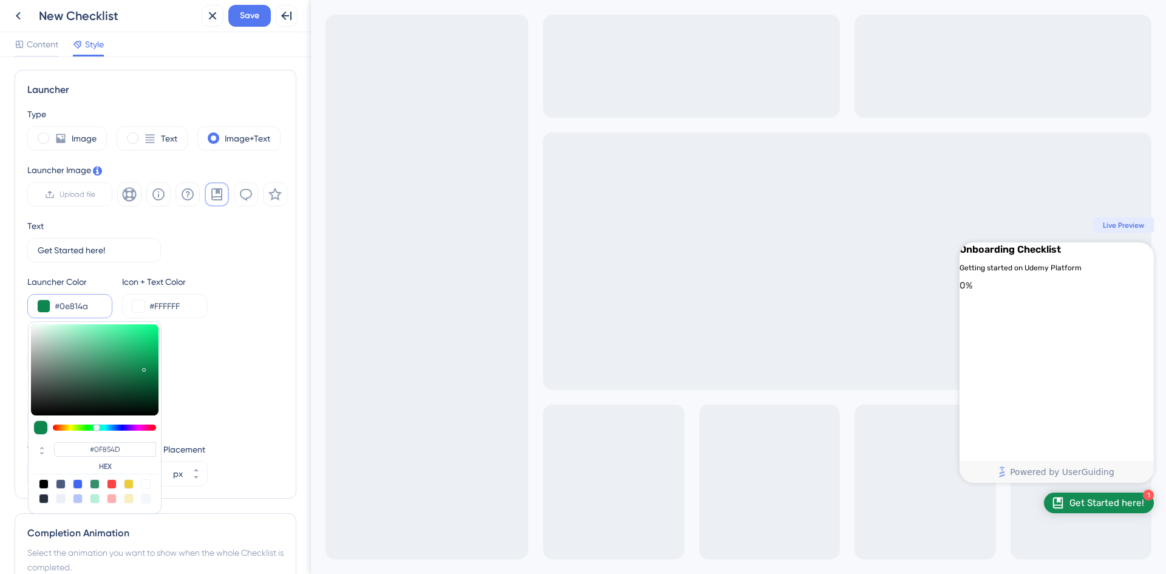
type input "#0E814A"
type input "#0d8049"
type input "#0D8049"
type input "#0c7a46"
type input "#0C7A46"
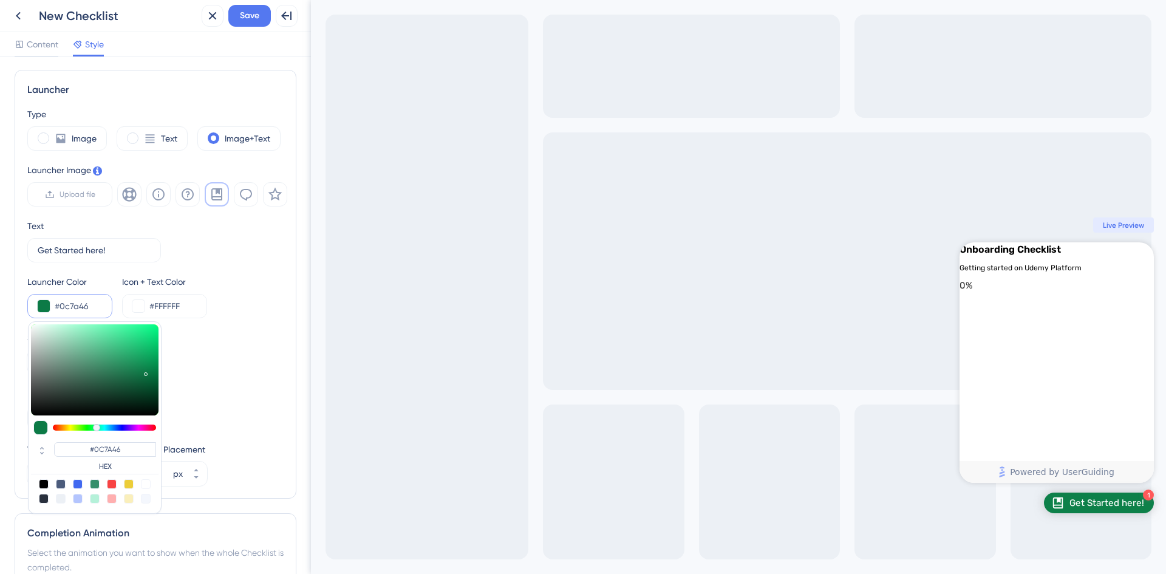
type input "#0b7040"
type input "#0B7040"
type input "#0b6d3e"
type input "#0B6D3E"
type input "#096338"
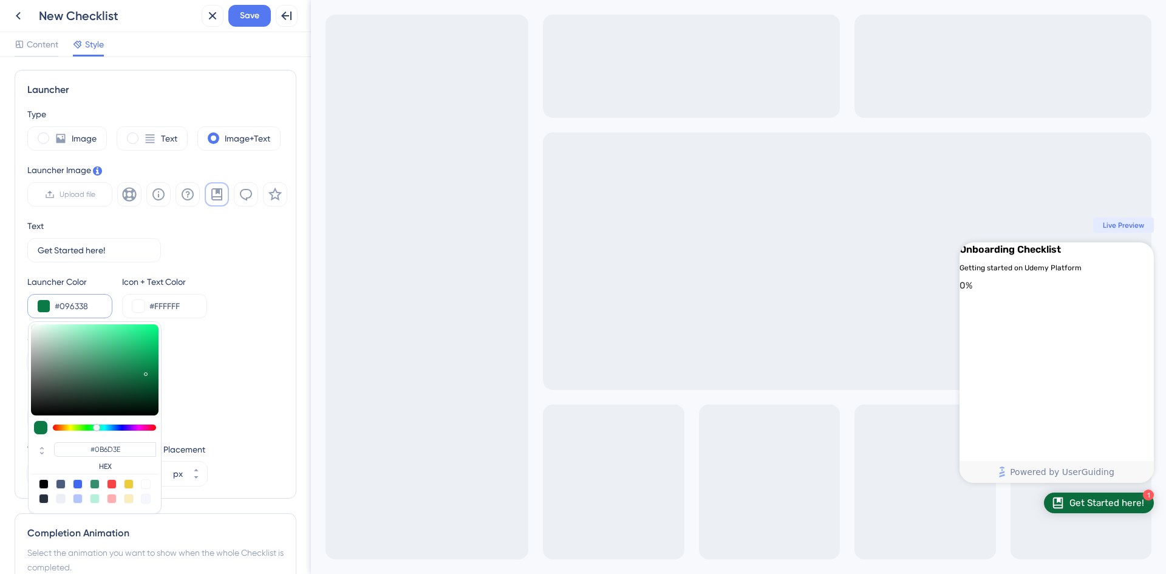
type input "#096338"
type input "#085a33"
type input "#085A33"
type input "#07502d"
type input "#07502D"
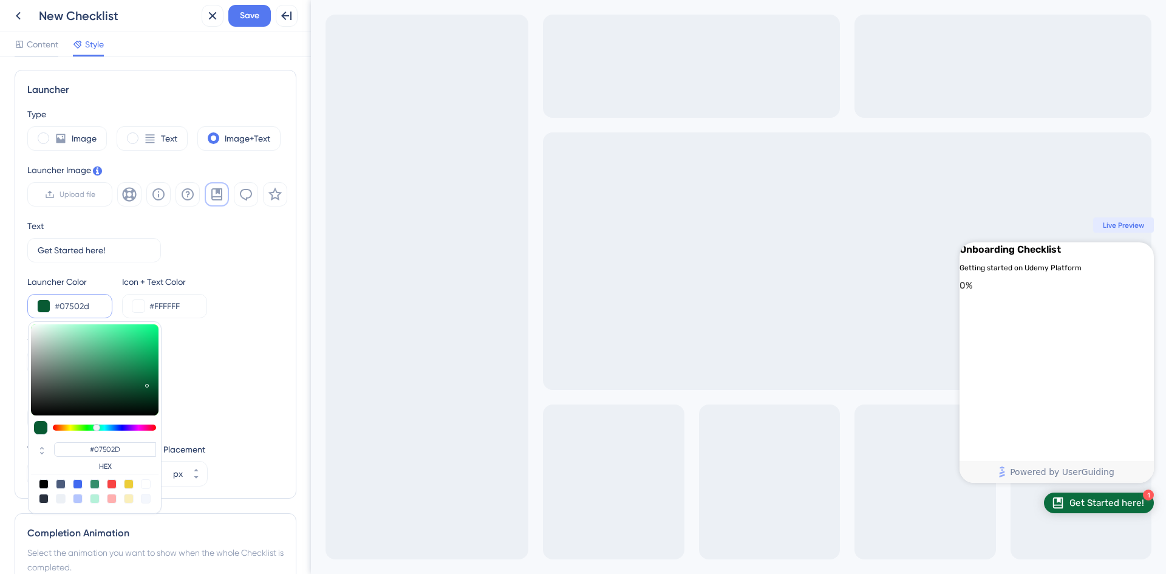
type input "#064728"
type input "#053f23"
type input "#053F23"
type input "#05361e"
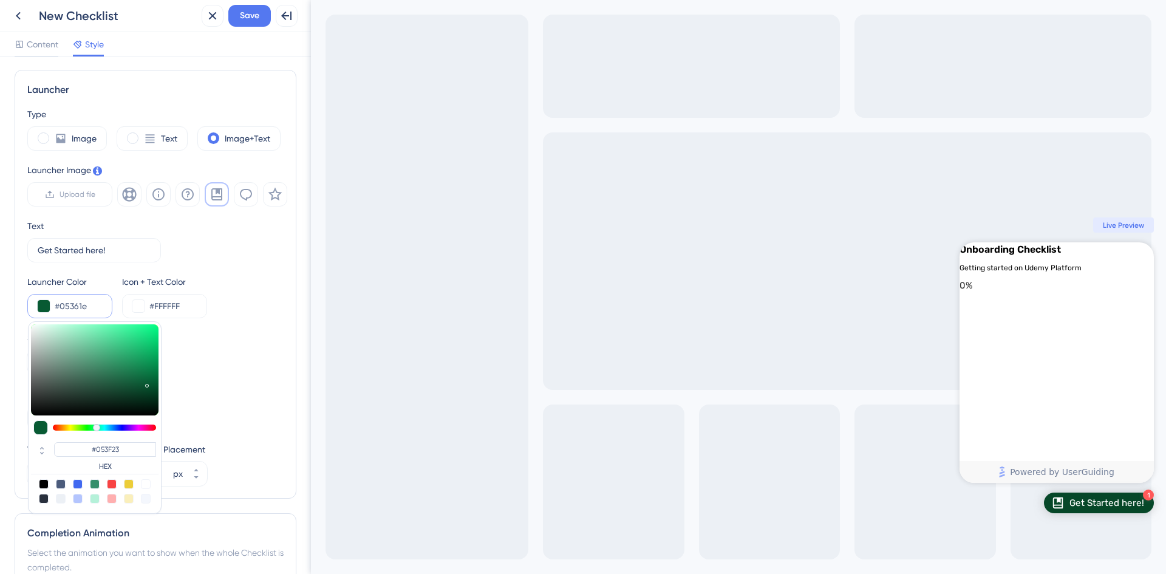
type input "#05361E"
type input "#05331c"
type input "#05331C"
type input "#04301a"
type input "#04301A"
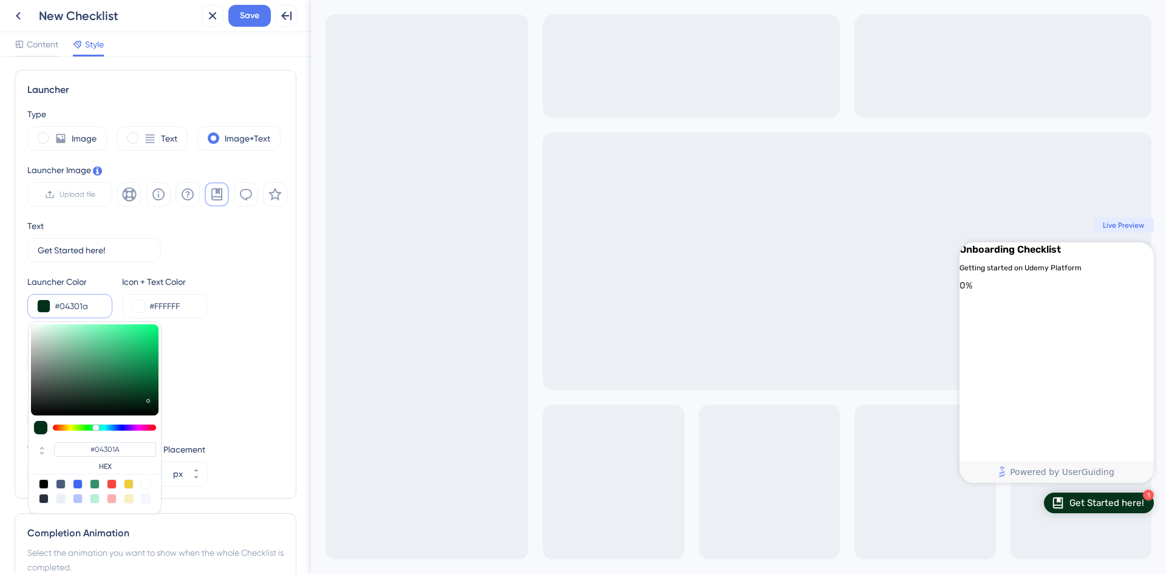
type input "#042e19"
type input "#042E19"
type input "#05311b"
type input "#05311B"
type input "#05331c"
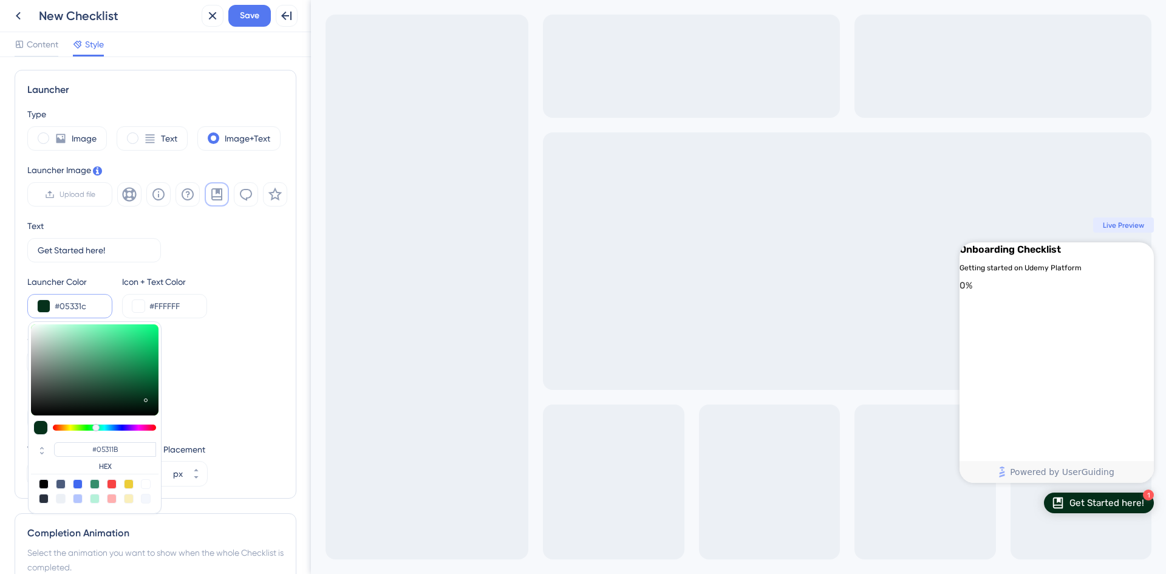
type input "#05331C"
type input "#05381f"
type input "#05381F"
type input "#063f23"
type input "#063F23"
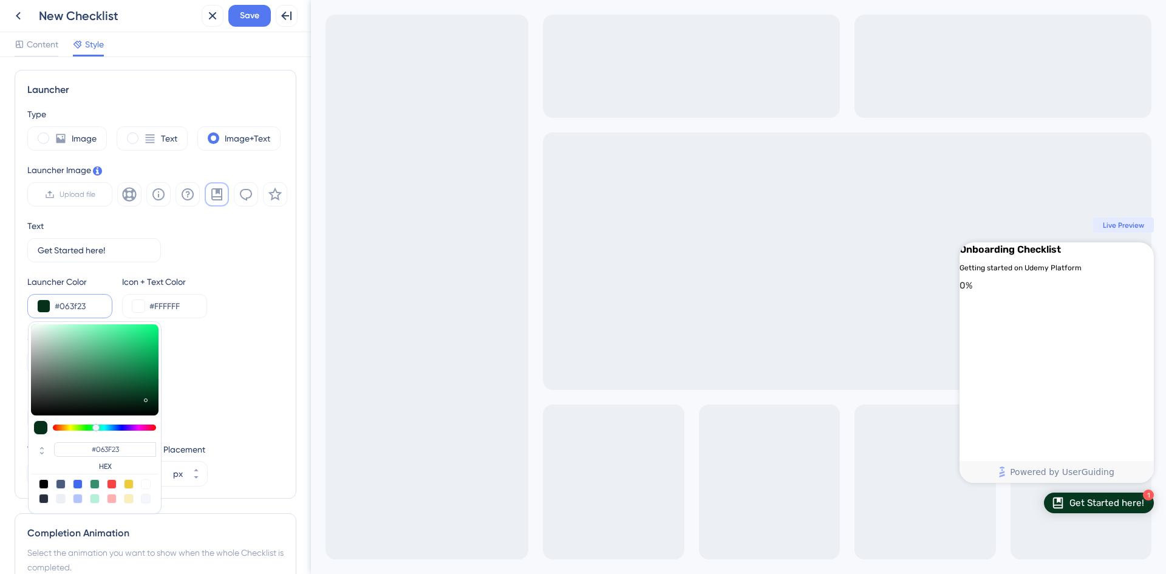
type input "#074627"
type input "#08522d"
type input "#08522D"
type input "#095a31"
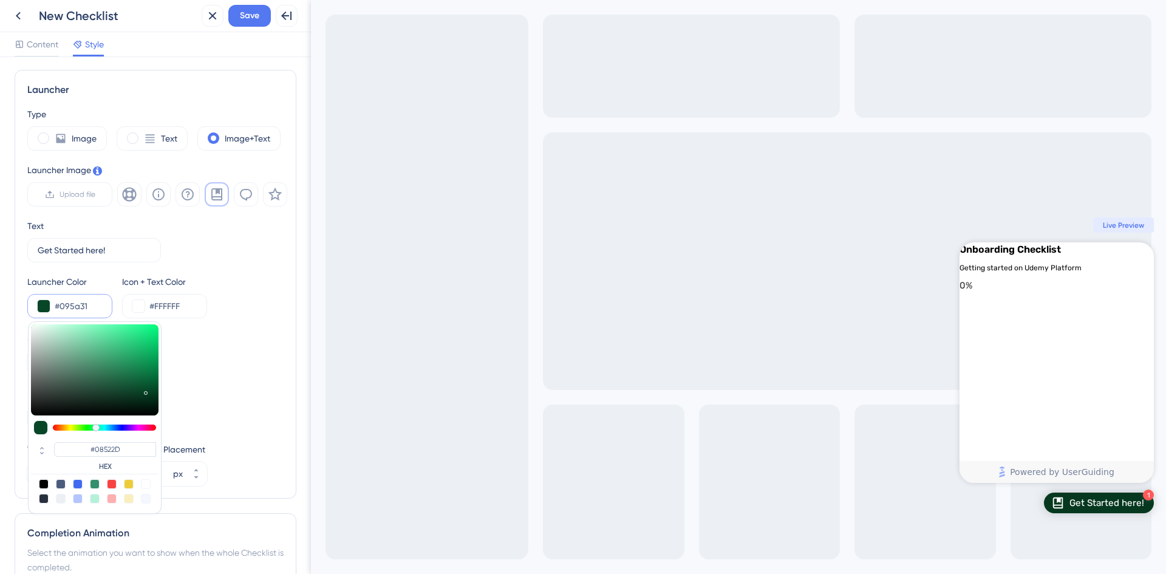
type input "#095A31"
type input "#096135"
type input "#0b8b4b"
type input "#0B8B4B"
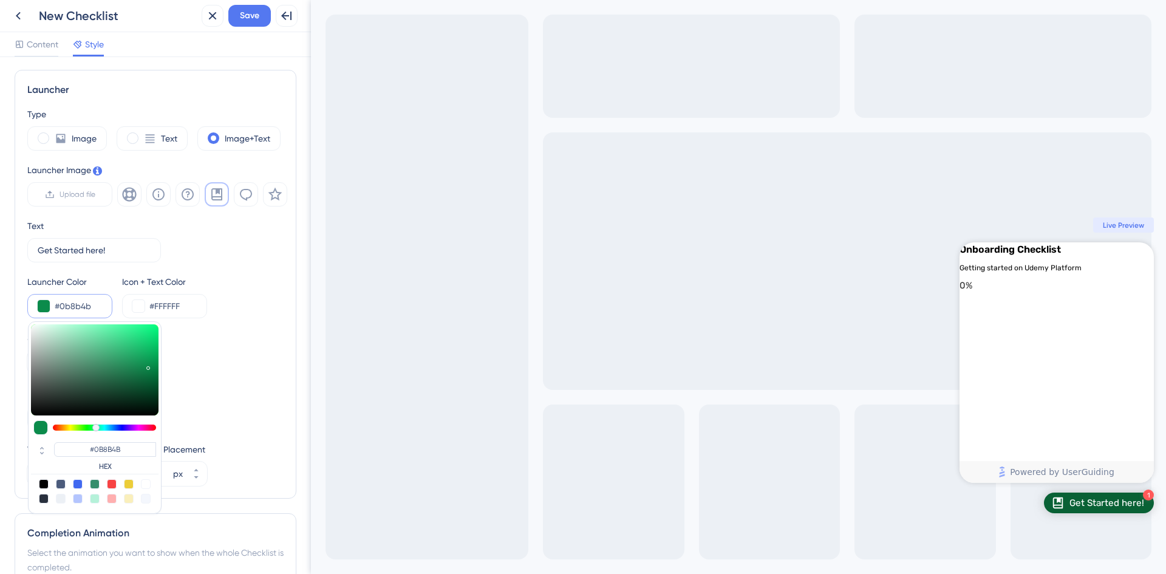
type input "#0b8d4c"
type input "#0B8D4C"
type input "#0b8f4d"
type input "#0B8F4D"
type input "#0b904e"
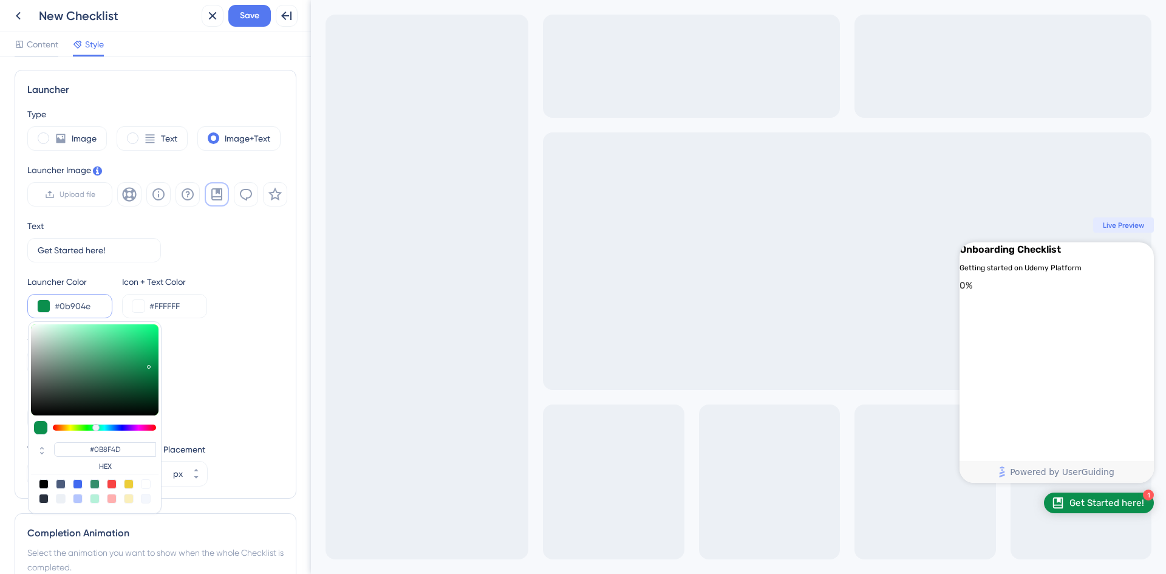
type input "#0B904E"
type input "#0d904f"
type input "#0D904F"
type input "#109051"
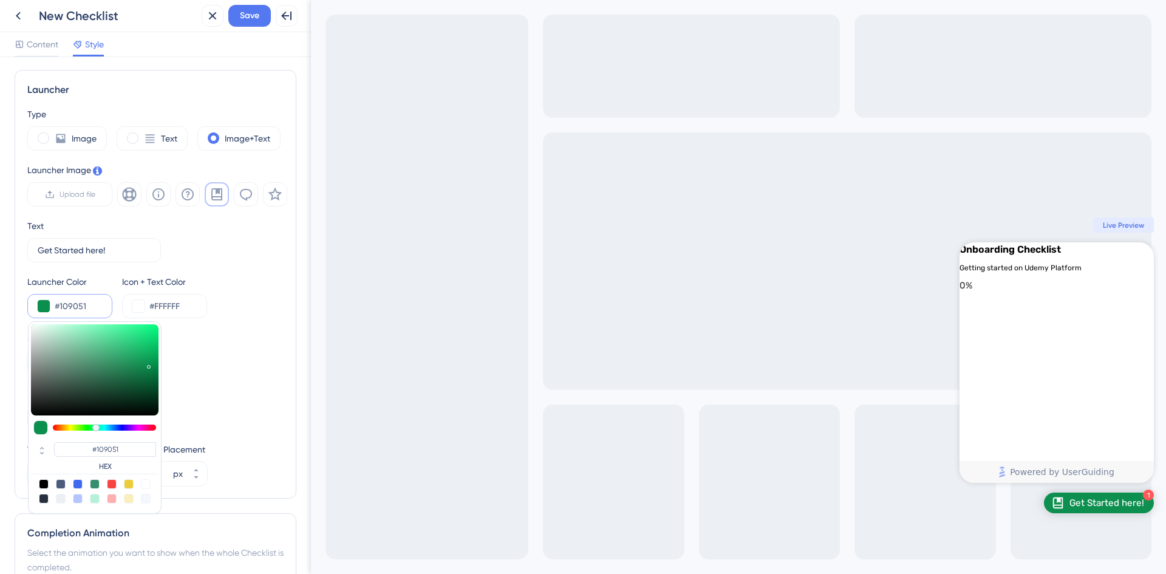
type input "#168f54"
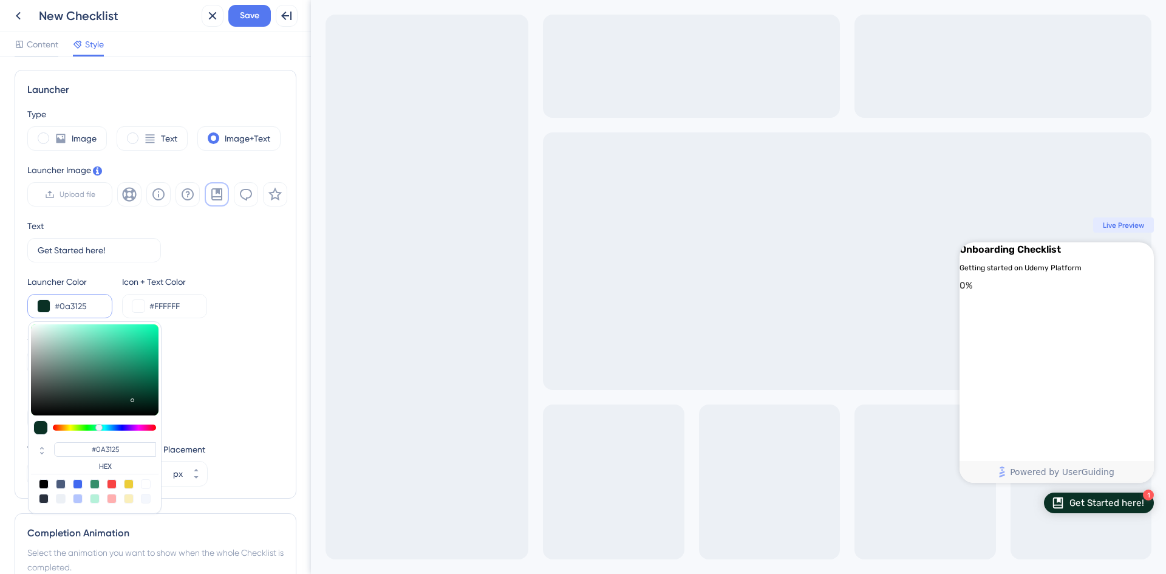
drag, startPoint x: 138, startPoint y: 371, endPoint x: 132, endPoint y: 398, distance: 27.5
click at [132, 398] on div at bounding box center [95, 369] width 128 height 91
click at [206, 373] on div "Size 34" at bounding box center [155, 352] width 256 height 44
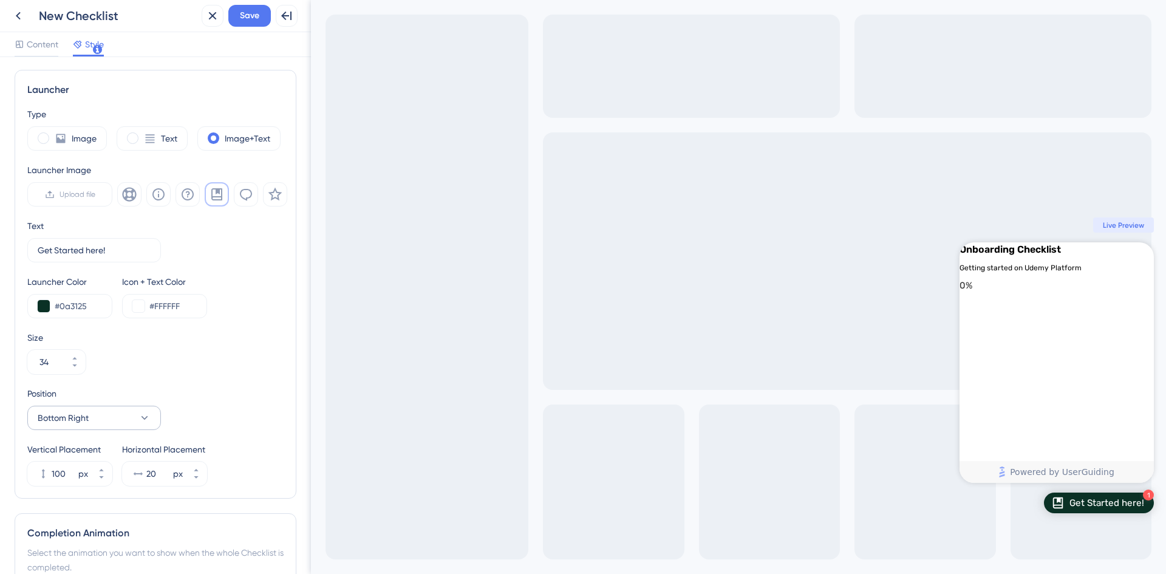
scroll to position [433, 0]
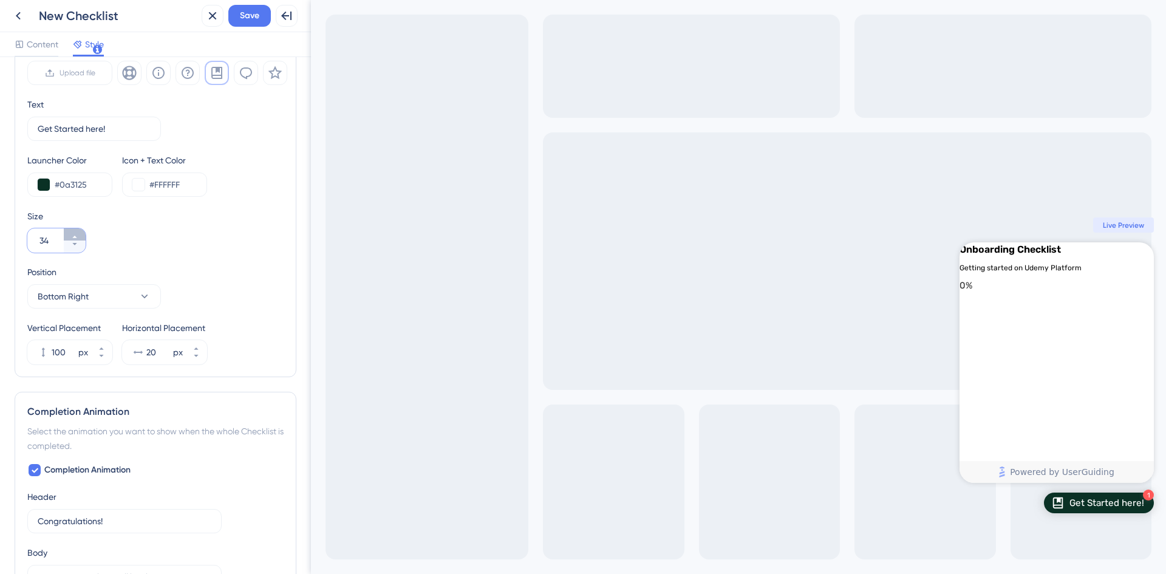
click at [77, 236] on icon at bounding box center [74, 236] width 7 height 7
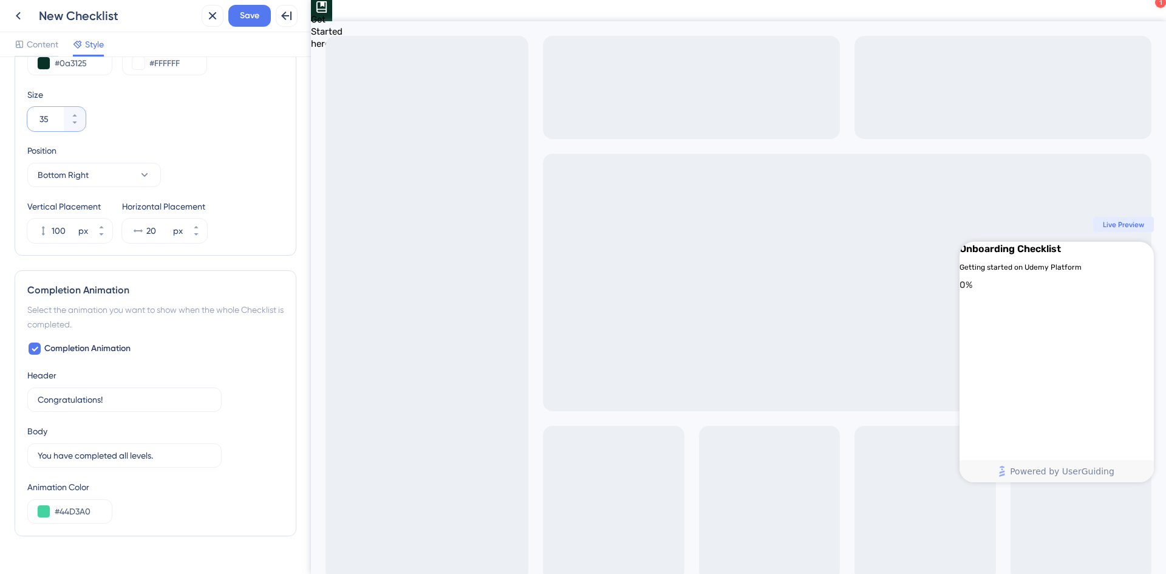
scroll to position [580, 0]
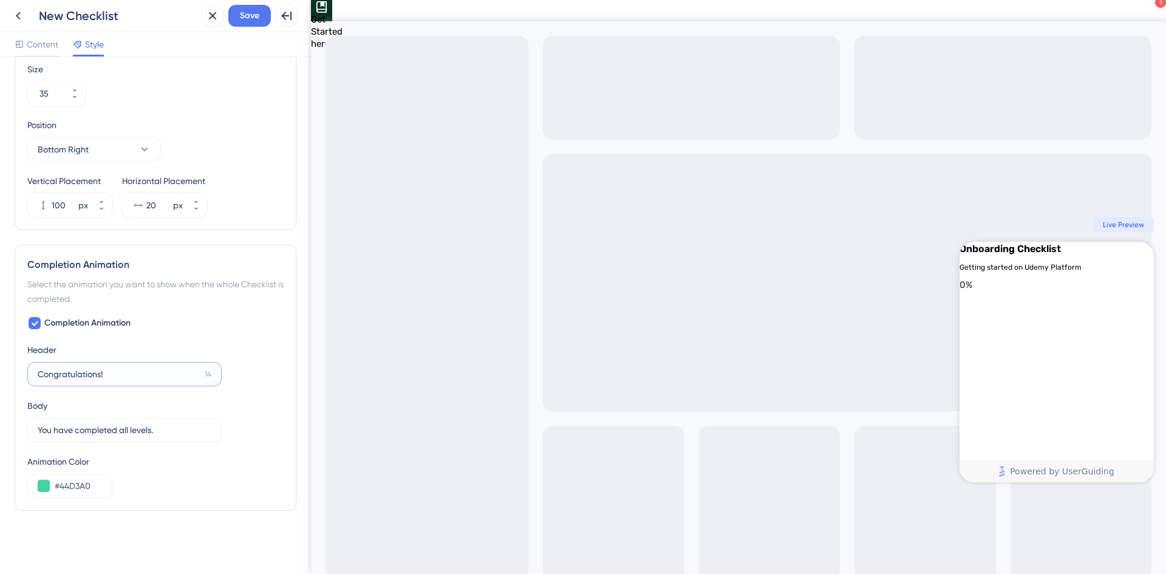
click at [160, 373] on input "Congratulations!" at bounding box center [119, 373] width 162 height 13
click at [230, 430] on div "Completion Animation Header Congratulations! 14 Body You have completed all lev…" at bounding box center [155, 407] width 256 height 182
click at [151, 432] on input "You have completed all levels." at bounding box center [119, 429] width 162 height 13
click at [155, 469] on div "Animation Color #44D3A0" at bounding box center [155, 476] width 256 height 44
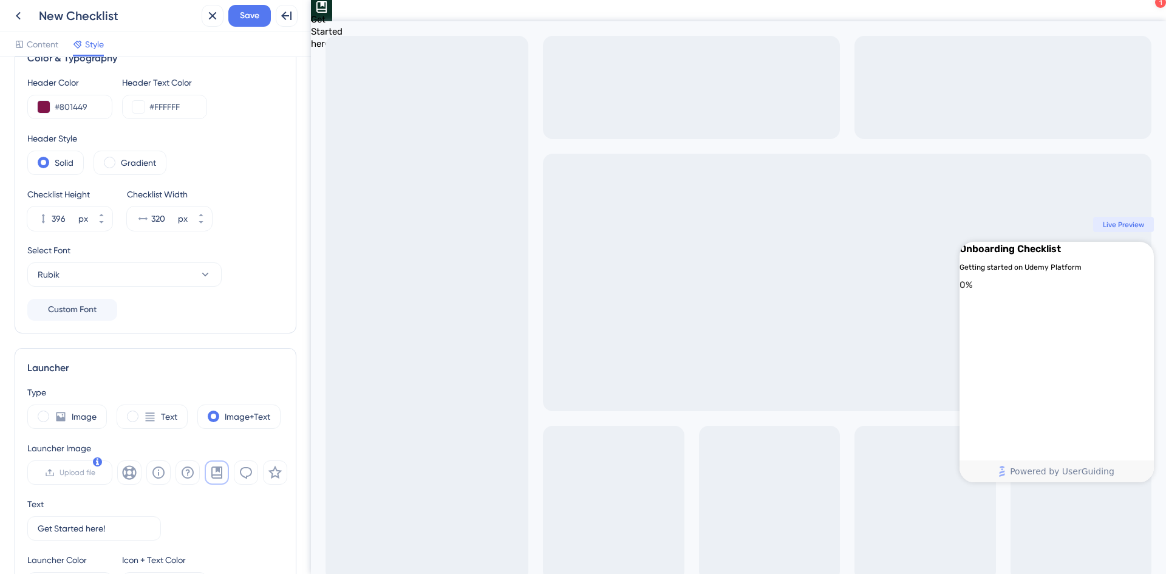
scroll to position [0, 0]
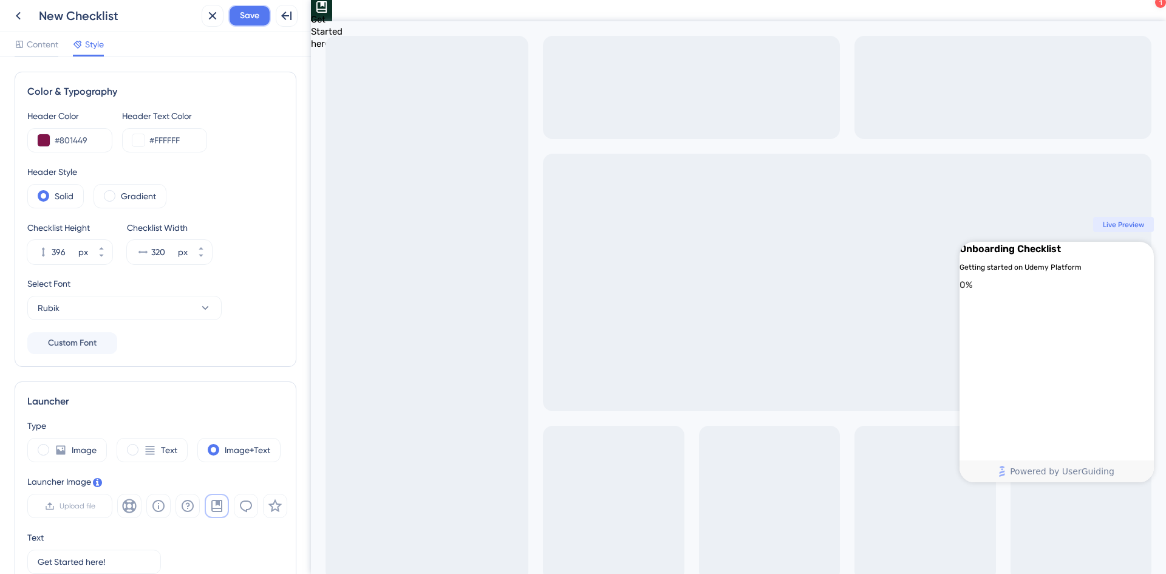
click at [247, 18] on span "Save" at bounding box center [249, 16] width 19 height 15
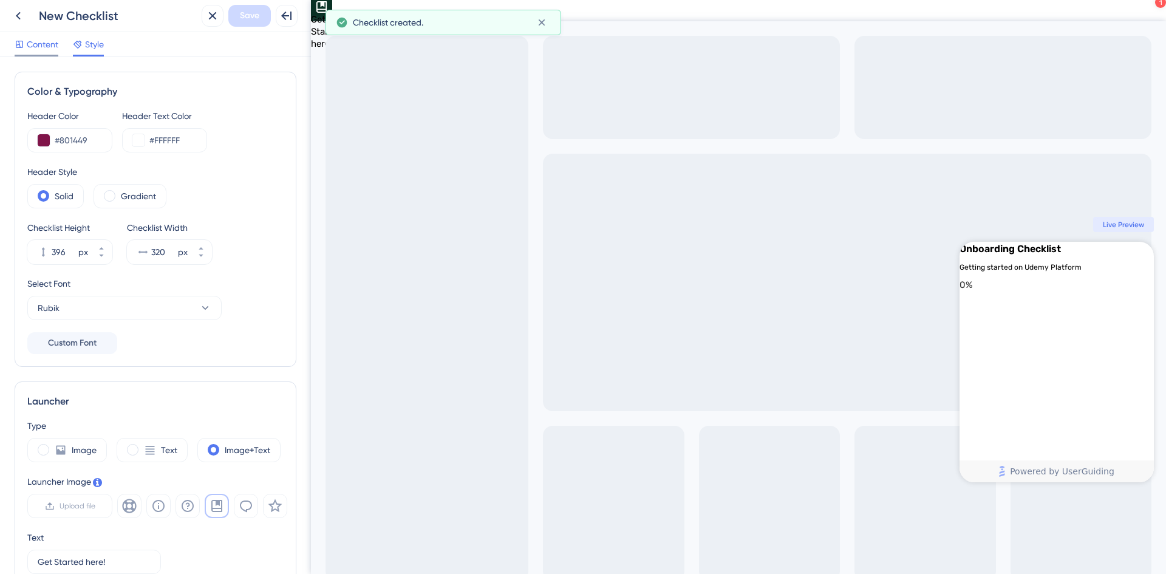
click at [46, 44] on span "Content" at bounding box center [43, 44] width 32 height 15
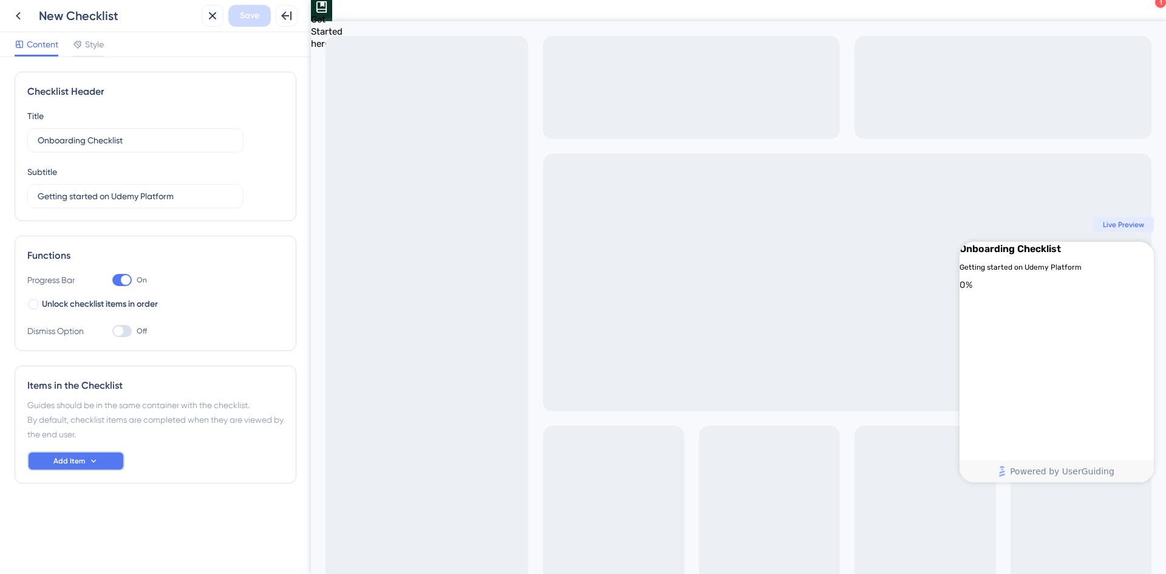
click at [96, 462] on icon at bounding box center [94, 461] width 10 height 10
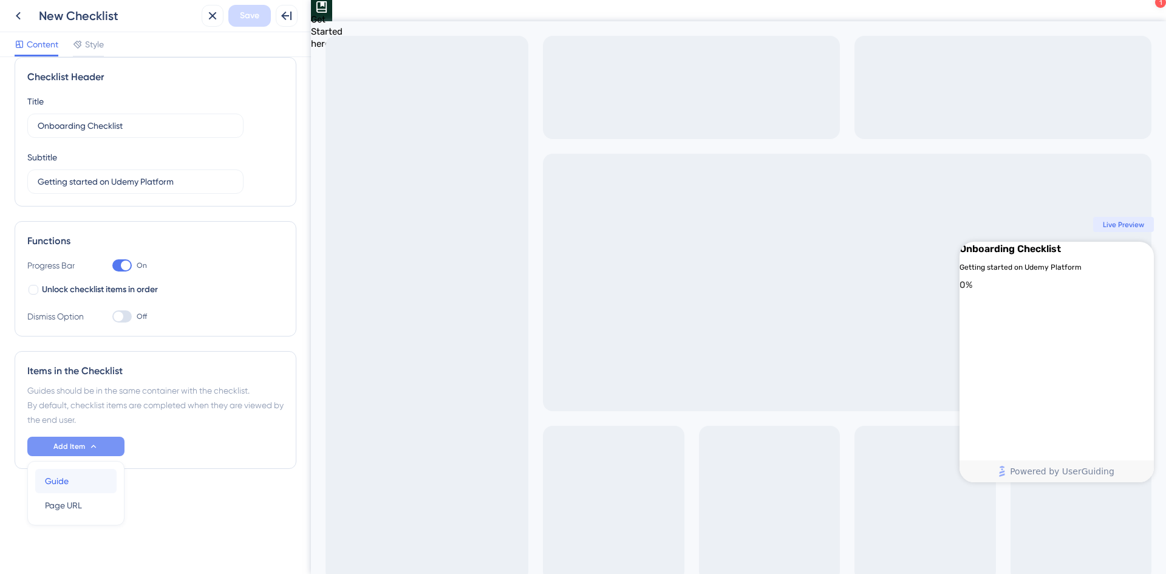
click at [58, 480] on span "Guide" at bounding box center [57, 481] width 24 height 15
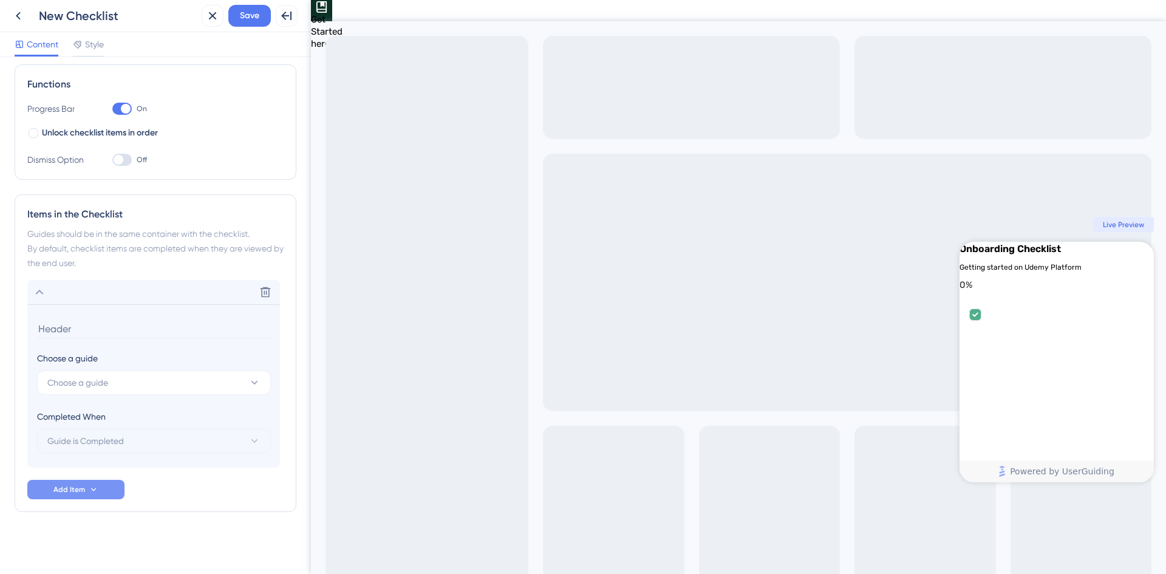
scroll to position [172, 0]
click at [164, 334] on input at bounding box center [155, 327] width 236 height 19
click at [225, 381] on button "Choose a guide" at bounding box center [154, 381] width 234 height 24
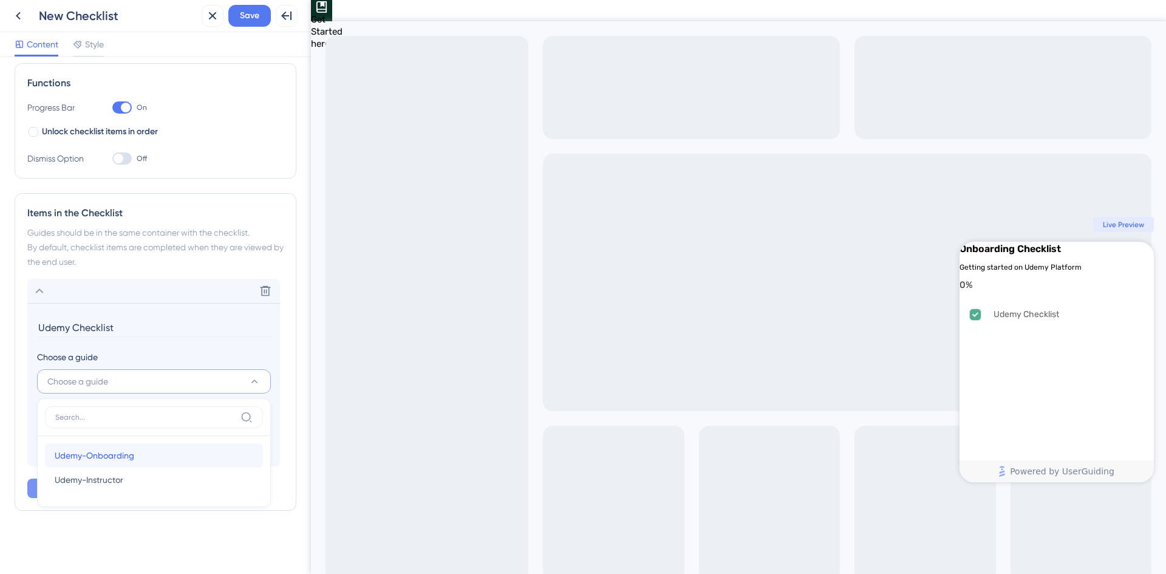
click at [118, 457] on span "Udemy-Onboarding" at bounding box center [95, 455] width 80 height 15
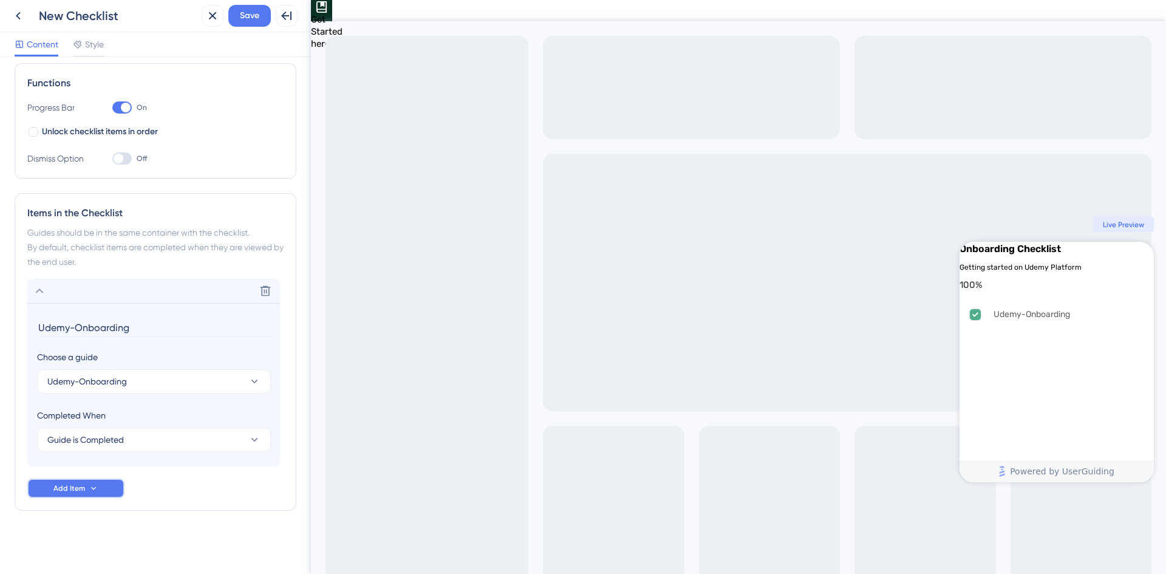
click at [75, 486] on span "Add Item" at bounding box center [69, 488] width 32 height 10
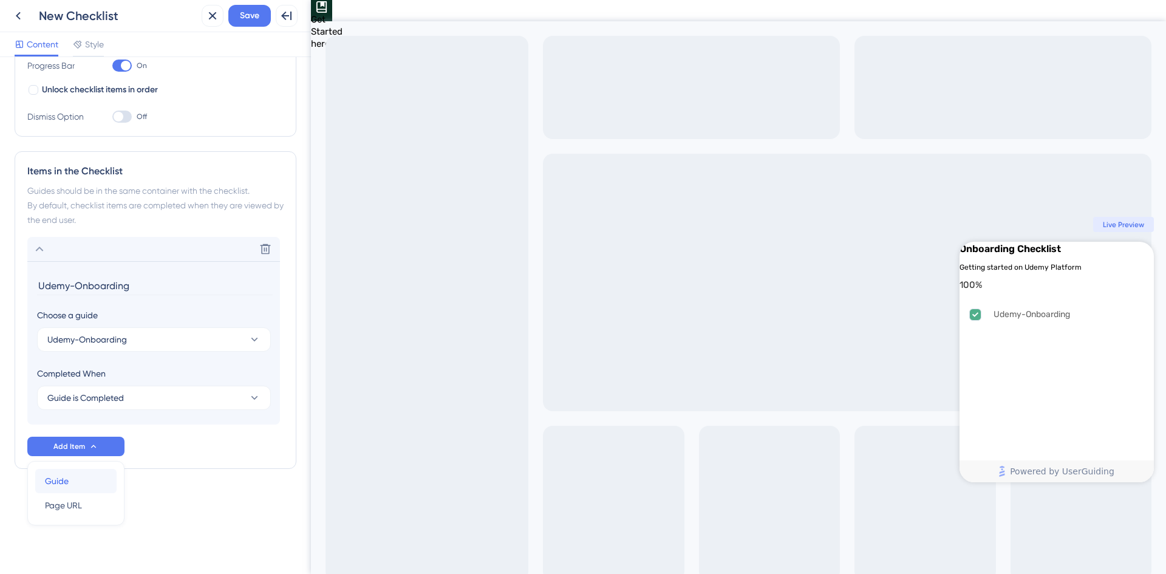
click at [57, 480] on span "Guide" at bounding box center [57, 481] width 24 height 15
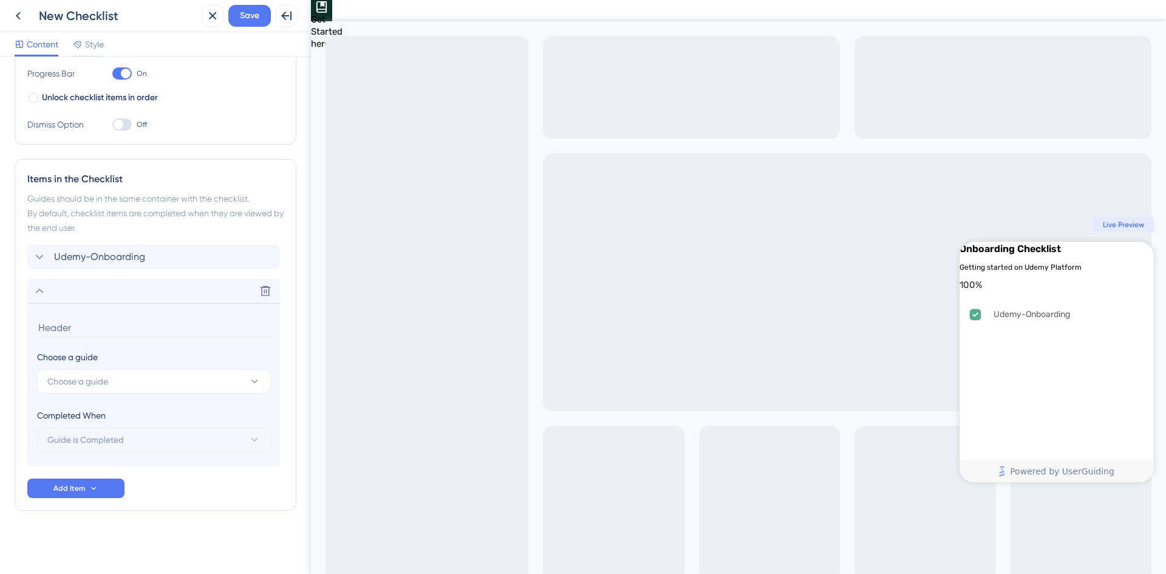
scroll to position [206, 0]
click at [128, 381] on button "Choose a guide" at bounding box center [154, 381] width 234 height 24
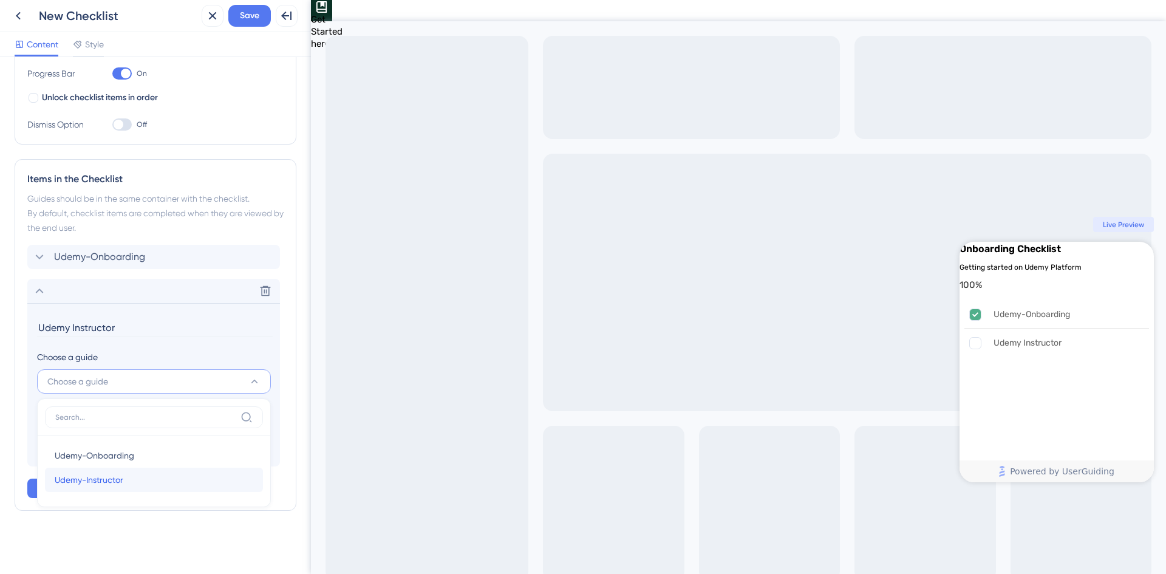
click at [104, 476] on span "Udemy-Instructor" at bounding box center [89, 479] width 69 height 15
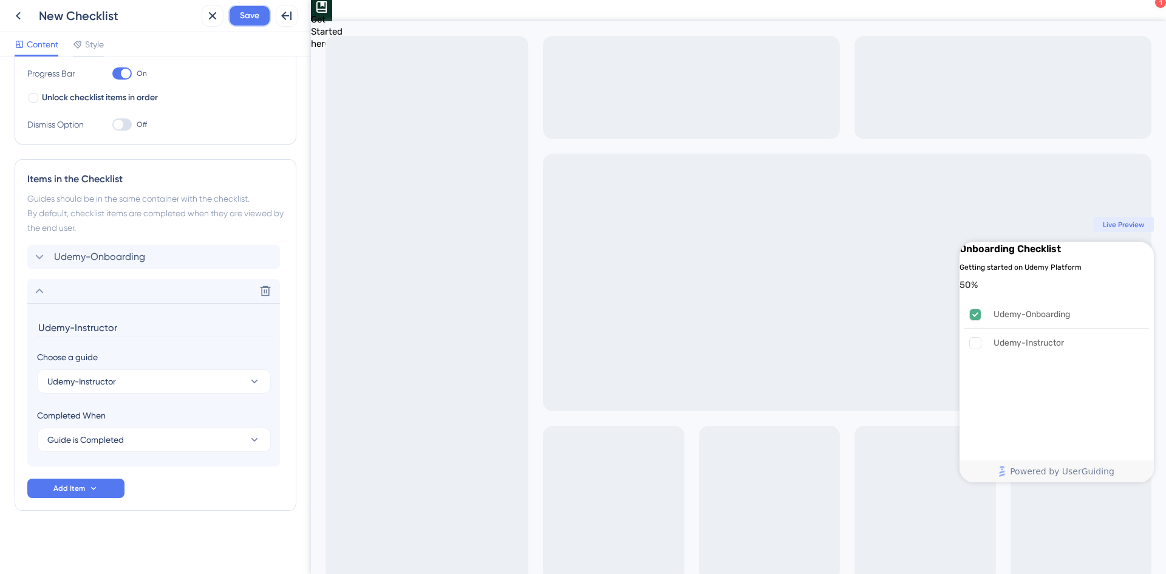
click at [254, 14] on span "Save" at bounding box center [249, 16] width 19 height 15
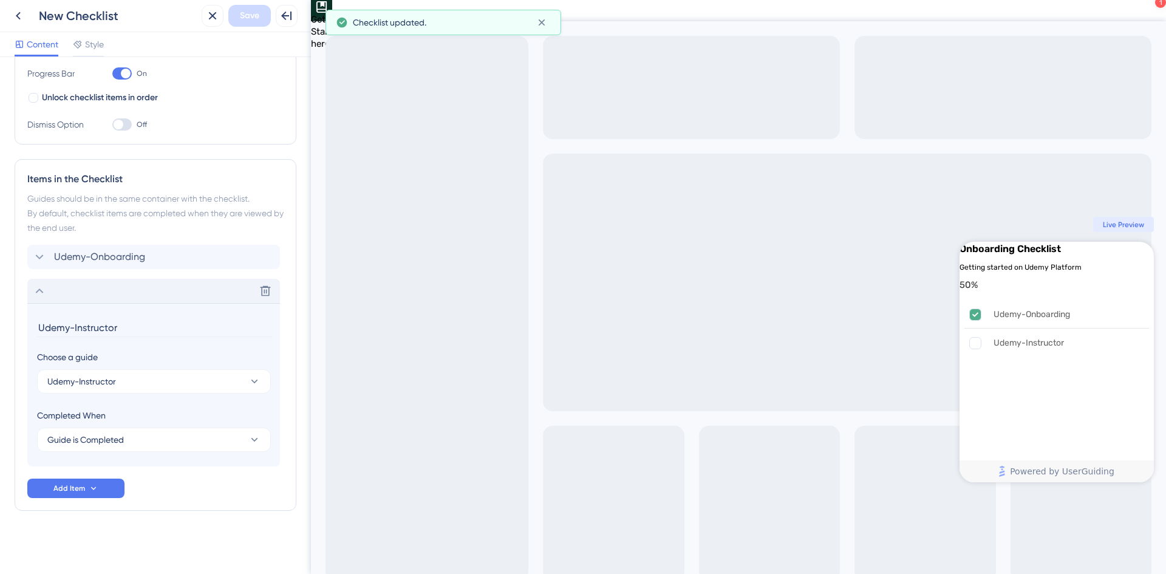
click at [38, 291] on icon at bounding box center [40, 290] width 8 height 5
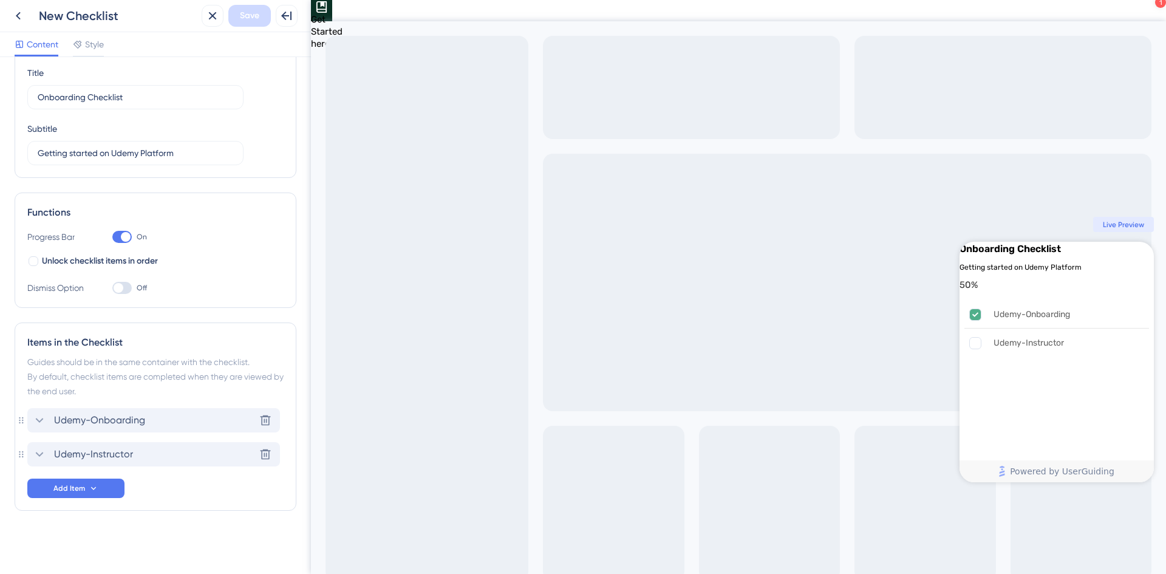
click at [39, 419] on icon at bounding box center [39, 420] width 15 height 15
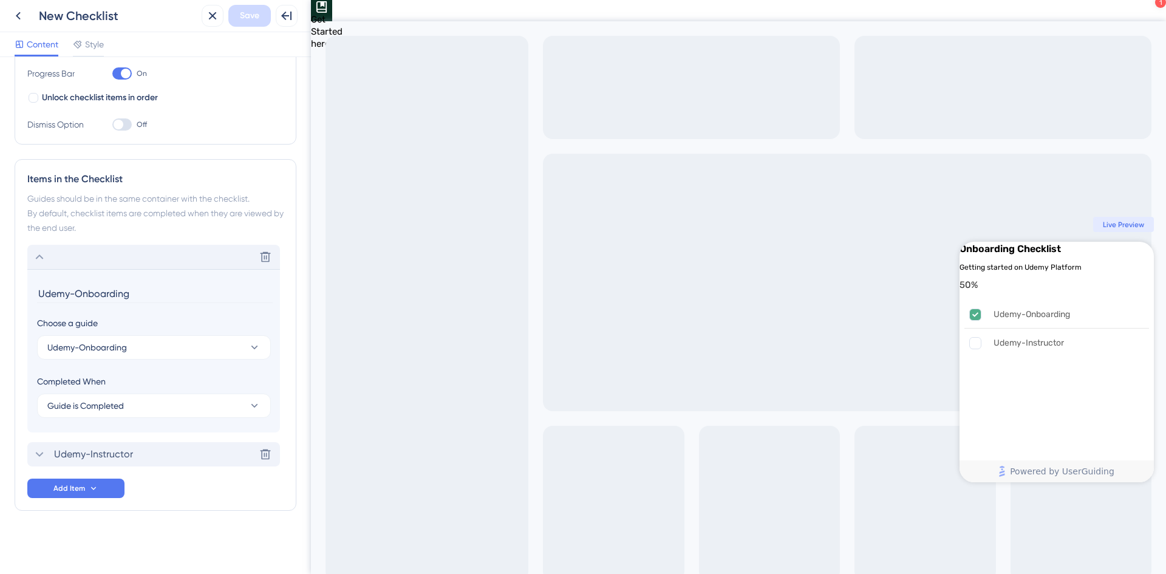
click at [36, 451] on icon at bounding box center [39, 454] width 15 height 15
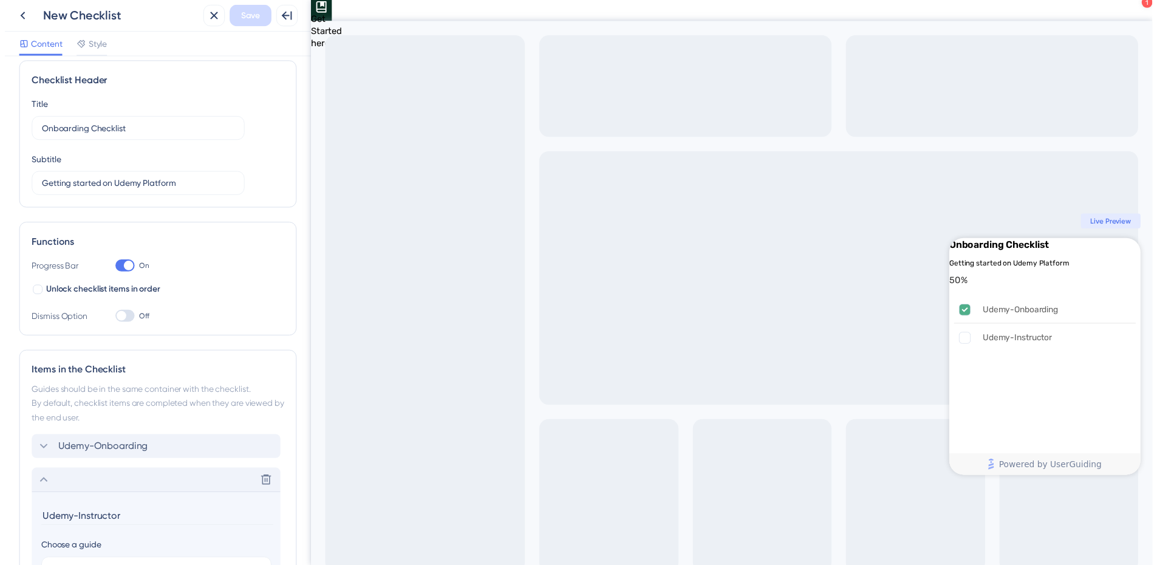
scroll to position [0, 0]
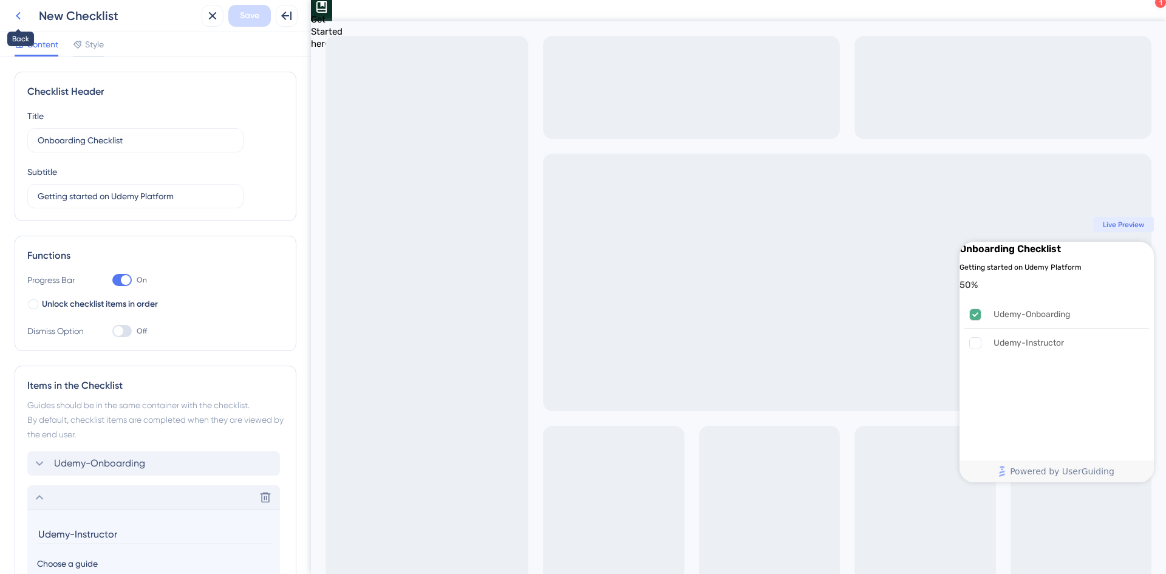
click at [18, 15] on icon at bounding box center [18, 16] width 5 height 8
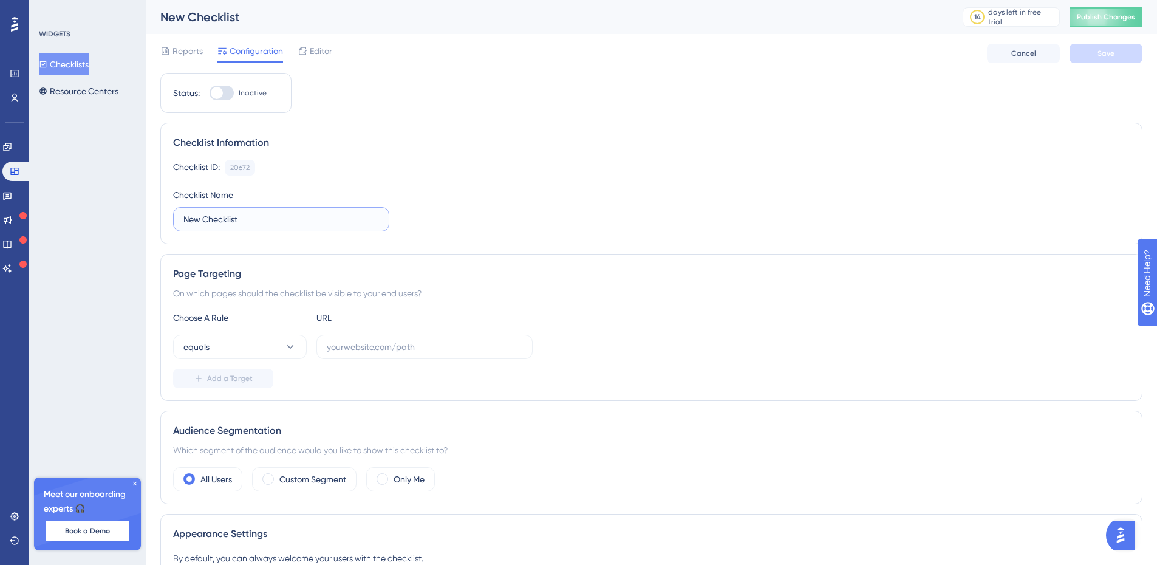
drag, startPoint x: 203, startPoint y: 219, endPoint x: 155, endPoint y: 218, distance: 48.0
click at [155, 218] on div "Performance Users Engagement Widgets Feedback Product Updates Knowledge Base AI…" at bounding box center [651, 514] width 1011 height 1029
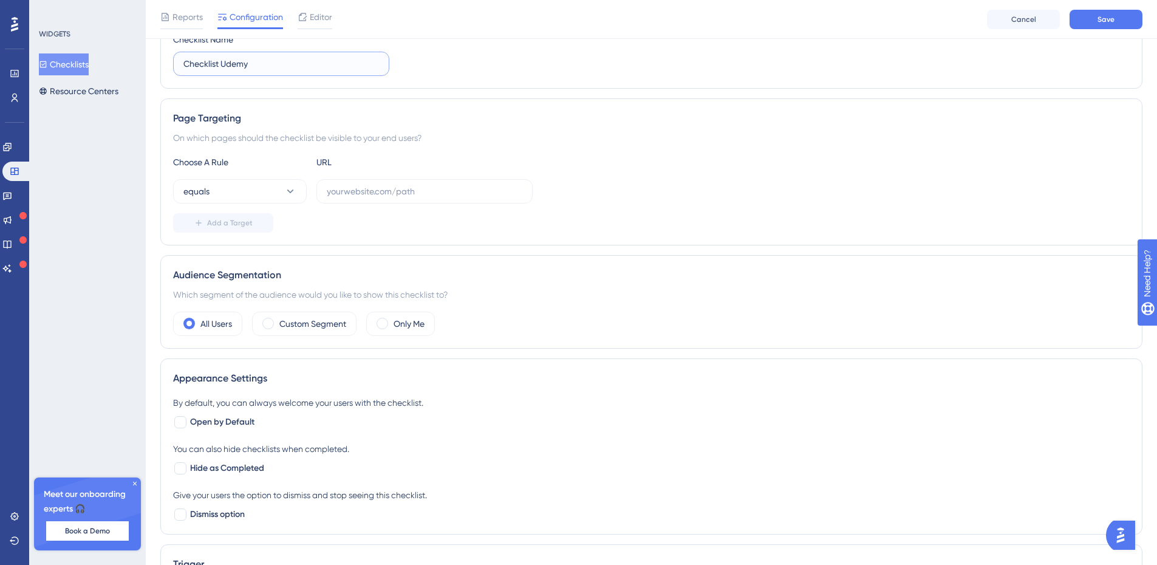
scroll to position [182, 0]
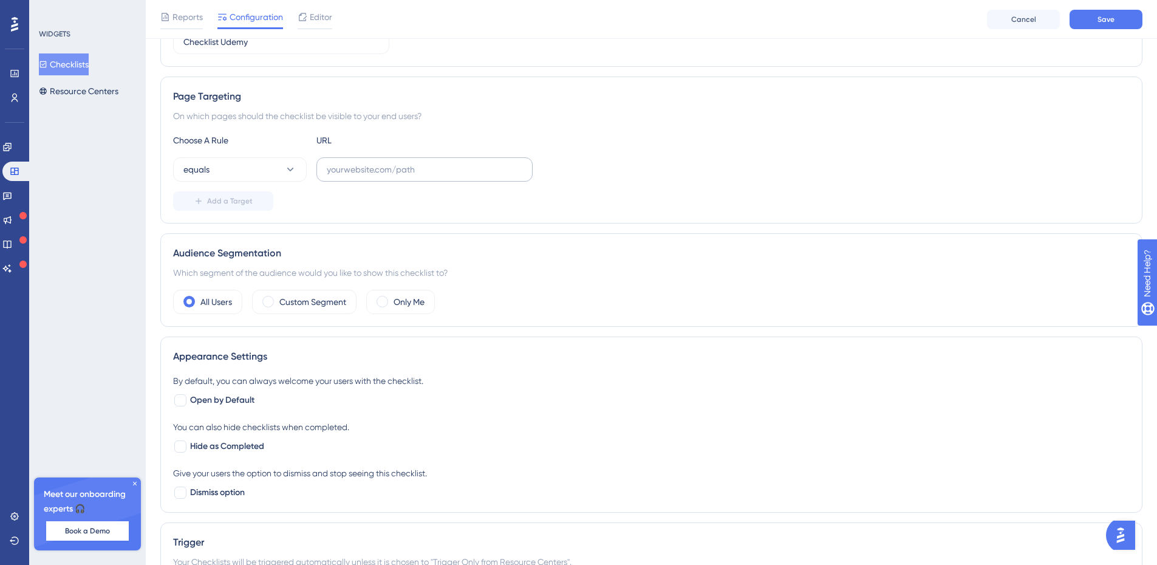
click at [410, 162] on label at bounding box center [424, 169] width 216 height 24
click at [410, 163] on input "text" at bounding box center [425, 169] width 196 height 13
paste input "udemy.com"
click at [324, 169] on label "udemy.com" at bounding box center [424, 169] width 216 height 24
click at [327, 169] on input "udemy.com" at bounding box center [425, 169] width 196 height 13
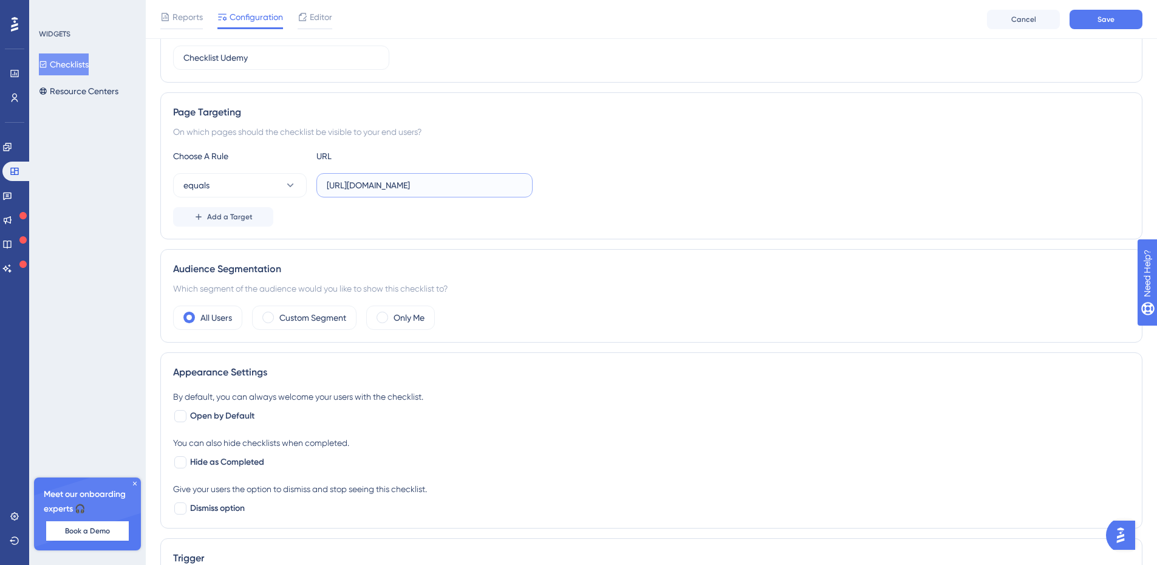
scroll to position [121, 0]
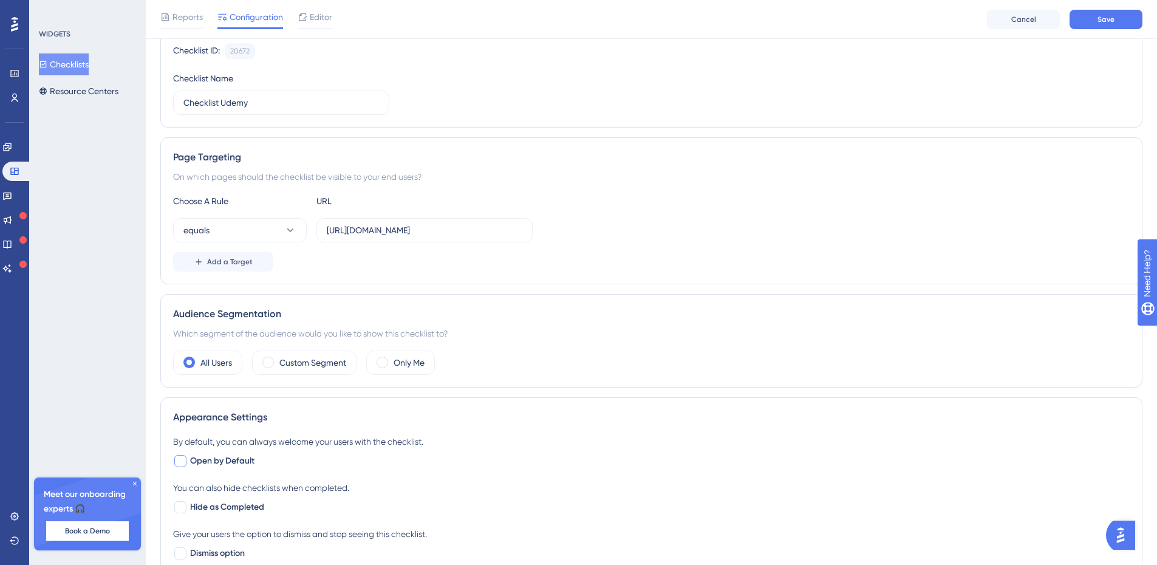
click at [179, 460] on div at bounding box center [180, 461] width 12 height 12
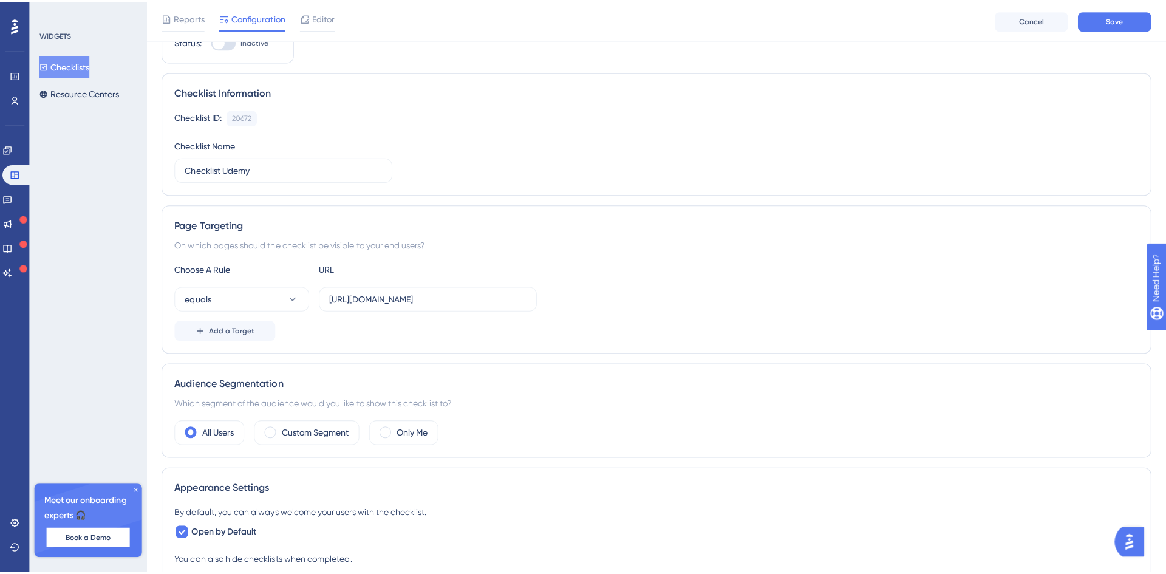
scroll to position [0, 0]
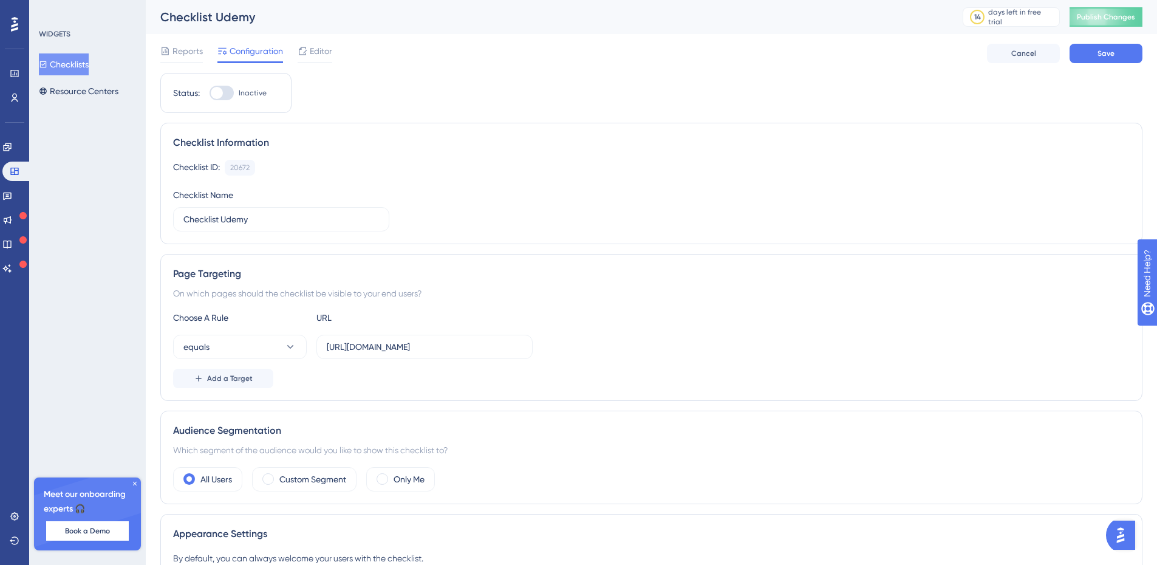
click at [223, 97] on div at bounding box center [222, 93] width 24 height 15
click at [210, 94] on input "Inactive" at bounding box center [209, 93] width 1 height 1
click at [1099, 55] on span "Save" at bounding box center [1105, 54] width 17 height 10
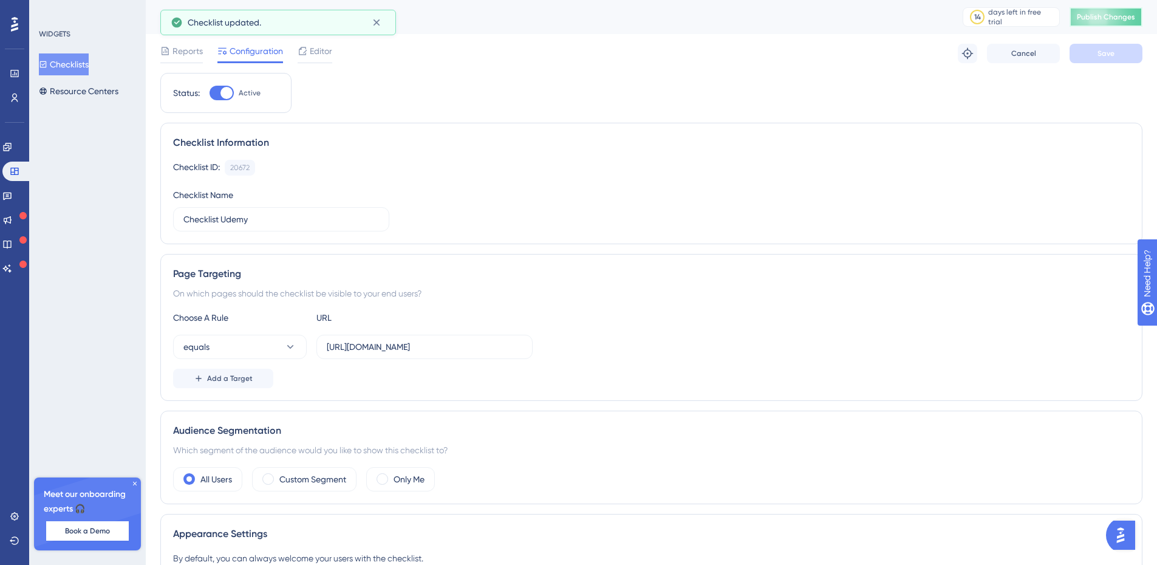
click at [1122, 16] on span "Publish Changes" at bounding box center [1106, 17] width 58 height 10
click at [69, 63] on button "Checklists" at bounding box center [64, 64] width 50 height 22
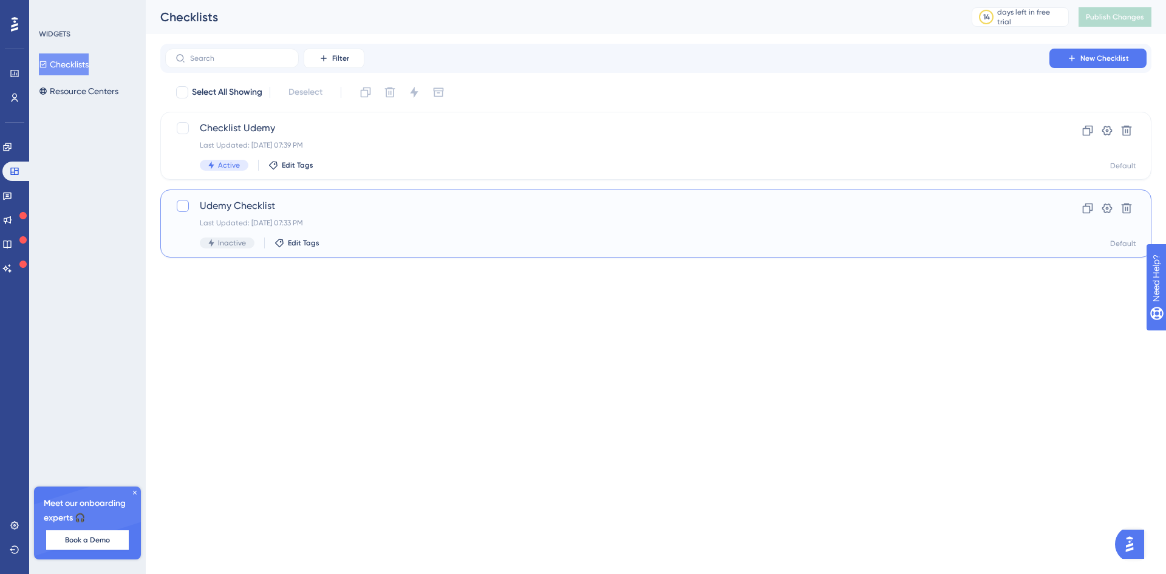
click at [180, 207] on div at bounding box center [183, 206] width 12 height 12
click at [1126, 207] on icon at bounding box center [1127, 208] width 10 height 10
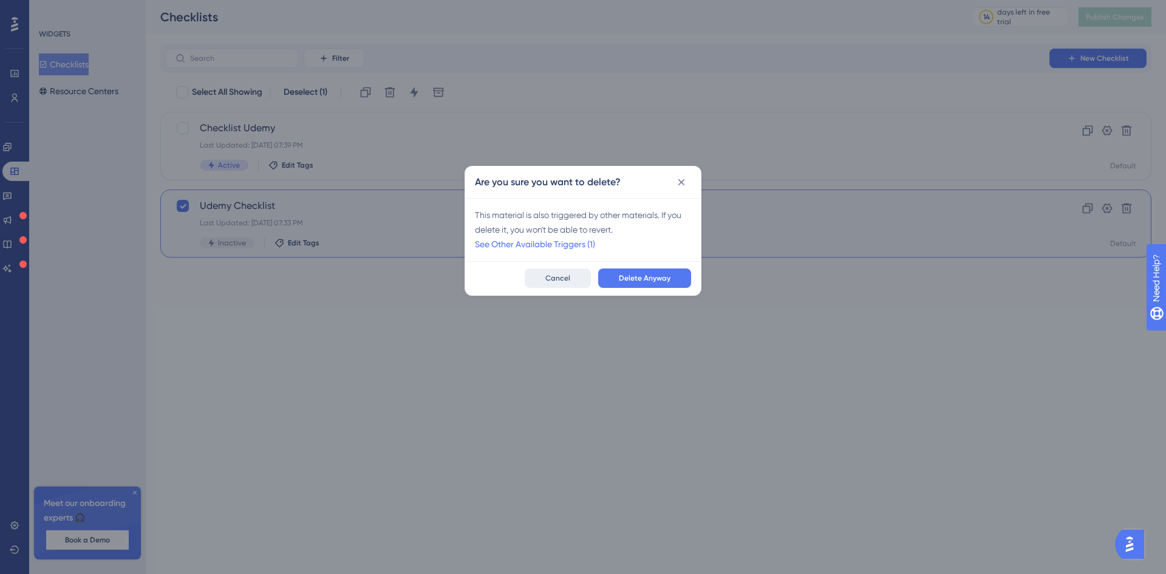
click at [565, 281] on span "Cancel" at bounding box center [557, 278] width 25 height 10
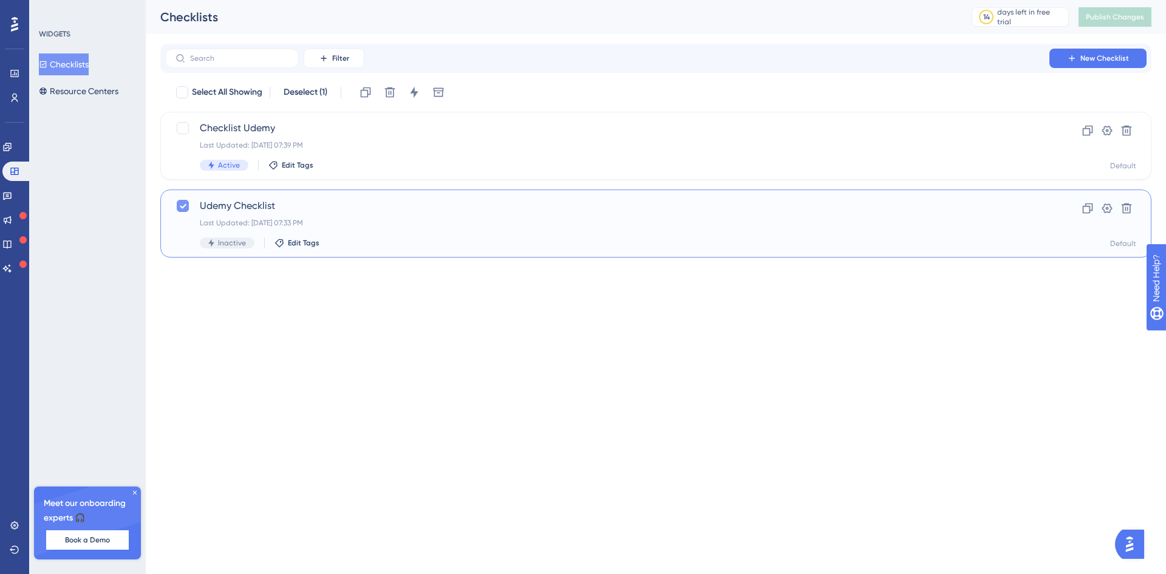
click at [182, 205] on icon at bounding box center [182, 206] width 7 height 10
click at [184, 208] on div at bounding box center [183, 206] width 12 height 12
click at [1122, 207] on icon at bounding box center [1126, 208] width 12 height 12
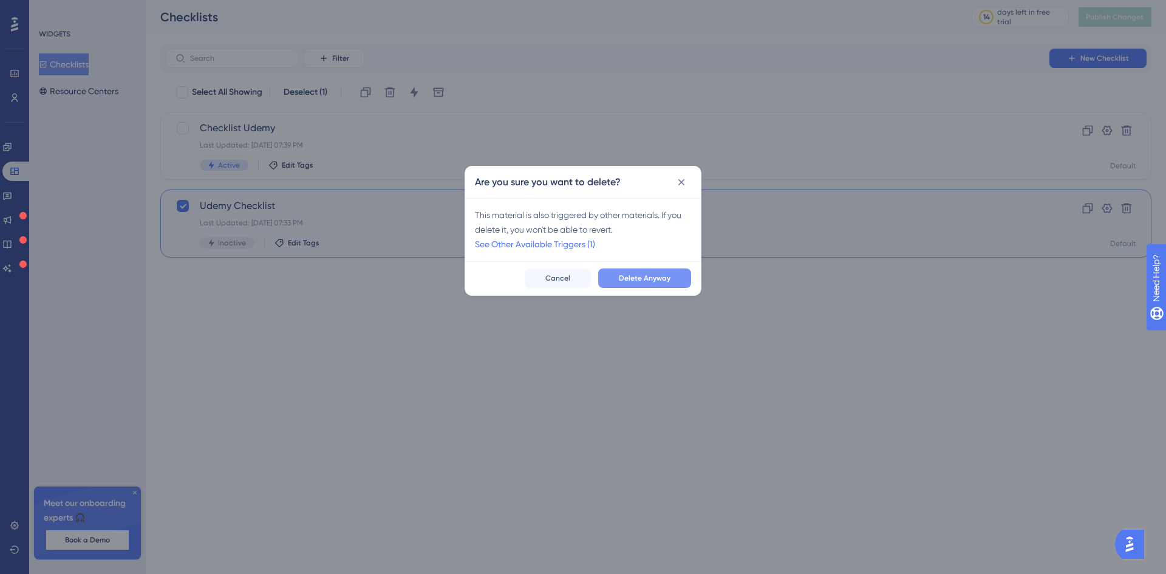
click at [673, 271] on button "Delete Anyway" at bounding box center [644, 277] width 93 height 19
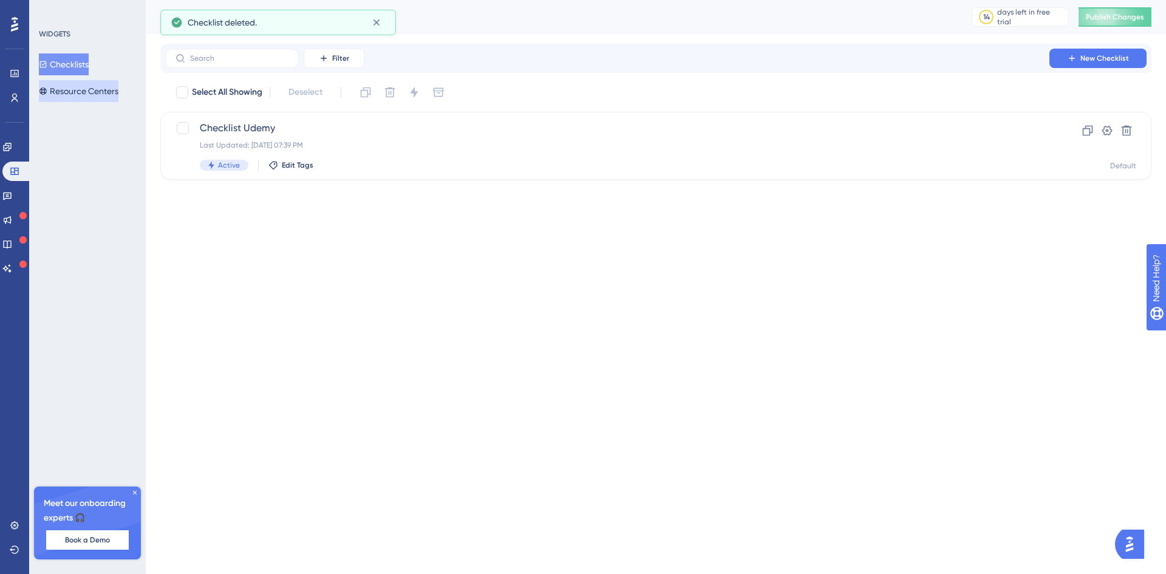
click at [58, 85] on button "Resource Centers" at bounding box center [79, 91] width 80 height 22
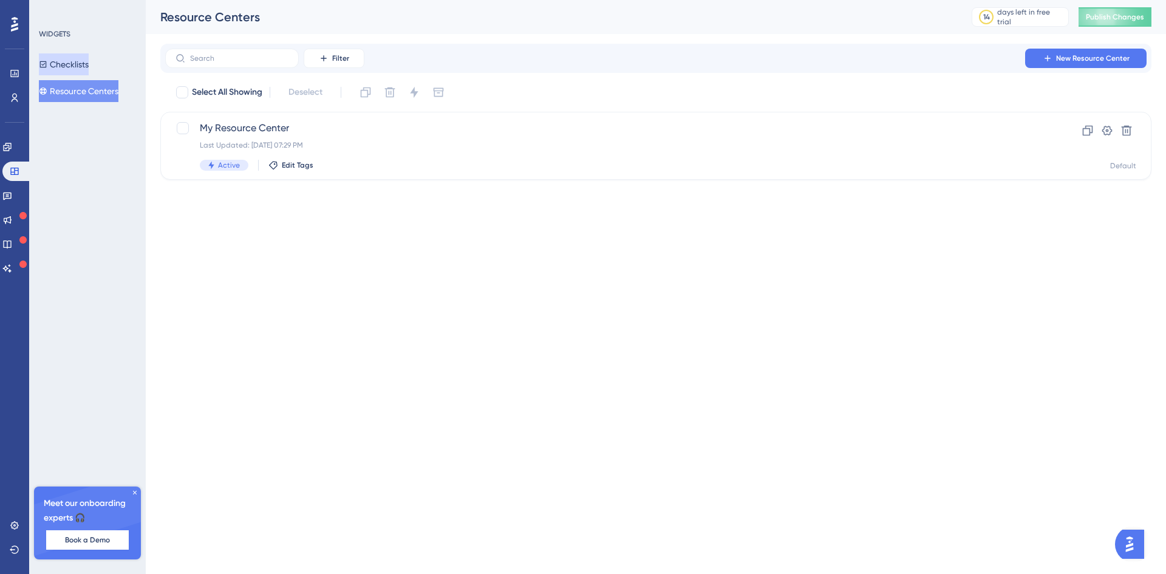
click at [69, 62] on button "Checklists" at bounding box center [64, 64] width 50 height 22
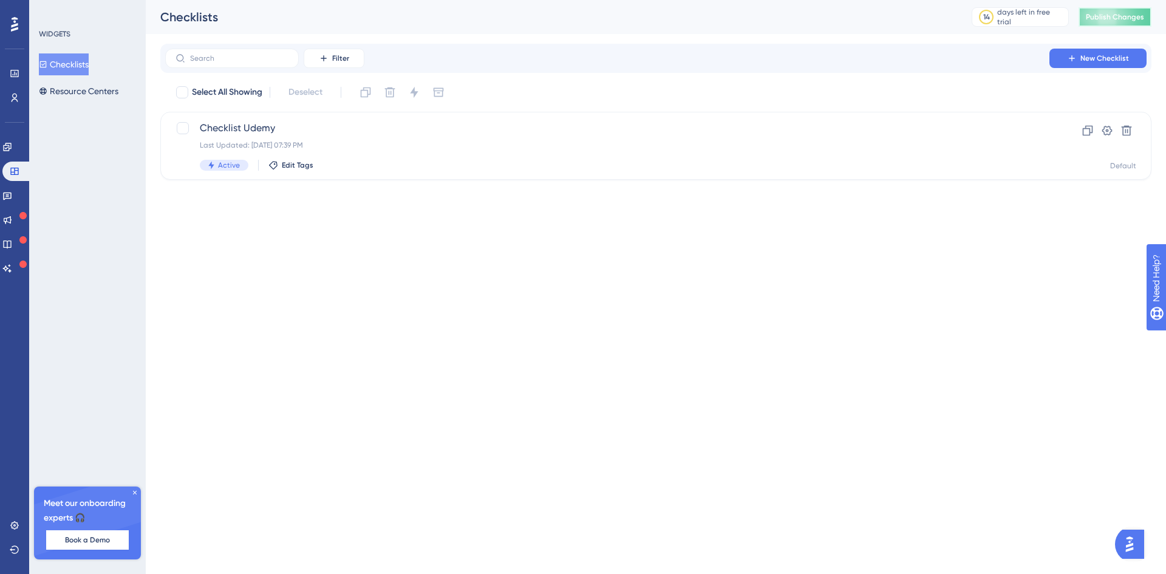
click at [1120, 20] on span "Publish Changes" at bounding box center [1115, 17] width 58 height 10
click at [11, 148] on icon at bounding box center [7, 147] width 8 height 8
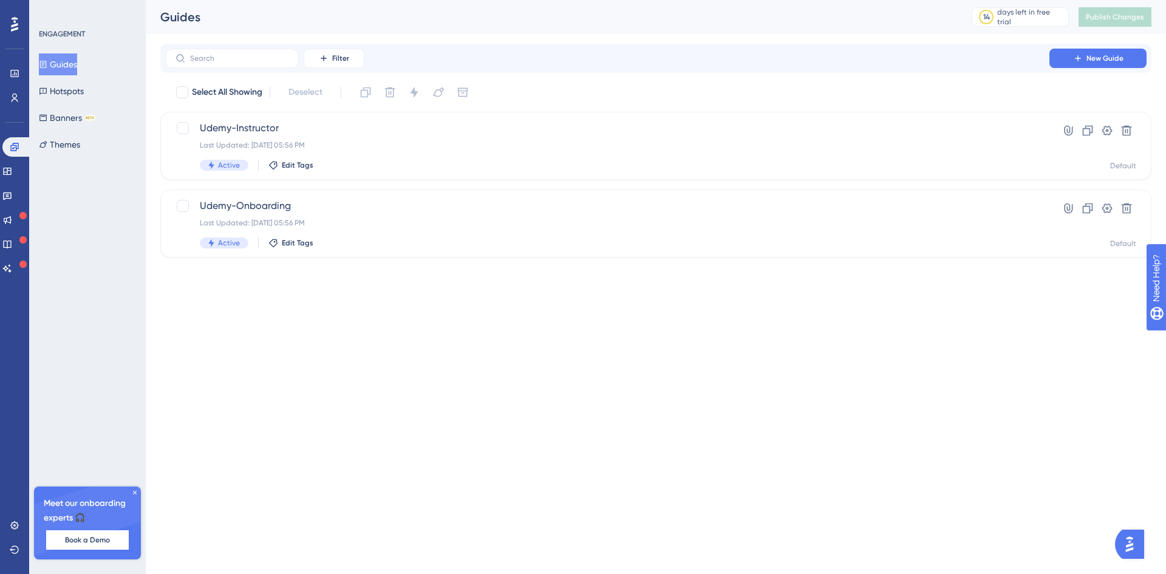
click at [63, 66] on button "Guides" at bounding box center [58, 64] width 38 height 22
click at [1109, 127] on icon at bounding box center [1107, 131] width 10 height 10
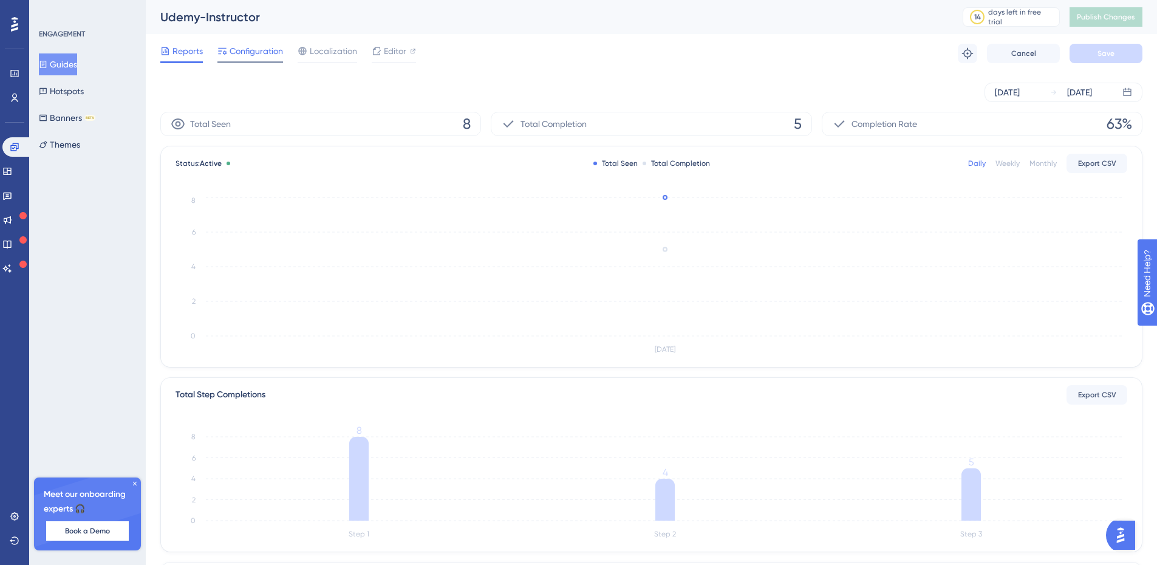
click at [251, 49] on span "Configuration" at bounding box center [256, 51] width 53 height 15
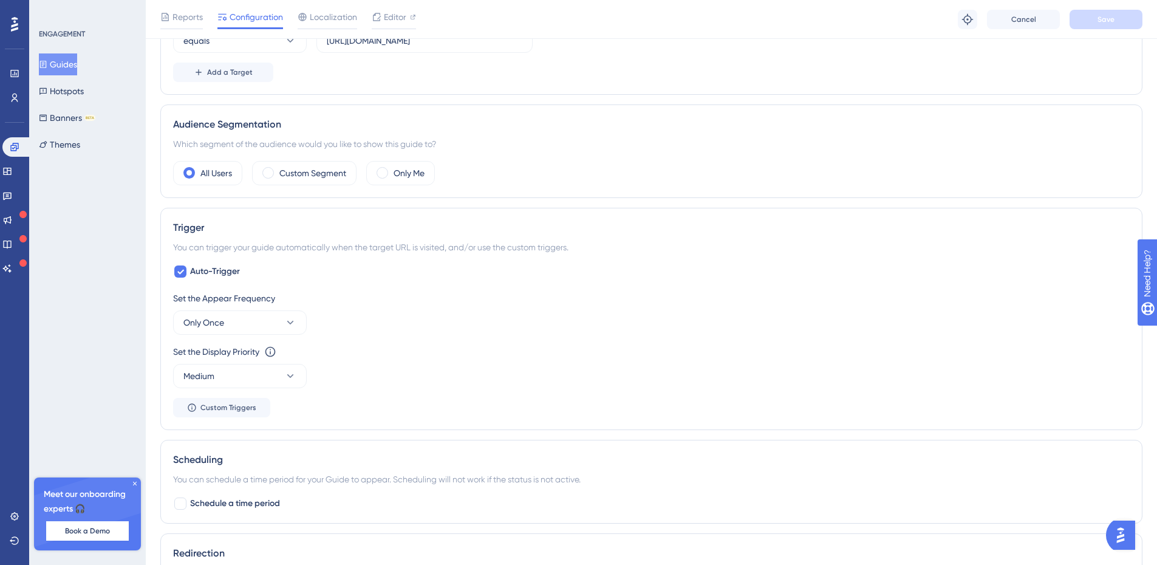
scroll to position [425, 0]
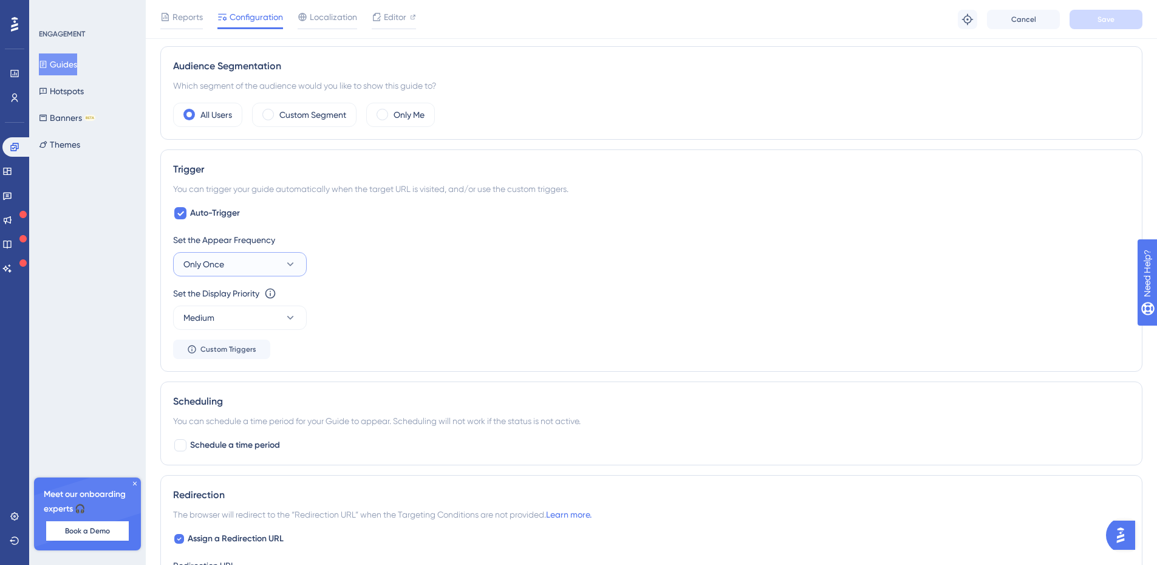
click at [289, 263] on icon at bounding box center [290, 264] width 12 height 12
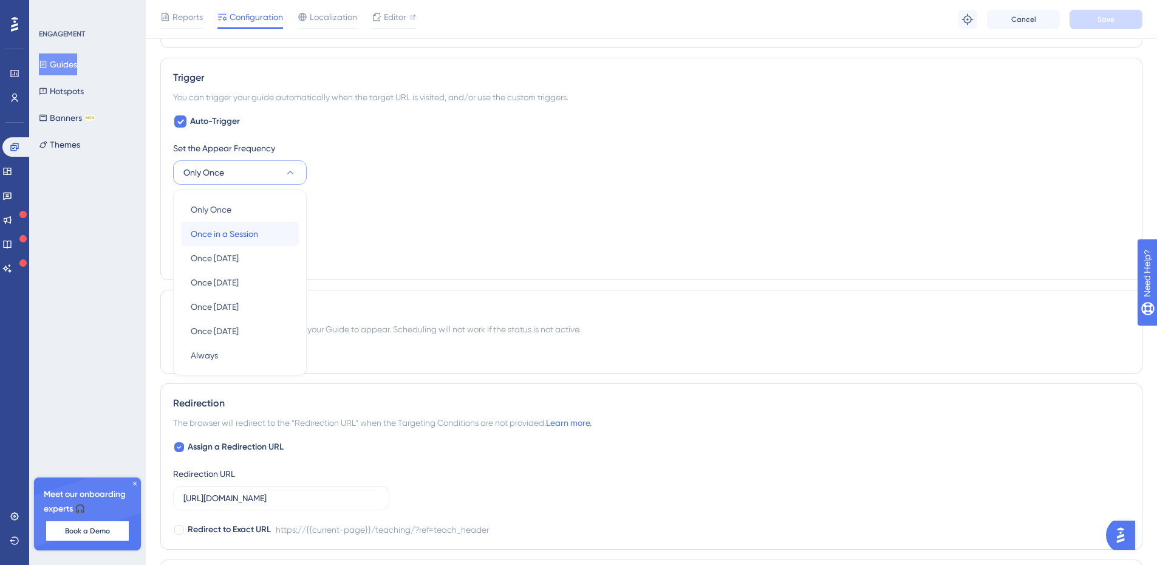
click at [249, 237] on span "Once in a Session" at bounding box center [224, 234] width 67 height 15
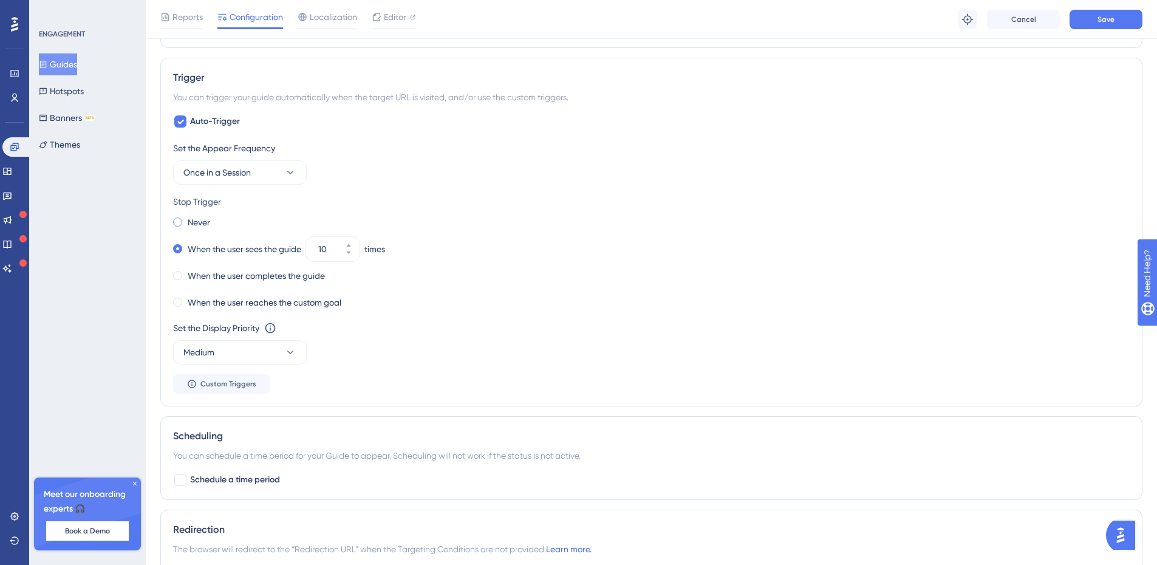
click at [176, 222] on span at bounding box center [177, 221] width 9 height 9
click at [186, 219] on input "radio" at bounding box center [186, 219] width 0 height 0
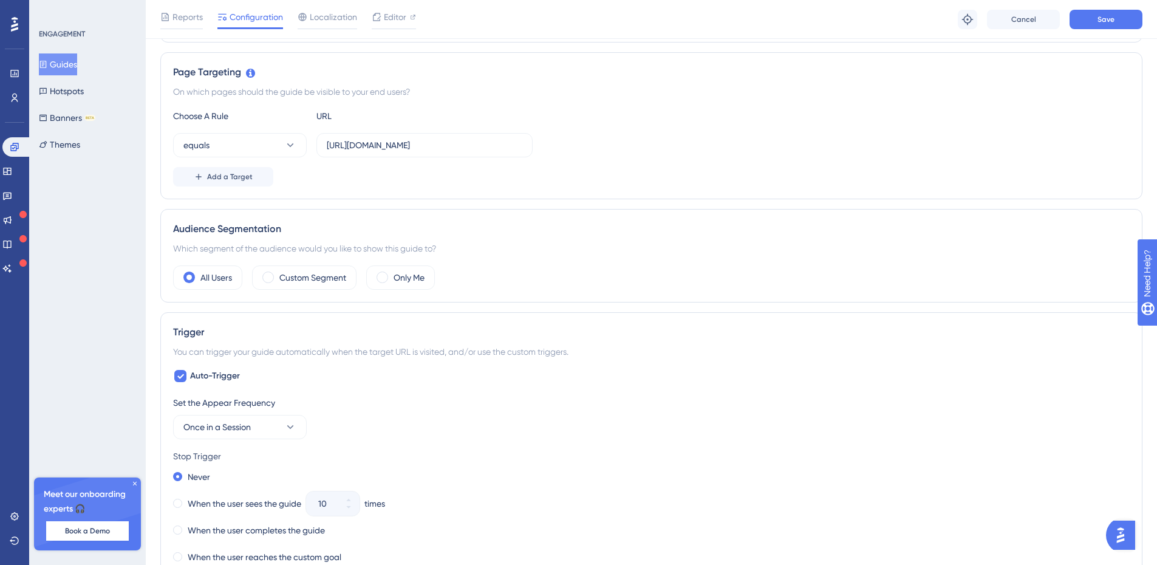
scroll to position [66, 0]
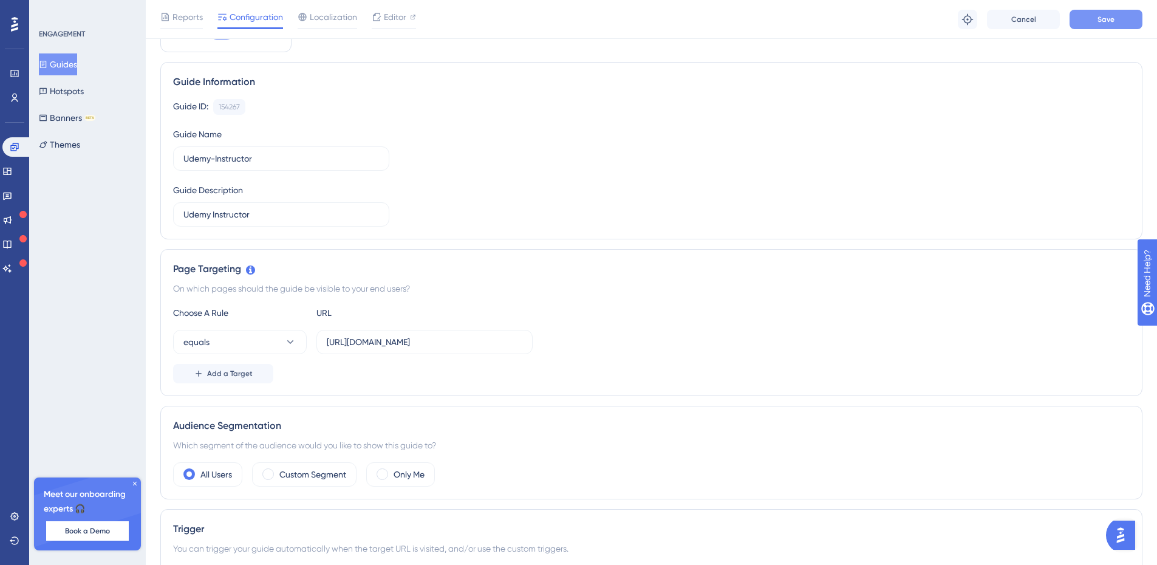
click at [1103, 18] on span "Save" at bounding box center [1105, 20] width 17 height 10
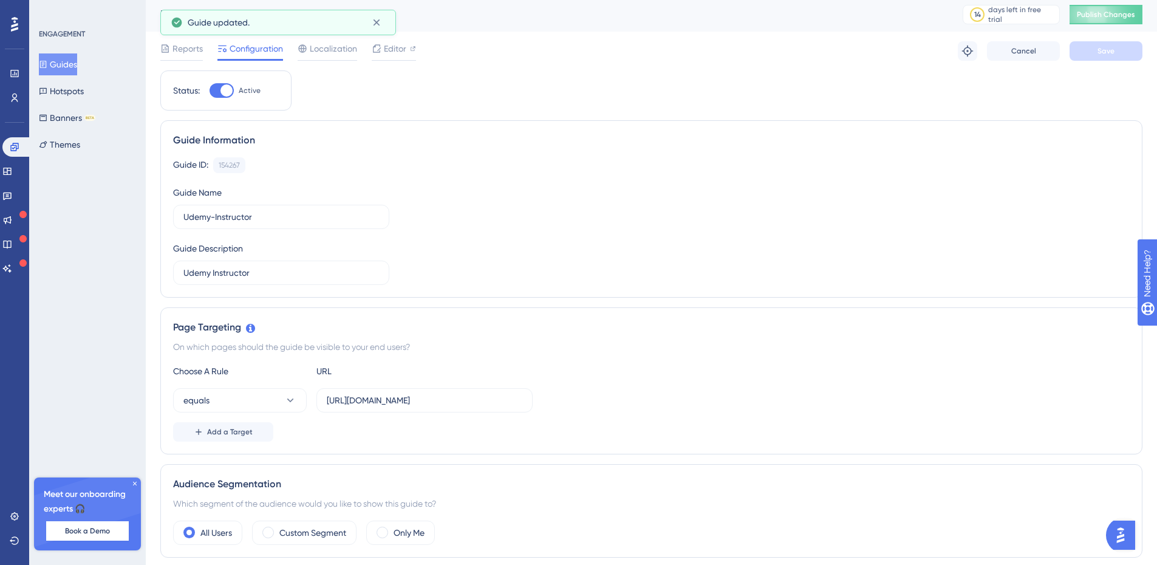
scroll to position [0, 0]
click at [66, 61] on button "Guides" at bounding box center [58, 64] width 38 height 22
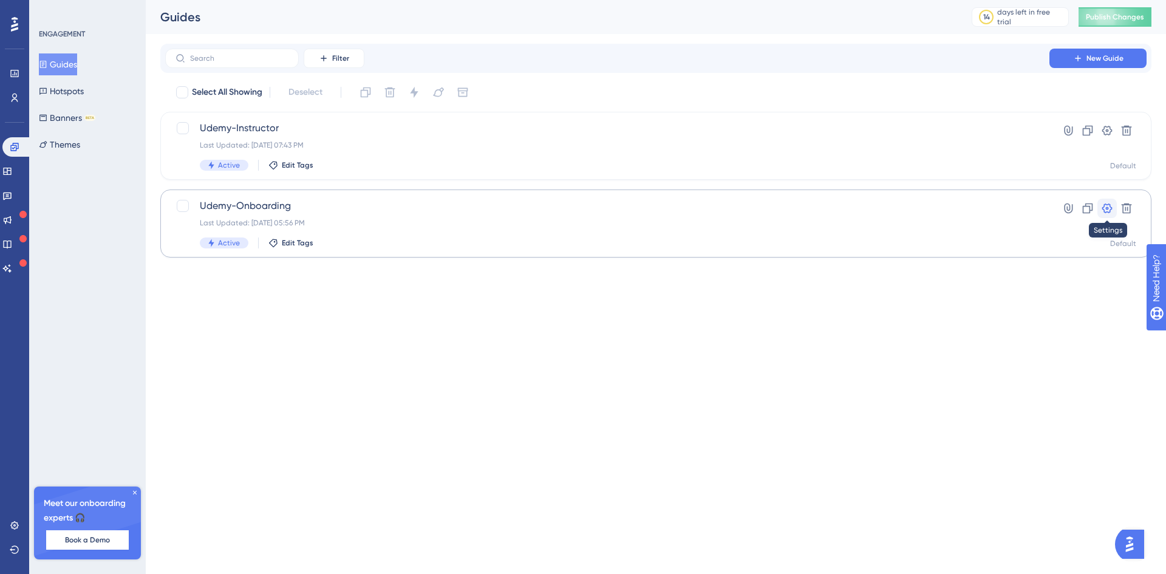
click at [1107, 208] on icon at bounding box center [1107, 208] width 10 height 10
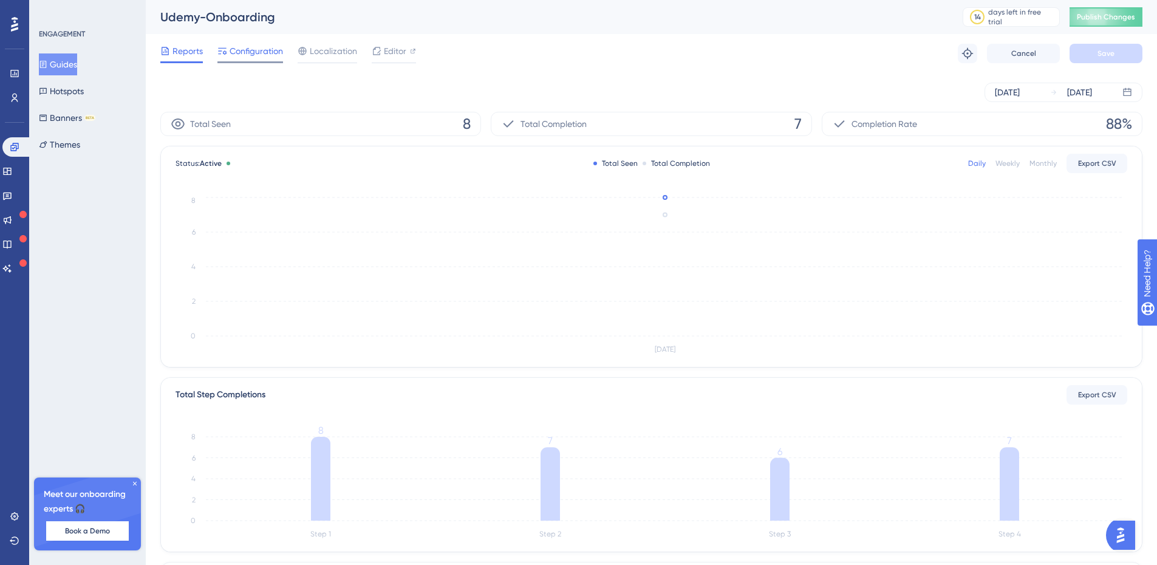
click at [244, 48] on span "Configuration" at bounding box center [256, 51] width 53 height 15
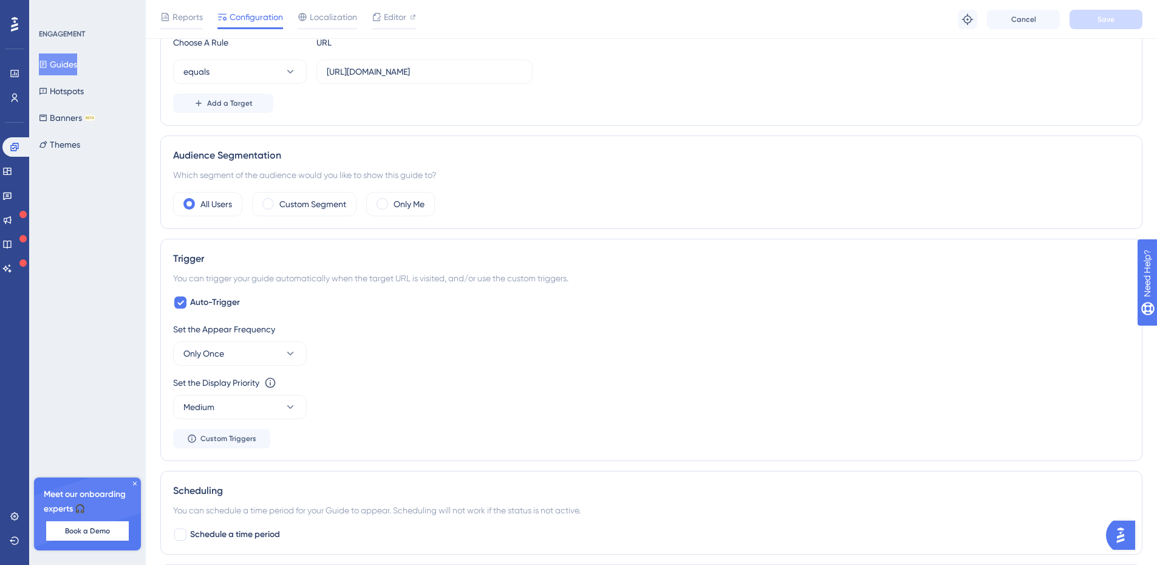
scroll to position [364, 0]
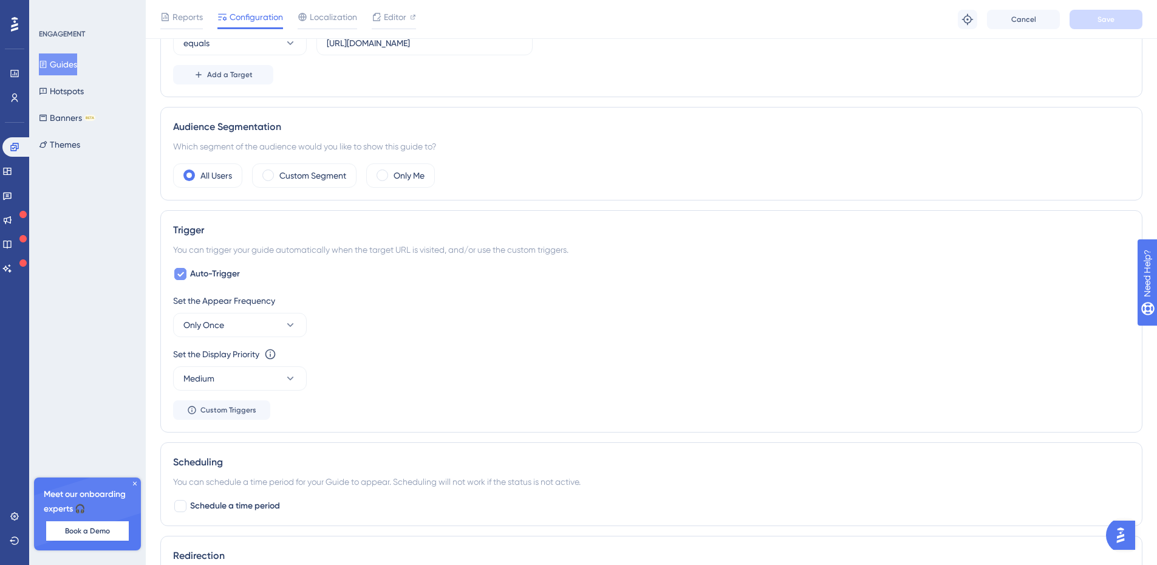
click at [179, 272] on icon at bounding box center [180, 274] width 7 height 10
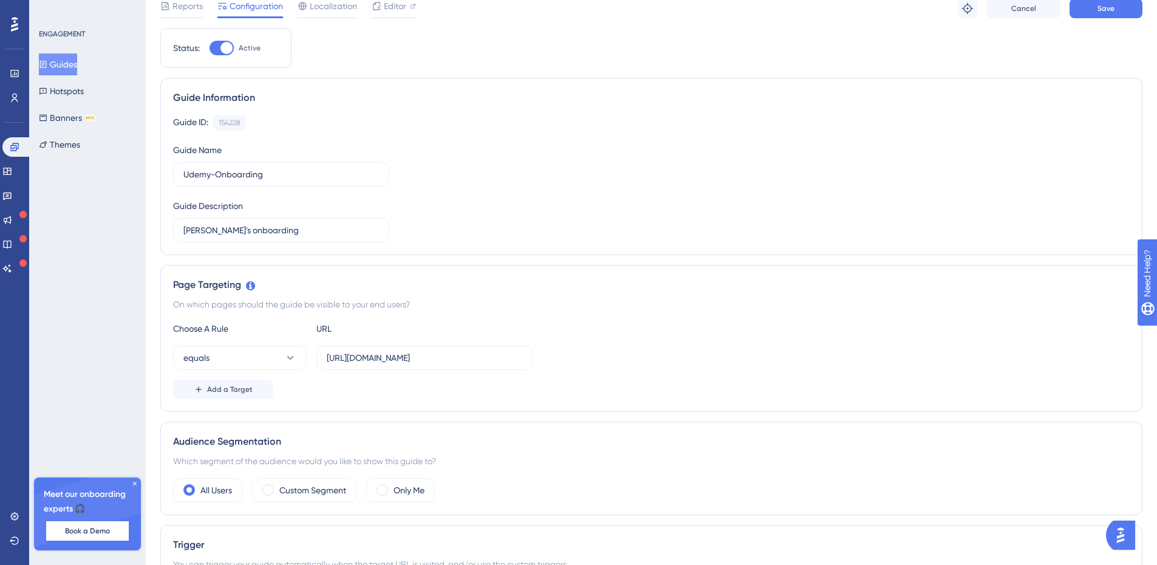
scroll to position [0, 0]
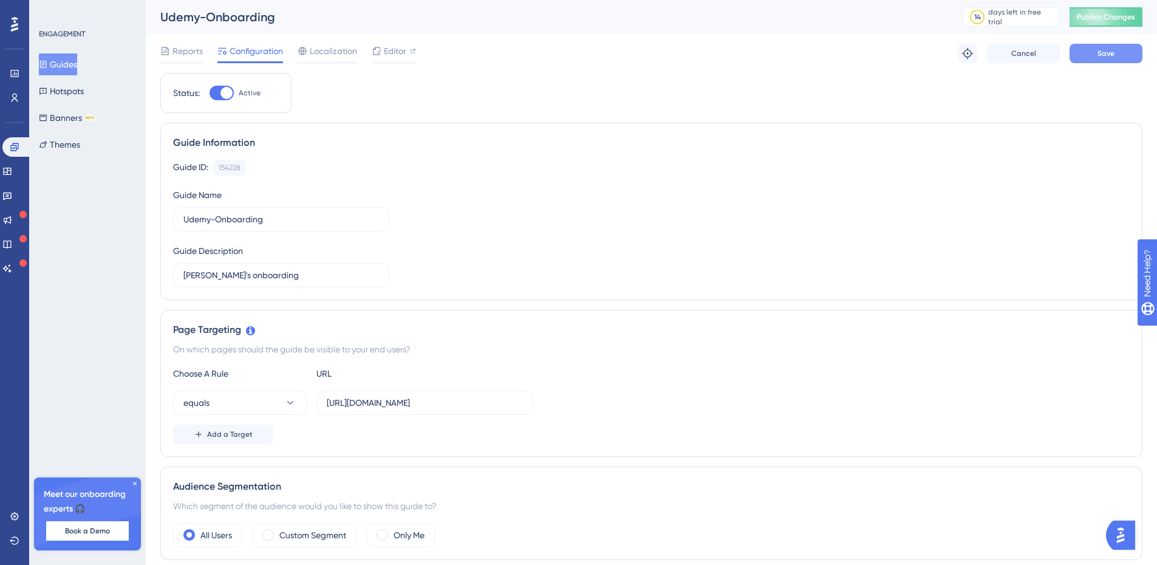
click at [1112, 51] on span "Save" at bounding box center [1105, 54] width 17 height 10
click at [73, 62] on button "Guides" at bounding box center [58, 64] width 38 height 22
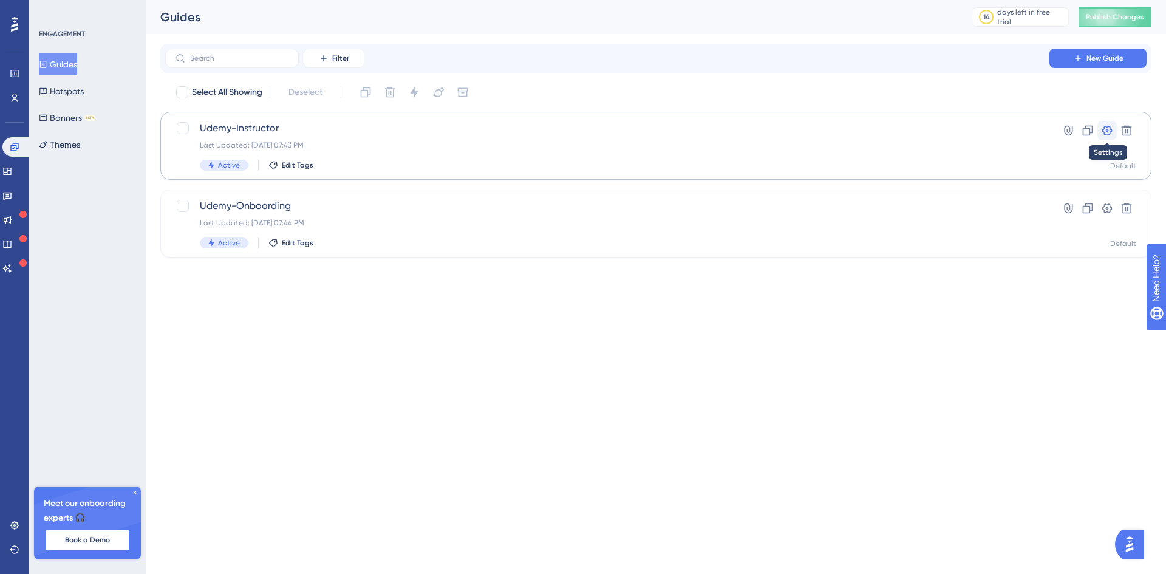
click at [1112, 132] on icon at bounding box center [1107, 130] width 12 height 12
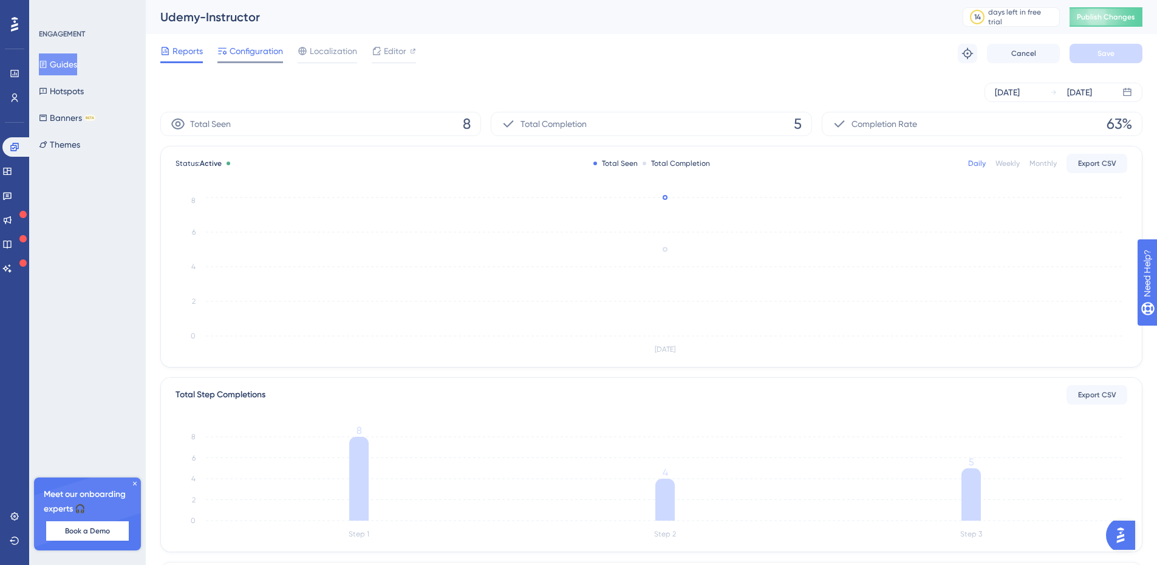
click at [243, 46] on span "Configuration" at bounding box center [256, 51] width 53 height 15
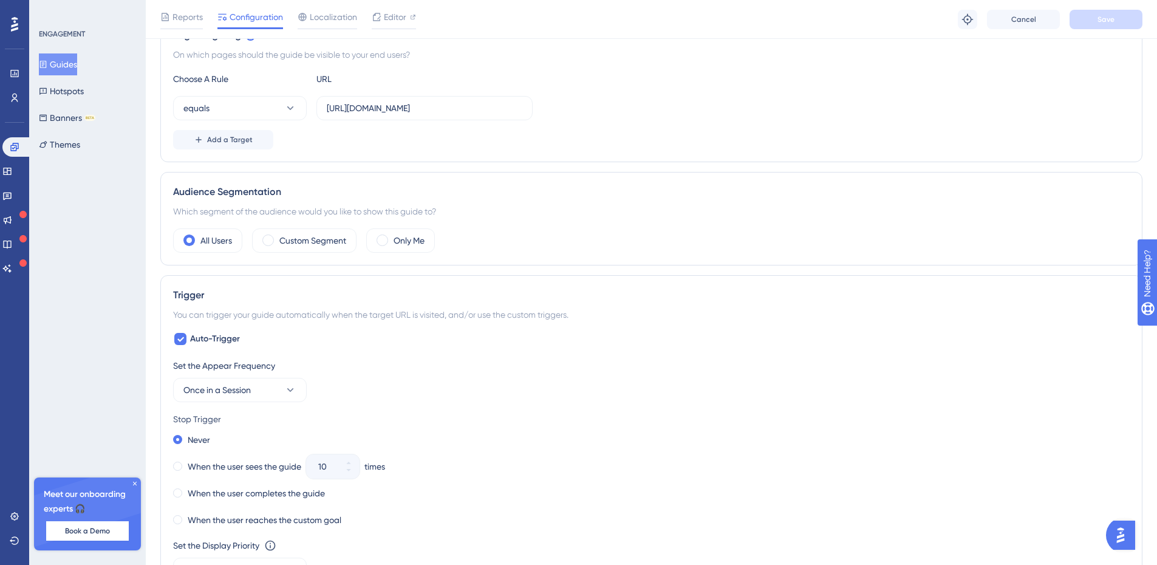
scroll to position [304, 0]
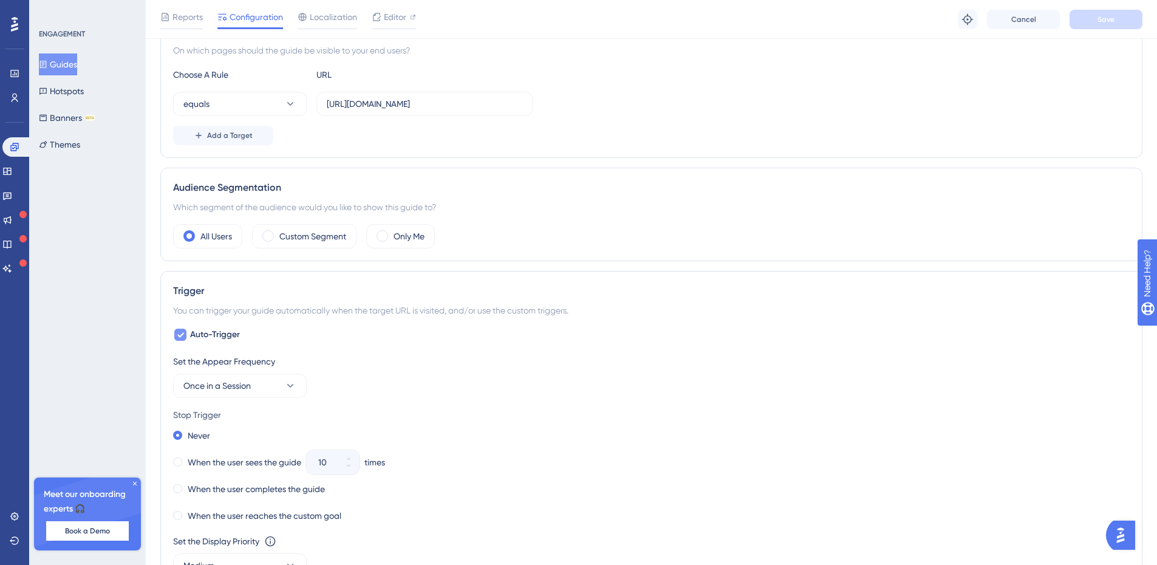
click at [182, 335] on icon at bounding box center [180, 335] width 7 height 5
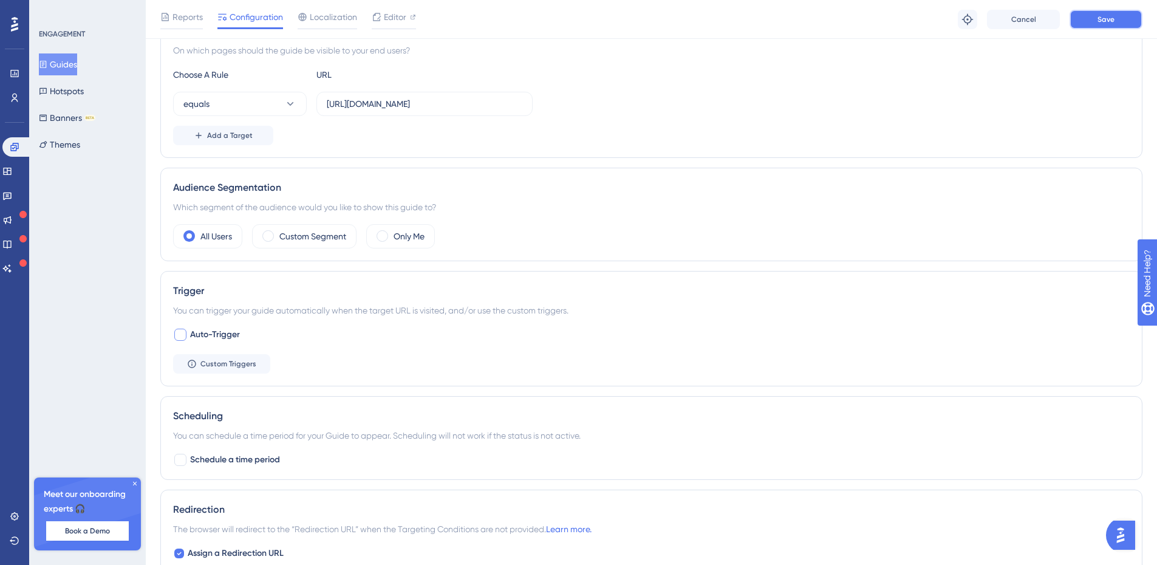
click at [1100, 18] on span "Save" at bounding box center [1105, 20] width 17 height 10
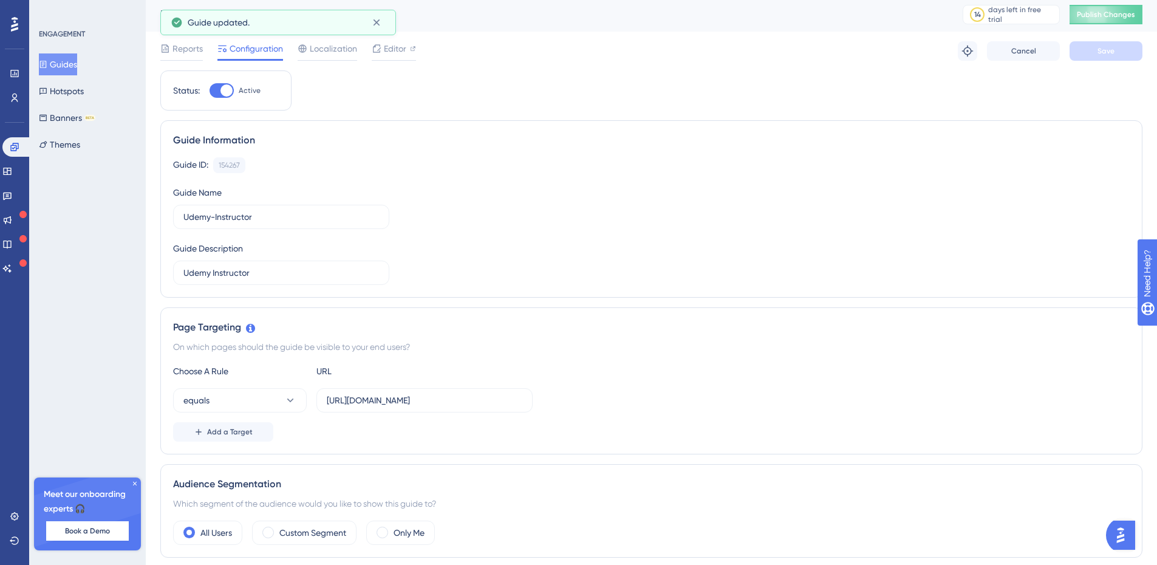
scroll to position [0, 0]
click at [1126, 13] on span "Publish Changes" at bounding box center [1106, 17] width 58 height 10
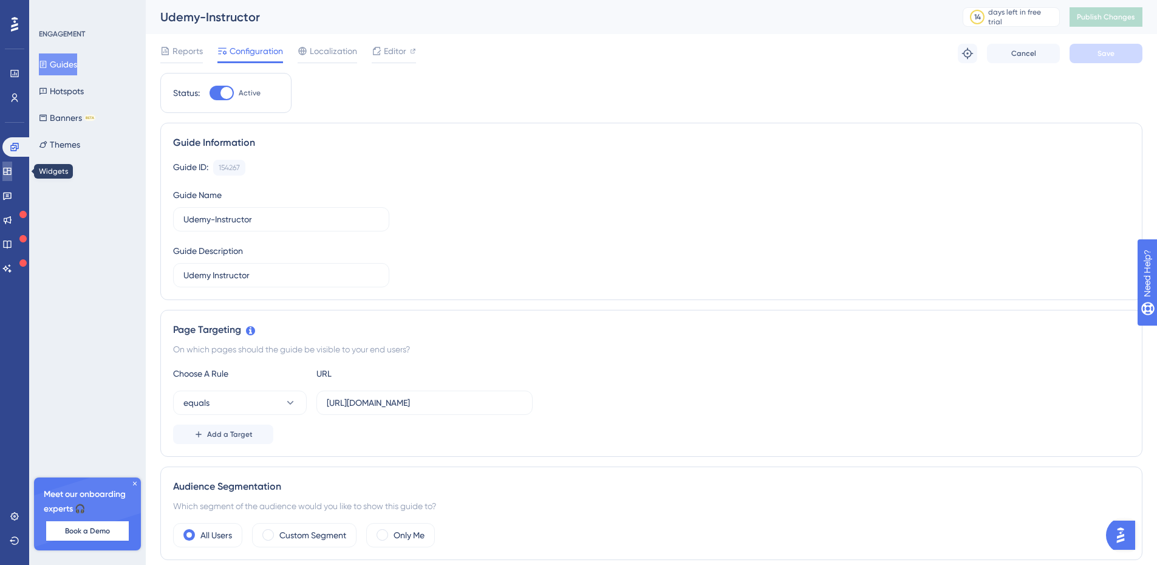
click at [11, 170] on icon at bounding box center [7, 171] width 8 height 7
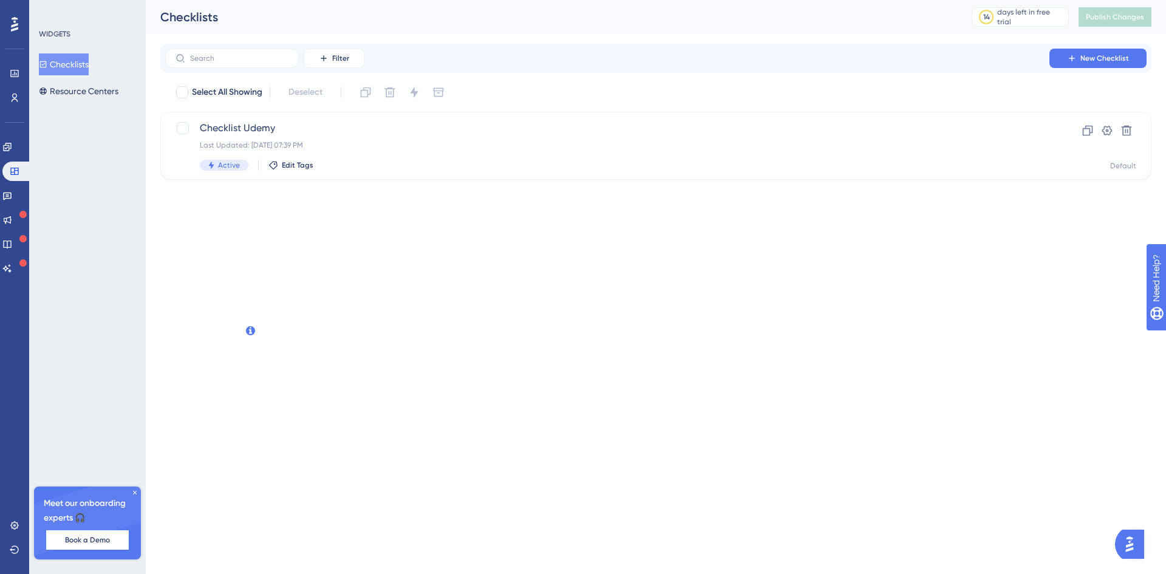
click at [78, 56] on button "Checklists" at bounding box center [64, 64] width 50 height 22
click at [1107, 130] on icon at bounding box center [1107, 131] width 10 height 10
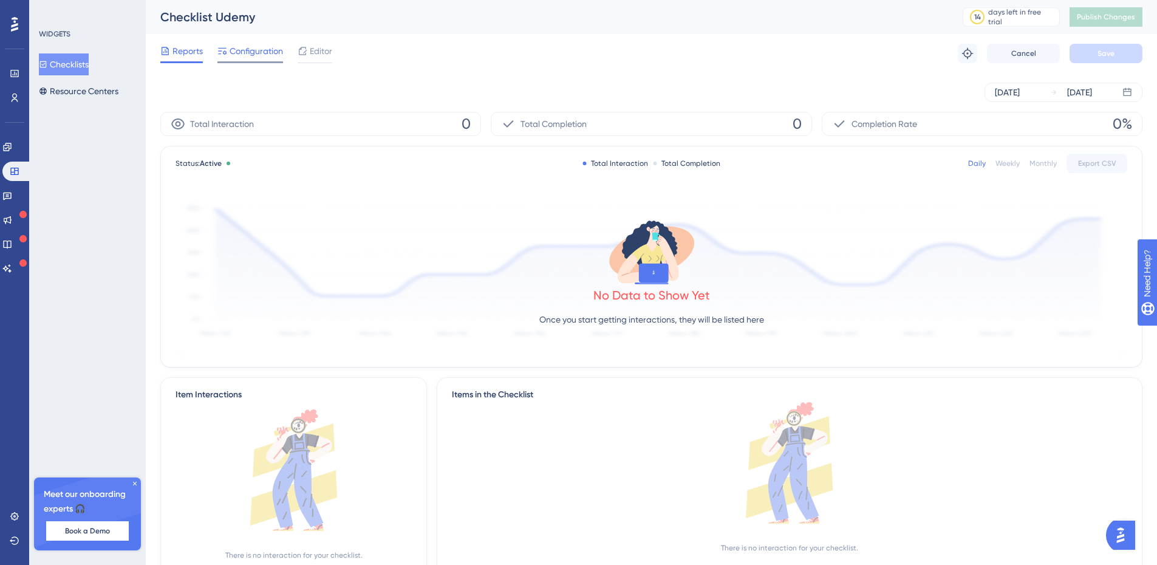
click at [254, 47] on span "Configuration" at bounding box center [256, 51] width 53 height 15
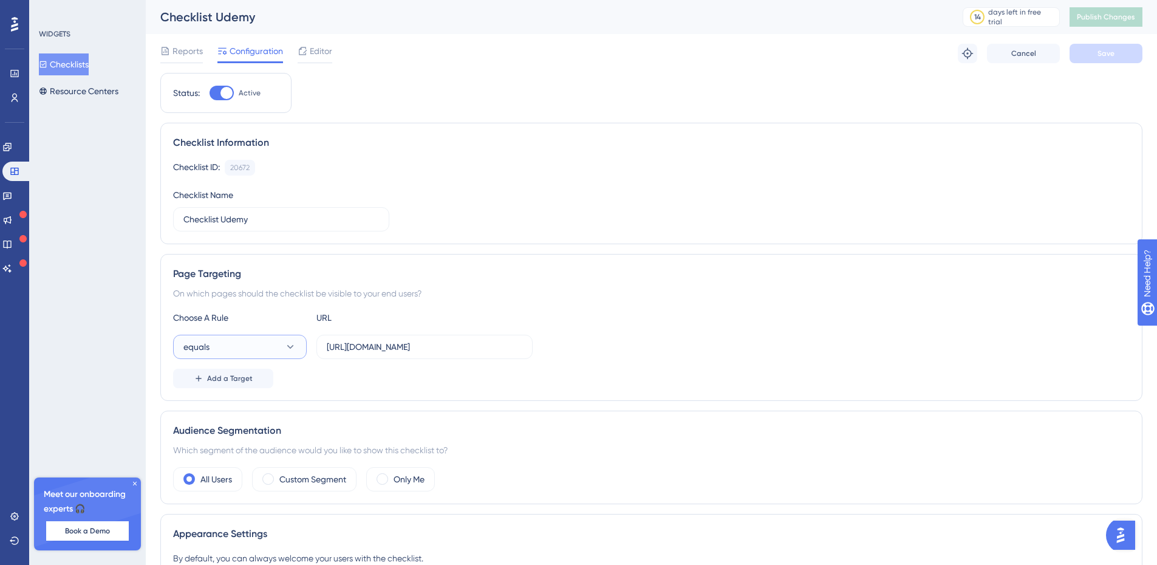
click at [290, 348] on icon at bounding box center [290, 347] width 7 height 4
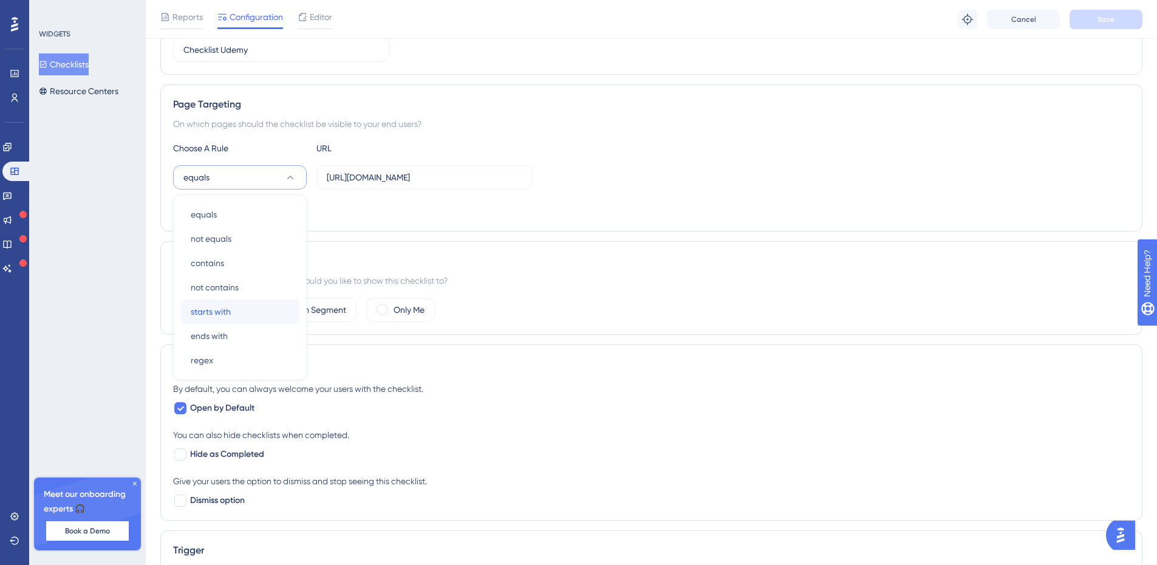
click at [261, 313] on div "starts with starts with" at bounding box center [240, 311] width 98 height 24
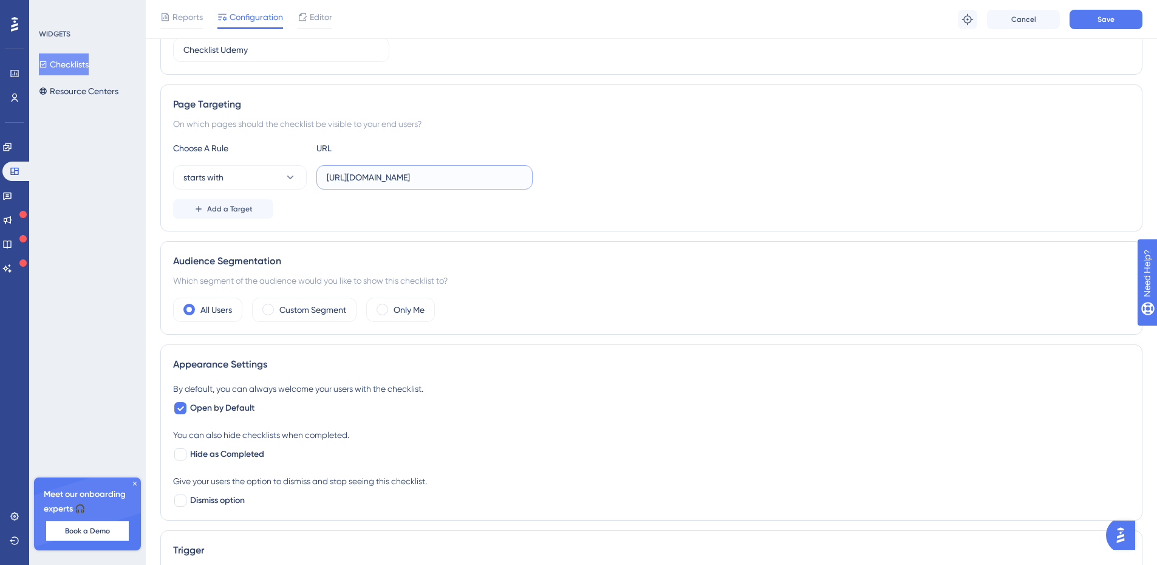
click at [417, 179] on input "https://udemy.com" at bounding box center [425, 177] width 196 height 13
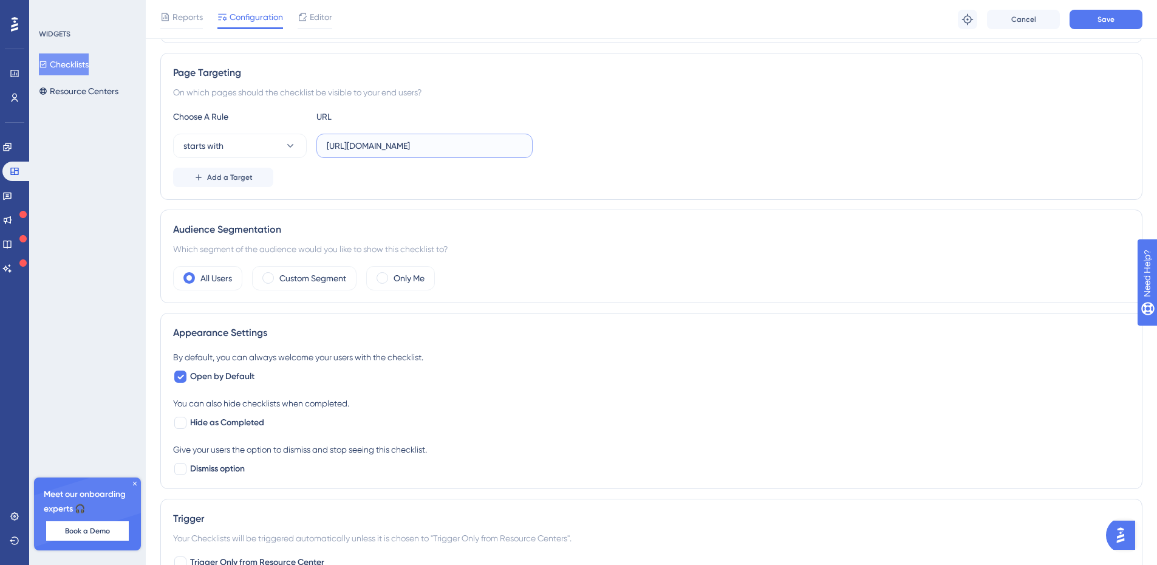
scroll to position [296, 0]
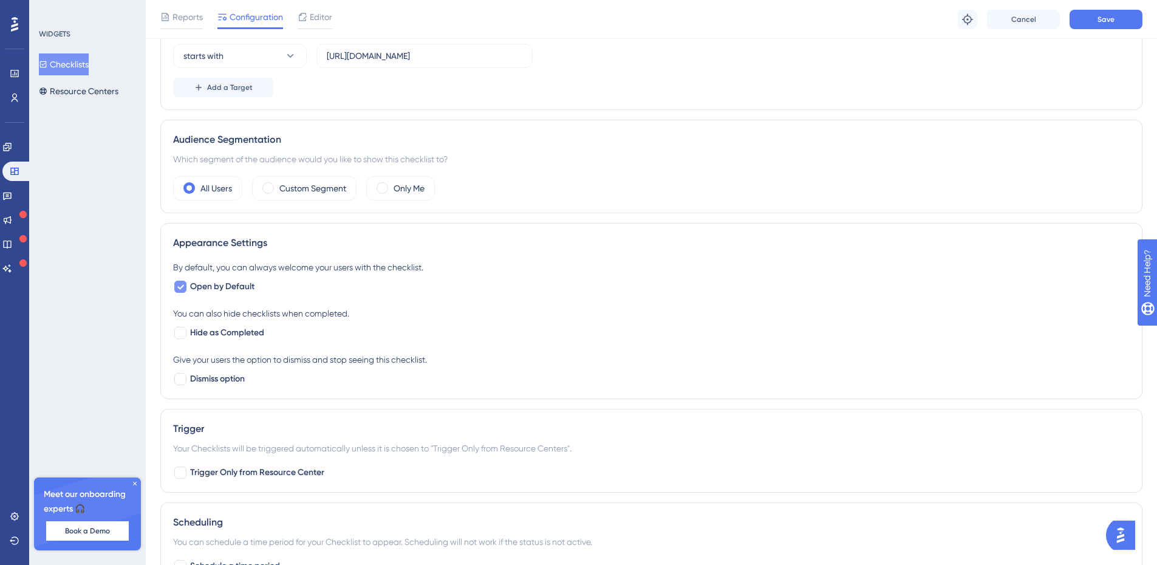
click at [177, 286] on icon at bounding box center [180, 287] width 7 height 10
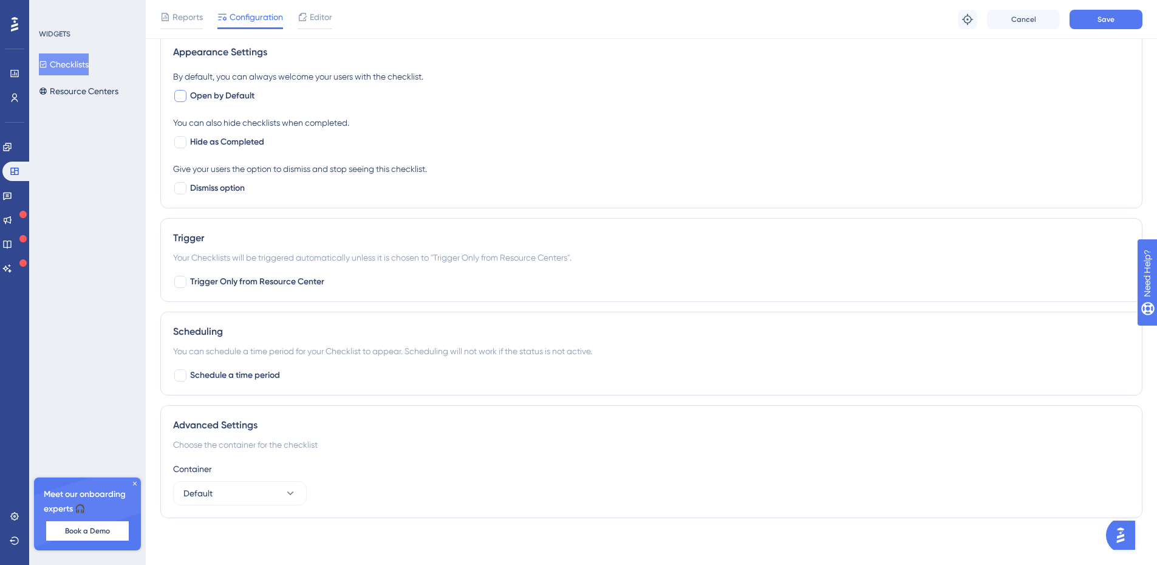
scroll to position [488, 0]
click at [179, 378] on div at bounding box center [180, 373] width 12 height 12
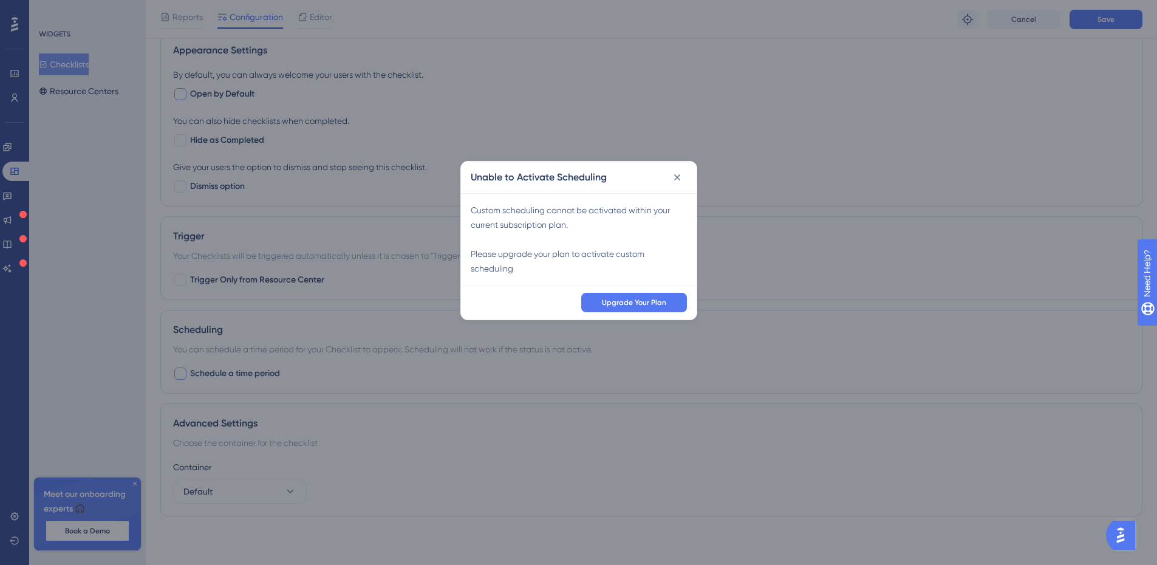
scroll to position [479, 0]
click at [678, 179] on icon at bounding box center [681, 182] width 12 height 12
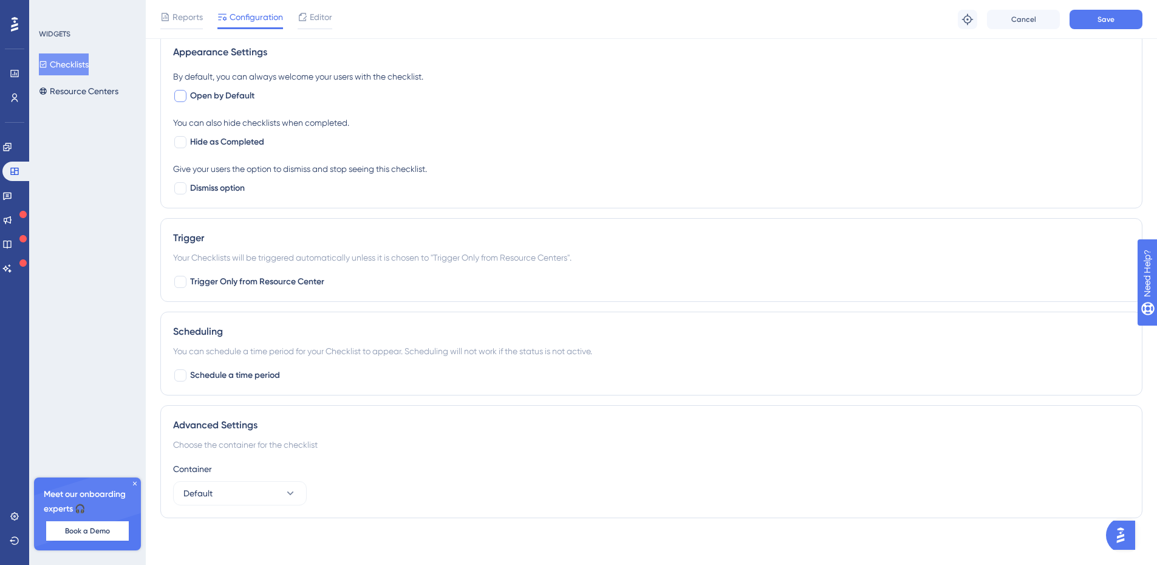
scroll to position [488, 0]
click at [283, 489] on button "Default" at bounding box center [240, 491] width 134 height 24
click at [206, 530] on span "Default" at bounding box center [205, 528] width 29 height 15
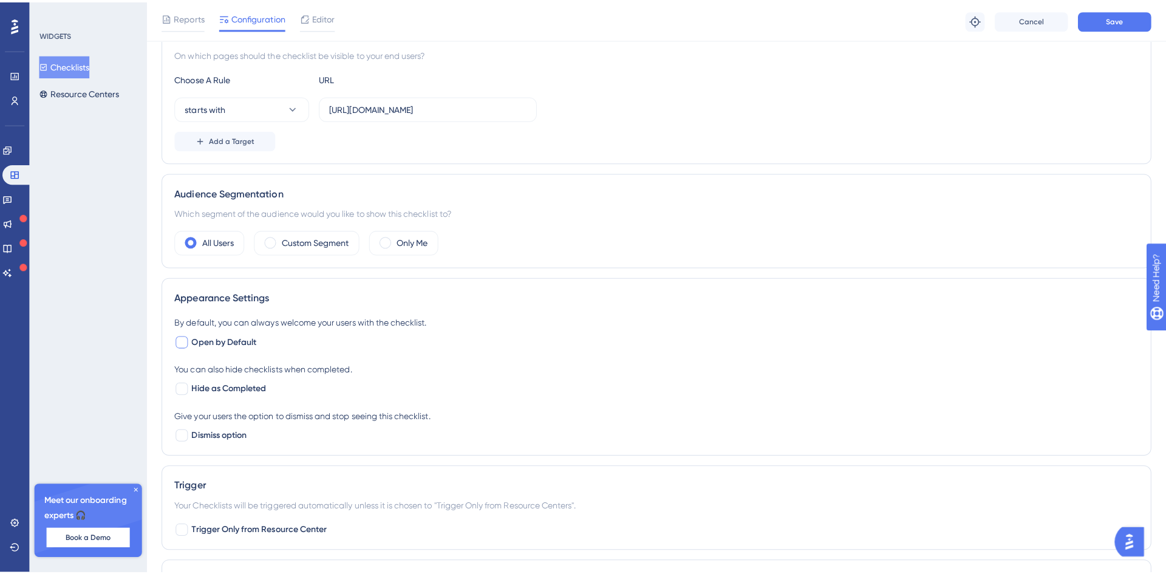
scroll to position [0, 0]
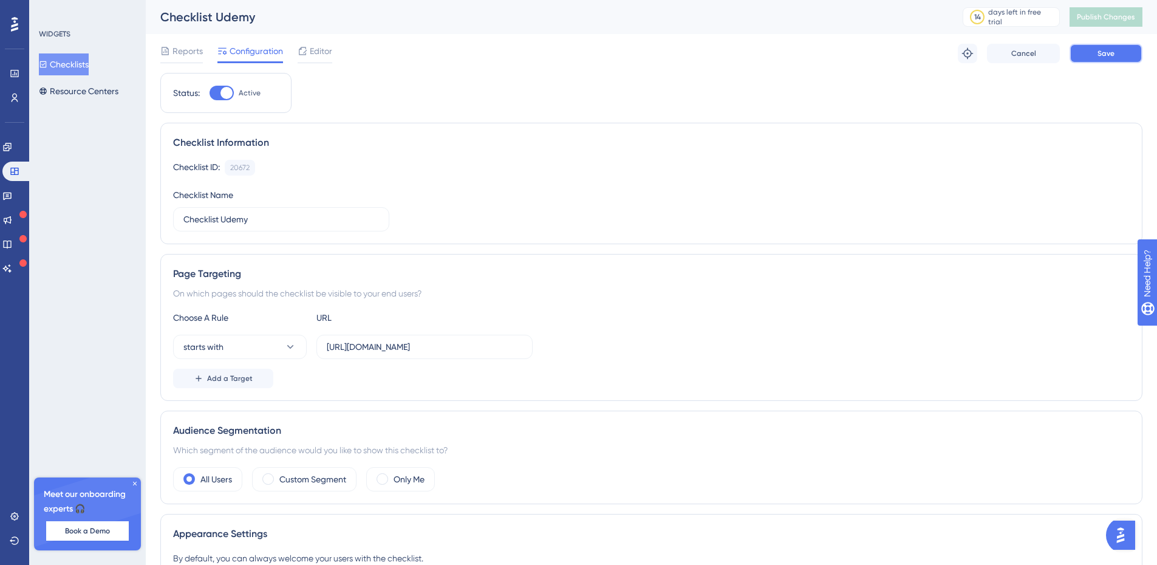
click at [1117, 53] on button "Save" at bounding box center [1105, 53] width 73 height 19
click at [331, 47] on span "Editor" at bounding box center [321, 51] width 22 height 15
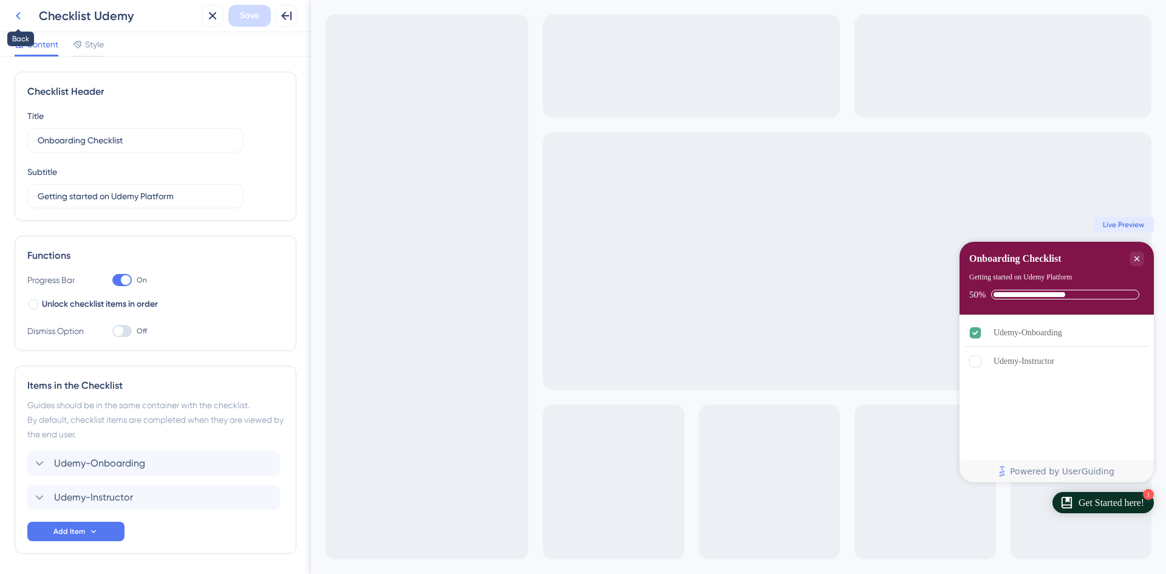
click at [17, 16] on icon at bounding box center [18, 16] width 5 height 8
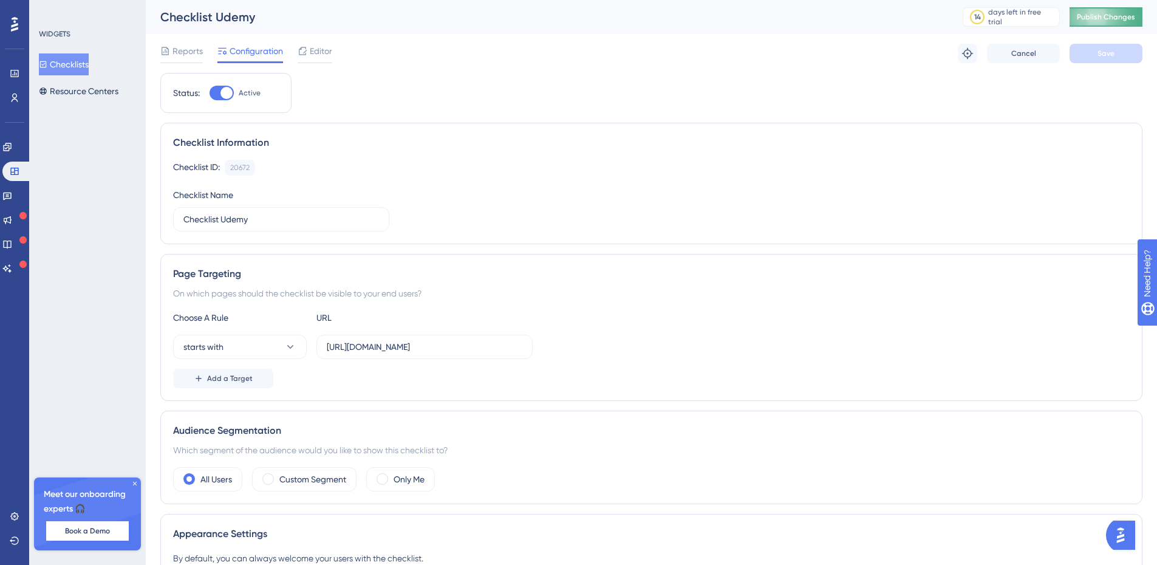
click at [1110, 19] on span "Publish Changes" at bounding box center [1106, 17] width 58 height 10
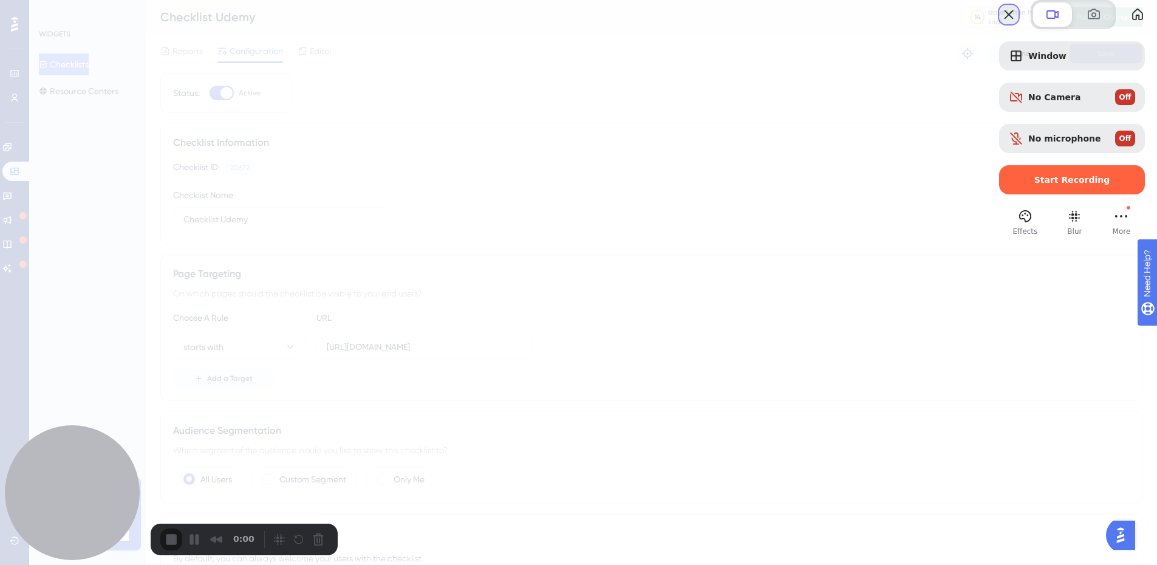
click at [999, 24] on button "Close" at bounding box center [1008, 14] width 19 height 19
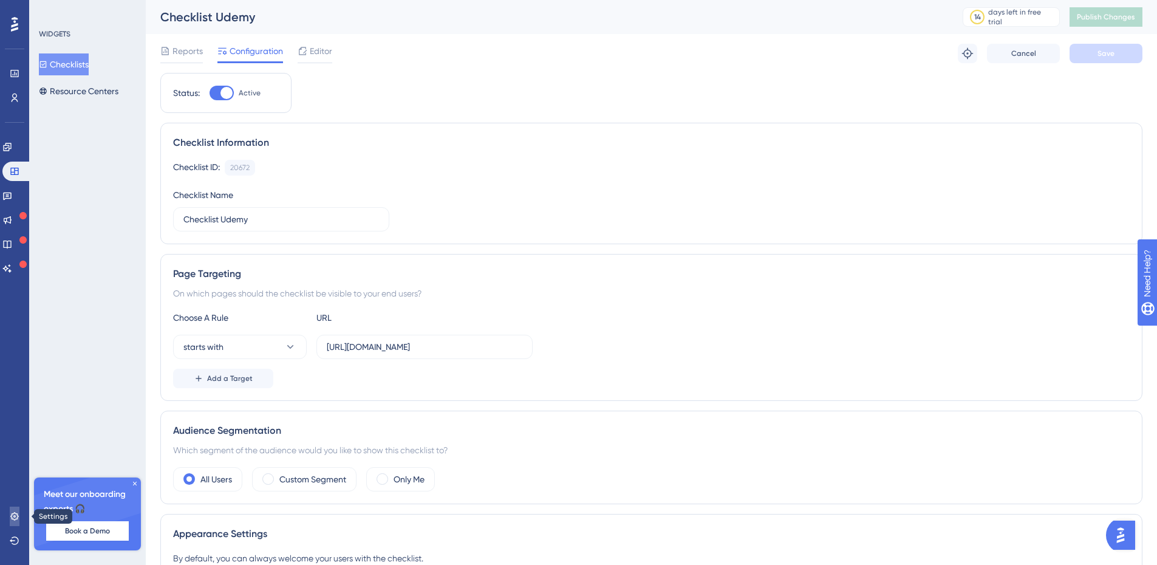
click at [11, 514] on icon at bounding box center [15, 516] width 10 height 10
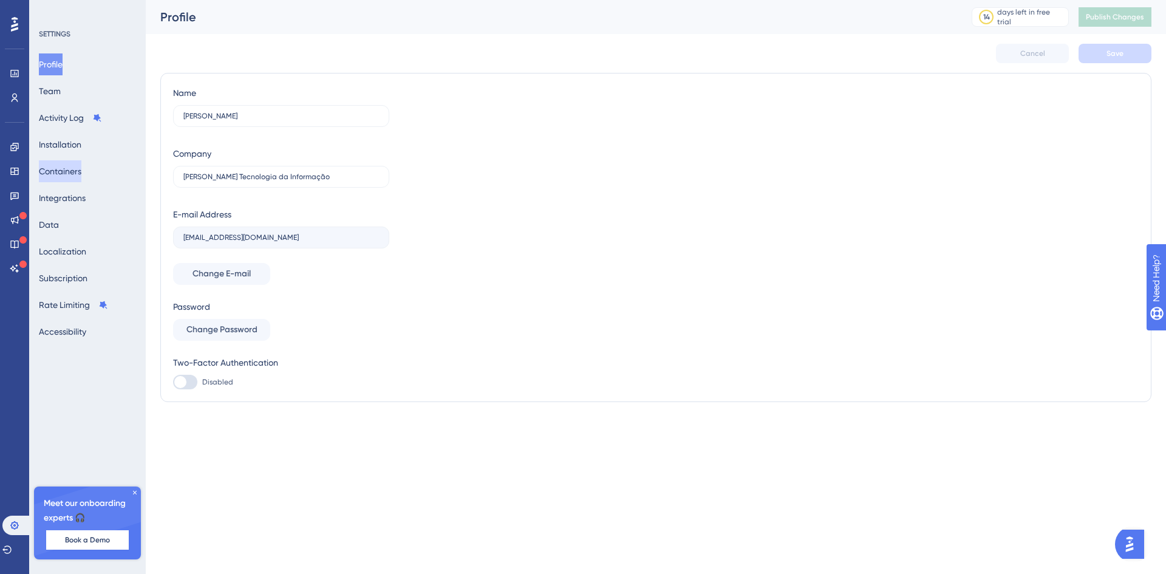
click at [77, 175] on button "Containers" at bounding box center [60, 171] width 43 height 22
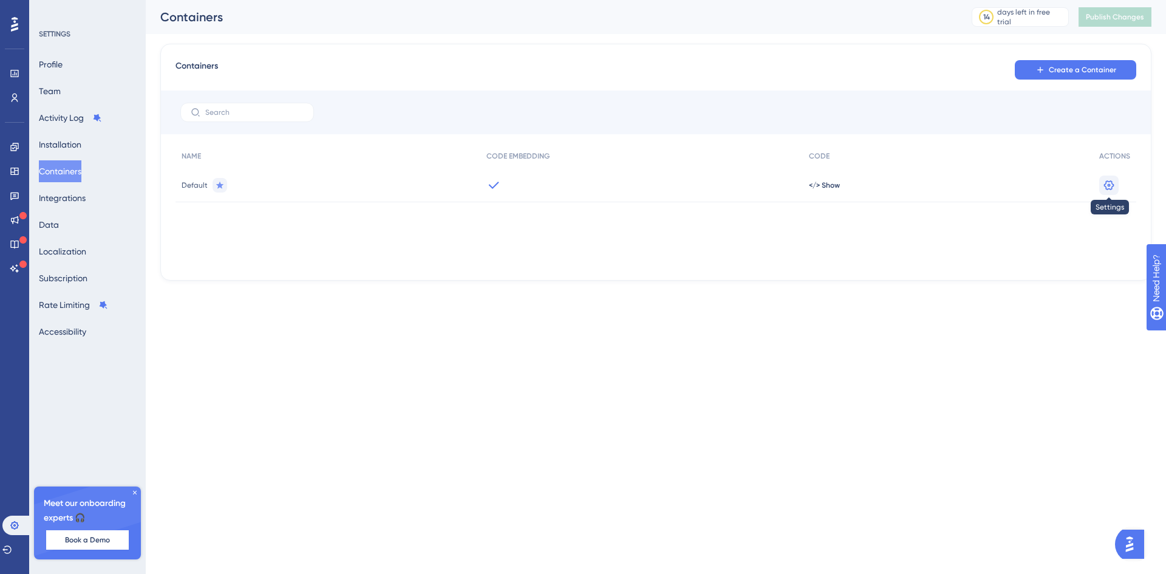
click at [1105, 185] on icon at bounding box center [1109, 185] width 10 height 10
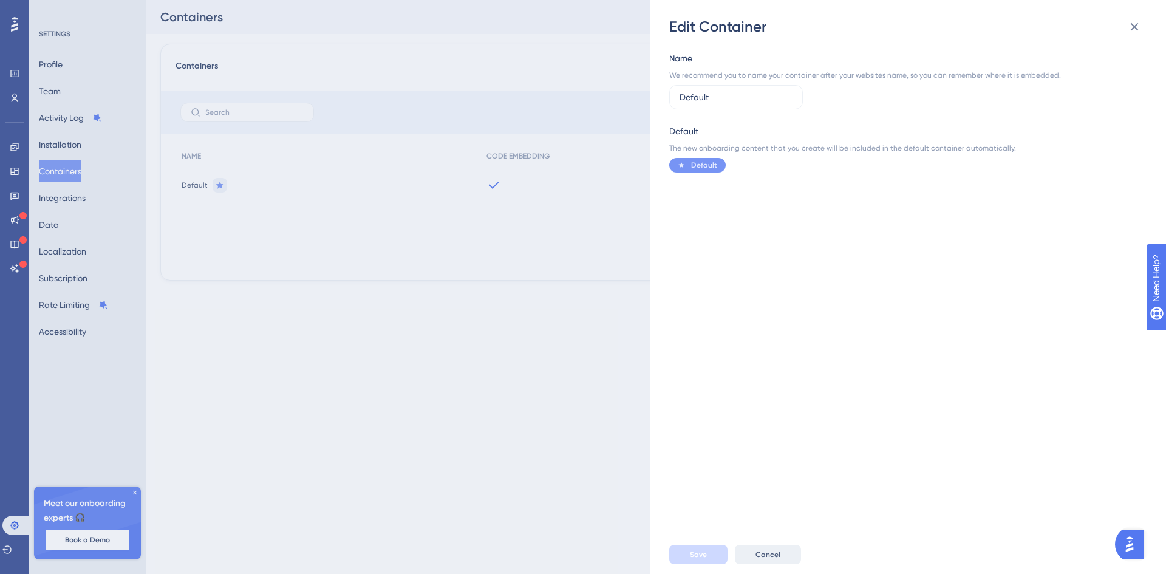
click at [779, 552] on span "Cancel" at bounding box center [767, 555] width 25 height 10
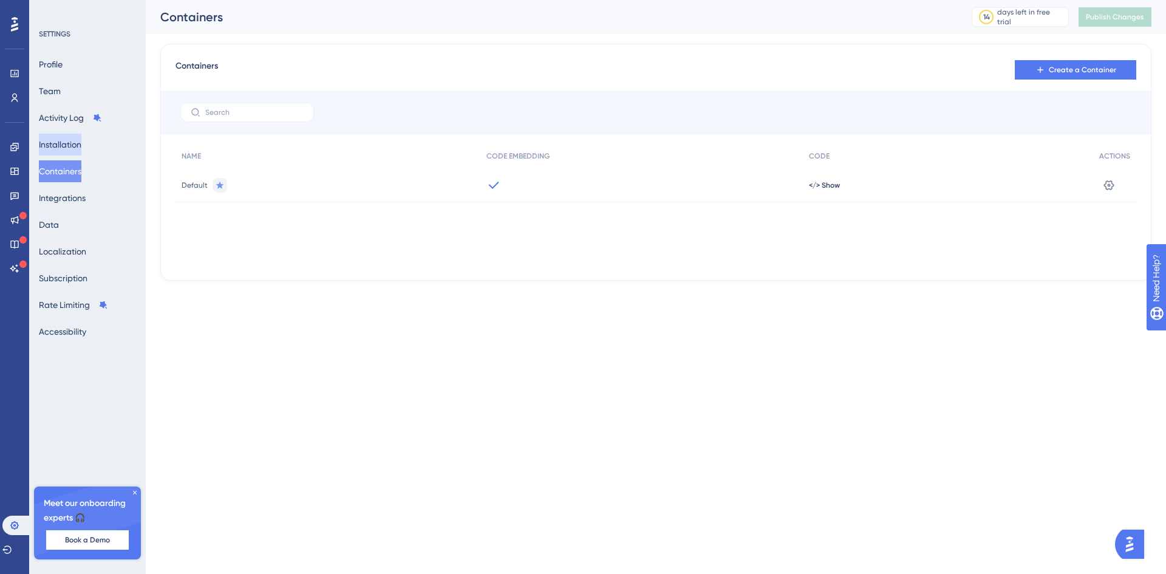
click at [78, 140] on button "Installation" at bounding box center [60, 145] width 43 height 22
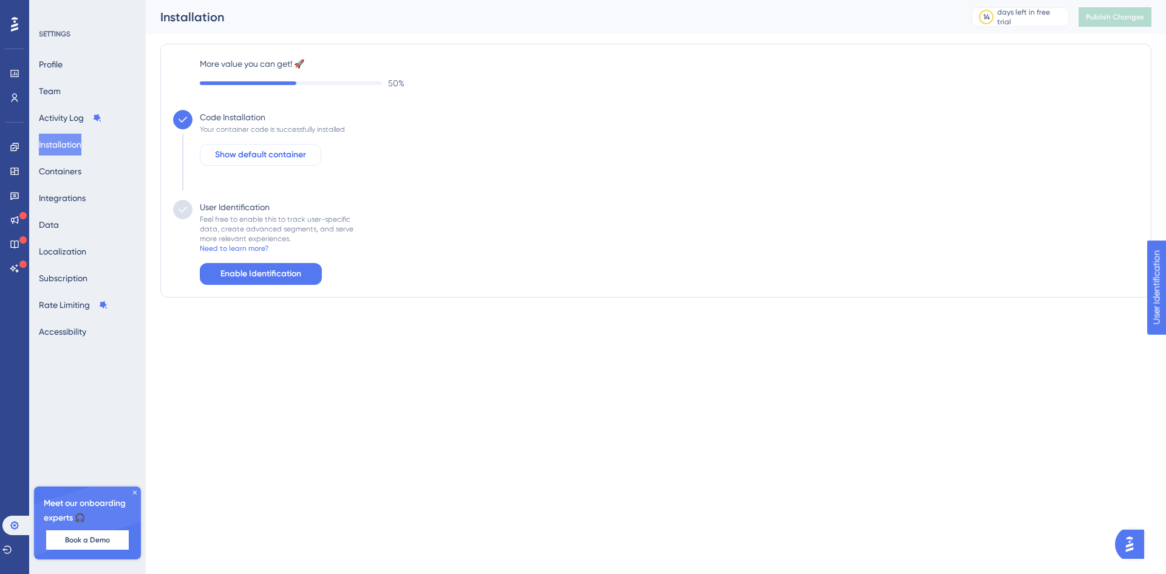
click at [247, 151] on span "Show default container" at bounding box center [260, 155] width 91 height 15
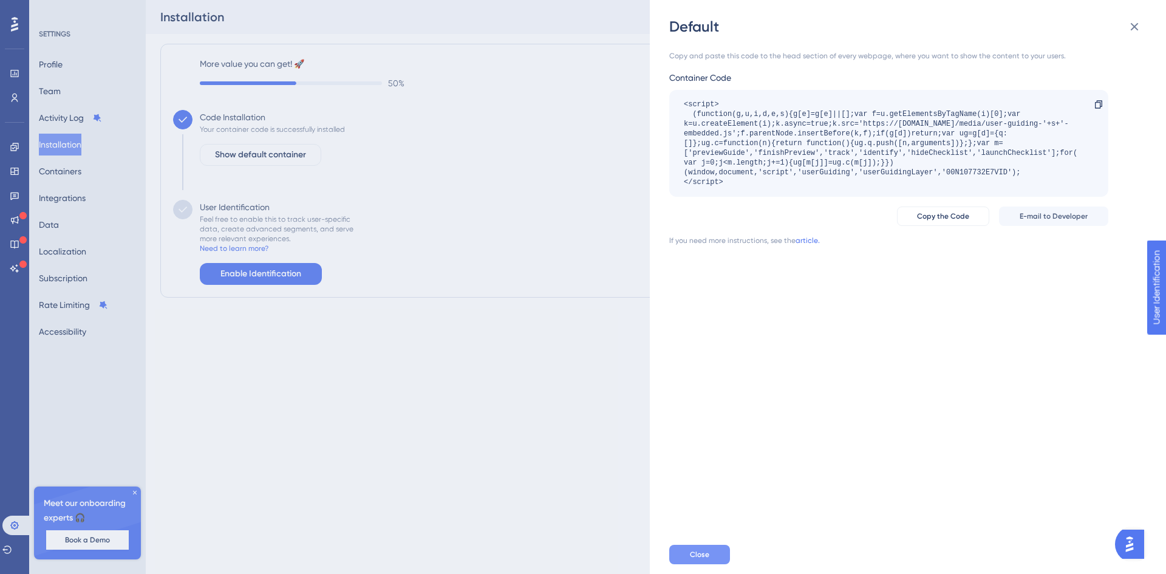
click at [709, 556] on button "Close" at bounding box center [699, 554] width 61 height 19
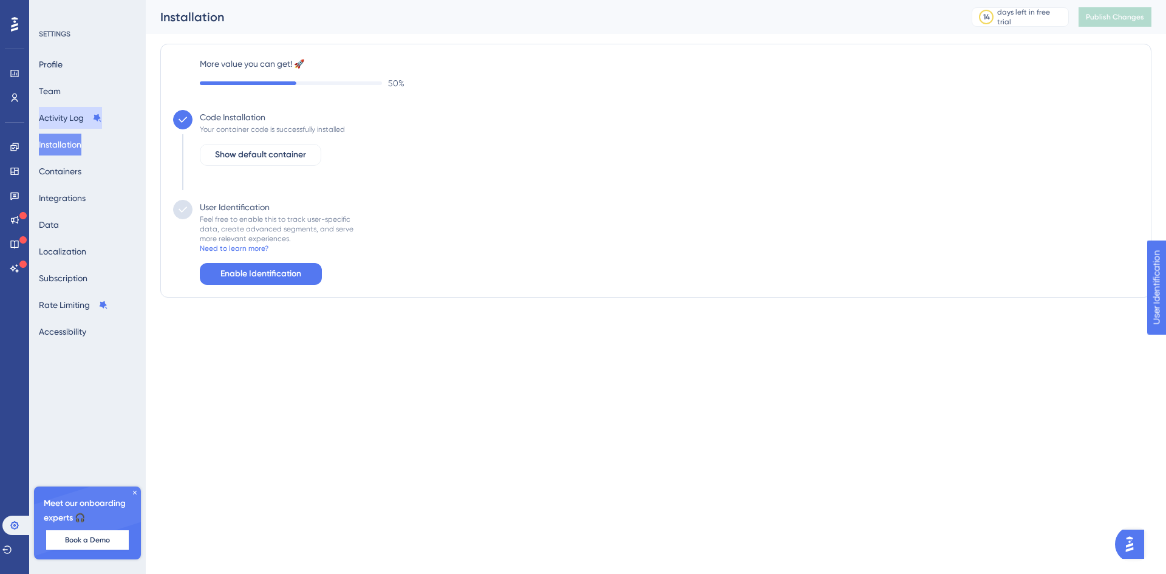
click at [66, 119] on button "Activity Log" at bounding box center [70, 118] width 63 height 22
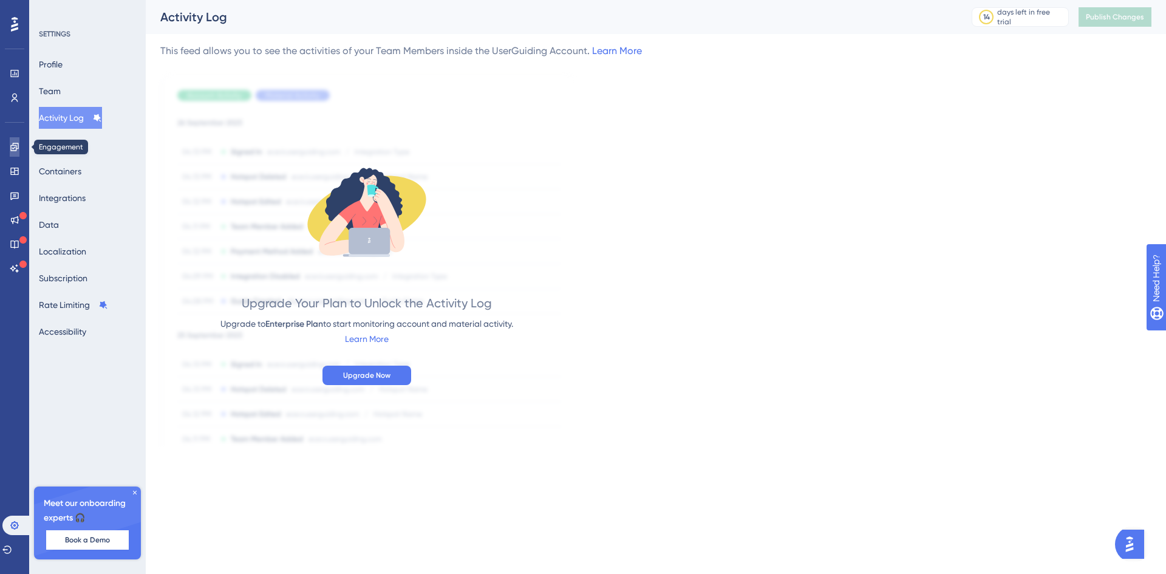
click at [12, 145] on icon at bounding box center [15, 147] width 10 height 10
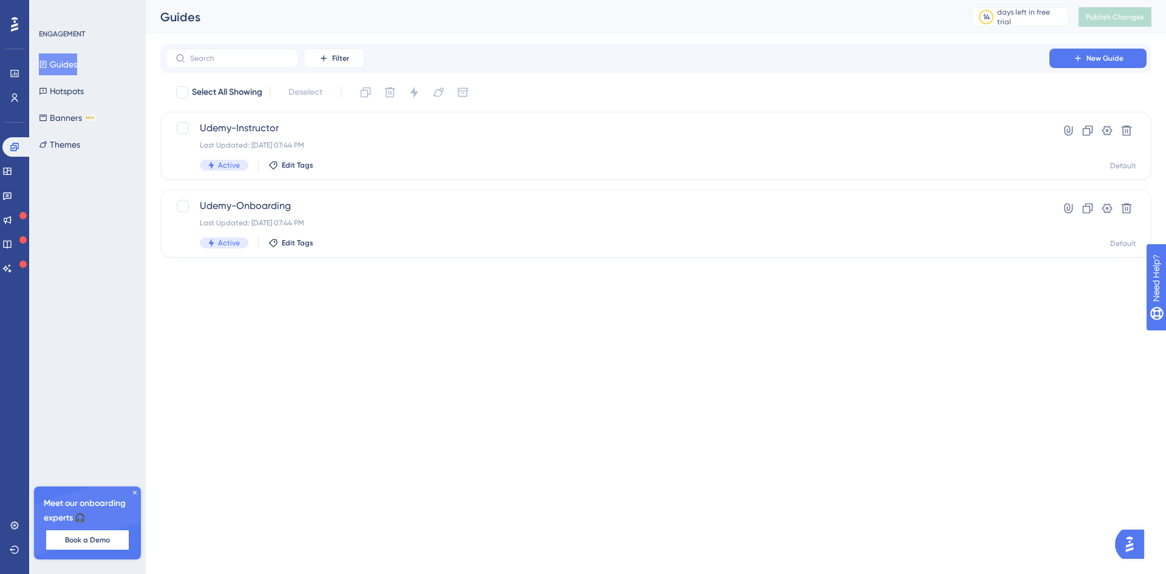
click at [63, 62] on button "Guides" at bounding box center [58, 64] width 38 height 22
click at [12, 171] on link at bounding box center [7, 171] width 10 height 19
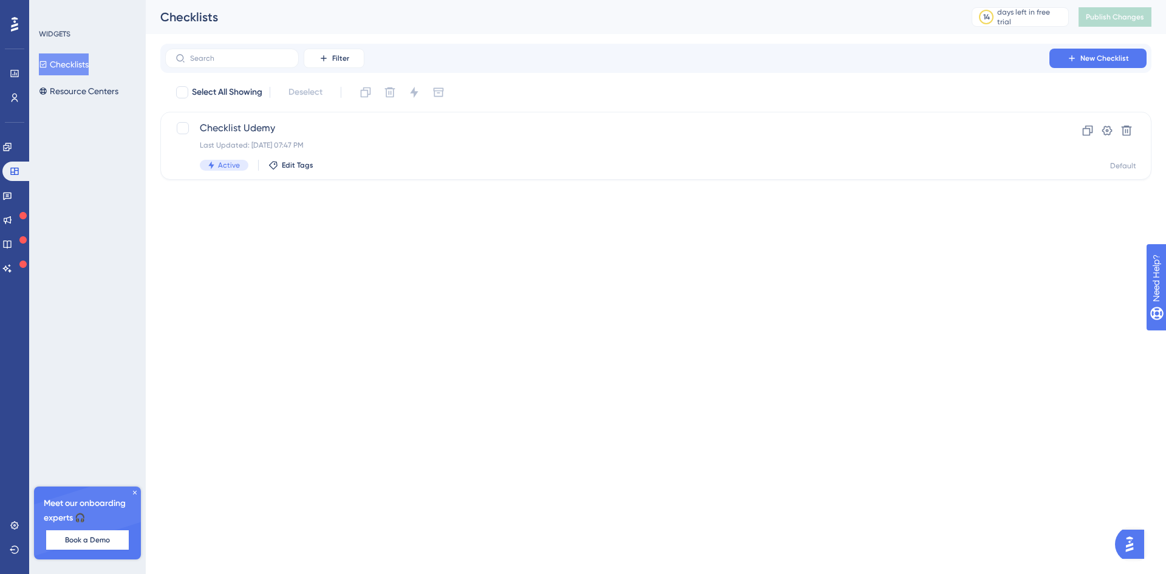
click at [80, 65] on button "Checklists" at bounding box center [64, 64] width 50 height 22
click at [83, 86] on button "Resource Centers" at bounding box center [79, 91] width 80 height 22
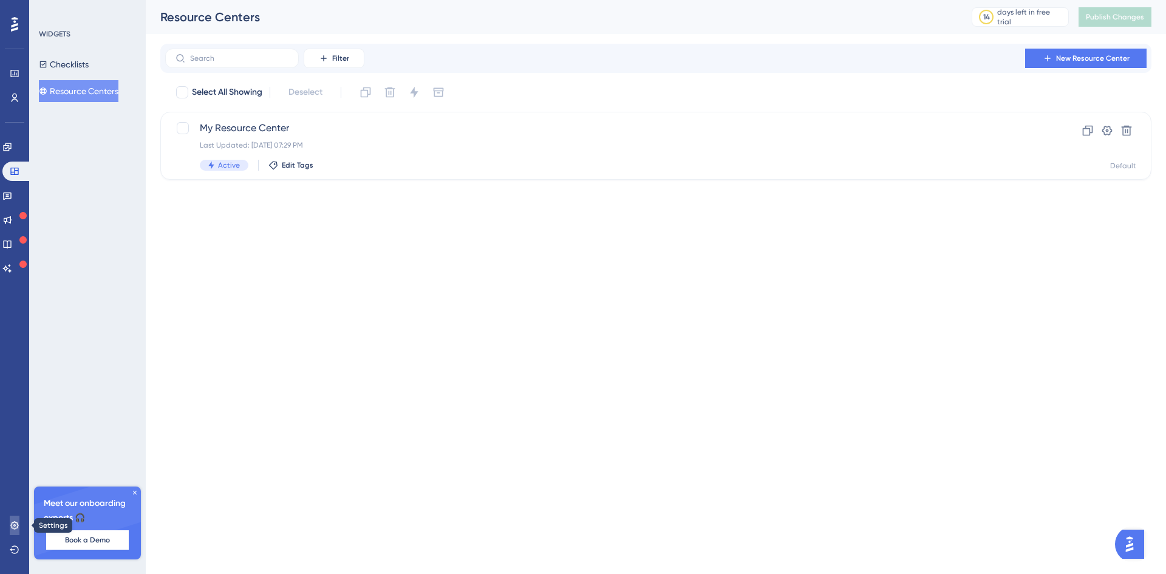
click at [11, 520] on icon at bounding box center [15, 525] width 10 height 10
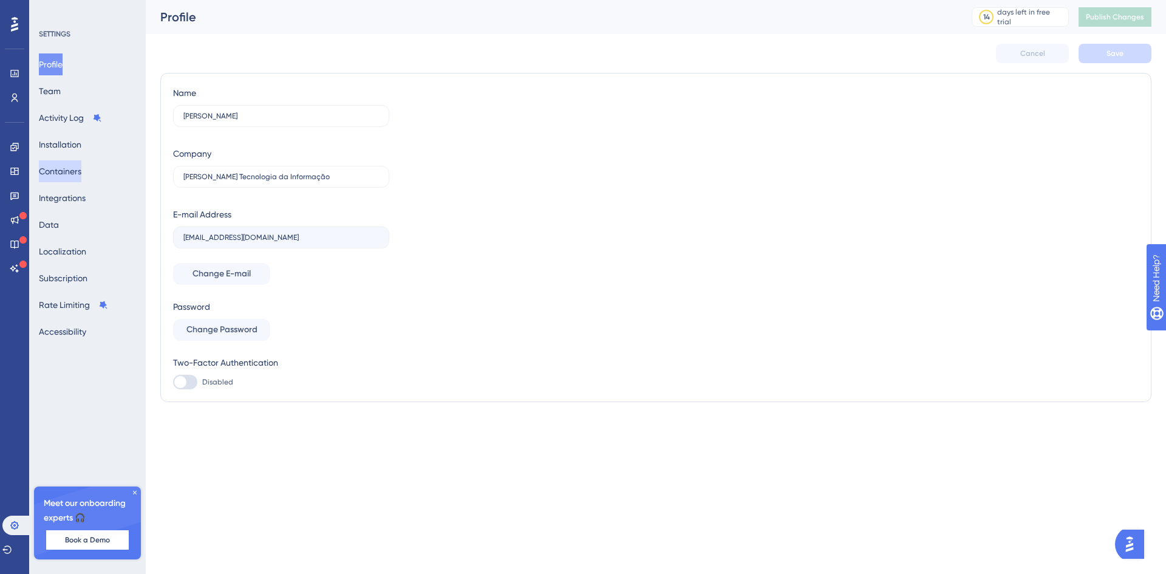
click at [77, 172] on button "Containers" at bounding box center [60, 171] width 43 height 22
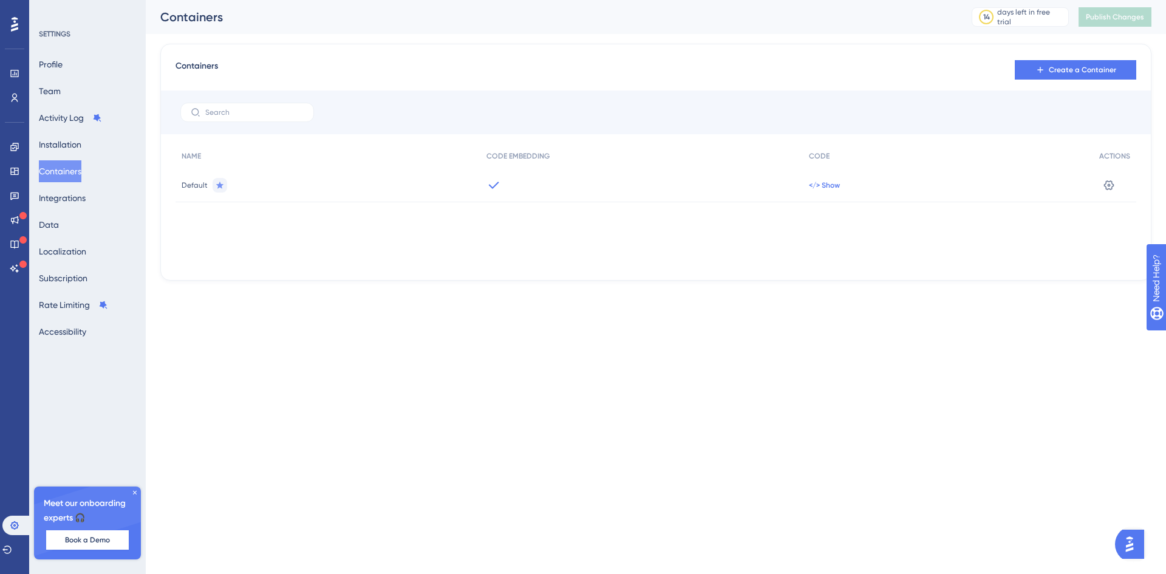
click at [829, 183] on span "</> Show" at bounding box center [824, 185] width 31 height 10
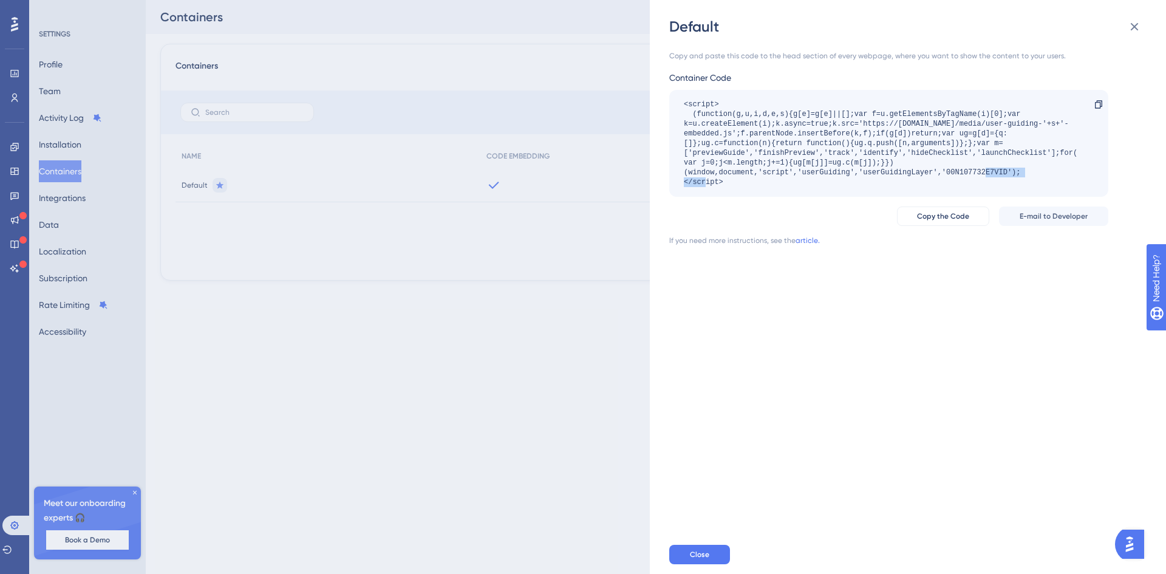
drag, startPoint x: 947, startPoint y: 170, endPoint x: 1007, endPoint y: 169, distance: 59.5
click at [1007, 169] on div "<script> (function(g,u,i,d,e,s){g[e]=g[e]||[];var f=u.getElementsByTagName(i)[0…" at bounding box center [883, 143] width 398 height 87
copy div "00N107732E7VID"
click at [704, 557] on span "Close" at bounding box center [699, 555] width 19 height 10
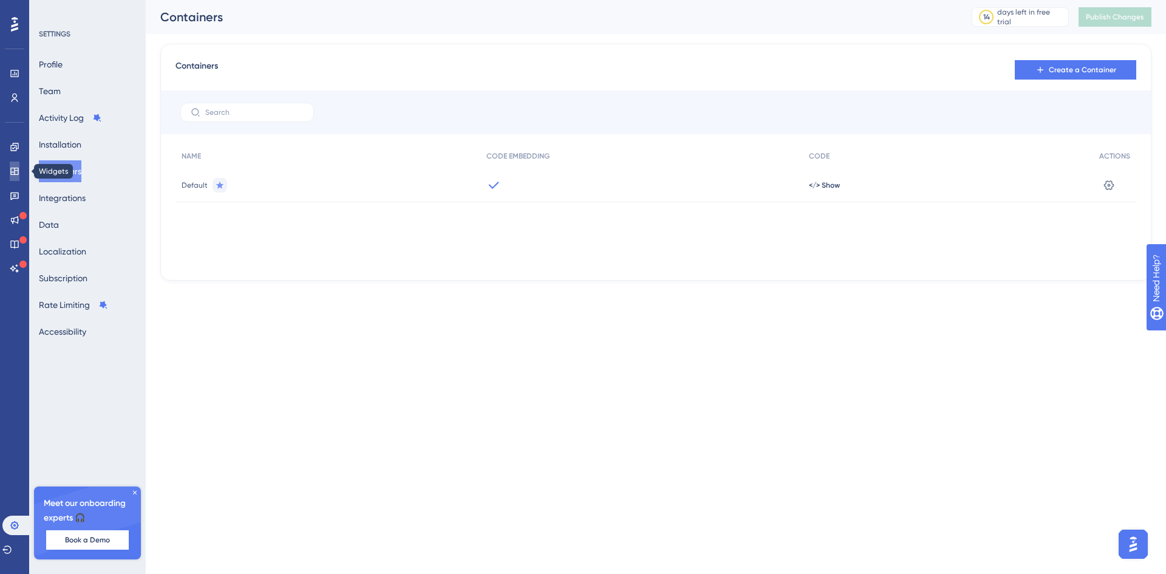
click at [16, 168] on icon at bounding box center [14, 171] width 8 height 7
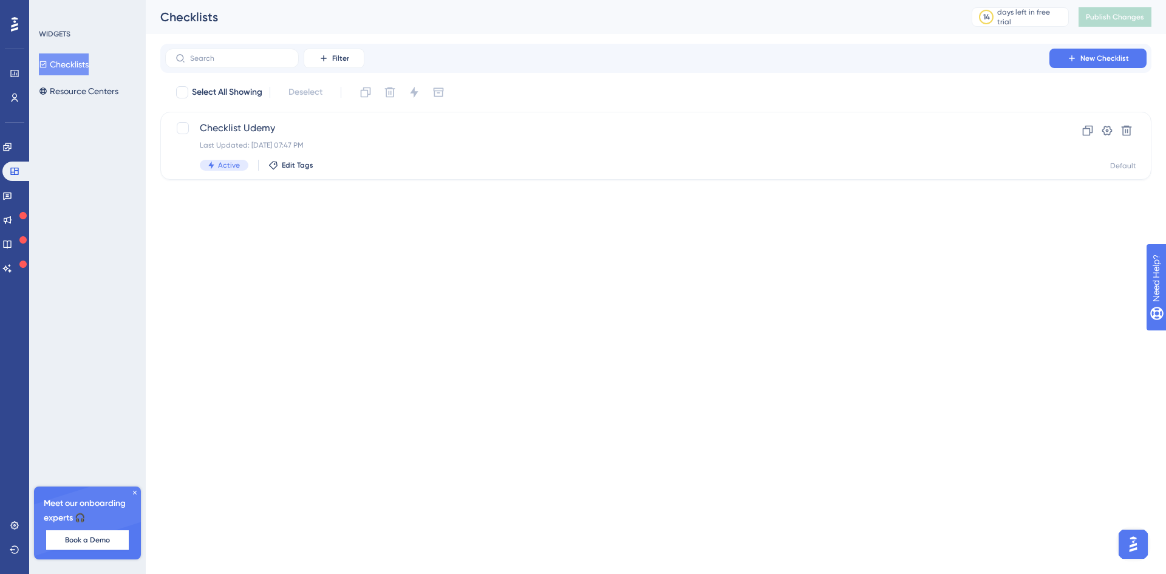
click at [74, 59] on button "Checklists" at bounding box center [64, 64] width 50 height 22
click at [1104, 131] on icon at bounding box center [1107, 130] width 12 height 12
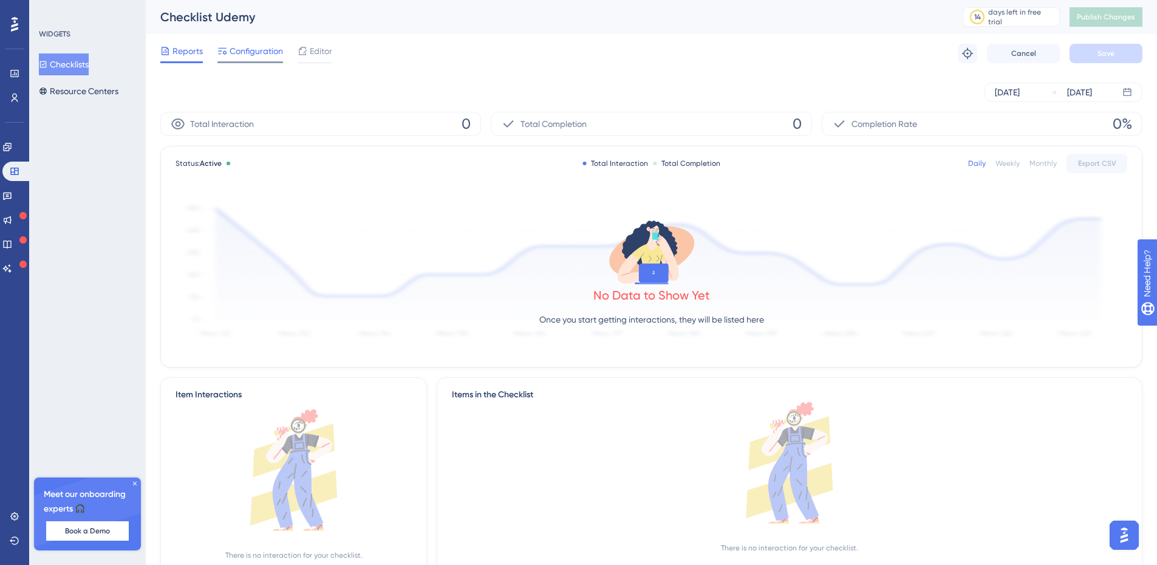
click at [254, 52] on span "Configuration" at bounding box center [256, 51] width 53 height 15
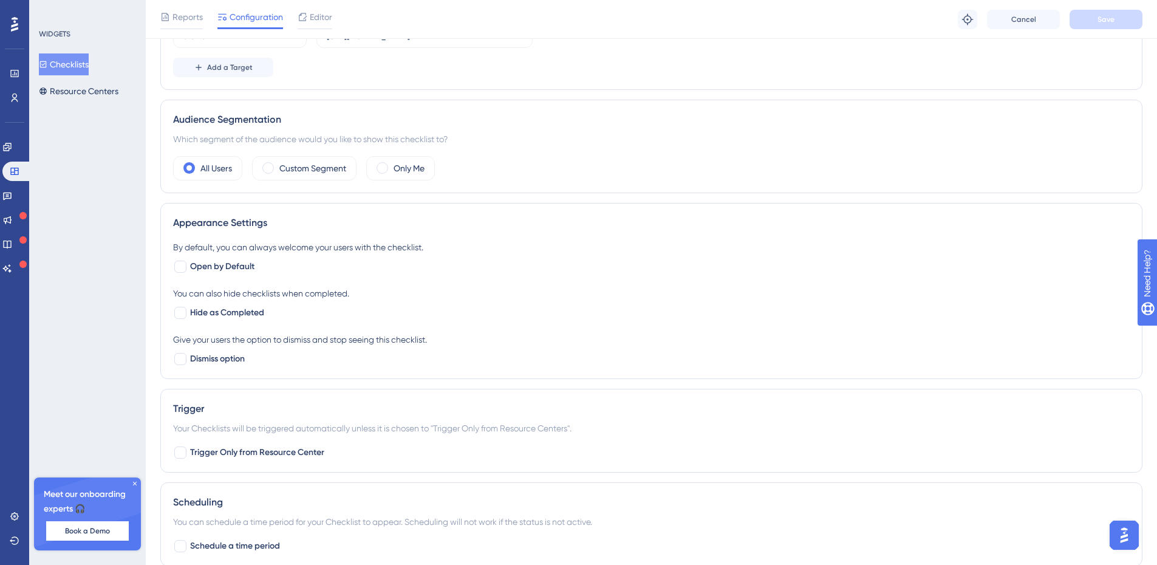
scroll to position [425, 0]
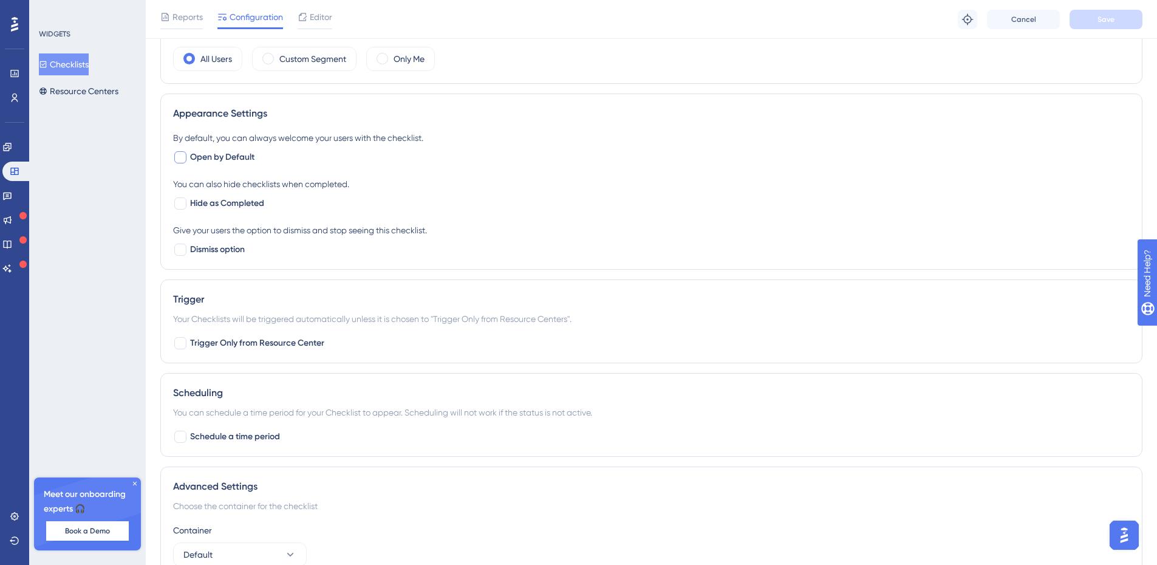
click at [182, 151] on div at bounding box center [180, 157] width 12 height 12
checkbox input "true"
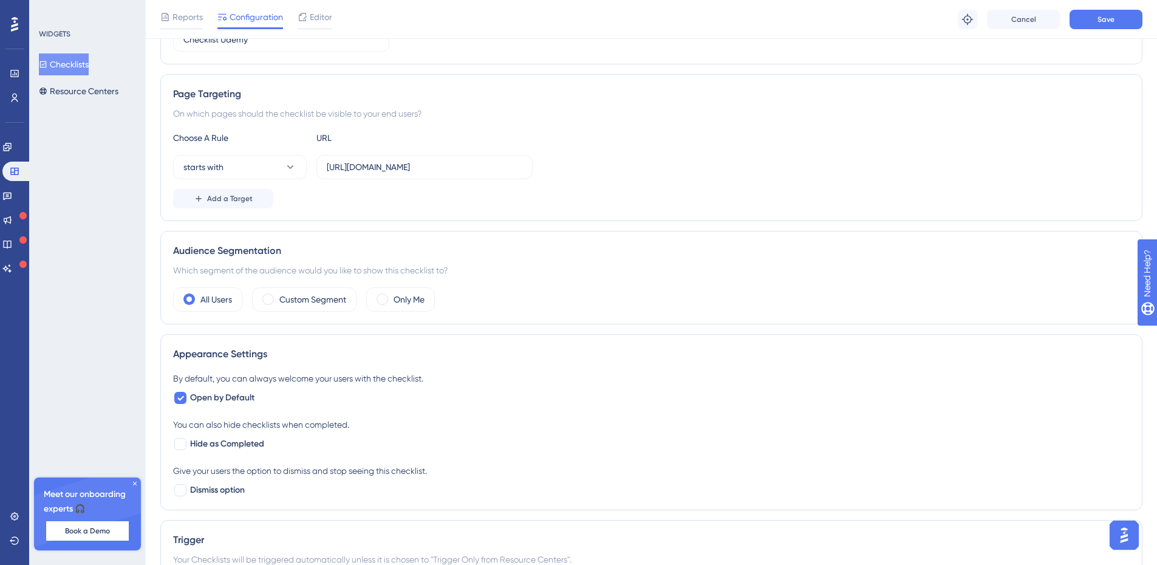
scroll to position [0, 0]
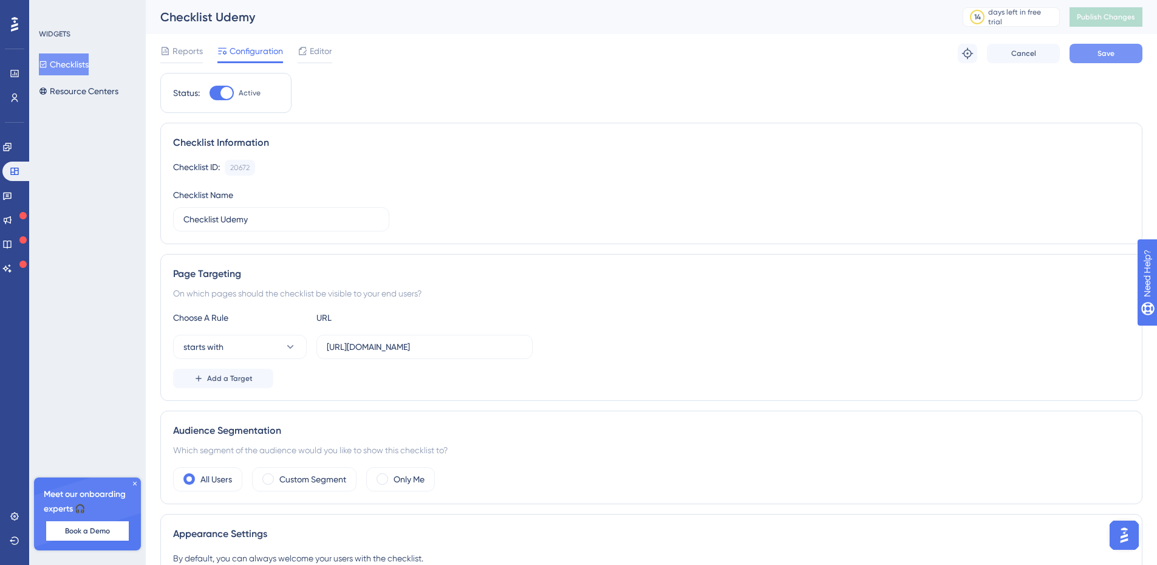
click at [1116, 53] on button "Save" at bounding box center [1105, 53] width 73 height 19
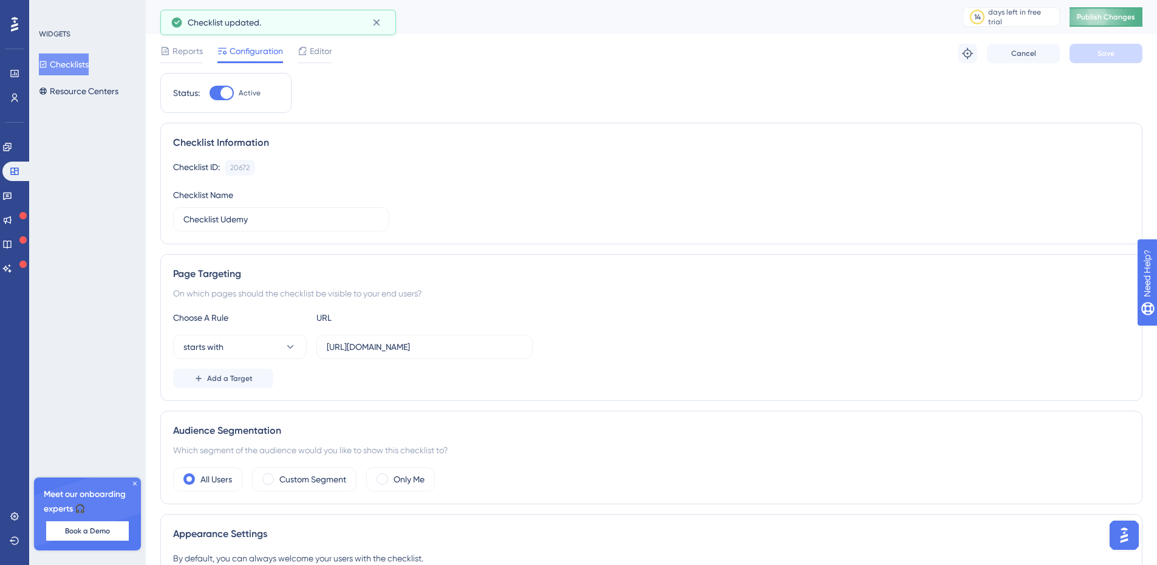
click at [1109, 15] on span "Publish Changes" at bounding box center [1106, 17] width 58 height 10
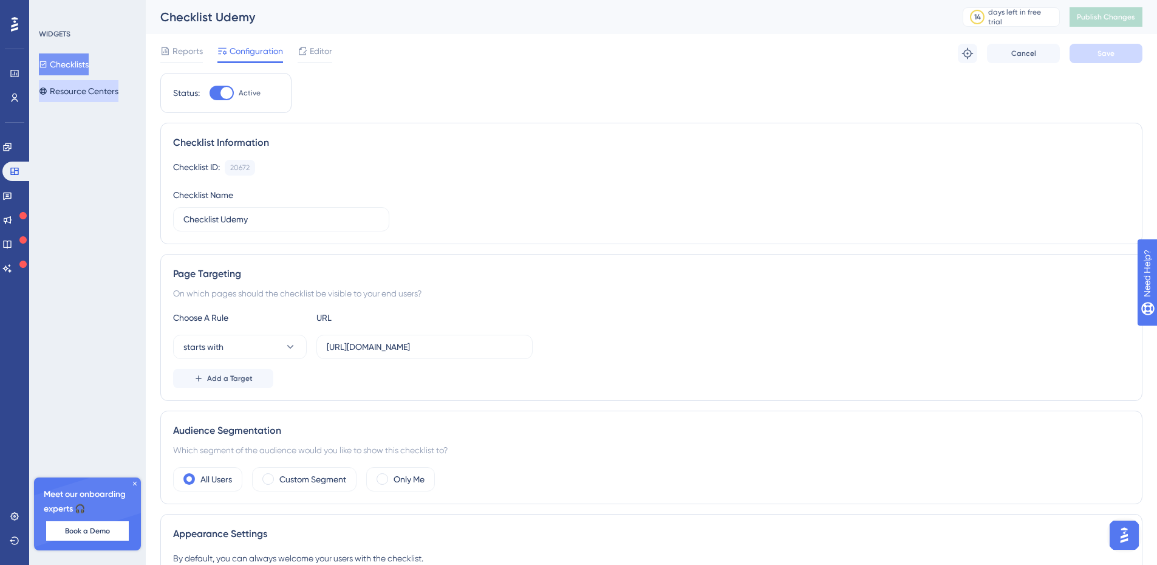
click at [88, 86] on button "Resource Centers" at bounding box center [79, 91] width 80 height 22
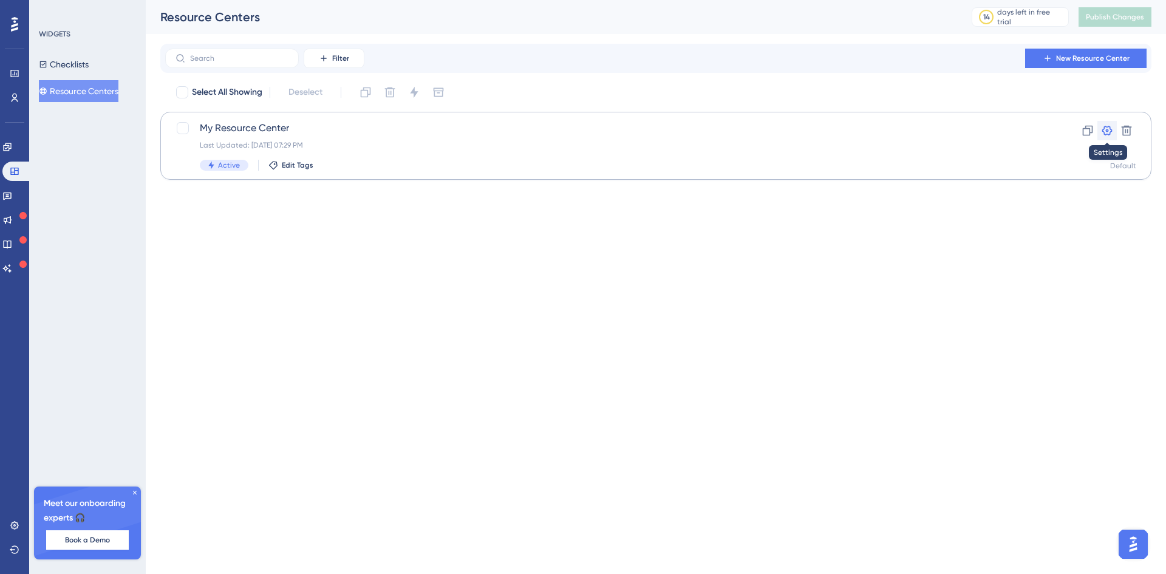
click at [1105, 129] on icon at bounding box center [1107, 130] width 12 height 12
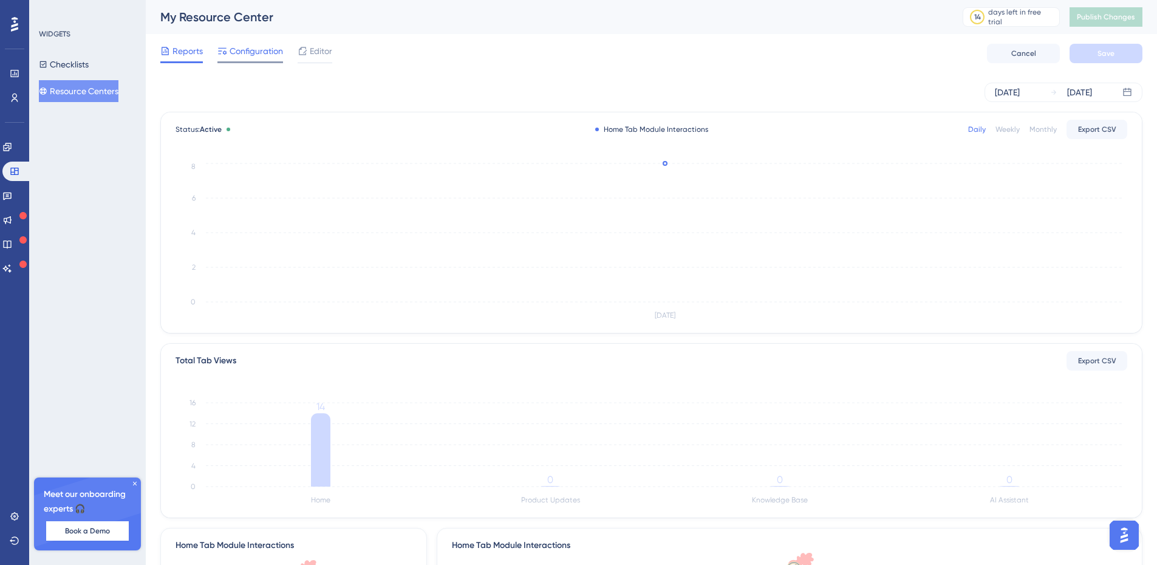
click at [257, 53] on span "Configuration" at bounding box center [256, 51] width 53 height 15
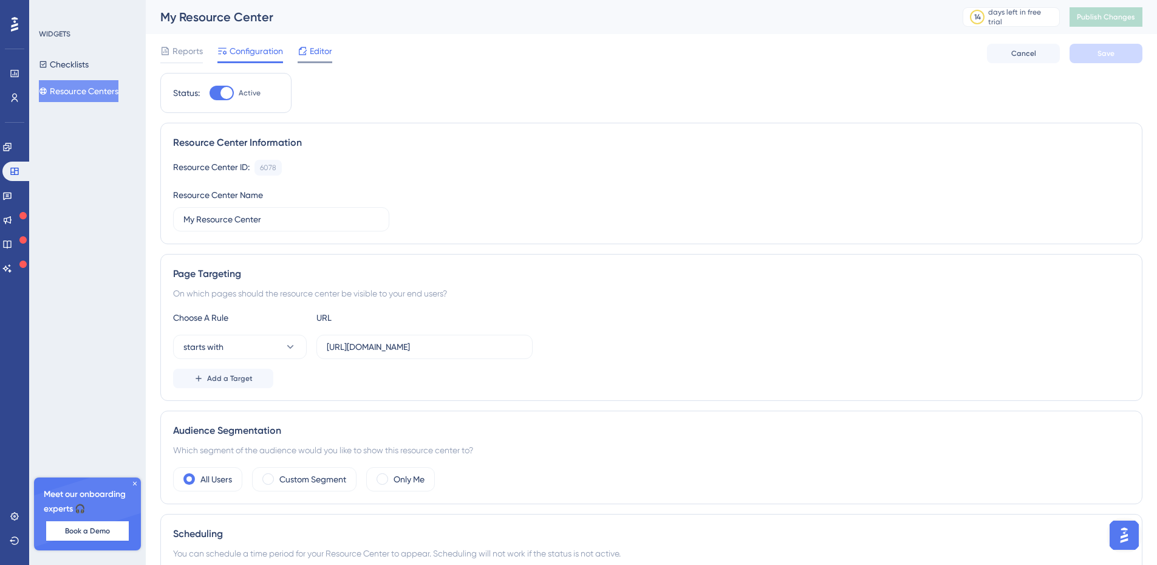
click at [316, 53] on span "Editor" at bounding box center [321, 51] width 22 height 15
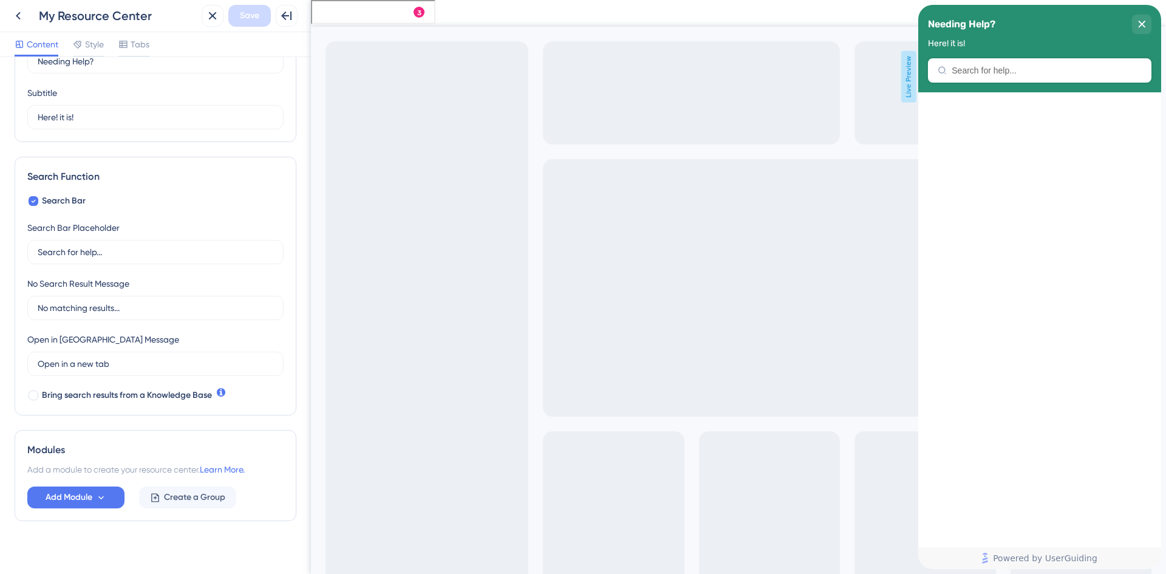
scroll to position [89, 0]
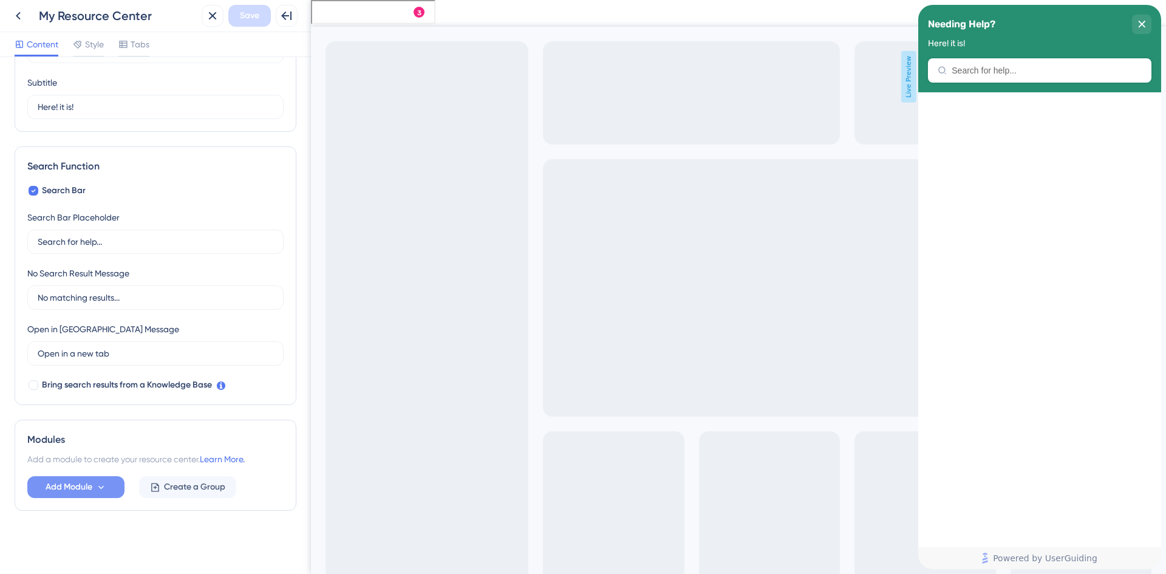
click at [103, 488] on icon at bounding box center [101, 487] width 10 height 10
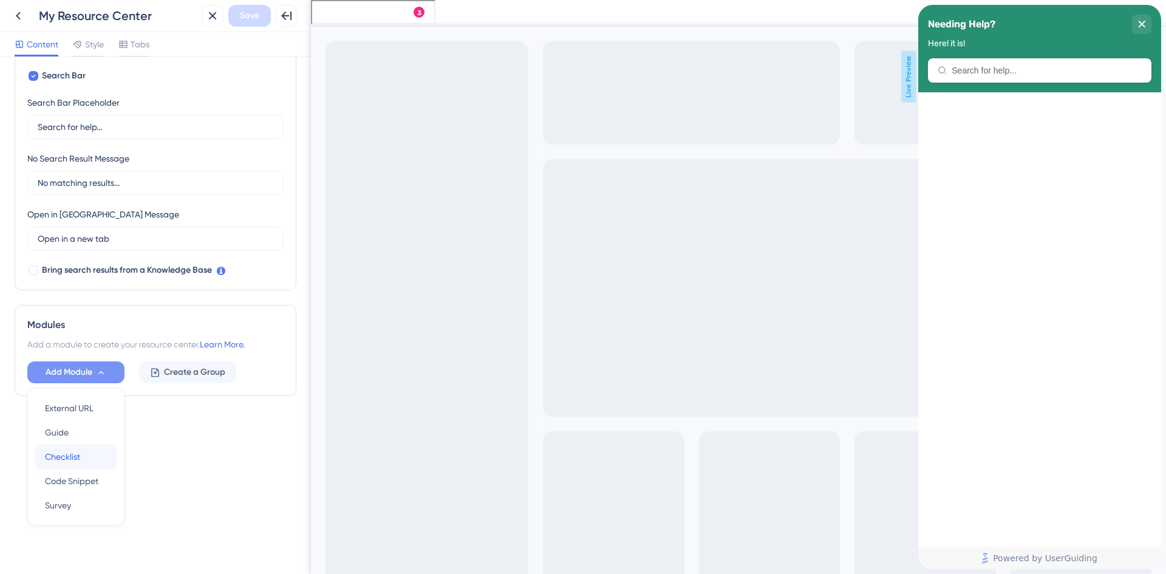
click at [77, 455] on span "Checklist" at bounding box center [62, 456] width 35 height 15
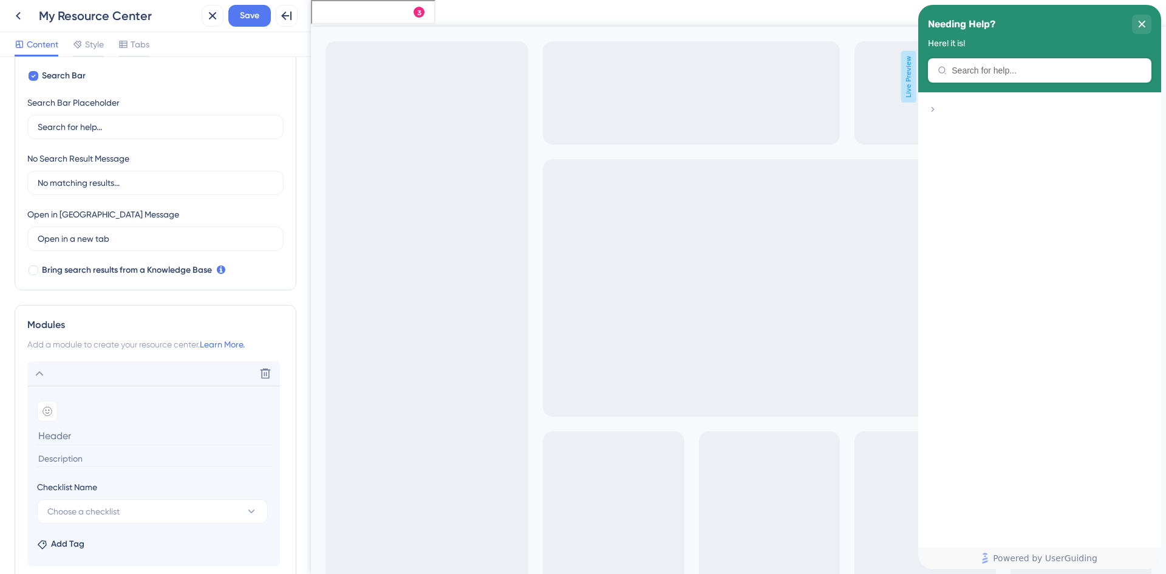
scroll to position [265, 0]
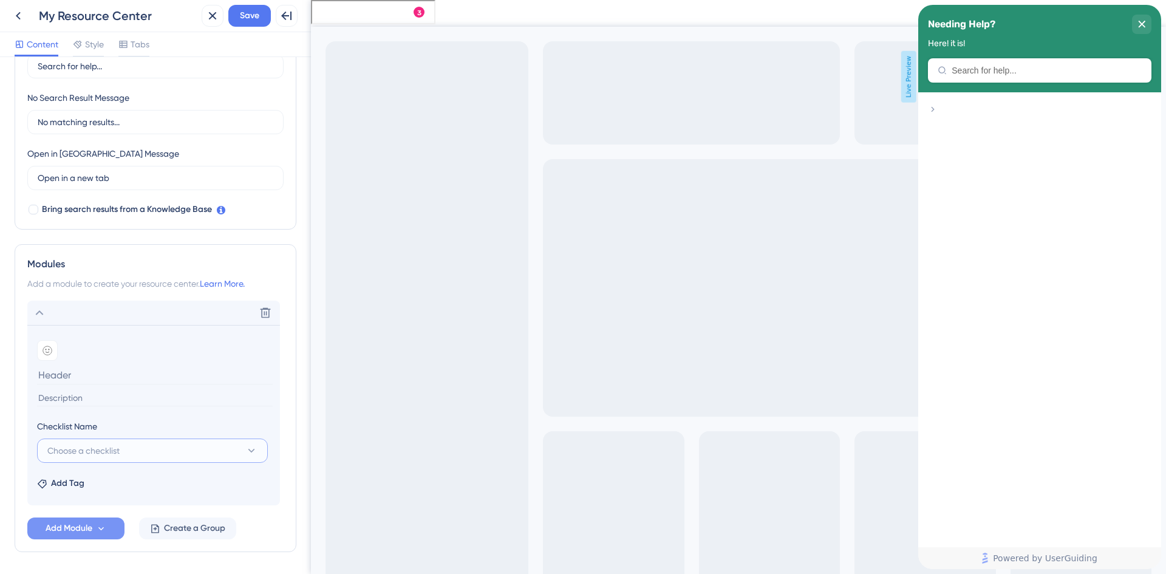
click at [257, 448] on button "Choose a checklist" at bounding box center [152, 450] width 231 height 24
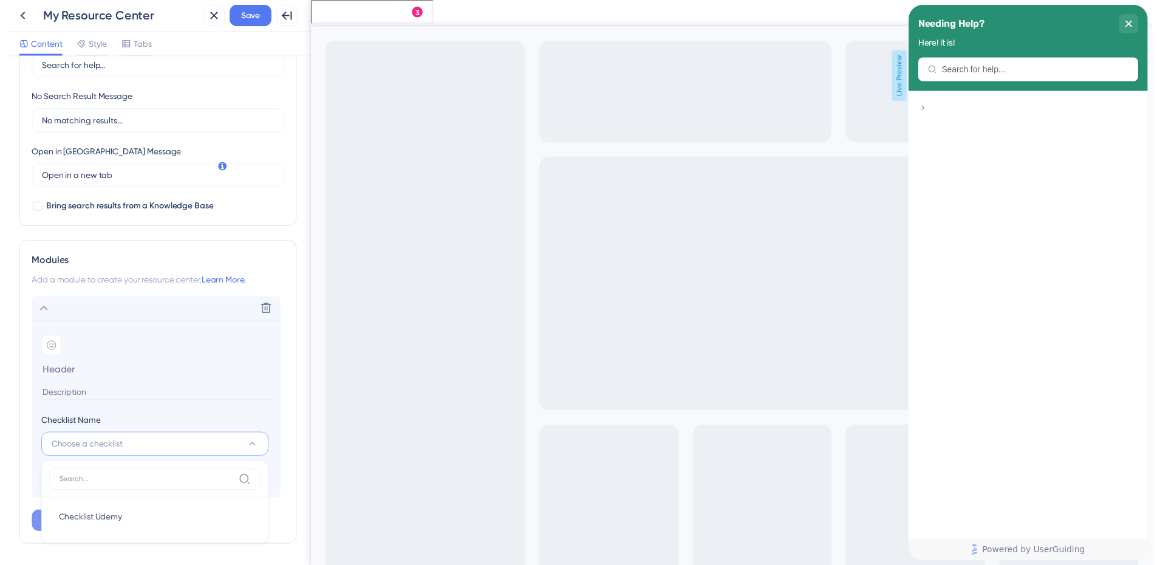
scroll to position [306, 0]
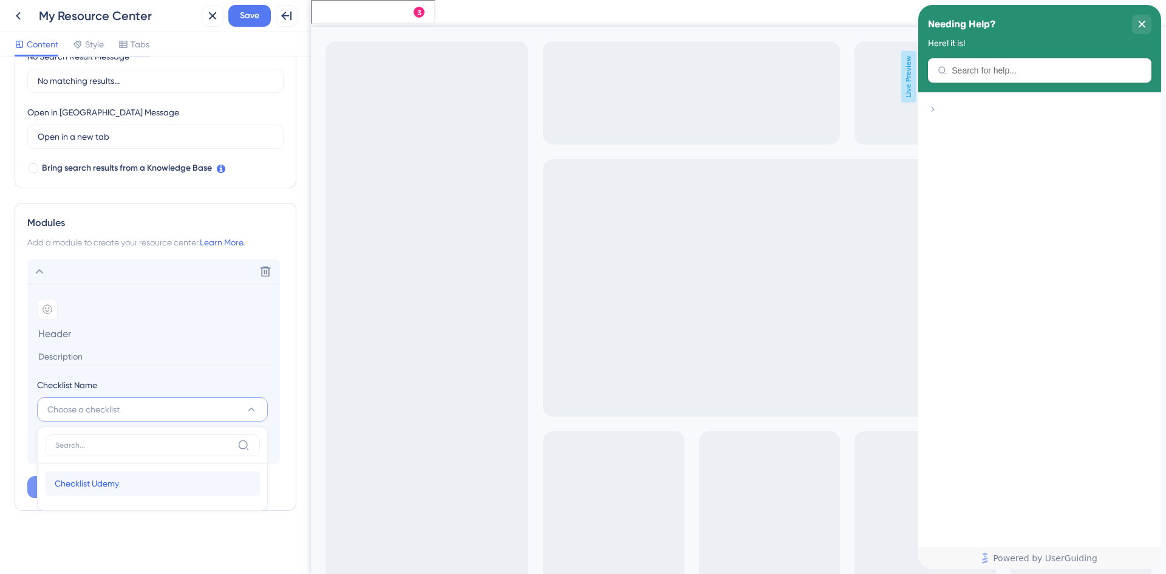
click at [98, 481] on span "Checklist Udemy" at bounding box center [87, 483] width 64 height 15
type input "Checklist Udemy"
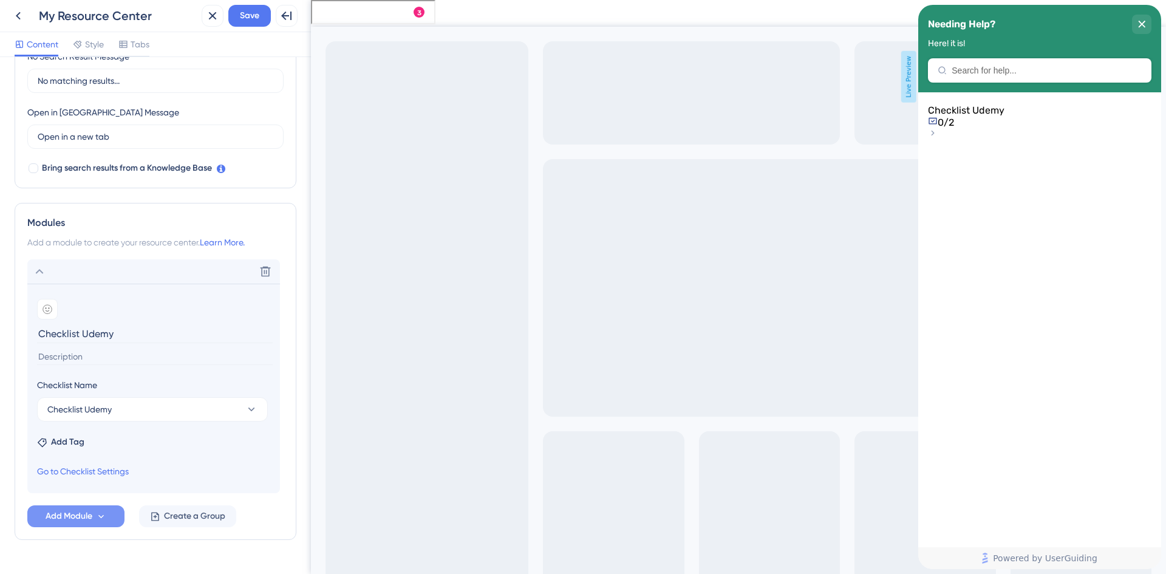
click at [102, 355] on input at bounding box center [155, 357] width 236 height 16
click at [252, 13] on span "Save" at bounding box center [249, 16] width 19 height 15
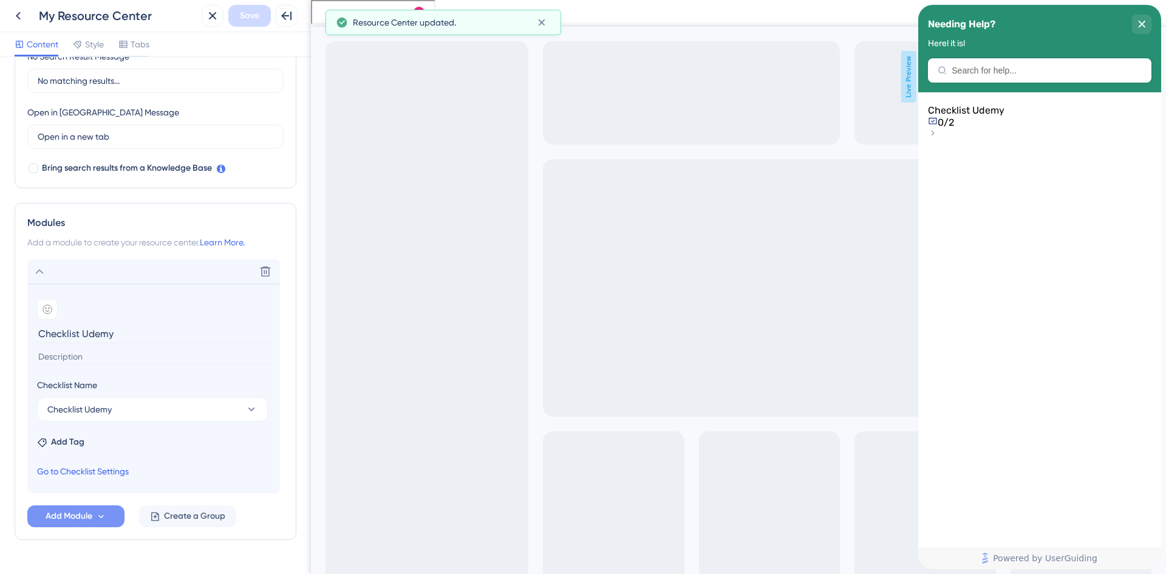
click at [101, 469] on link "Go to Checklist Settings" at bounding box center [83, 471] width 92 height 15
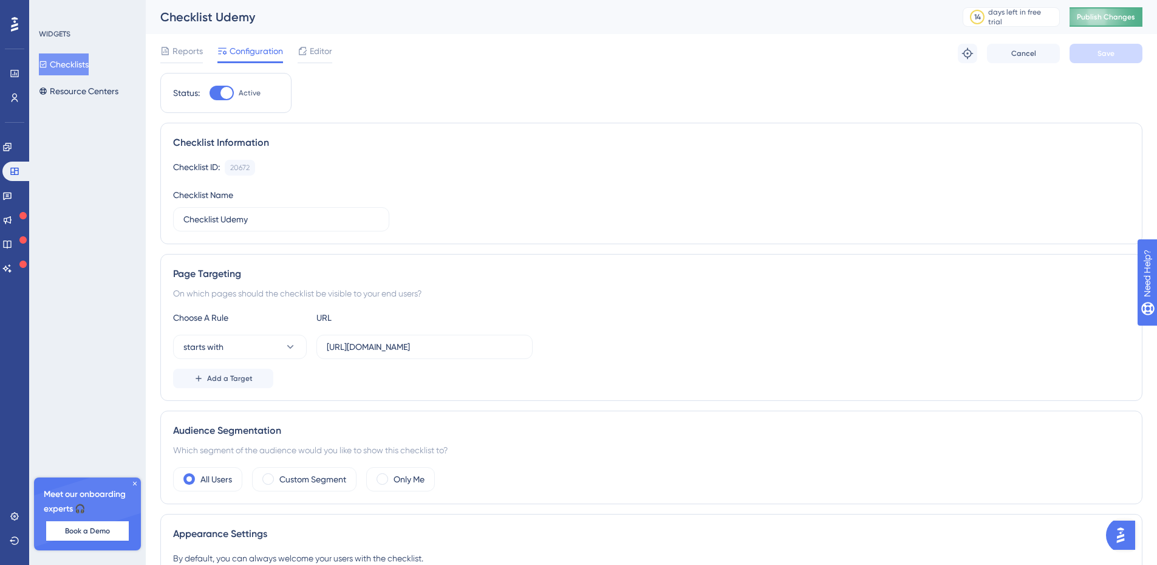
click at [1134, 13] on span "Publish Changes" at bounding box center [1106, 17] width 58 height 10
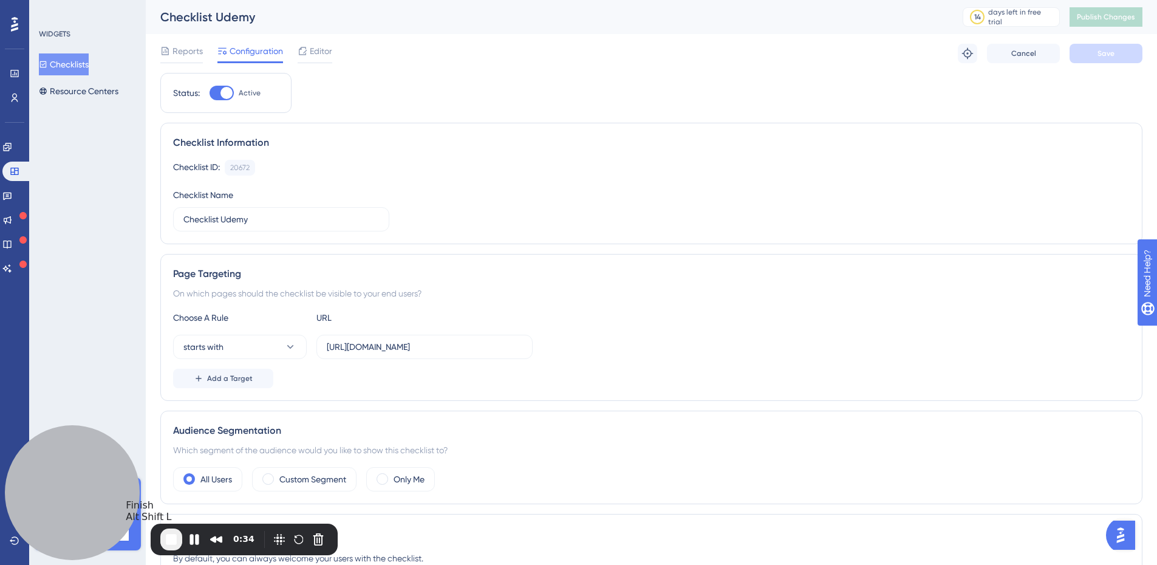
click at [169, 540] on span "End Recording" at bounding box center [171, 539] width 15 height 15
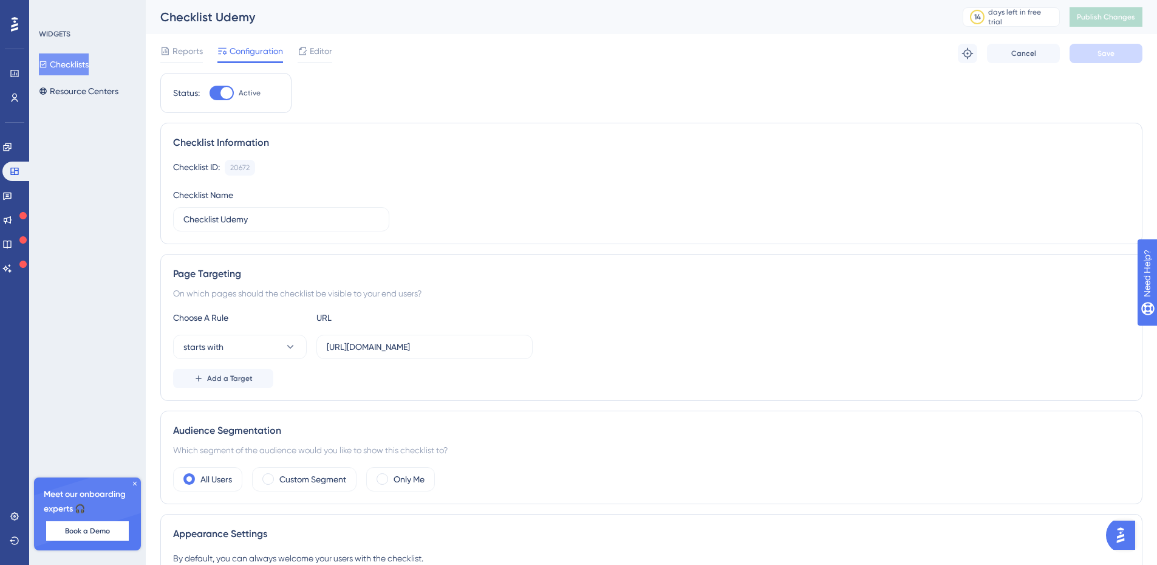
click at [70, 63] on button "Checklists" at bounding box center [64, 64] width 50 height 22
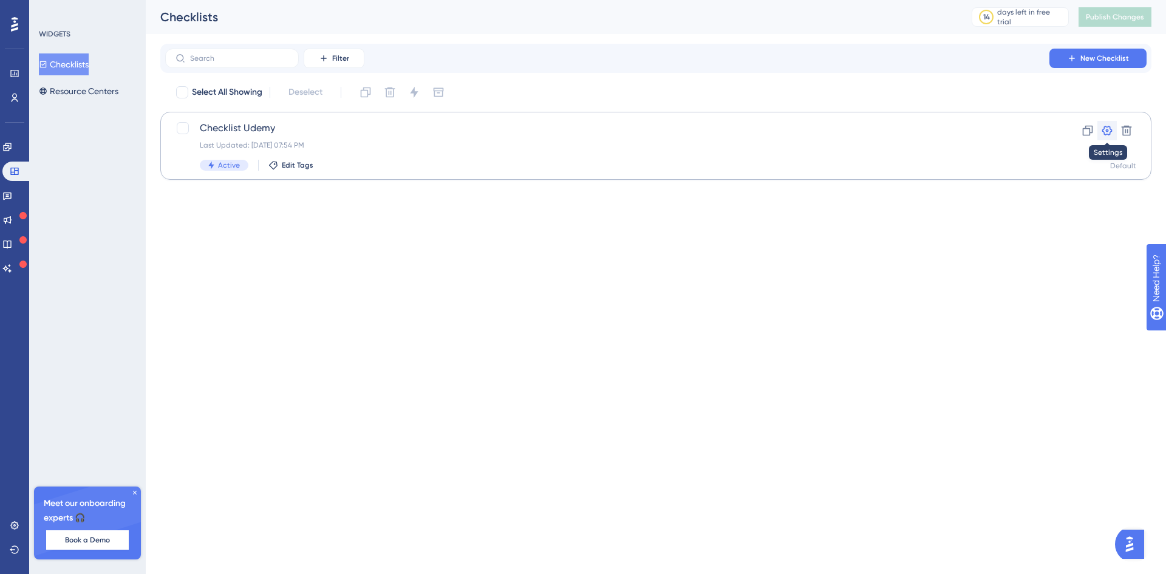
click at [1108, 129] on icon at bounding box center [1107, 130] width 12 height 12
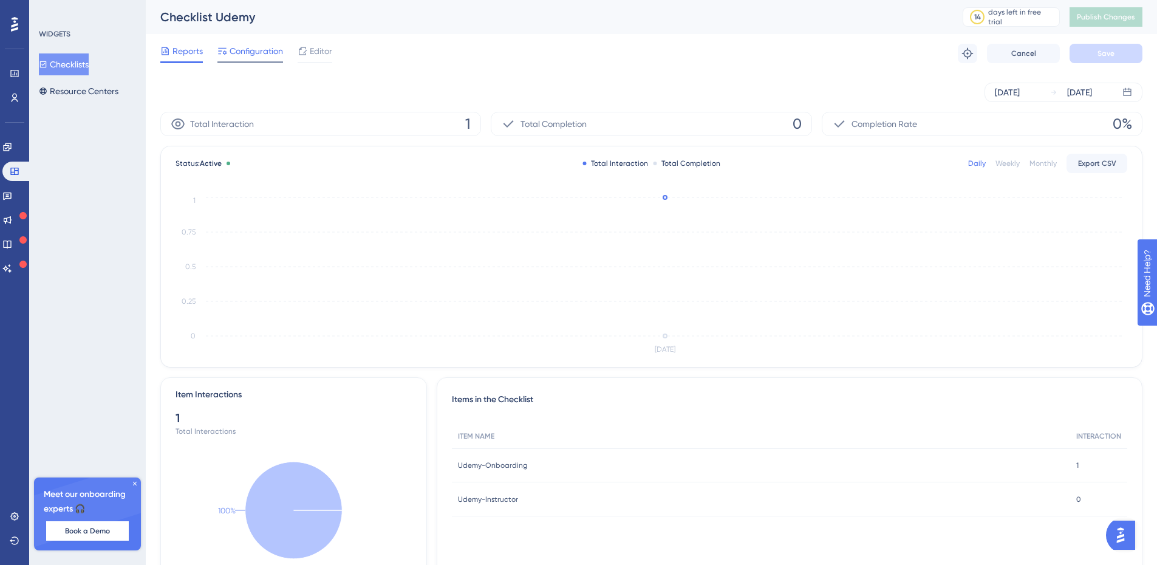
click at [260, 52] on span "Configuration" at bounding box center [256, 51] width 53 height 15
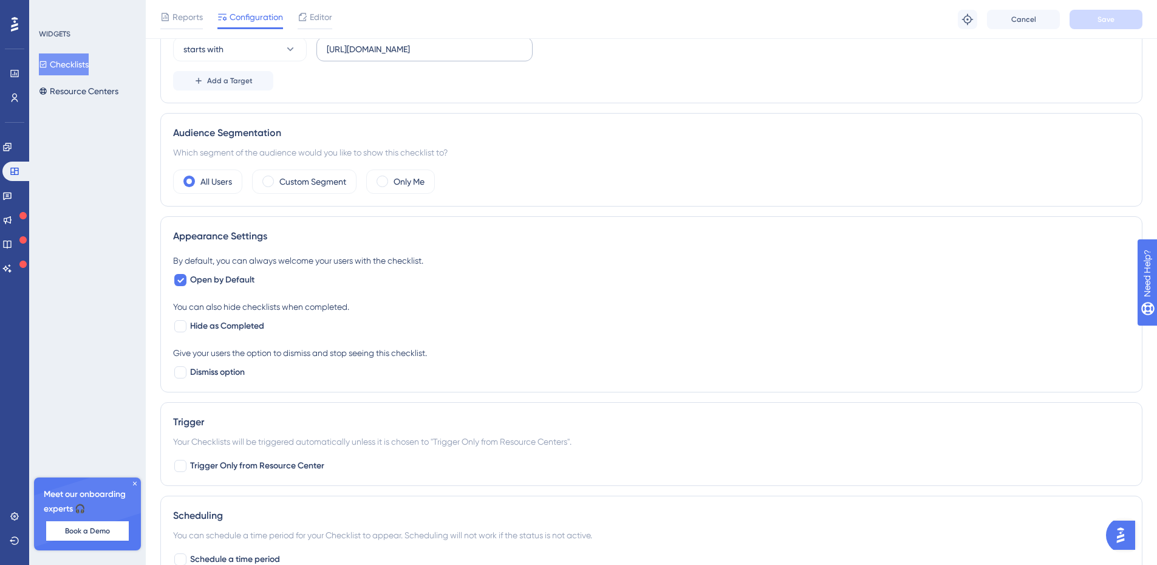
scroll to position [304, 0]
click at [182, 279] on icon at bounding box center [180, 279] width 7 height 5
checkbox input "false"
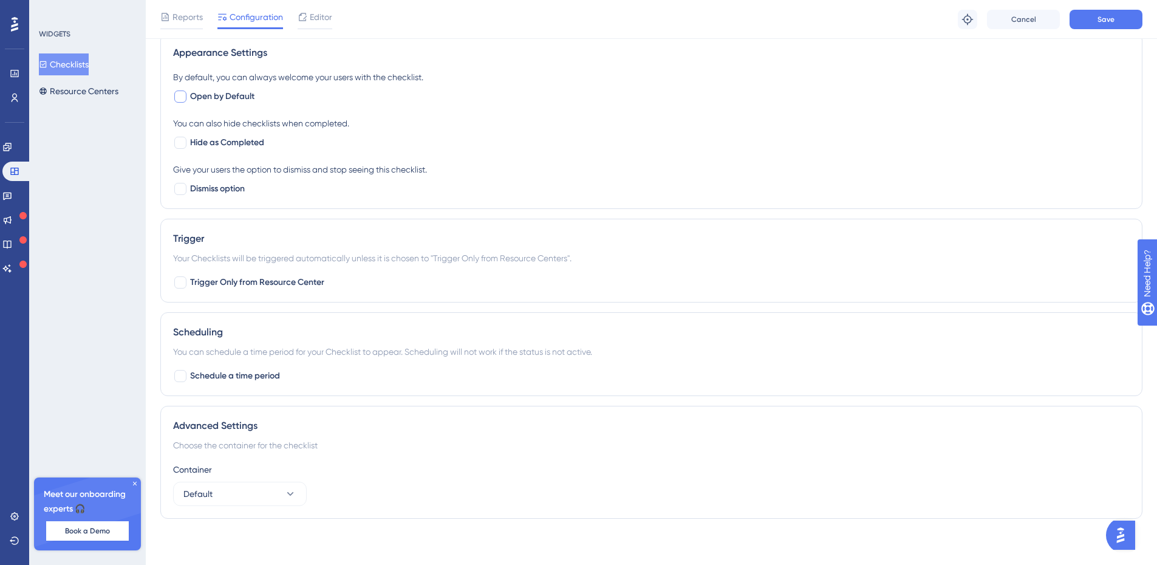
scroll to position [488, 0]
click at [176, 282] on div at bounding box center [180, 280] width 12 height 12
checkbox input "true"
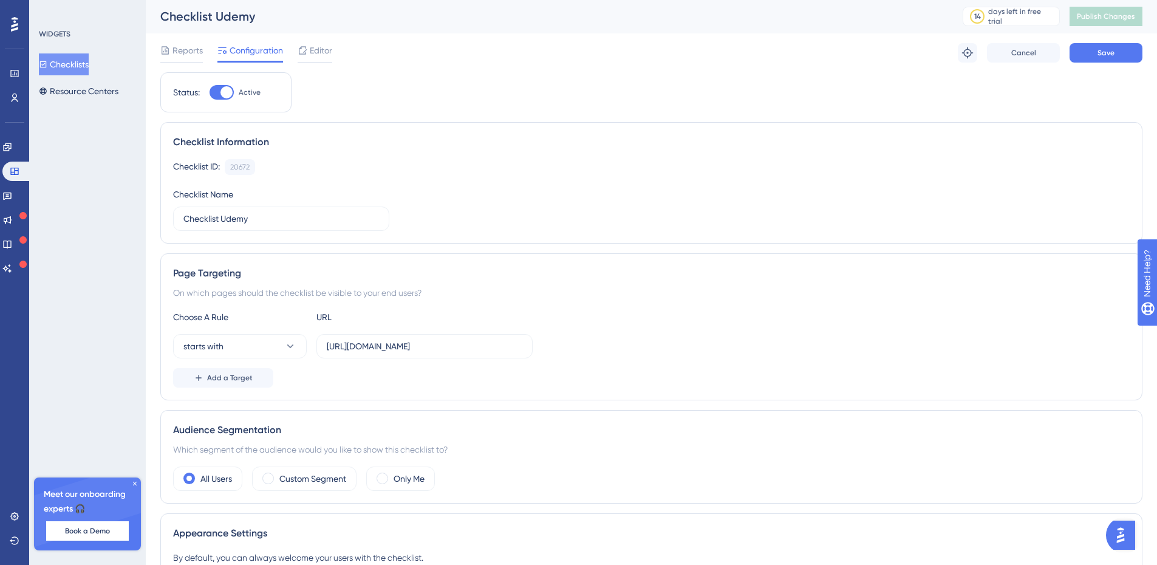
scroll to position [0, 0]
click at [1109, 49] on span "Save" at bounding box center [1105, 54] width 17 height 10
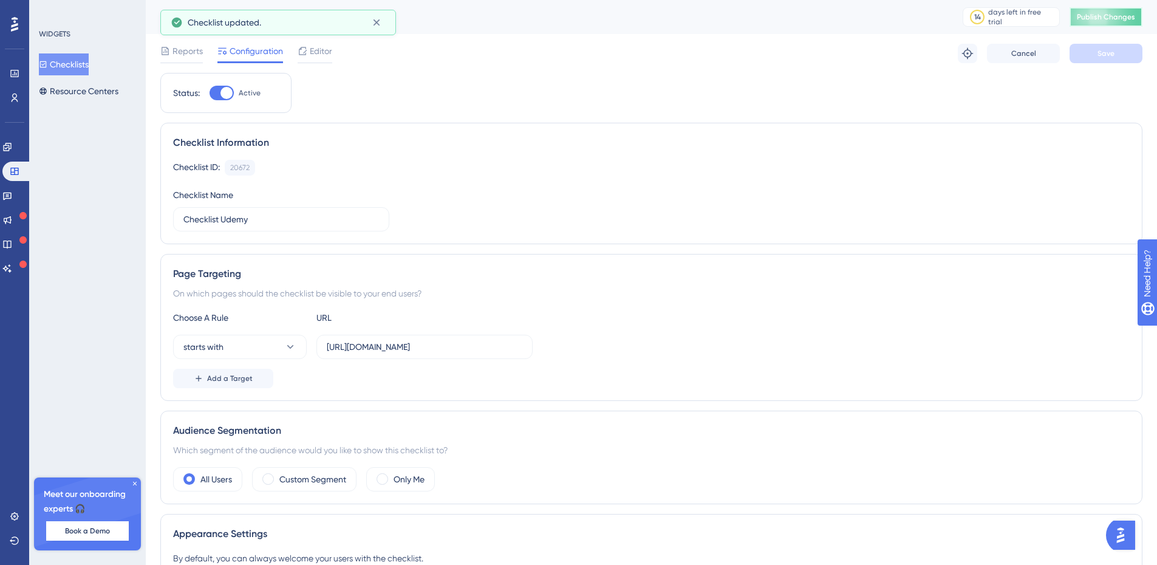
click at [1110, 17] on span "Publish Changes" at bounding box center [1106, 17] width 58 height 10
click at [189, 50] on span "Reports" at bounding box center [187, 51] width 30 height 15
